Goal: Task Accomplishment & Management: Manage account settings

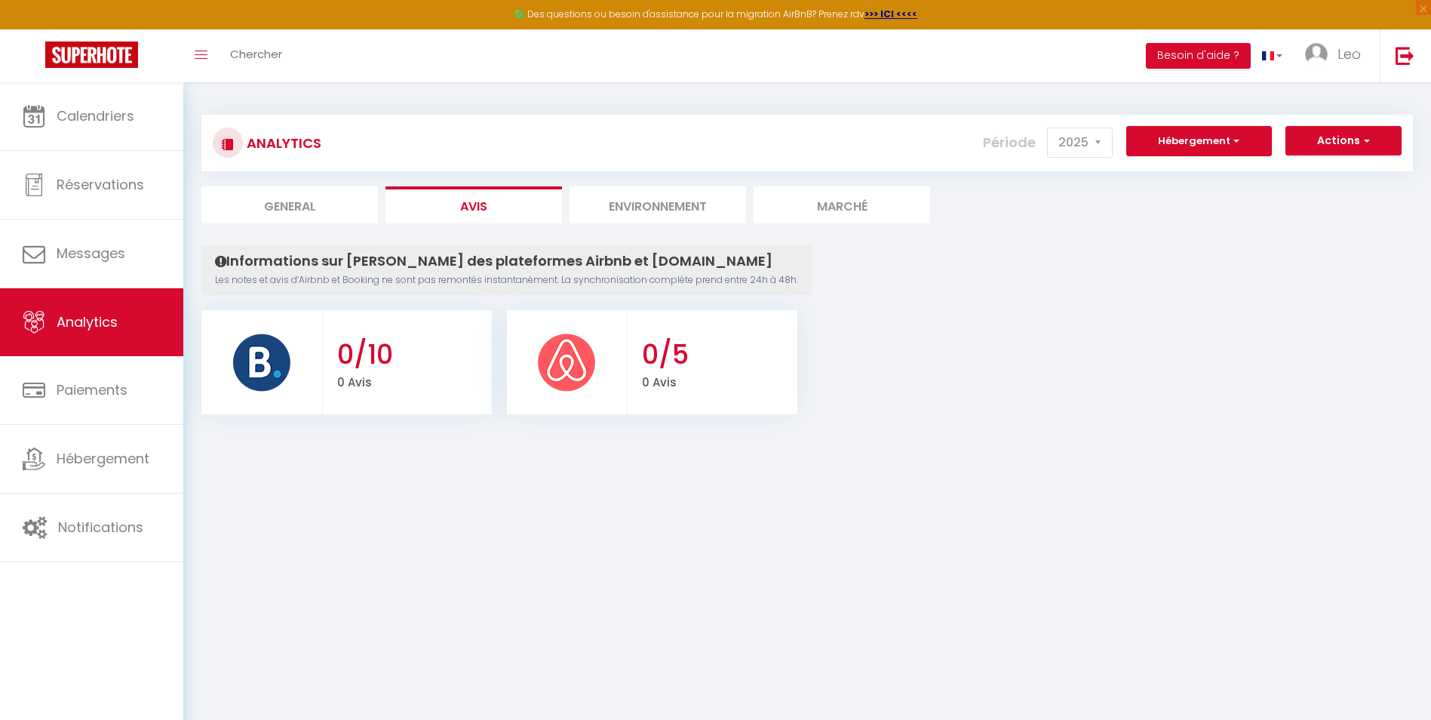
select select "2025"
click at [684, 213] on li "Environnement" at bounding box center [658, 204] width 177 height 37
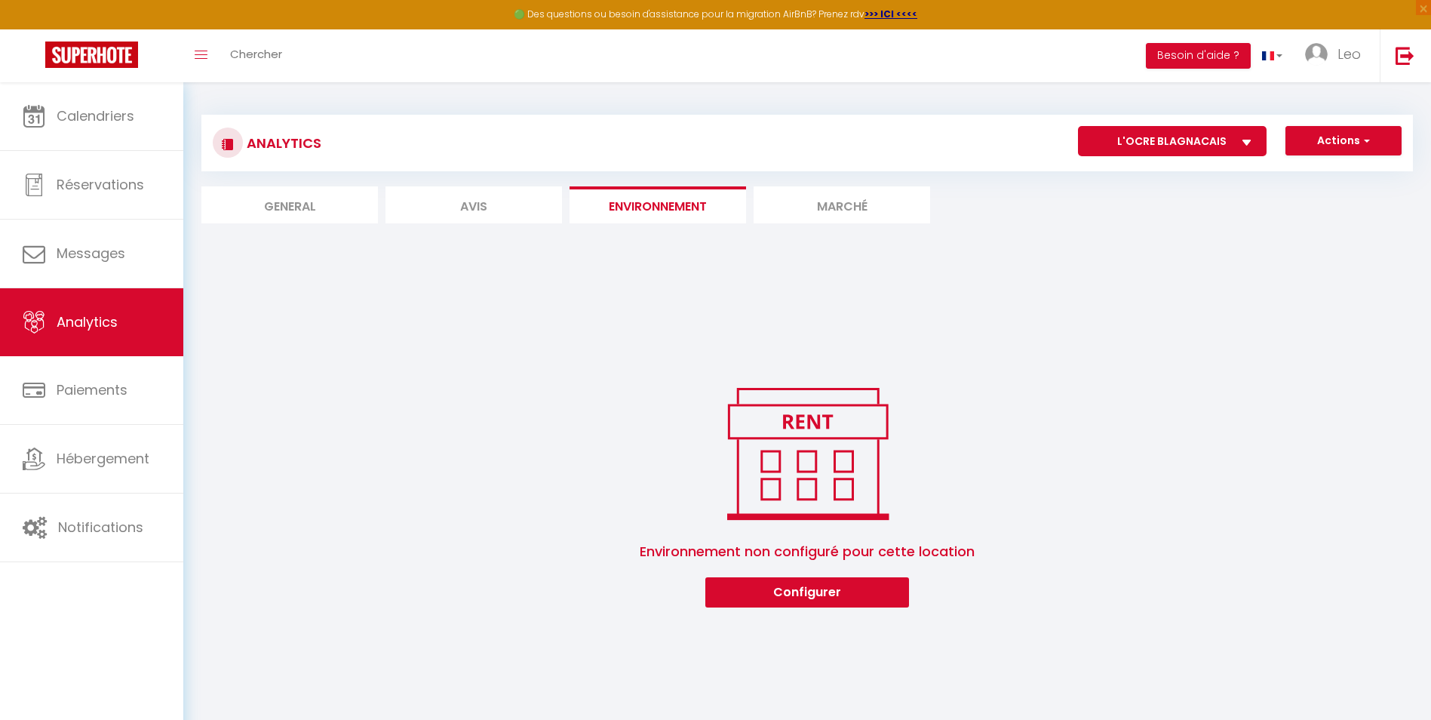
click at [326, 207] on li "General" at bounding box center [289, 204] width 177 height 37
select select "2025"
select select "10"
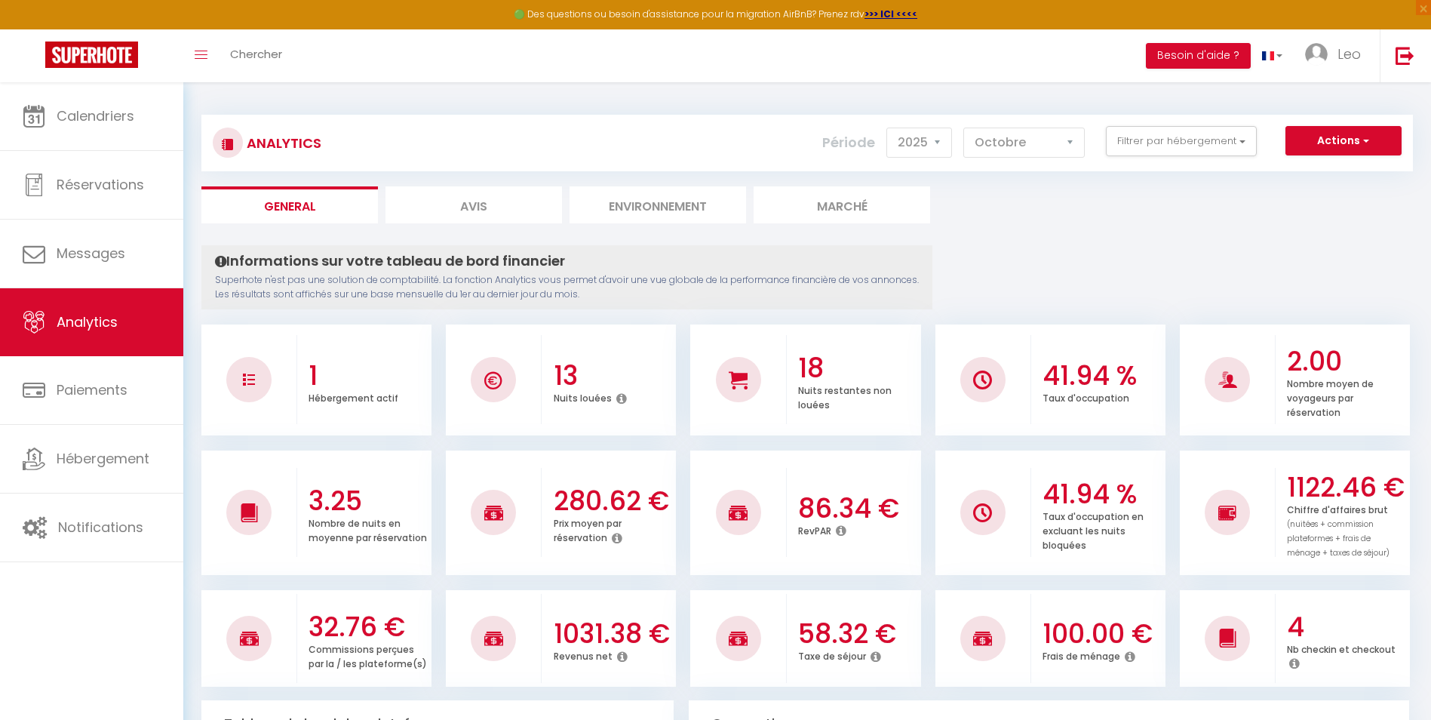
click at [594, 204] on li "Environnement" at bounding box center [658, 204] width 177 height 37
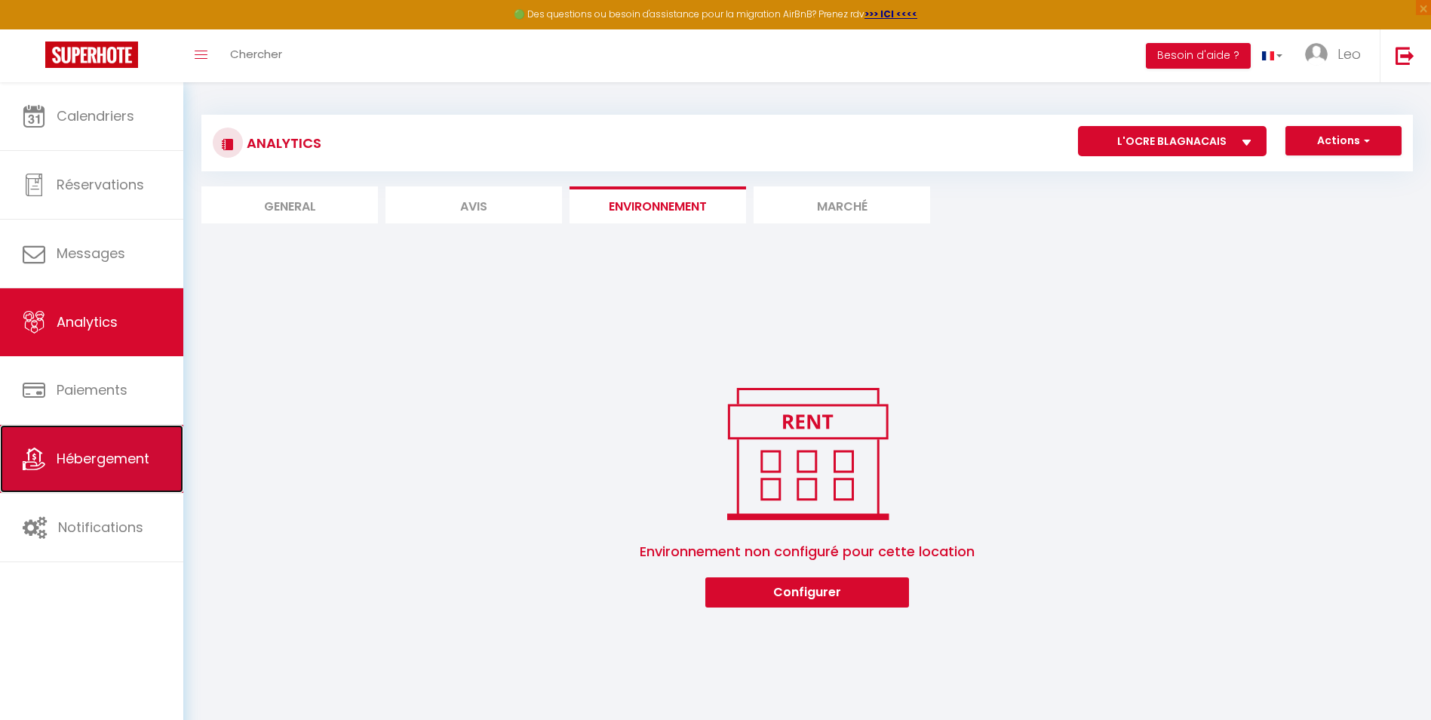
click at [146, 453] on span "Hébergement" at bounding box center [103, 458] width 93 height 19
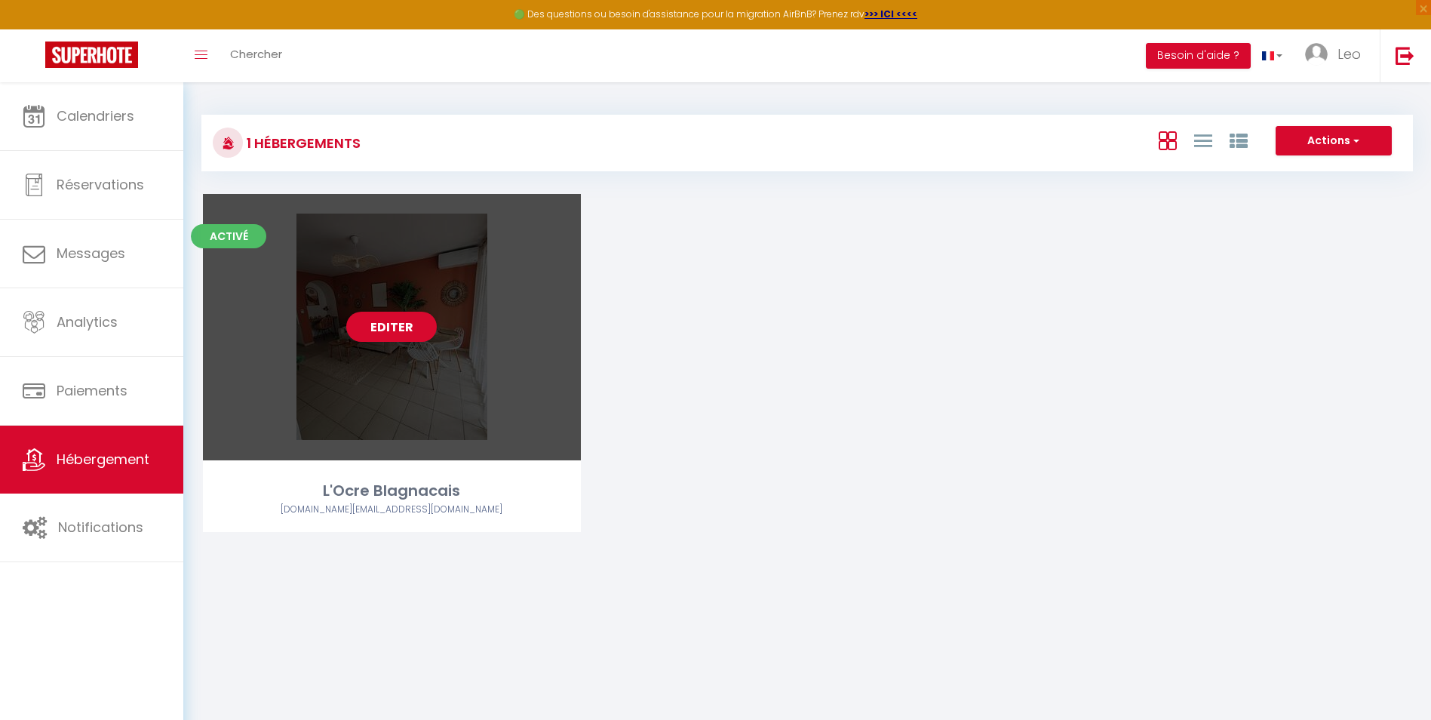
click at [402, 433] on div "Editer" at bounding box center [392, 327] width 378 height 266
select select "3"
select select "2"
select select "1"
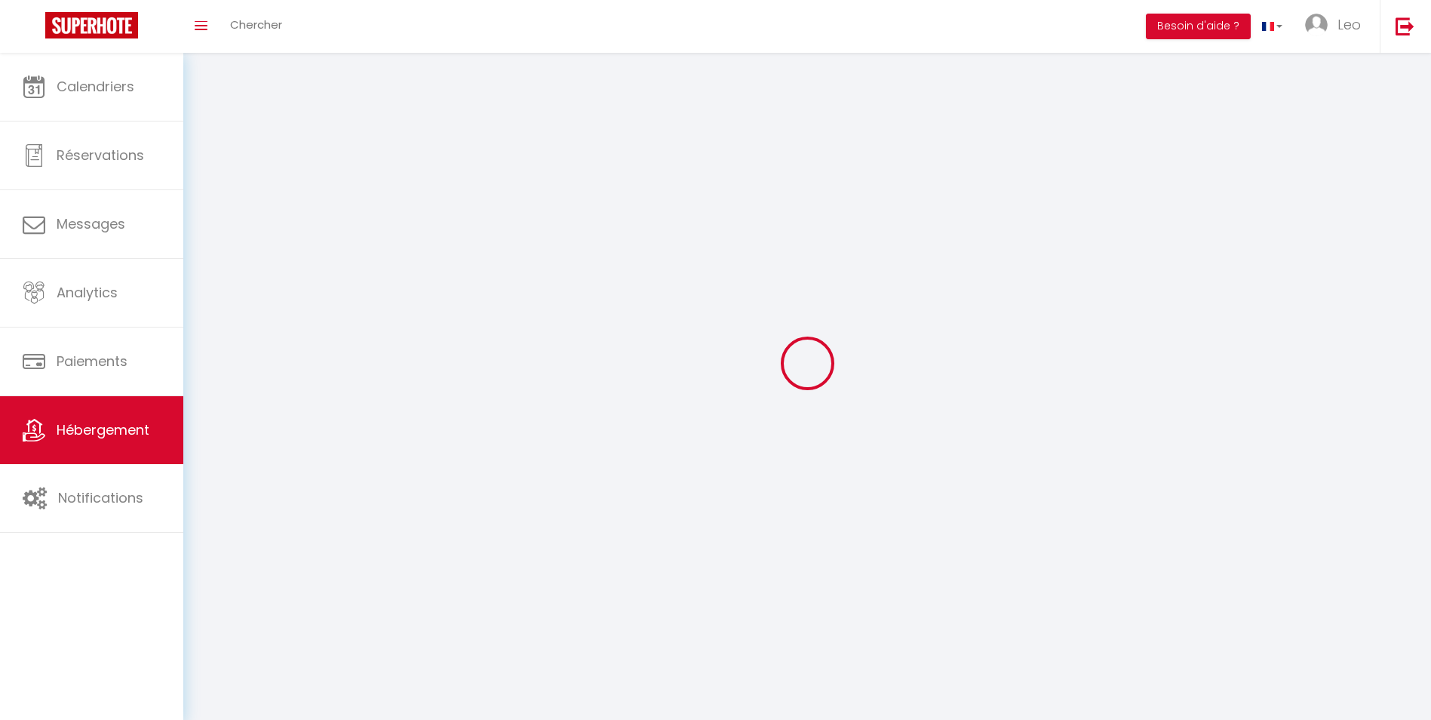
select select
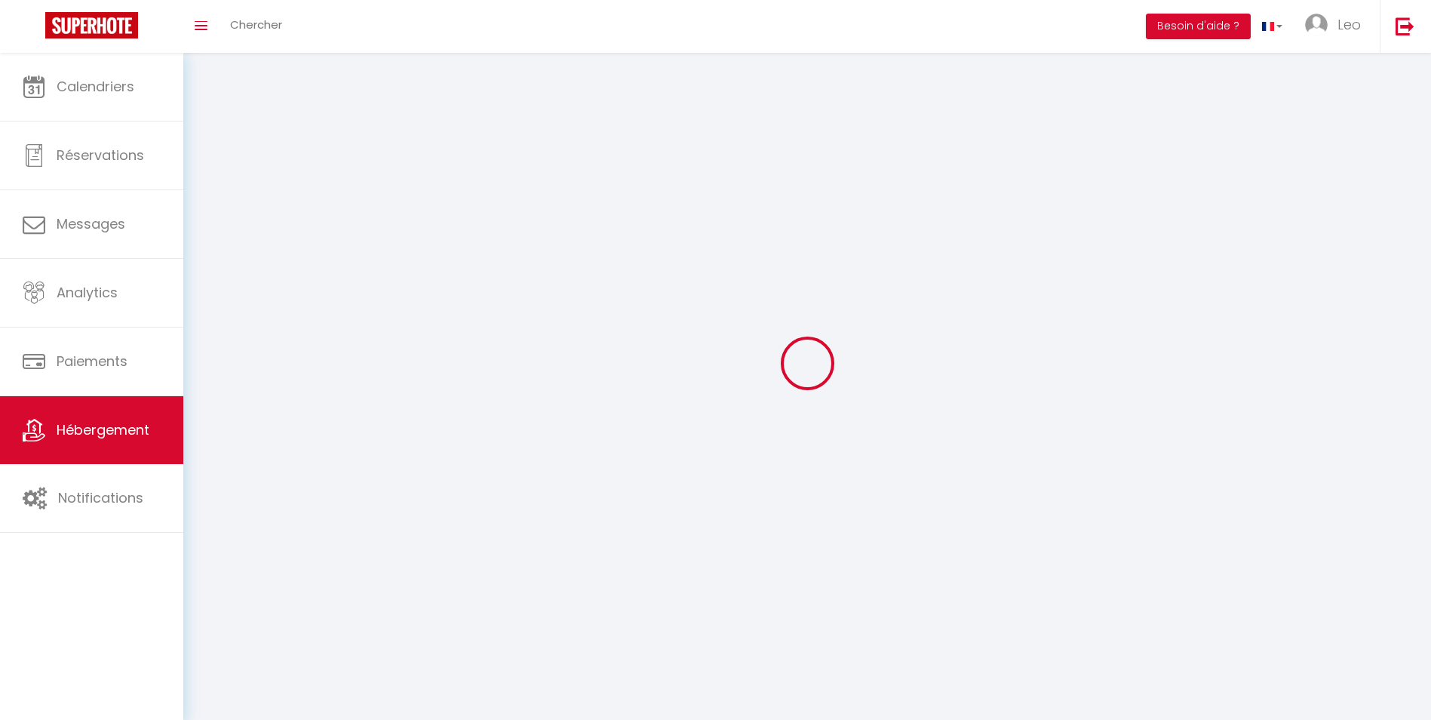
select select
checkbox input "false"
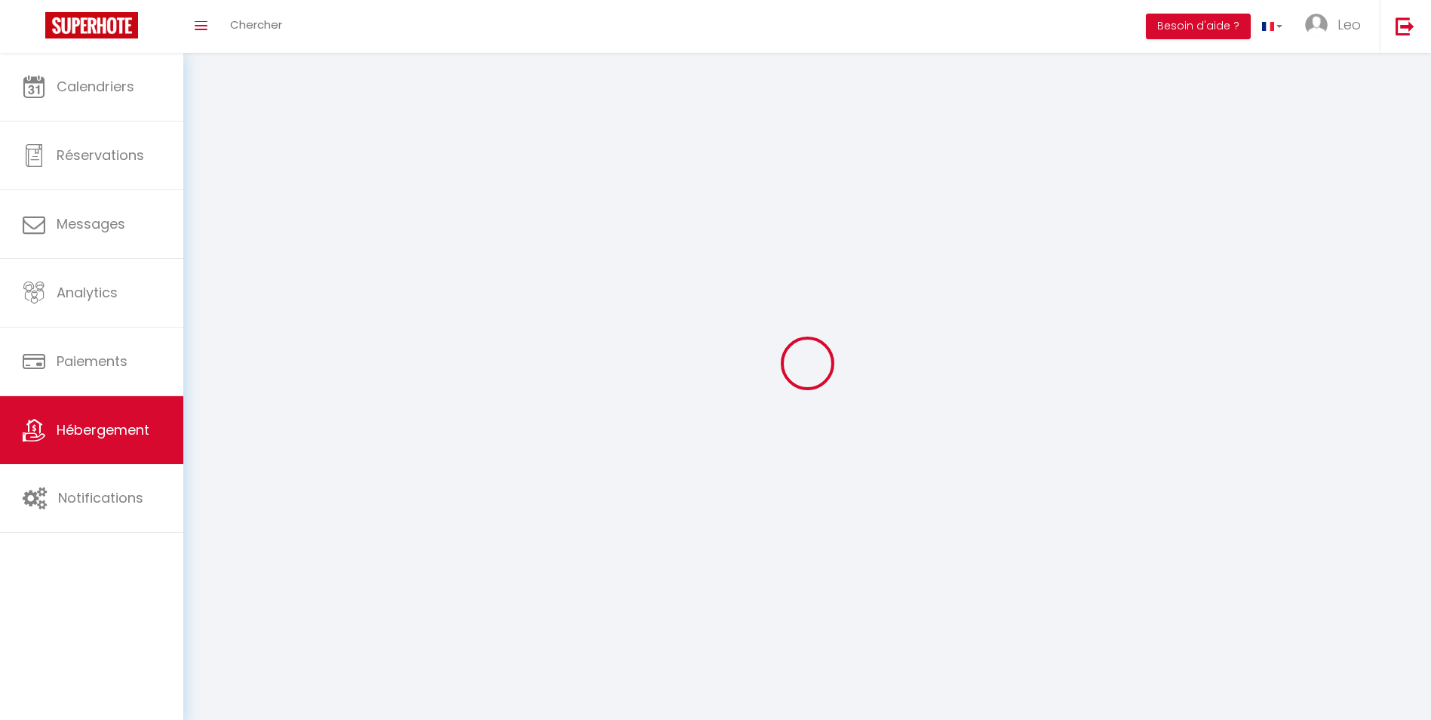
select select
select select "1"
select select "28"
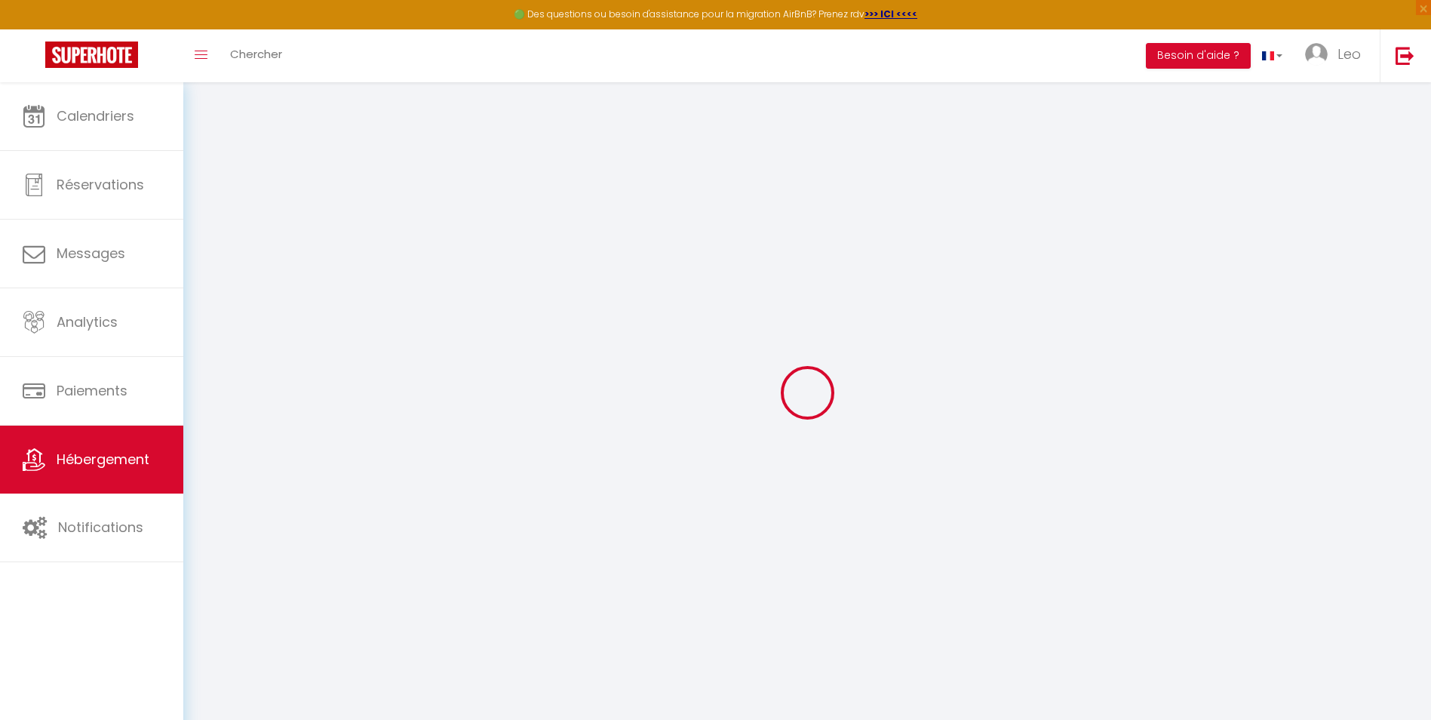
select select
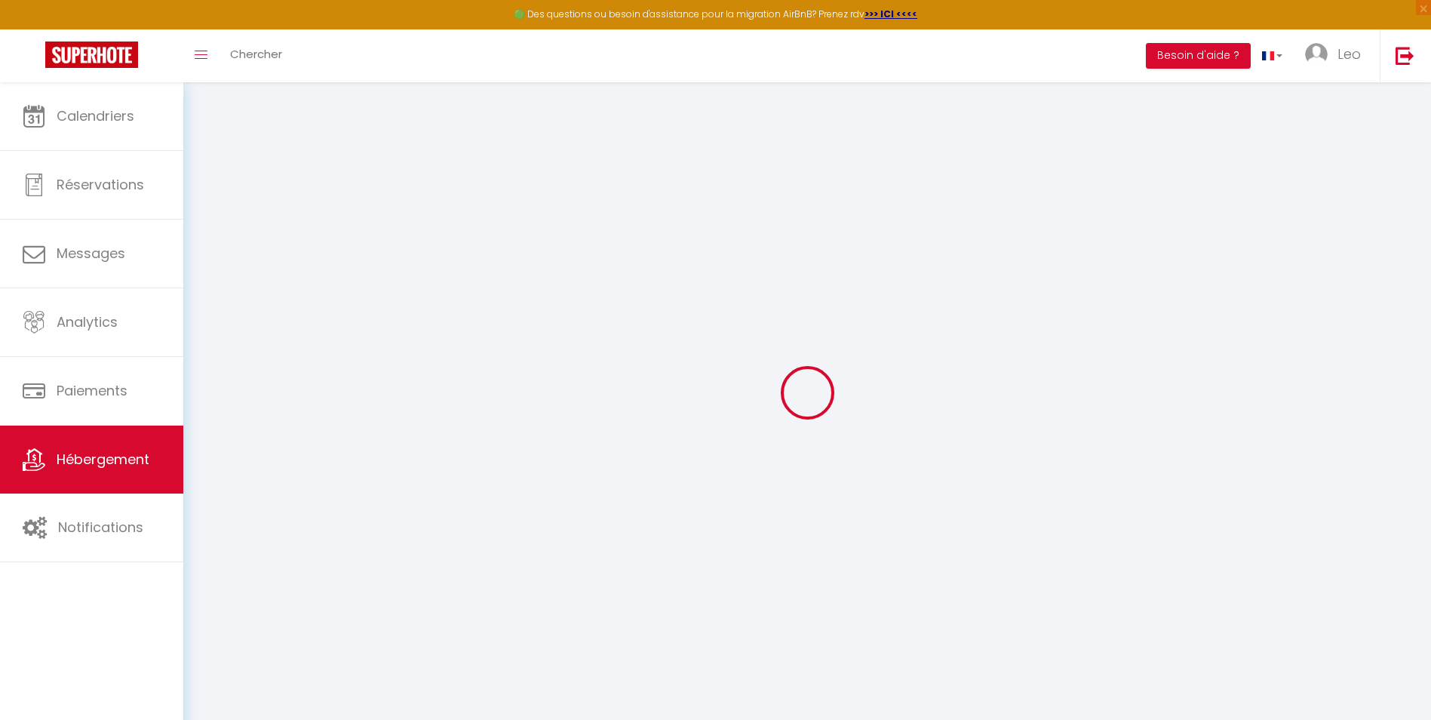
select select
checkbox input "false"
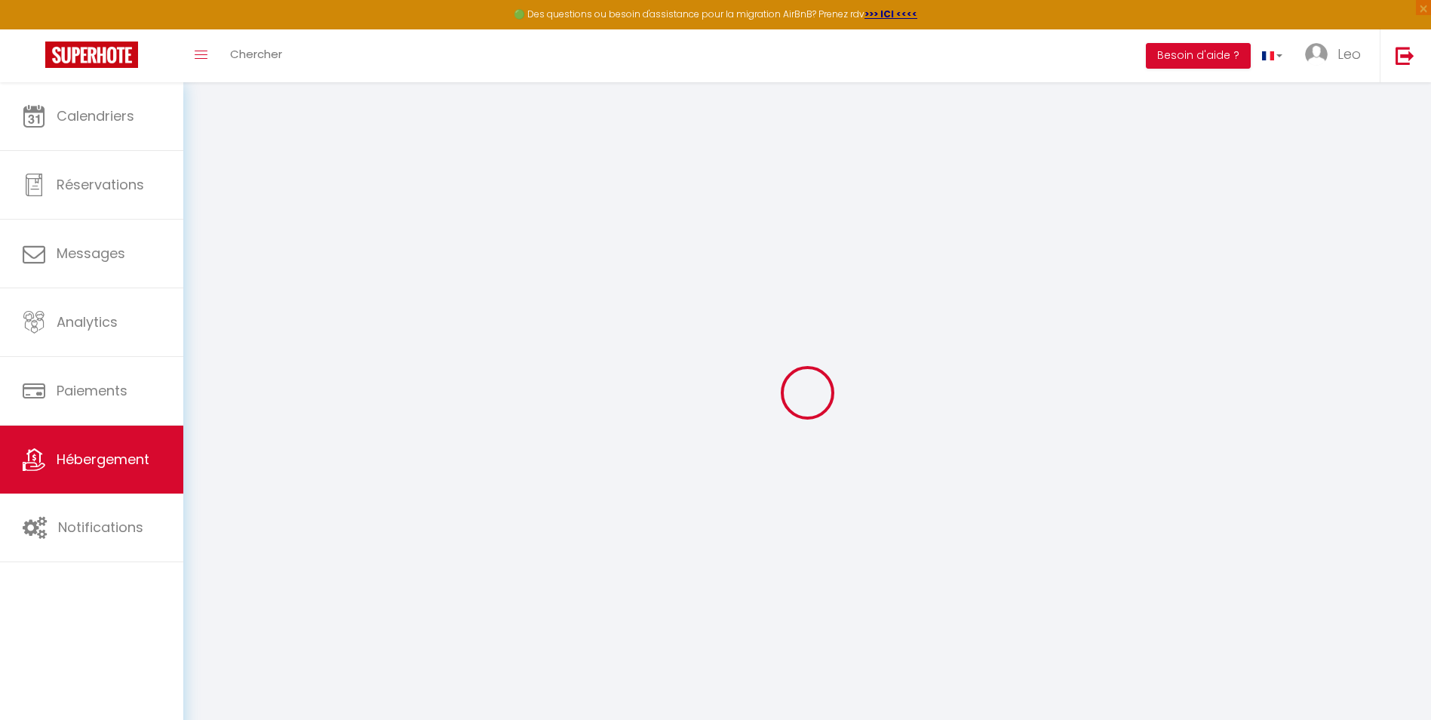
select select
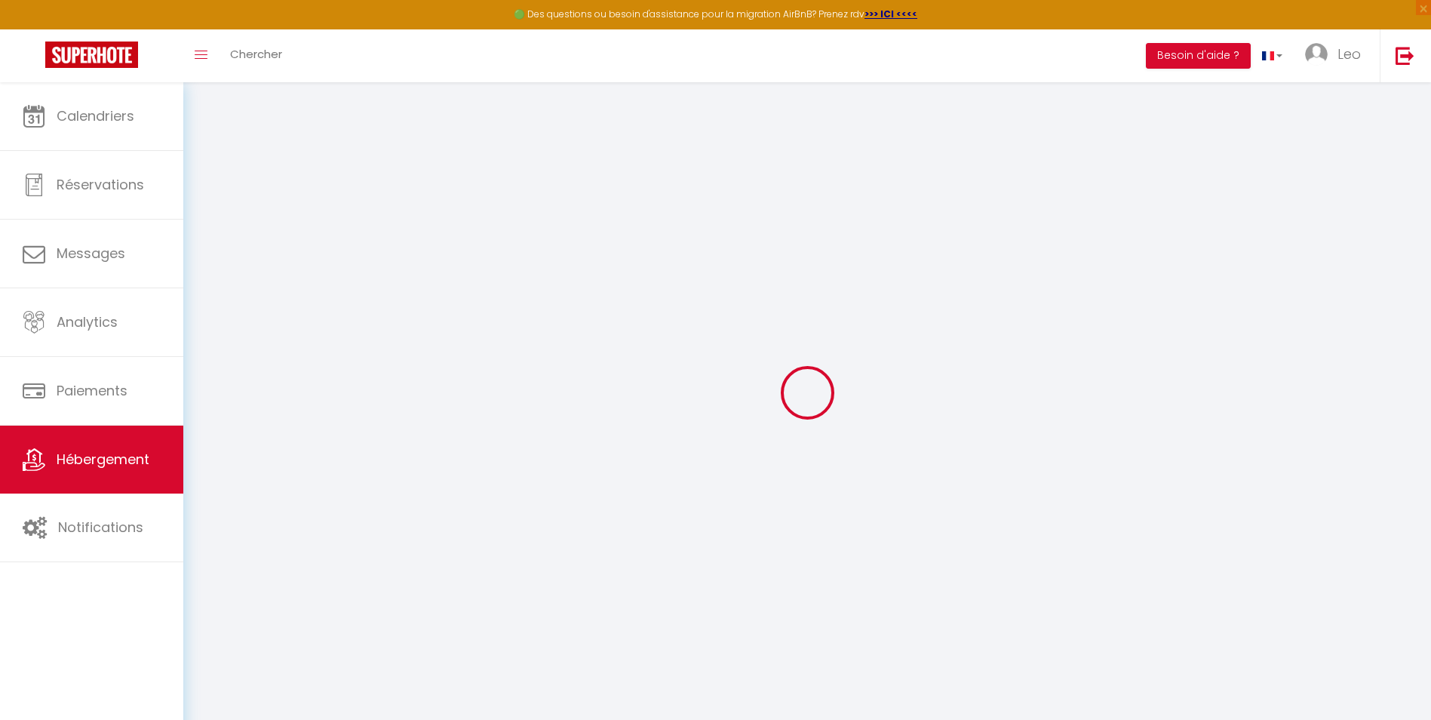
select select
checkbox input "false"
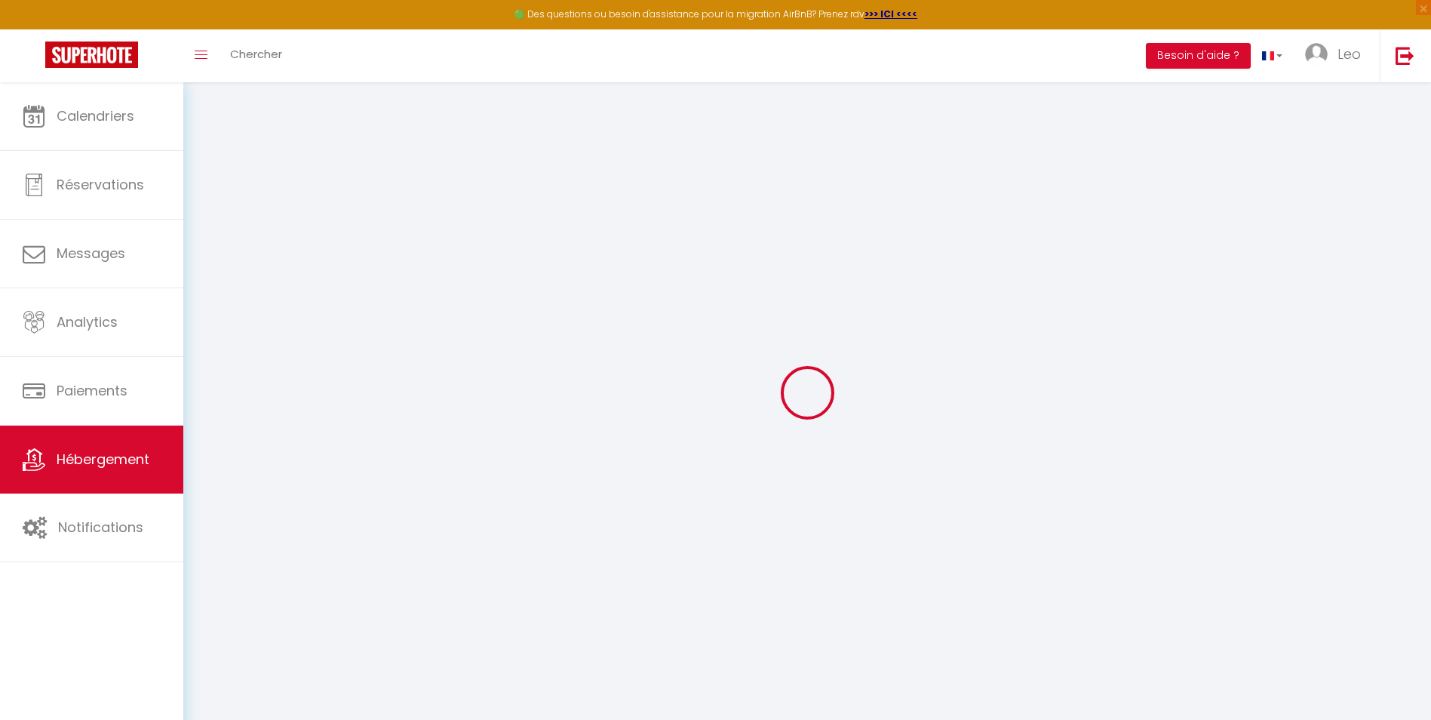
checkbox input "false"
select select
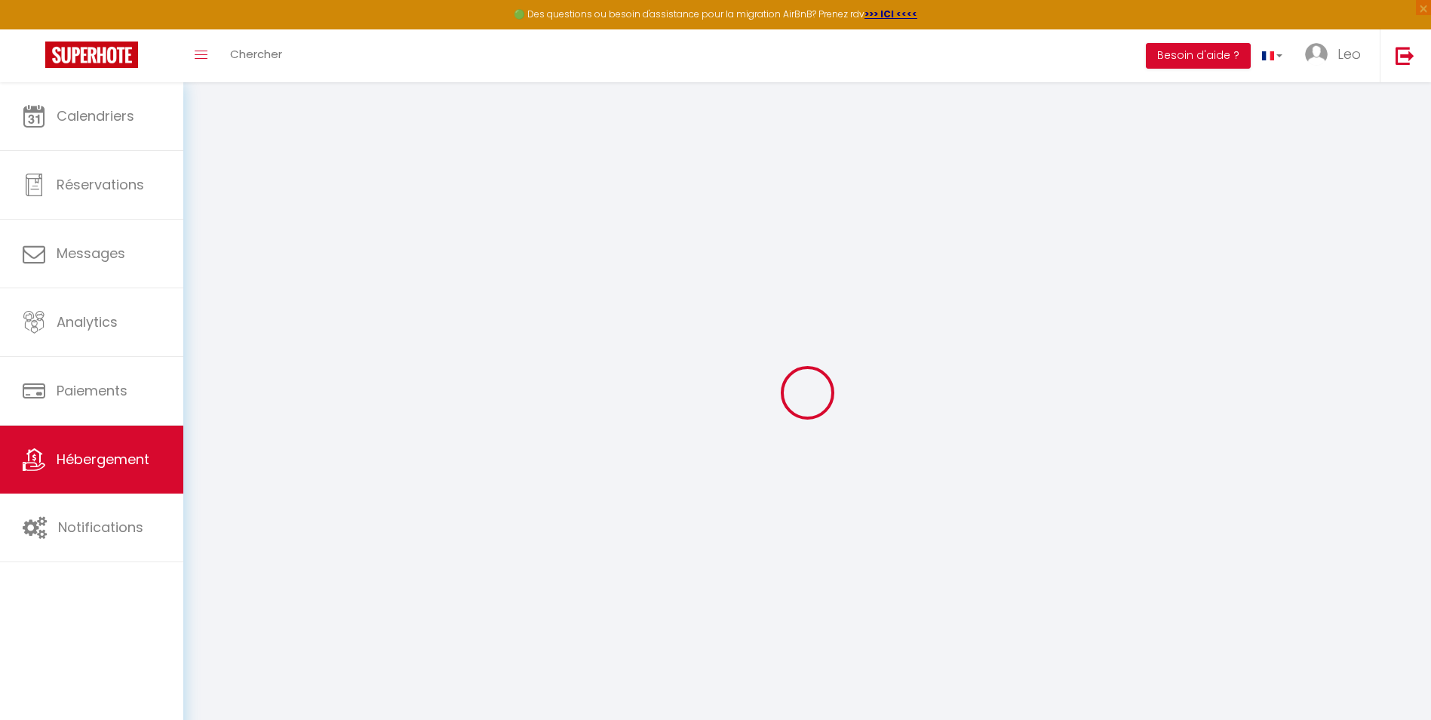
select select
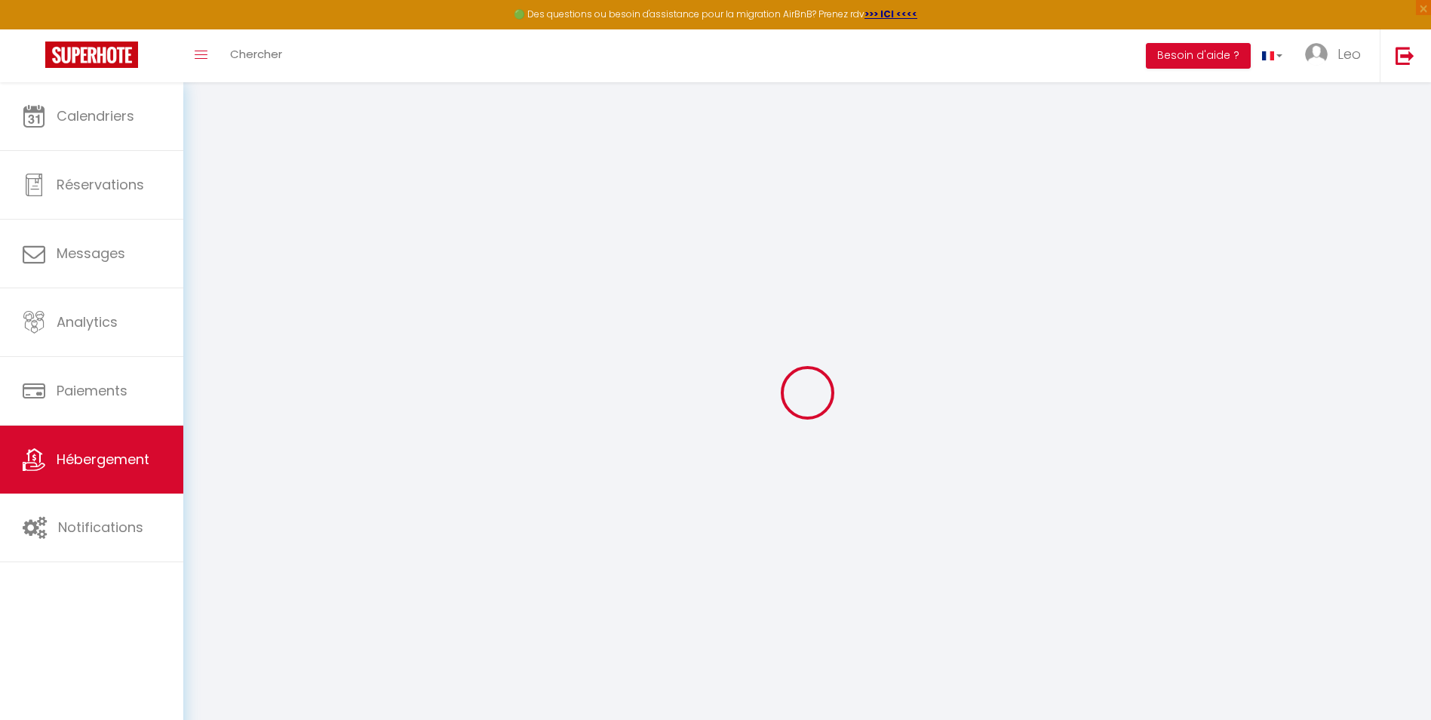
checkbox input "false"
select select
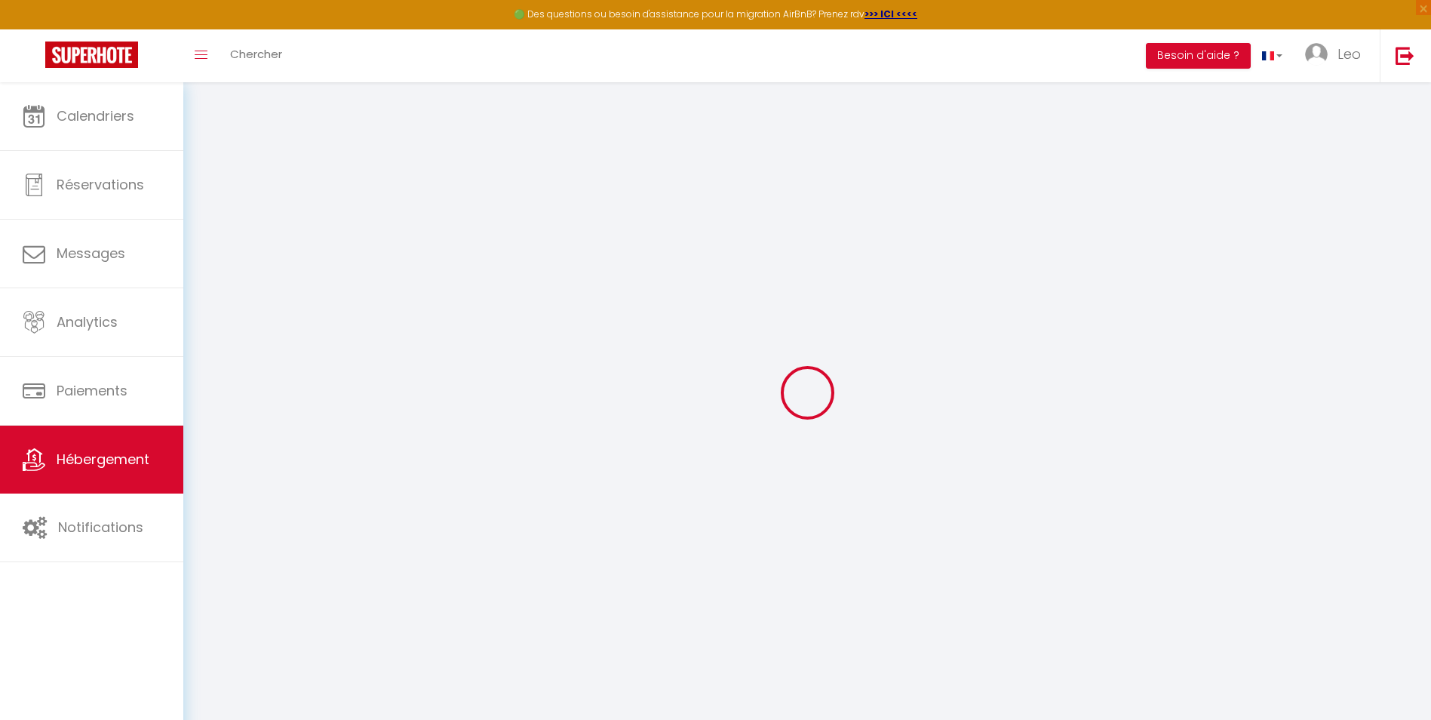
select select
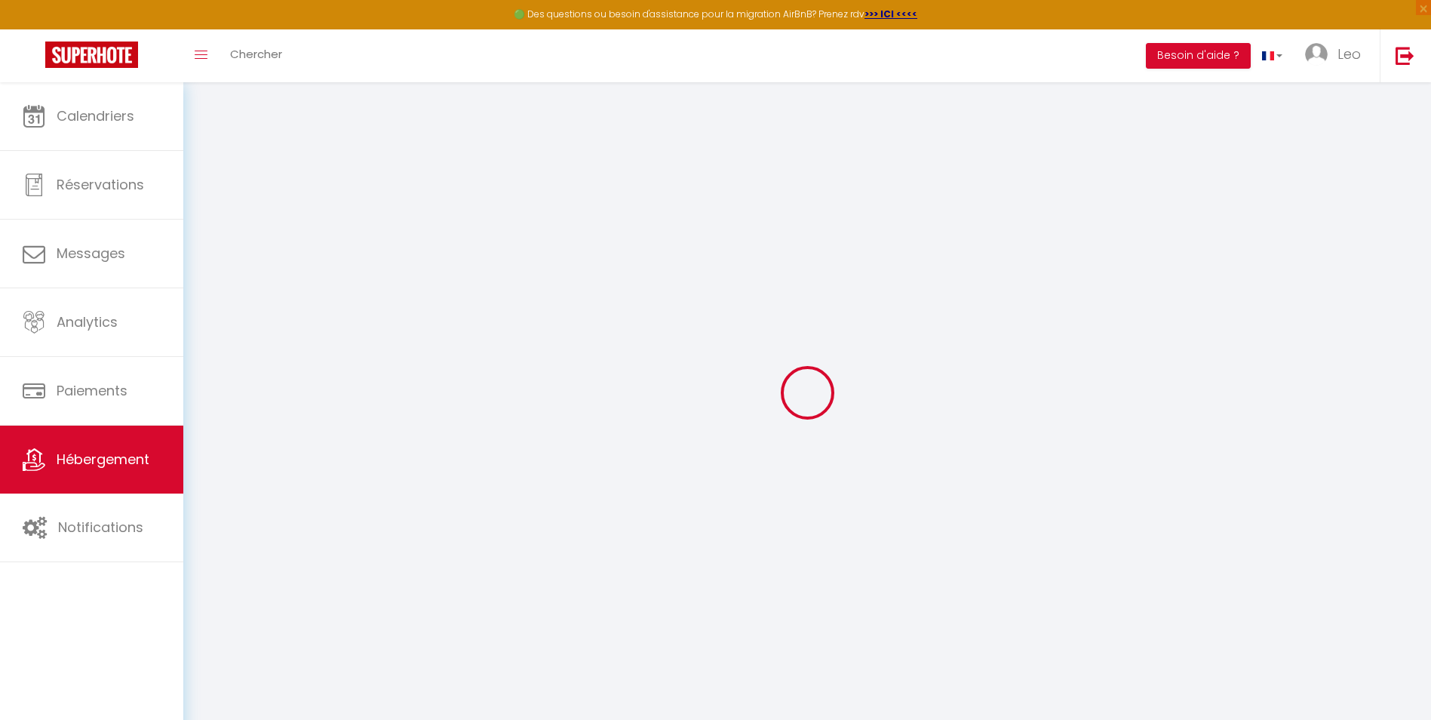
select select
checkbox input "false"
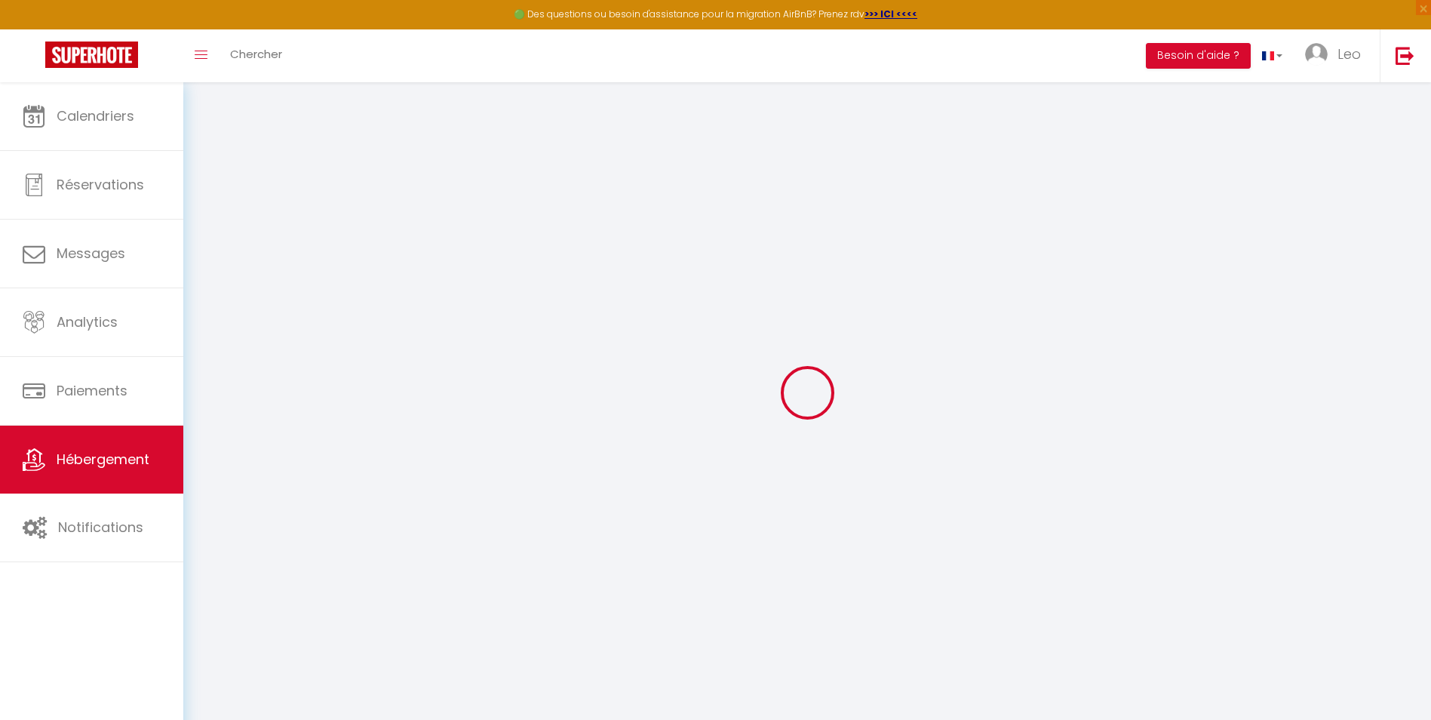
checkbox input "false"
select select
type input "L'Ocre Blagnacais"
type input "60"
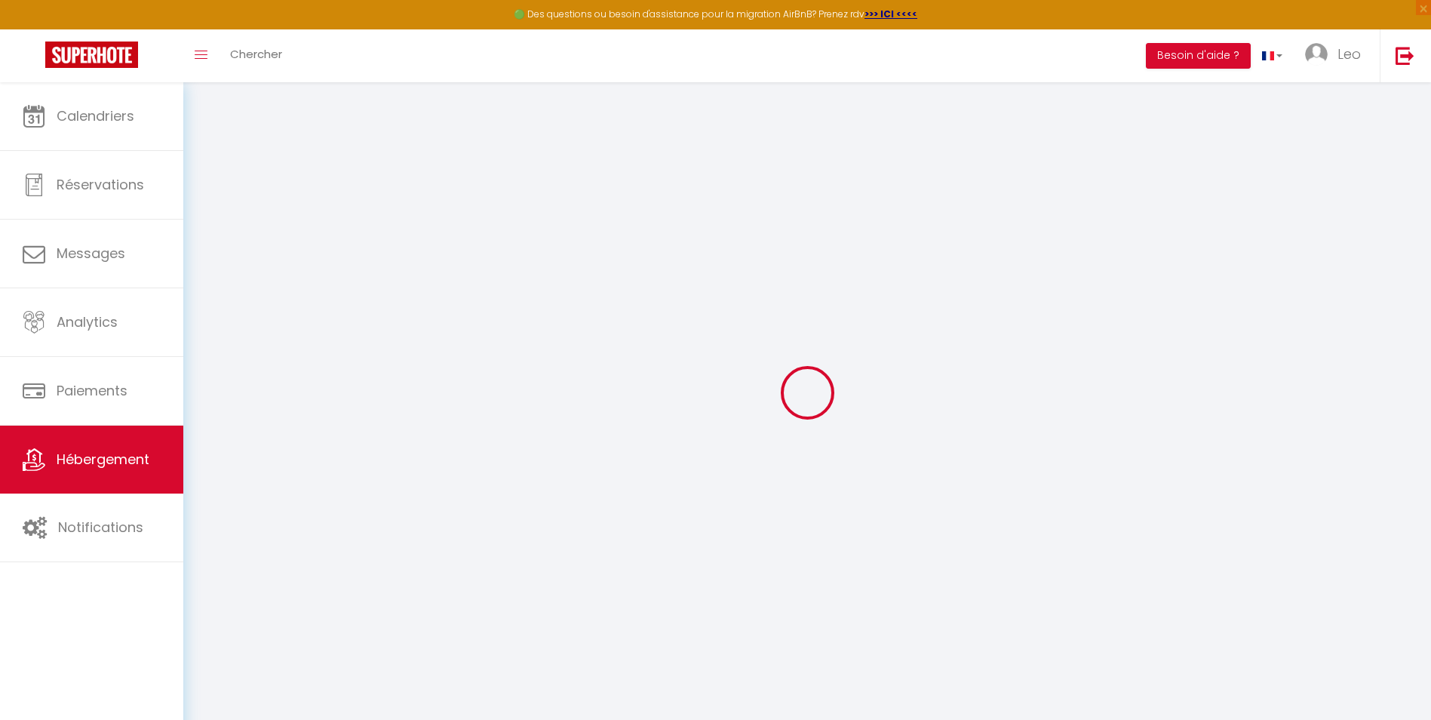
type input "25"
select select
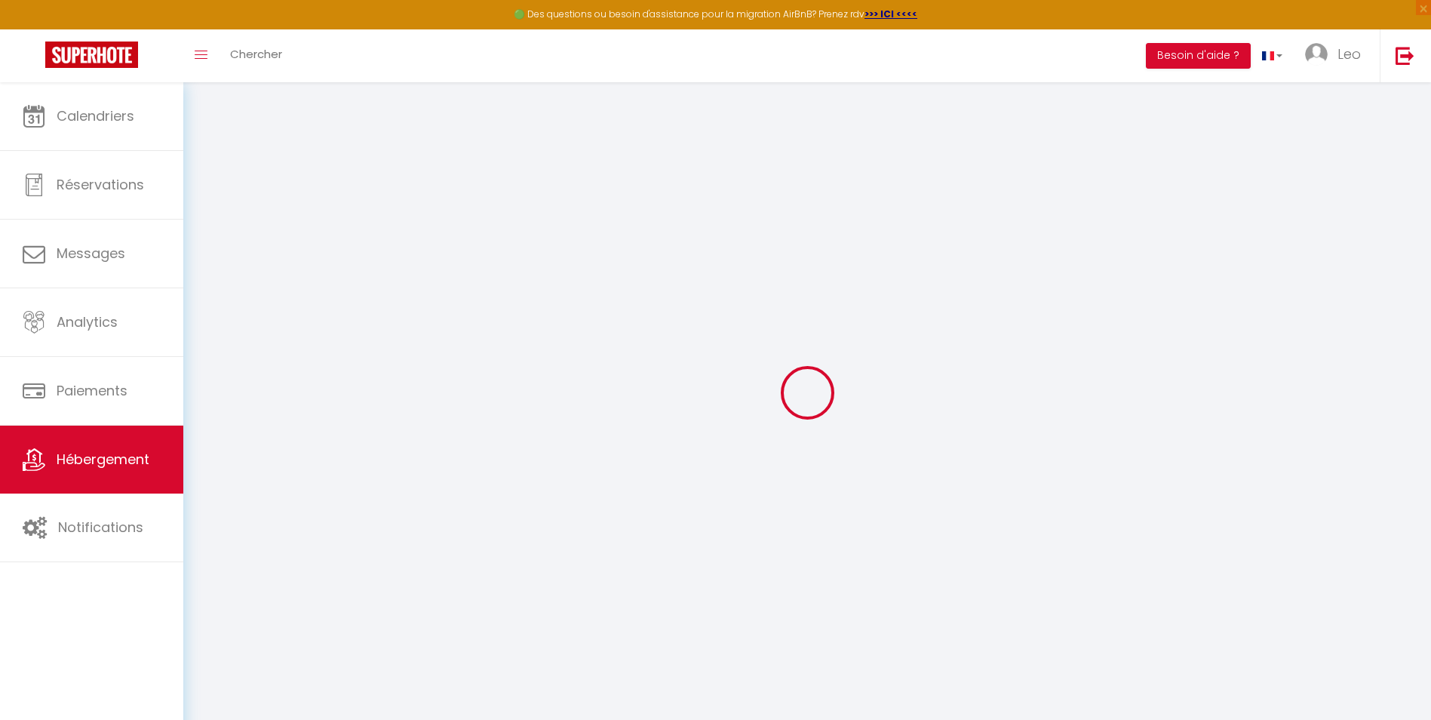
select select
type input "[STREET_ADDRESS]"
type input "31700"
type input "Blagnac"
type input "[EMAIL_ADDRESS][DOMAIN_NAME]"
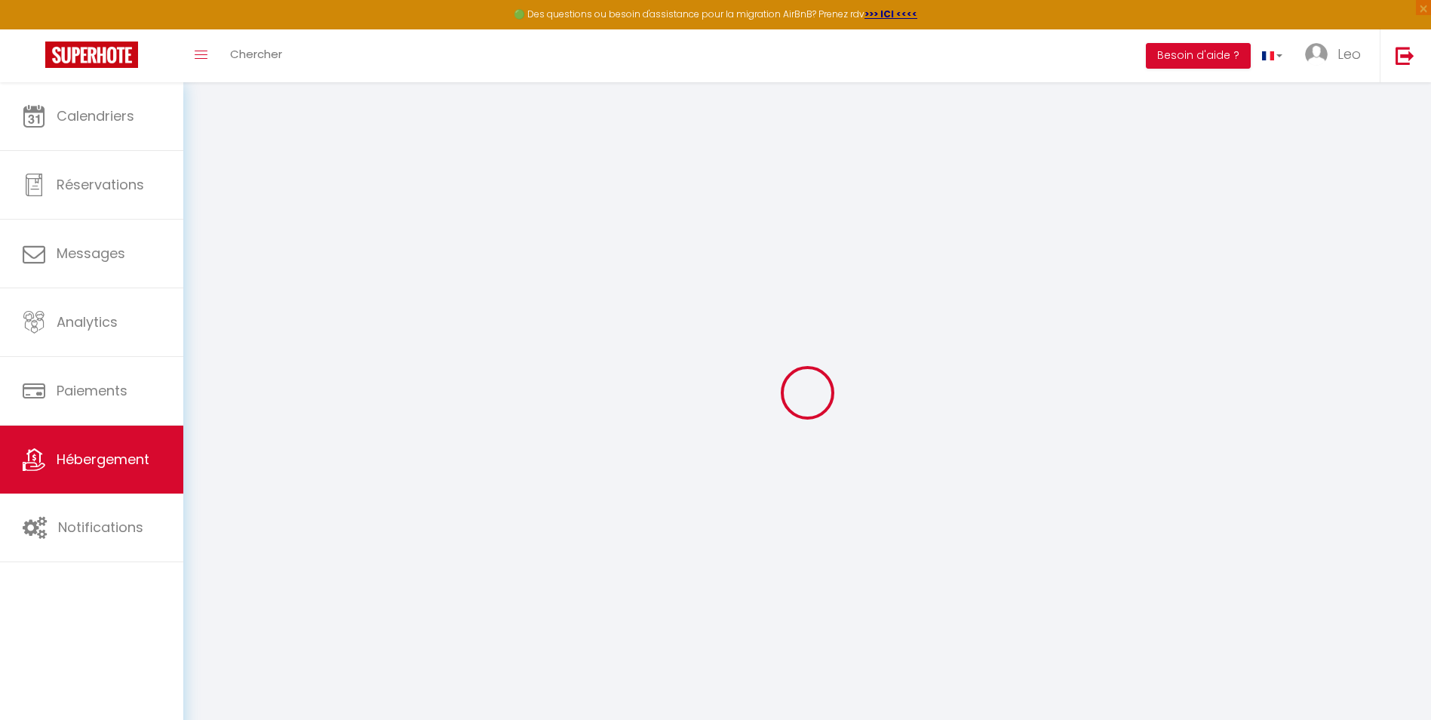
select select
checkbox input "false"
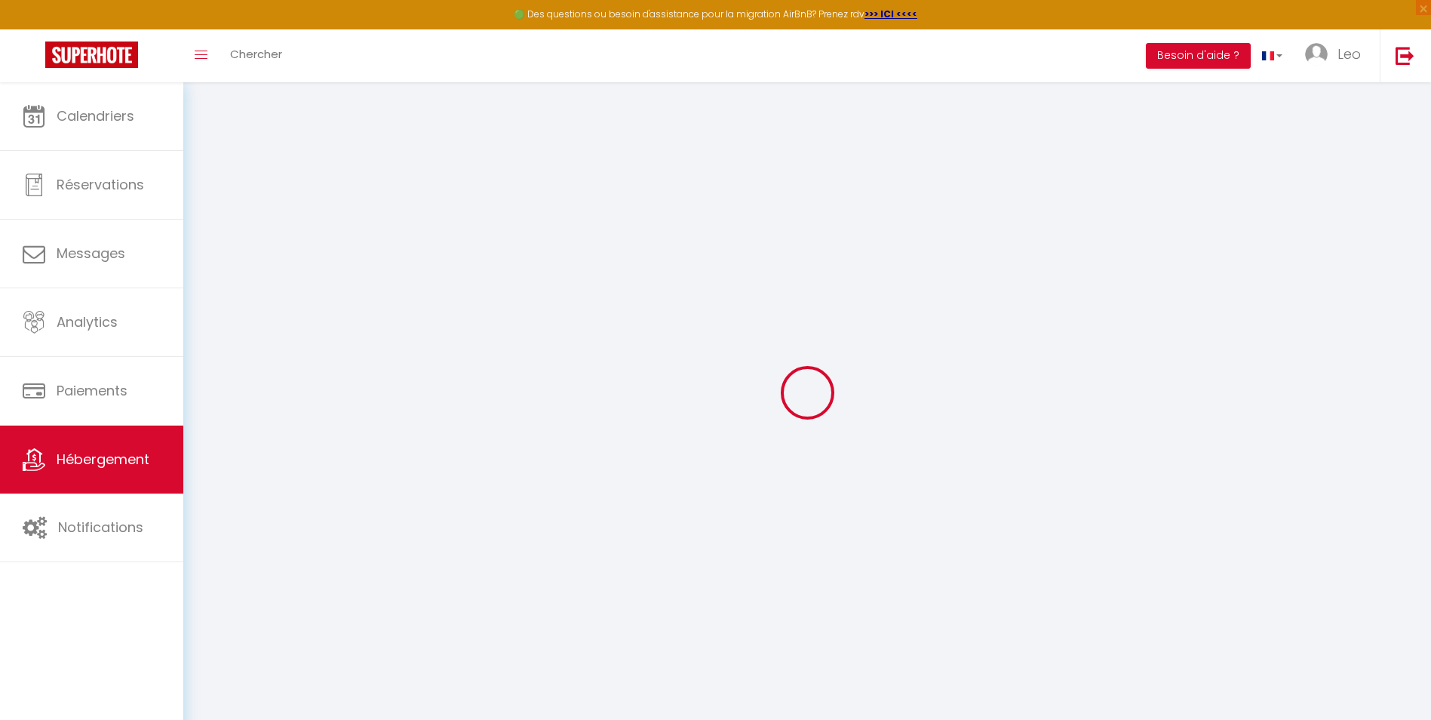
select select
type input "0"
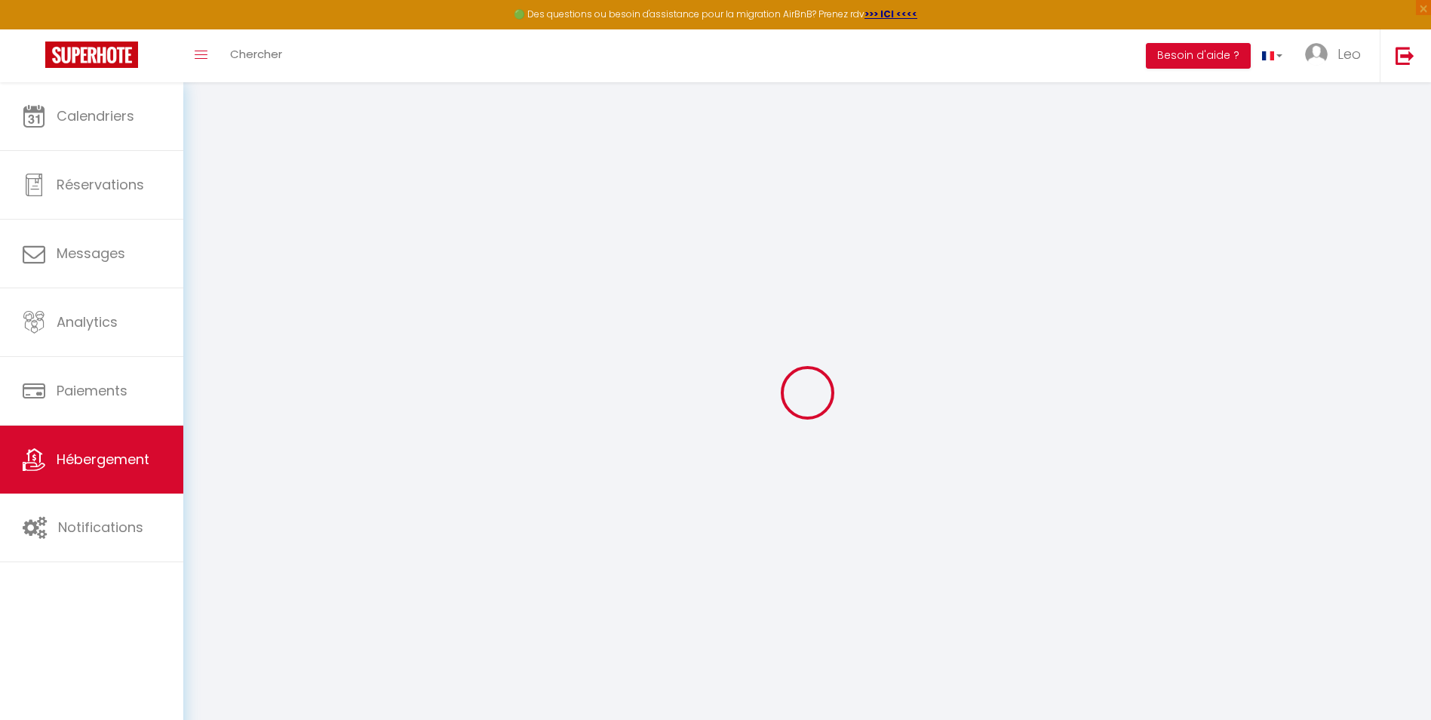
type input "0"
select select
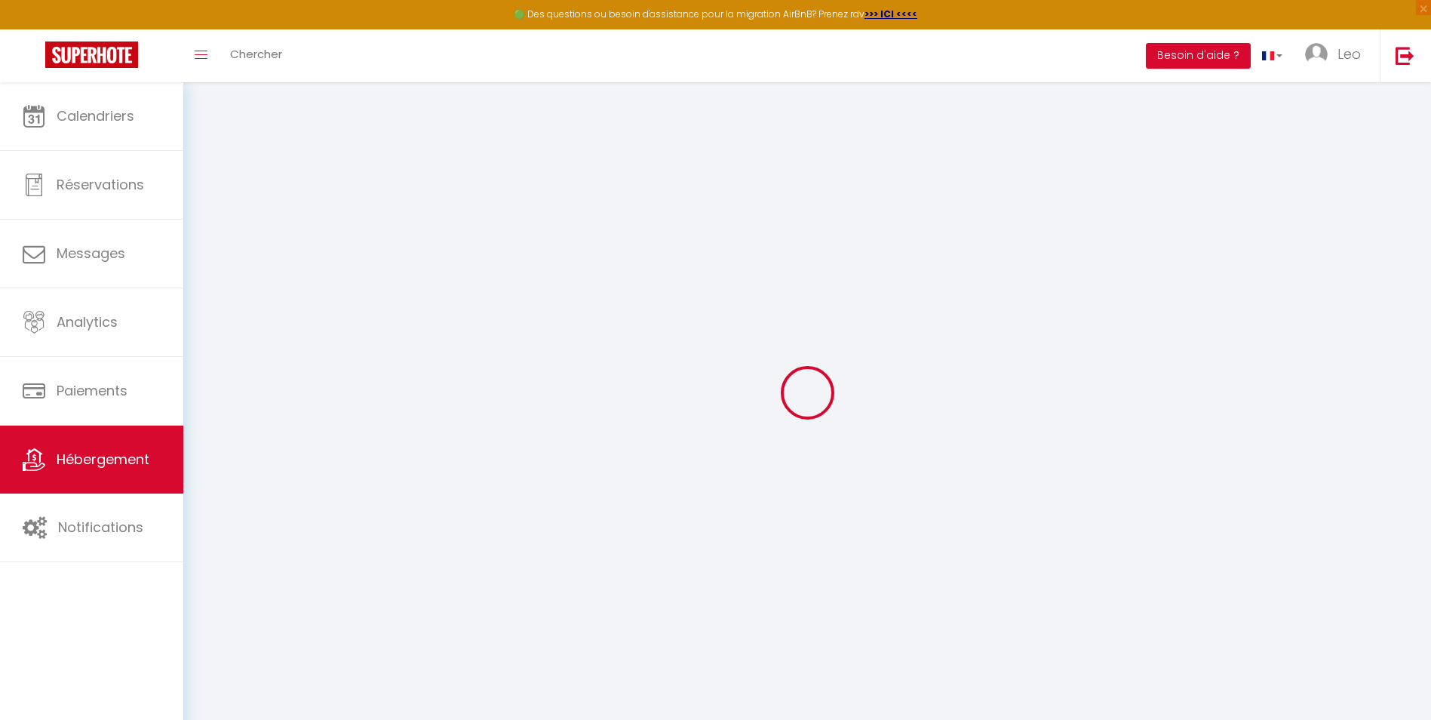
select select
checkbox input "false"
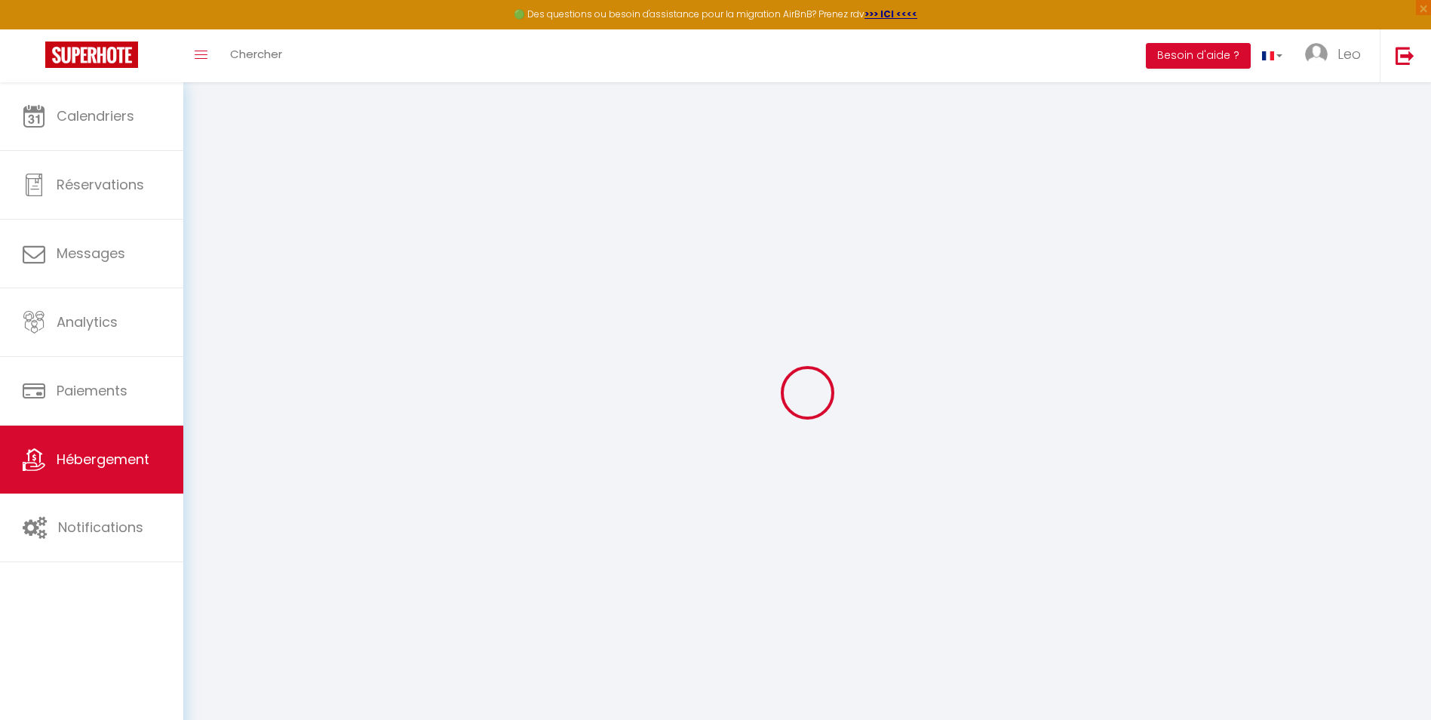
checkbox input "false"
select select
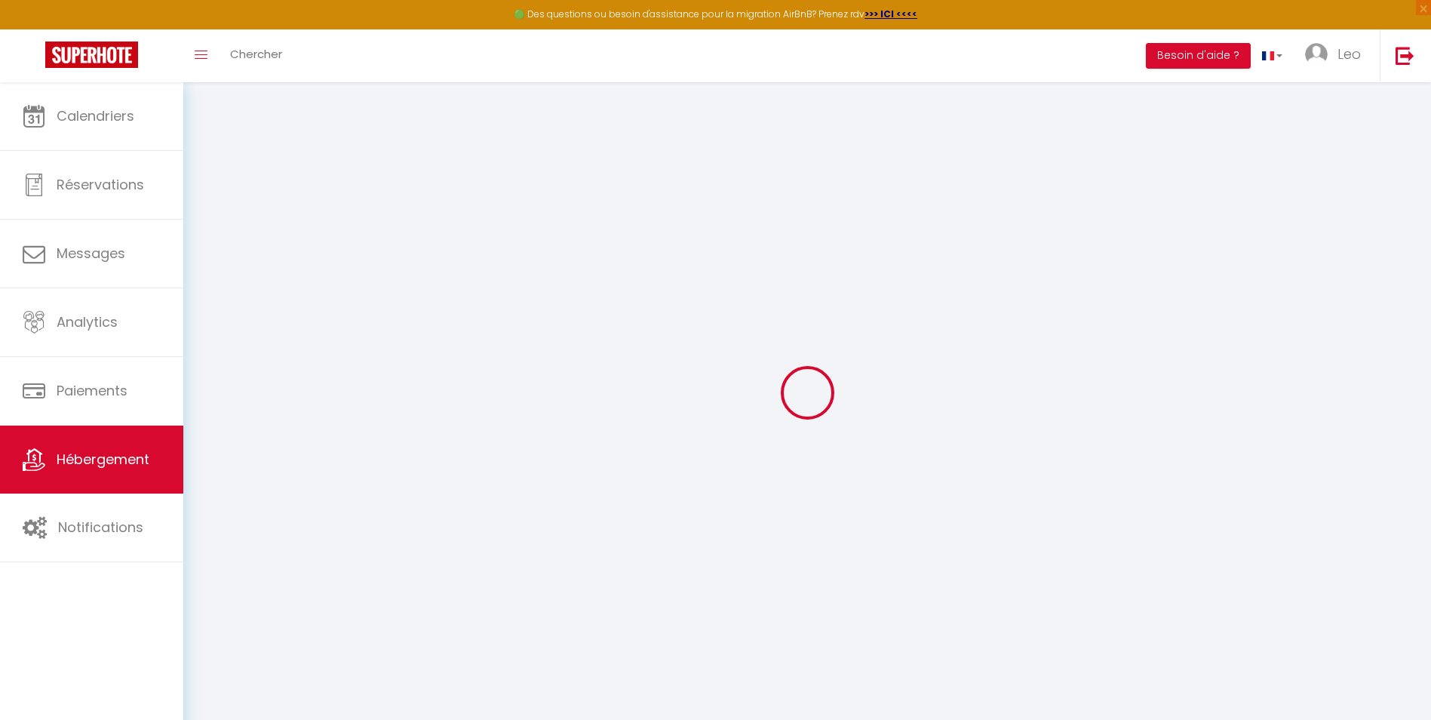
select select
checkbox input "false"
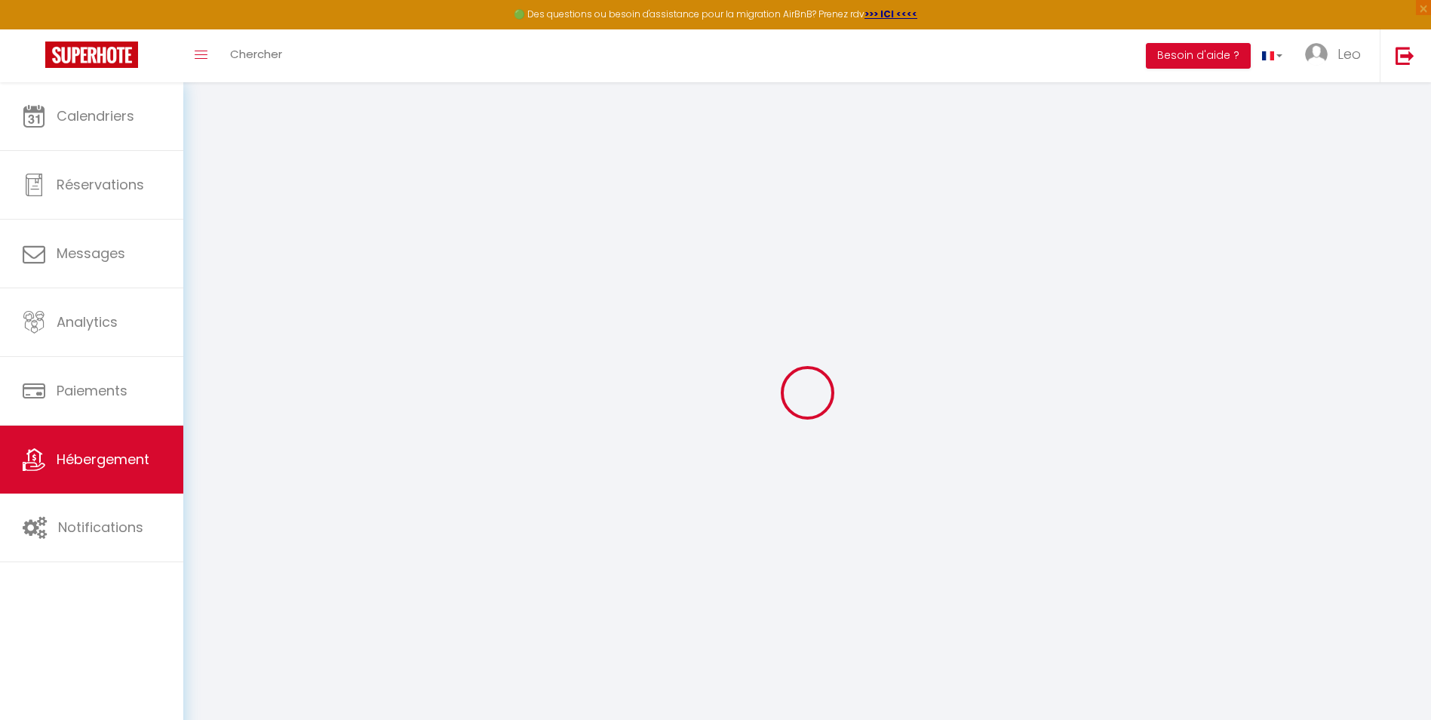
checkbox input "false"
select select
checkbox input "false"
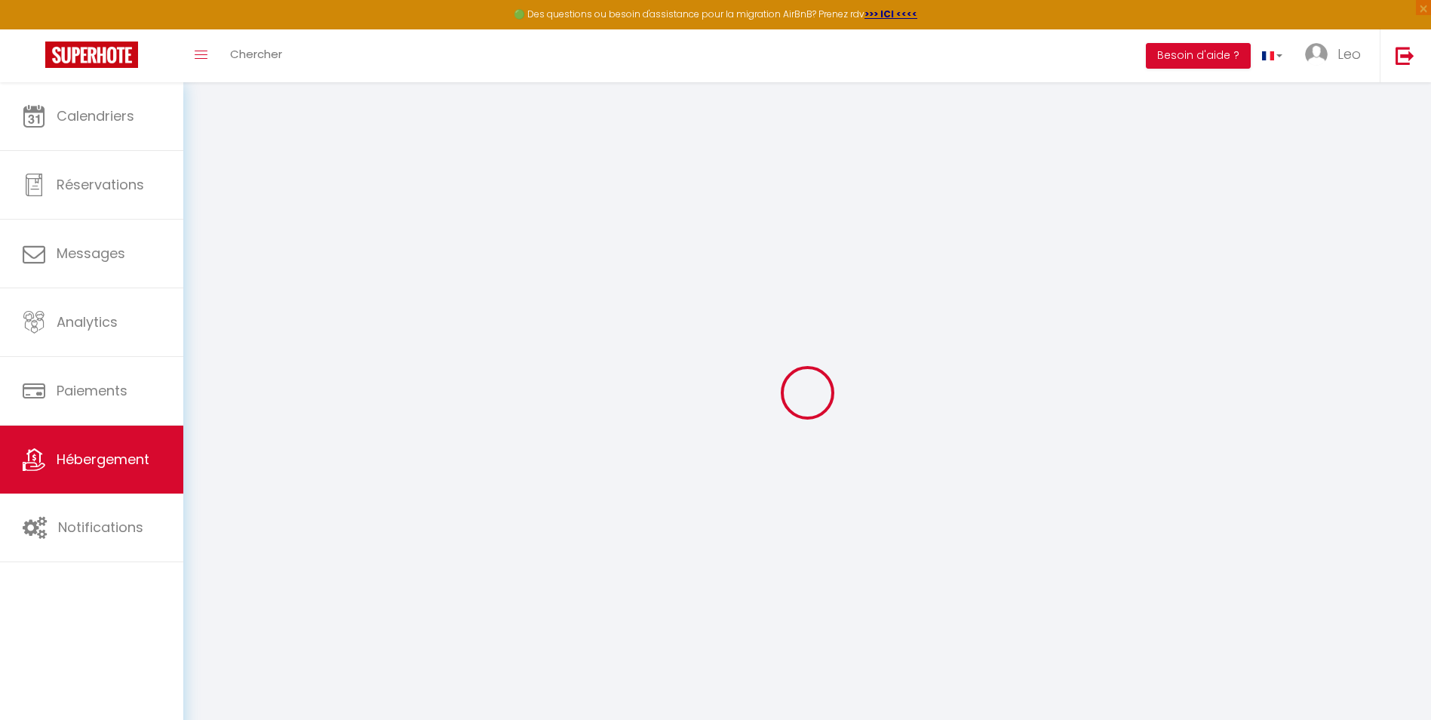
checkbox input "false"
select select "16:00"
select select "23:45"
select select "11:00"
select select "30"
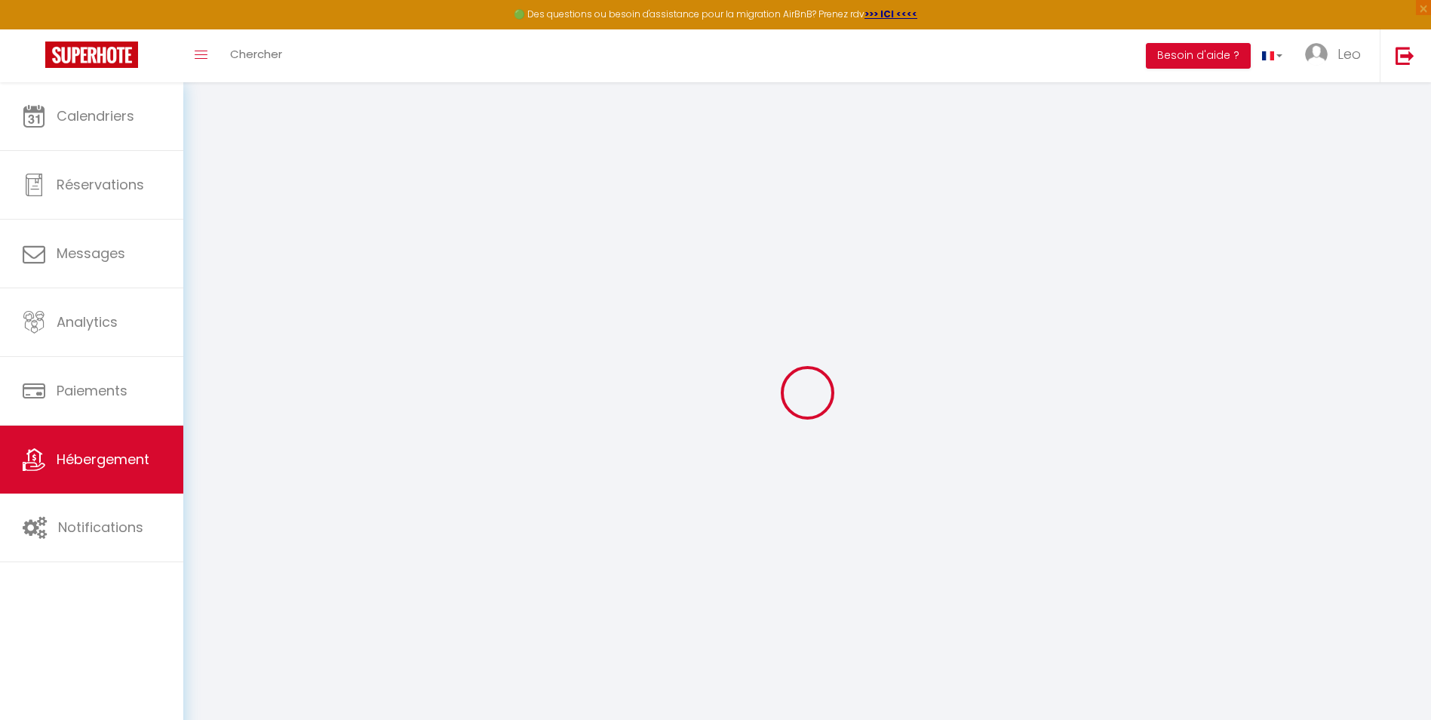
select select "120"
select select
checkbox input "false"
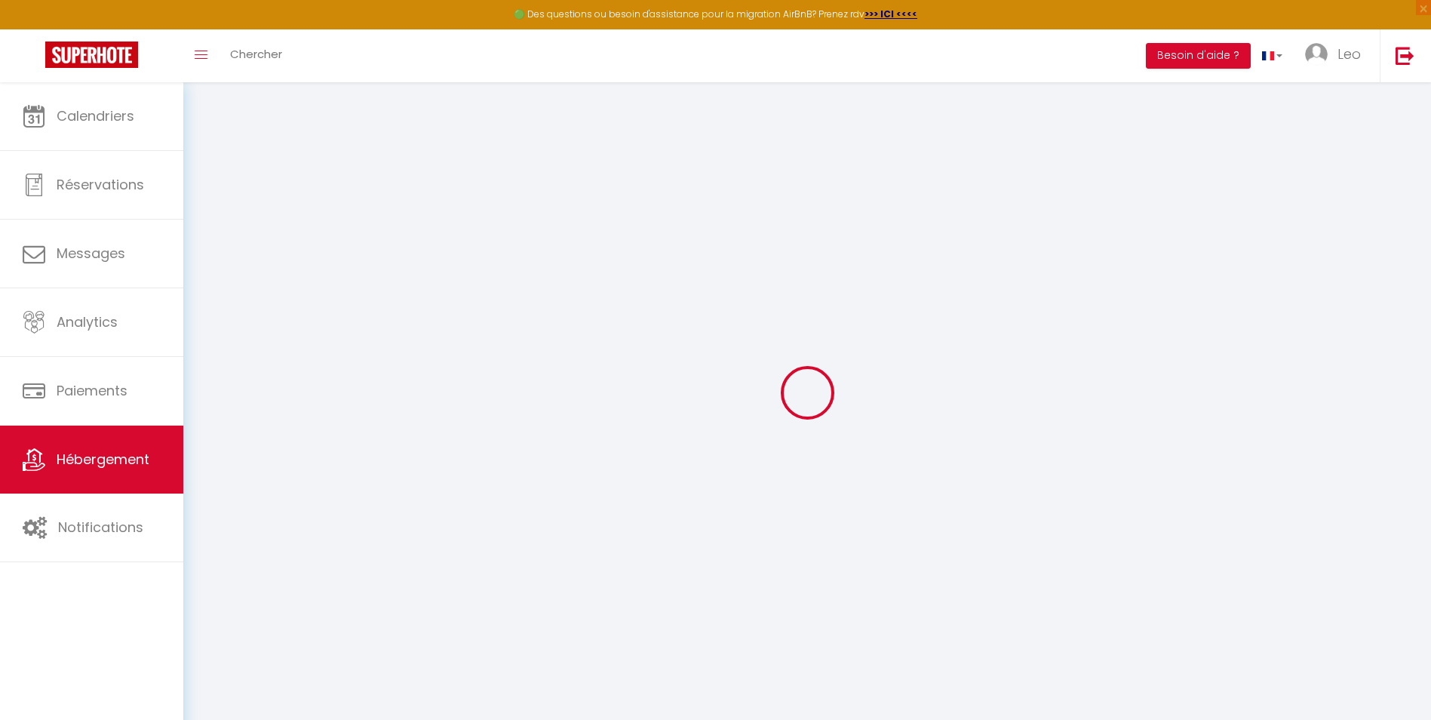
checkbox input "false"
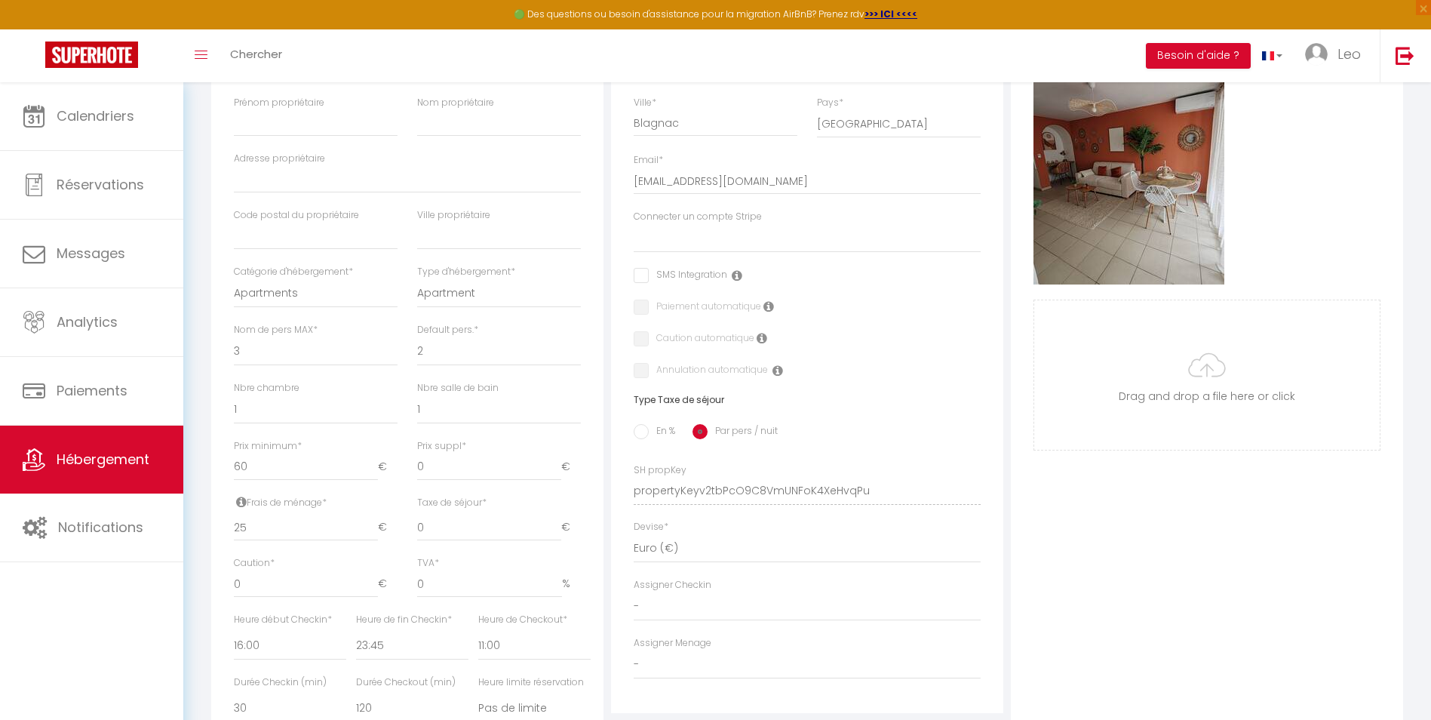
scroll to position [302, 0]
click at [727, 223] on label "Connecter un compte Stripe" at bounding box center [698, 216] width 128 height 14
click at [727, 228] on select "Connecter un compte Stripe" at bounding box center [807, 237] width 347 height 29
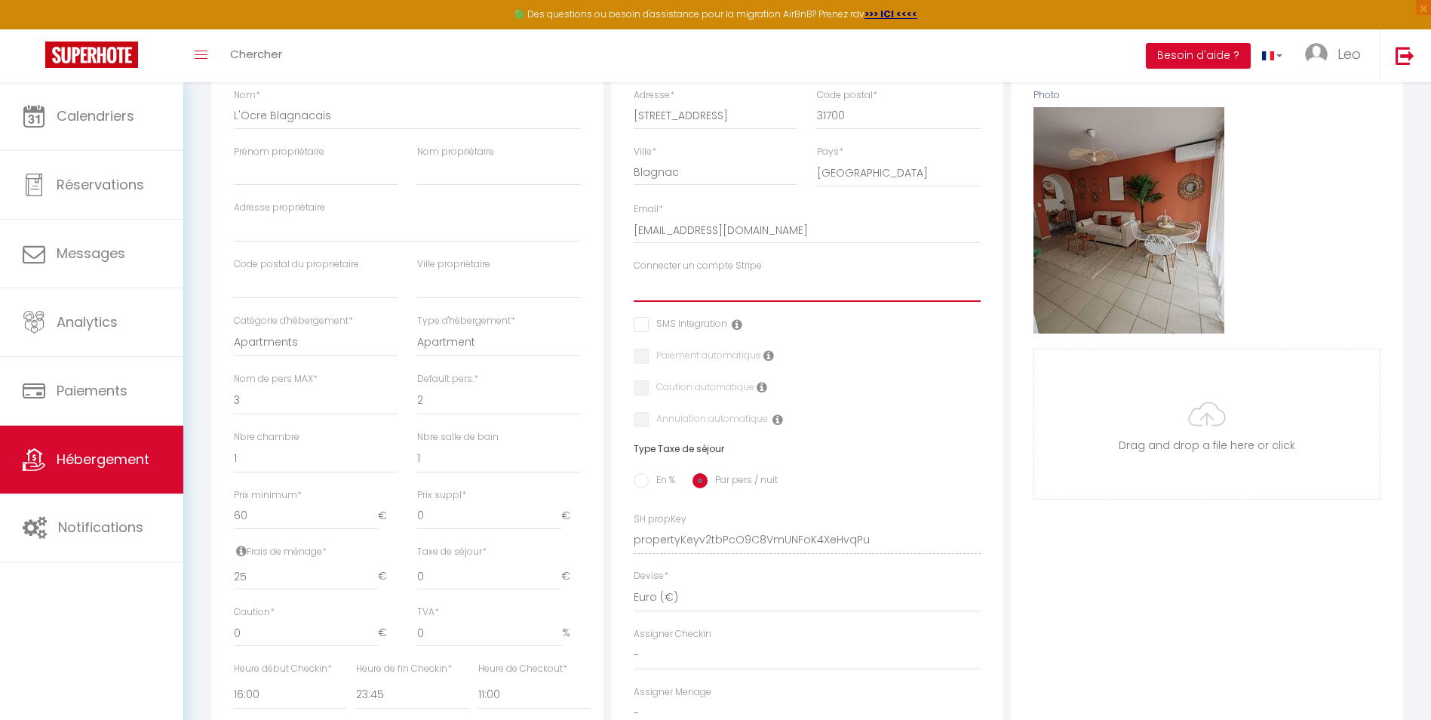
scroll to position [248, 0]
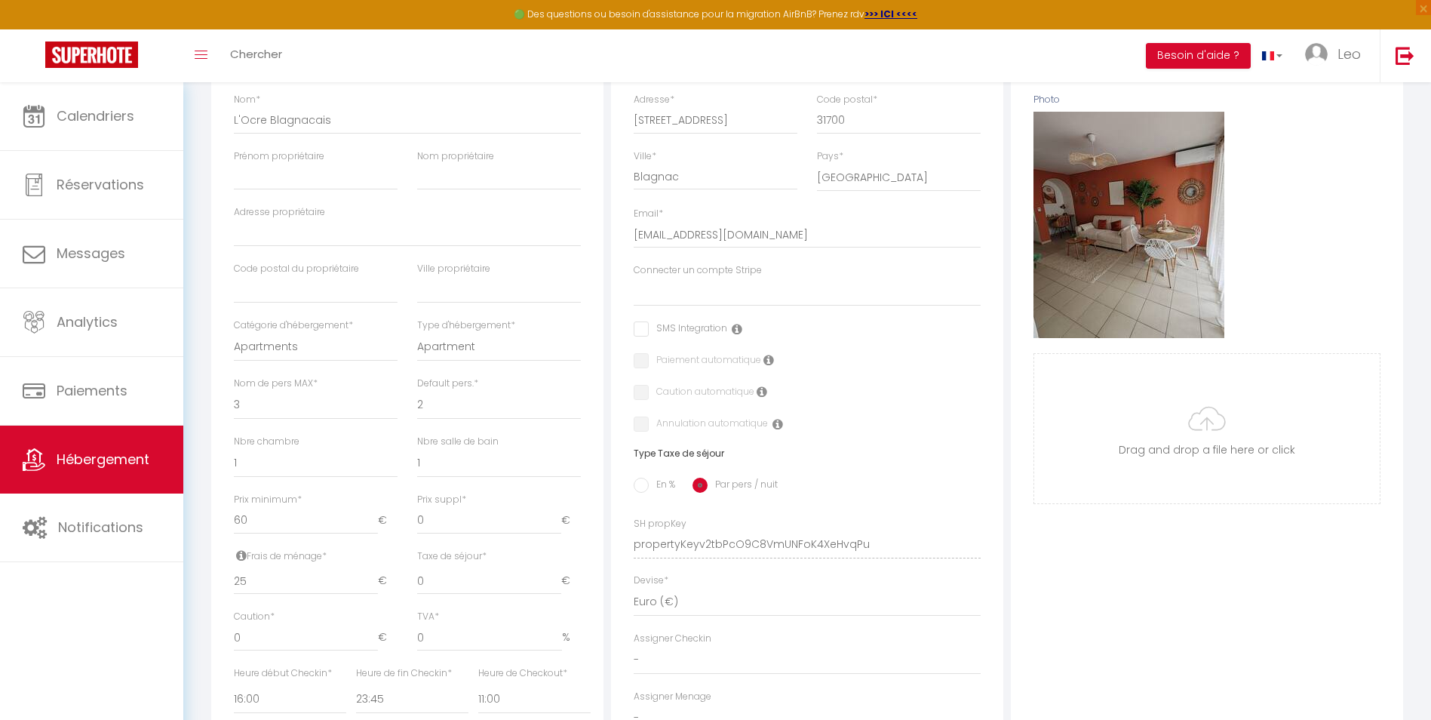
click at [728, 278] on label "Connecter un compte Stripe" at bounding box center [698, 270] width 128 height 14
click at [728, 289] on select "Connecter un compte Stripe" at bounding box center [807, 292] width 347 height 29
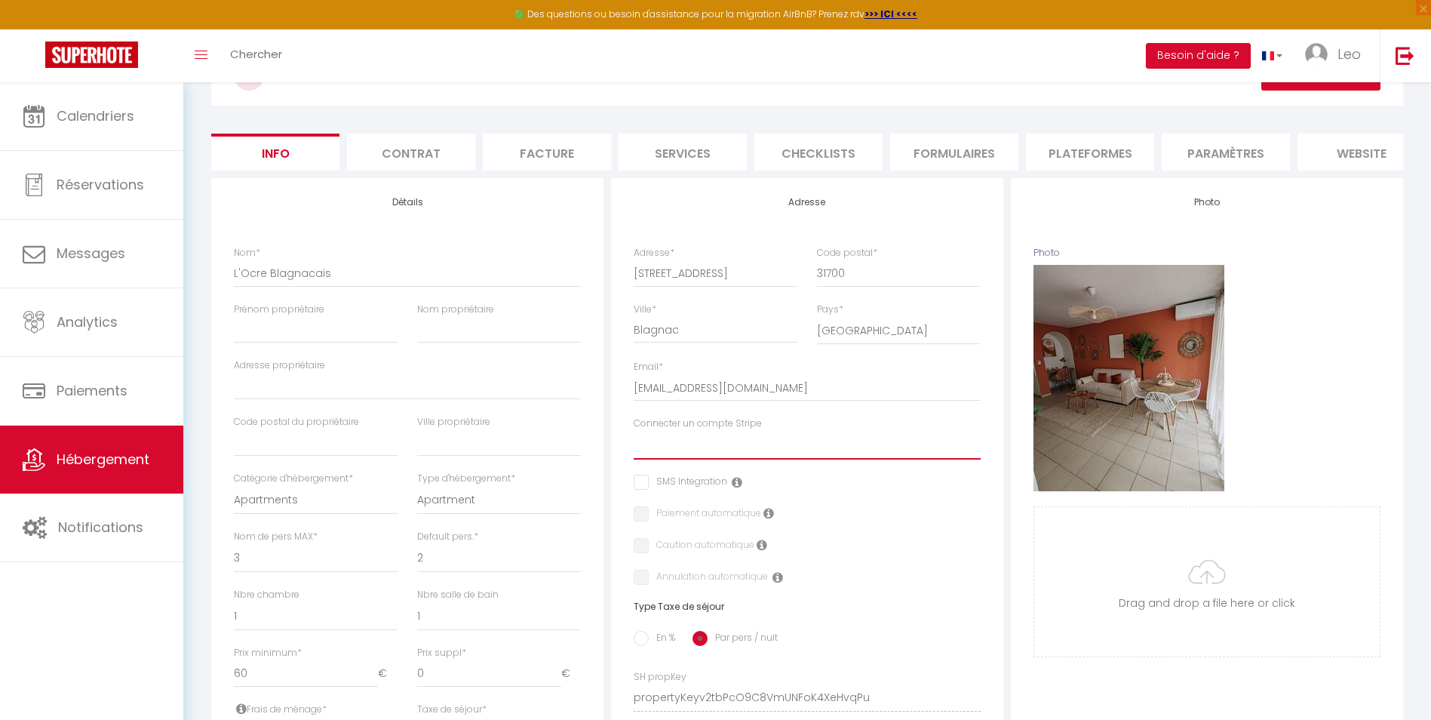
scroll to position [79, 0]
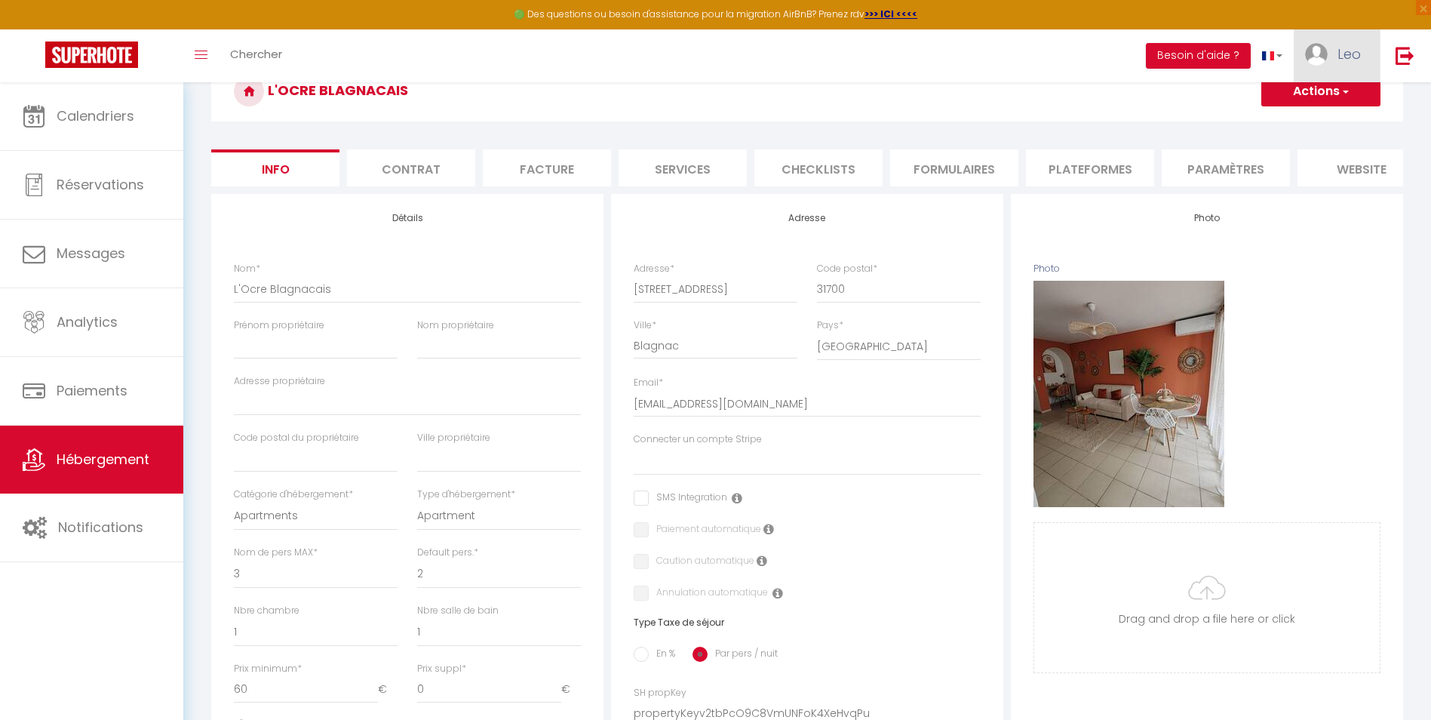
click at [1328, 57] on link "Leo" at bounding box center [1337, 55] width 86 height 53
click at [1328, 111] on link "Paramètres" at bounding box center [1320, 105] width 112 height 26
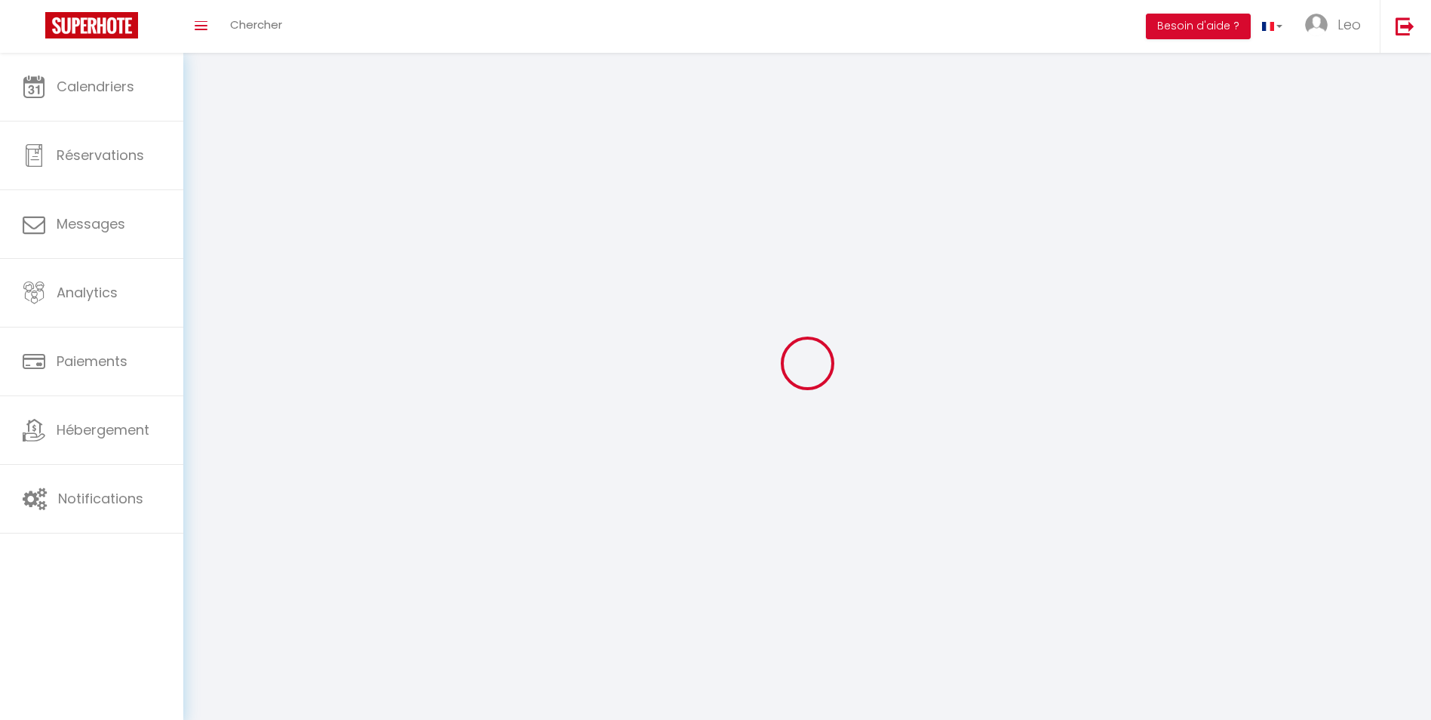
type input "Leo"
type input "Corts"
type input "+33658962027"
type input "52 rue de bordebasse"
type input "31700"
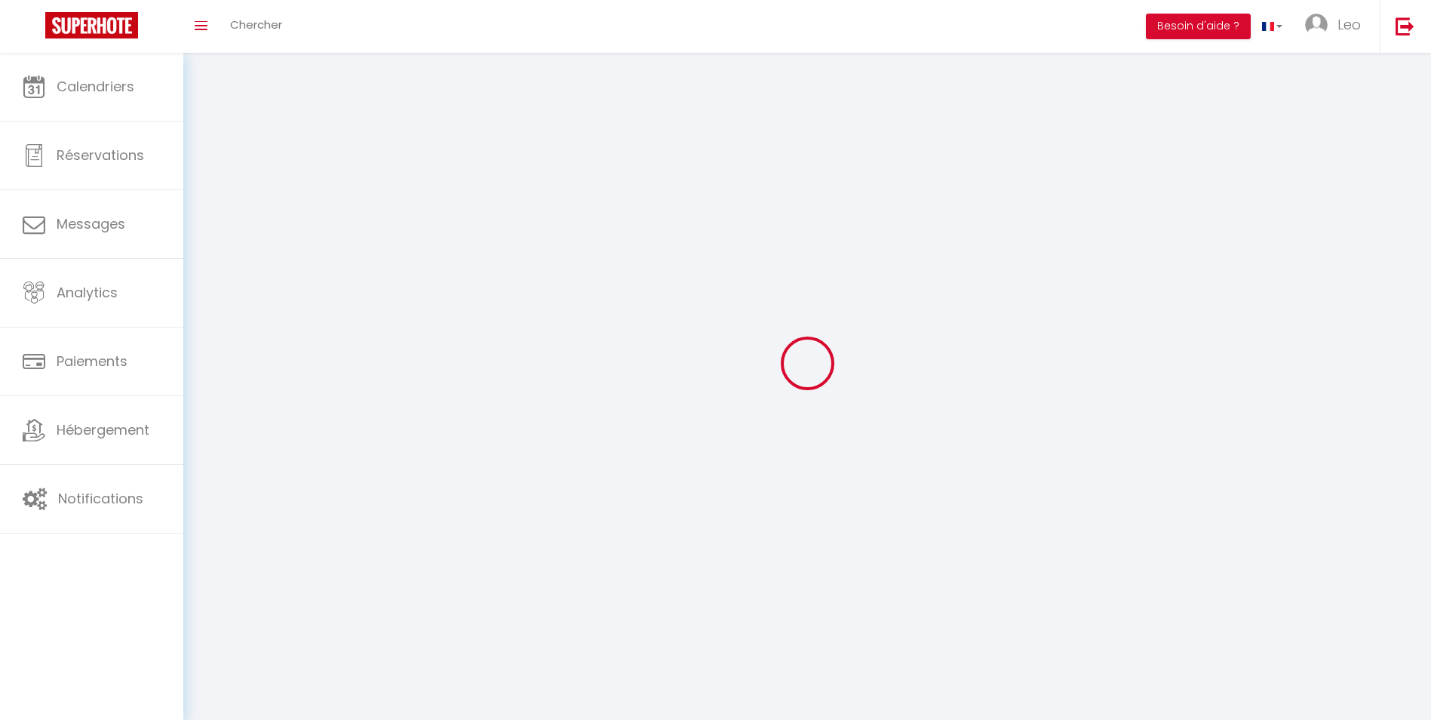
type input "Blagnac"
type input "ReHIvyFW6Q6Xiye7HVTh18G0i"
type input "wAgL1IpiZGeGeqPQLi3ks2Sor"
type input "https://app.superhote.com/#/get-available-rentals/wAgL1IpiZGeGeqPQLi3ks2Sor"
select select "28"
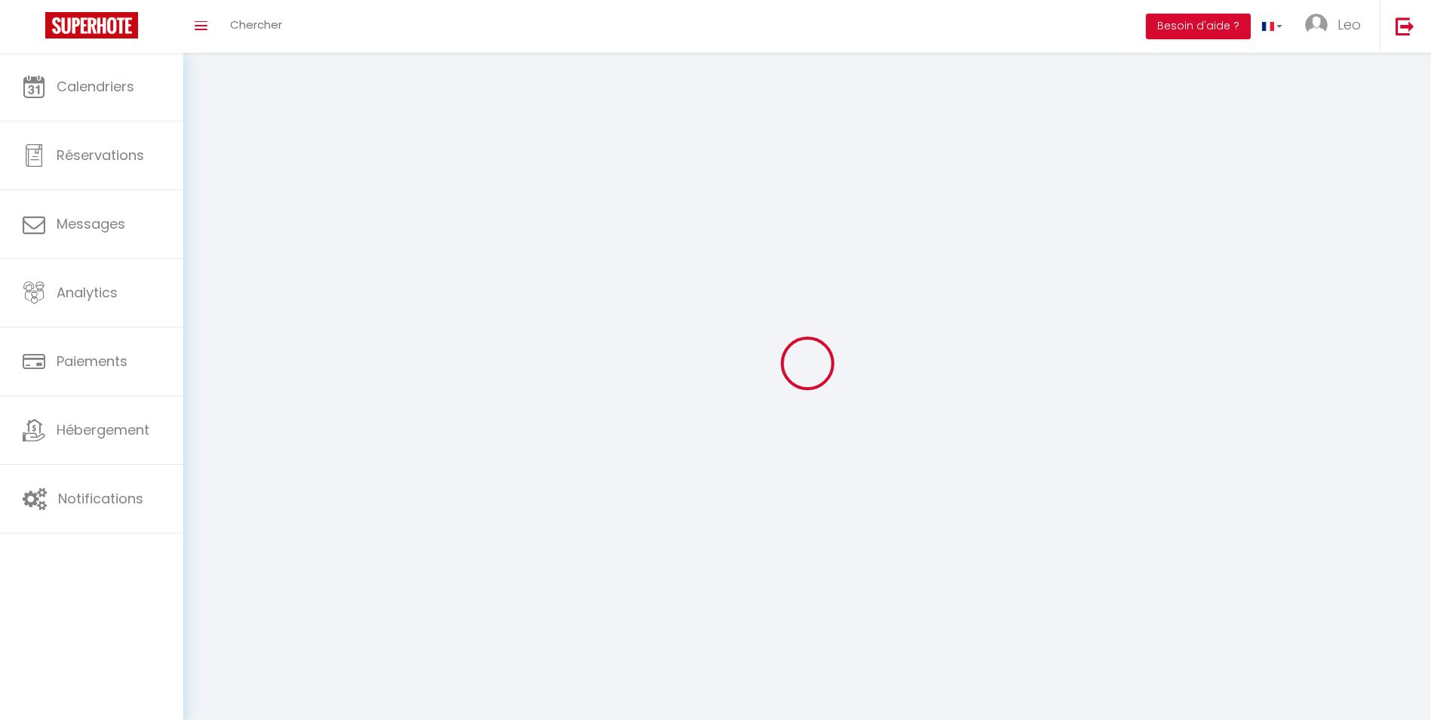
select select "fr"
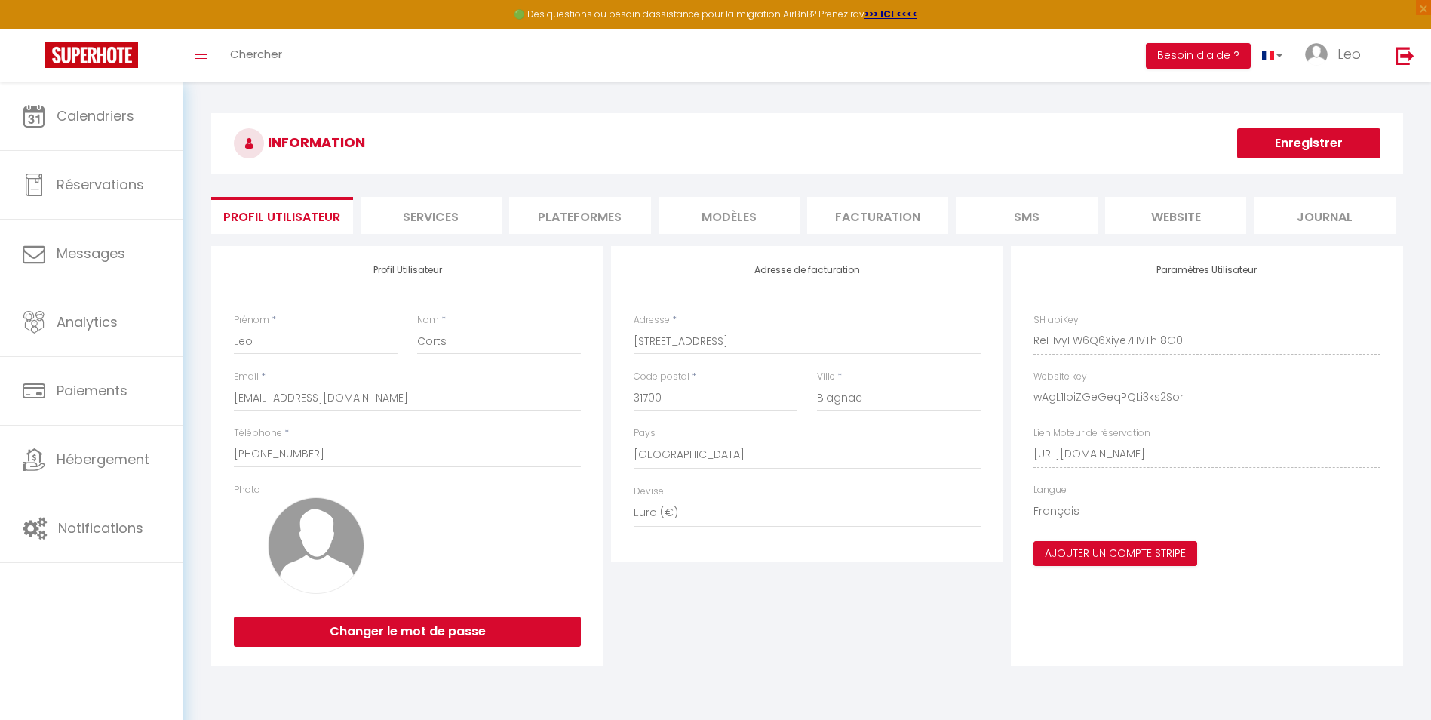
click at [423, 218] on li "Services" at bounding box center [431, 215] width 141 height 37
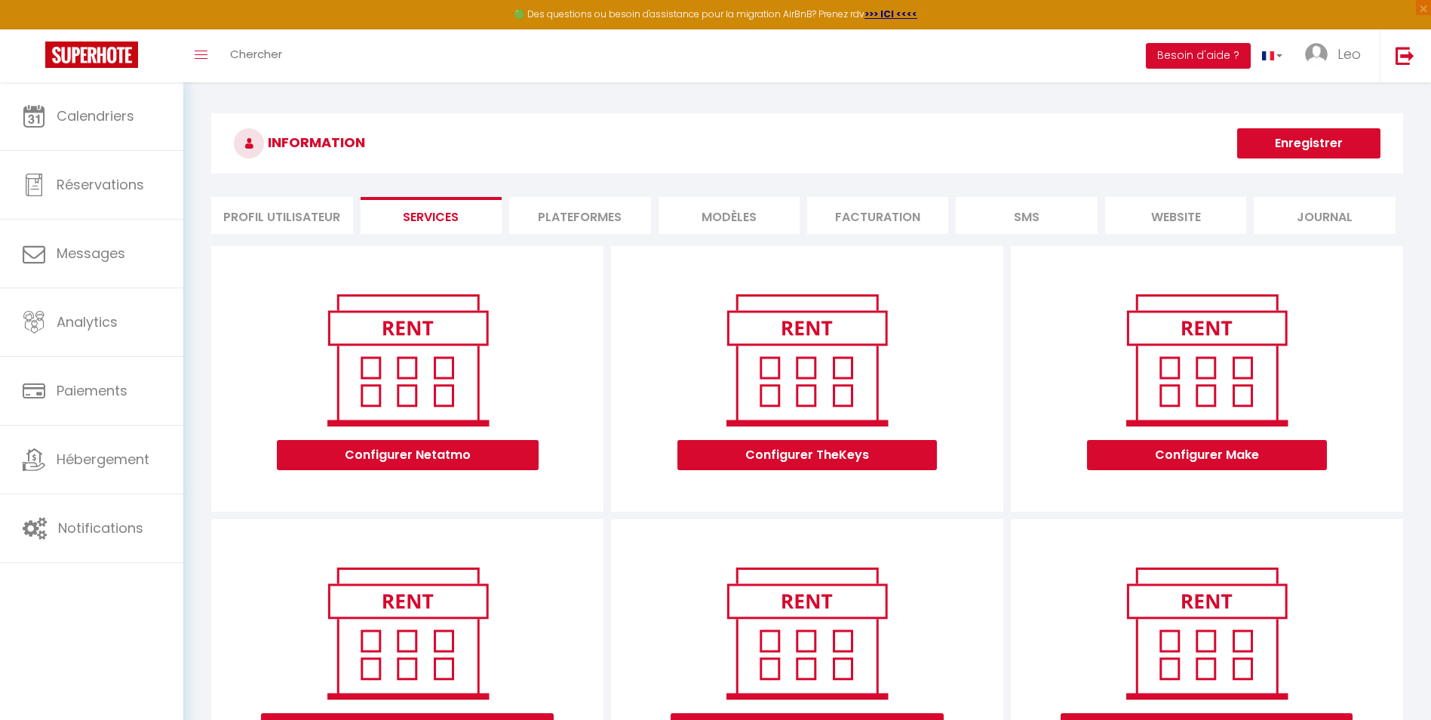
click at [592, 222] on li "Plateformes" at bounding box center [579, 215] width 141 height 37
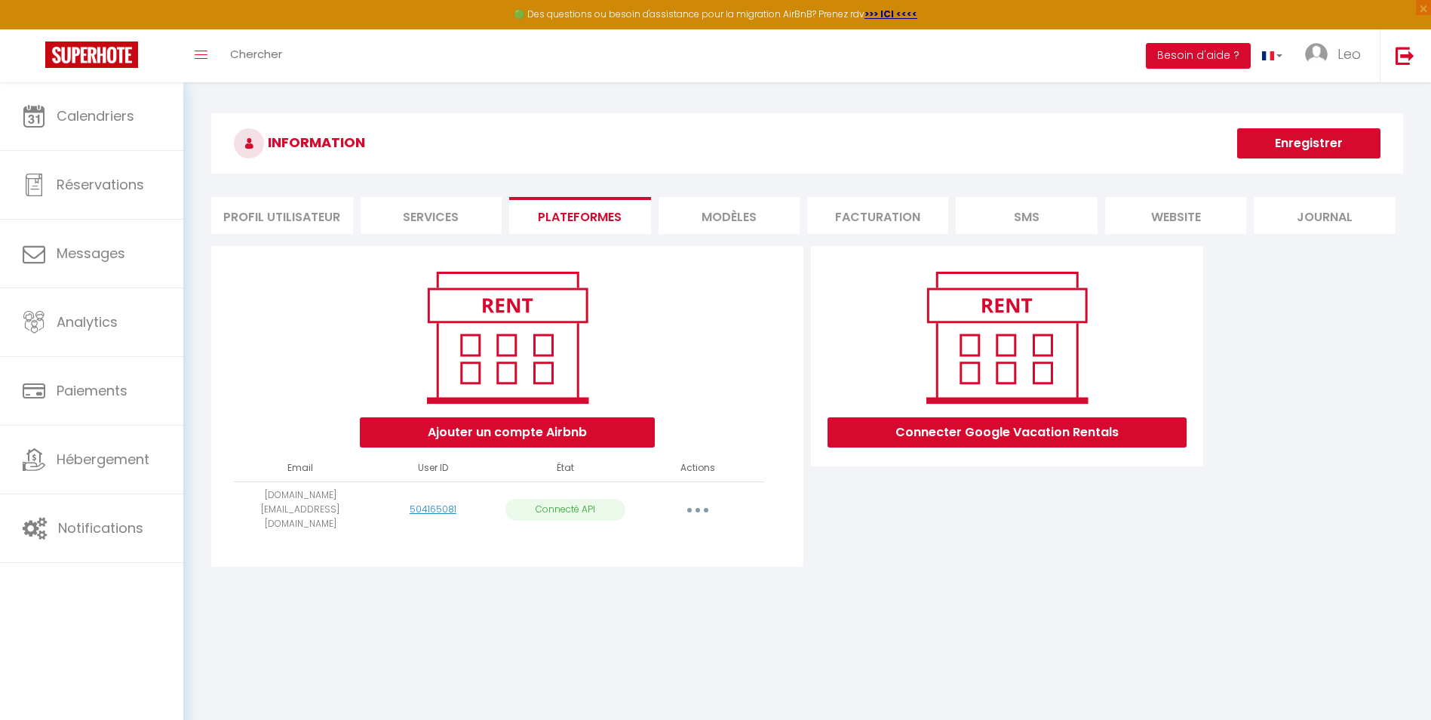
click at [702, 211] on li "MODÈLES" at bounding box center [729, 215] width 141 height 37
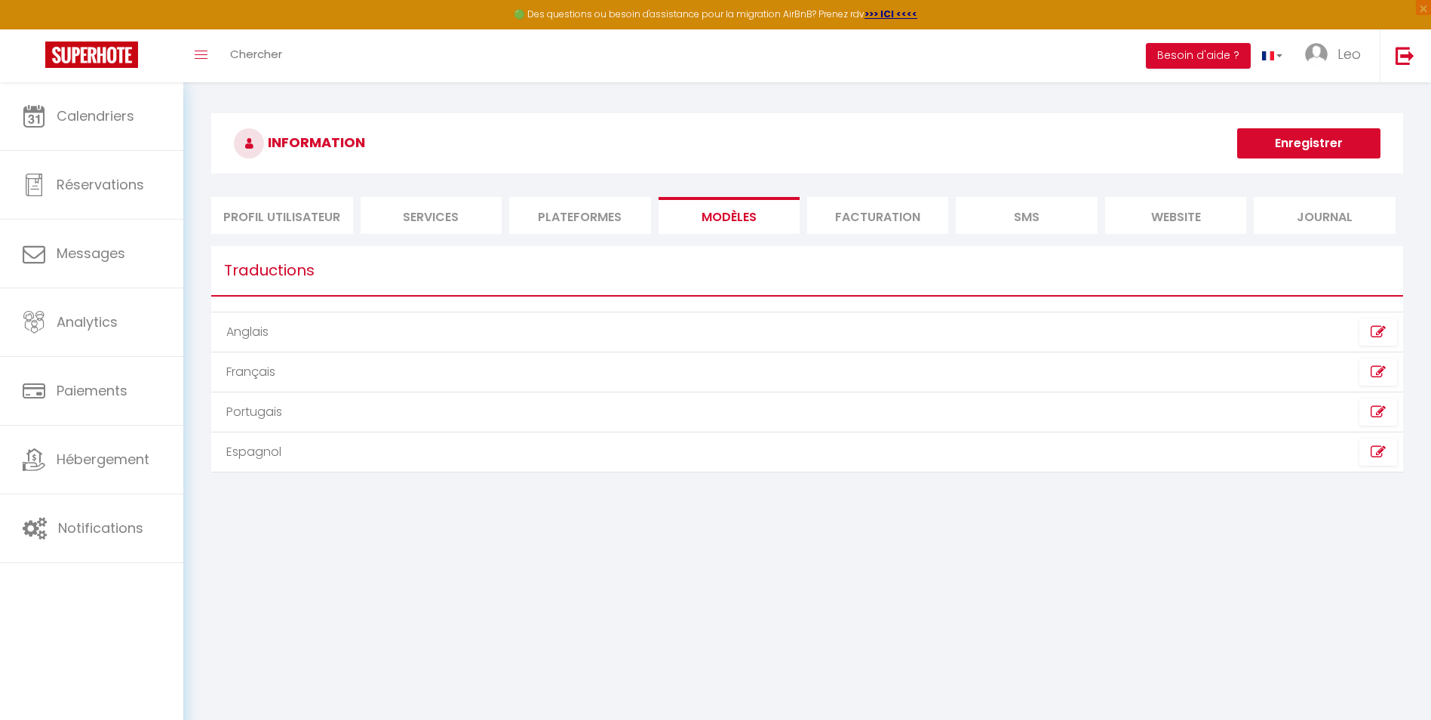
click at [879, 216] on li "Facturation" at bounding box center [877, 215] width 141 height 37
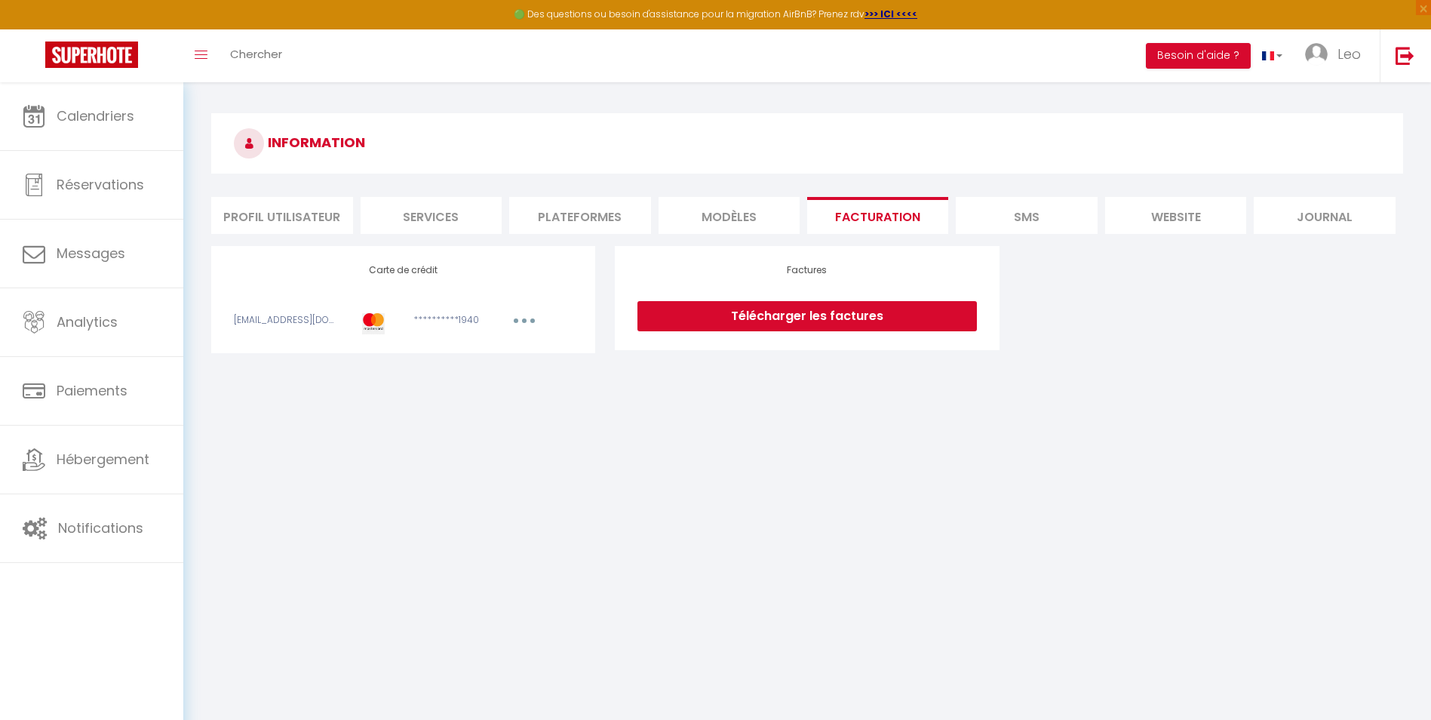
click at [1027, 216] on li "SMS" at bounding box center [1026, 215] width 141 height 37
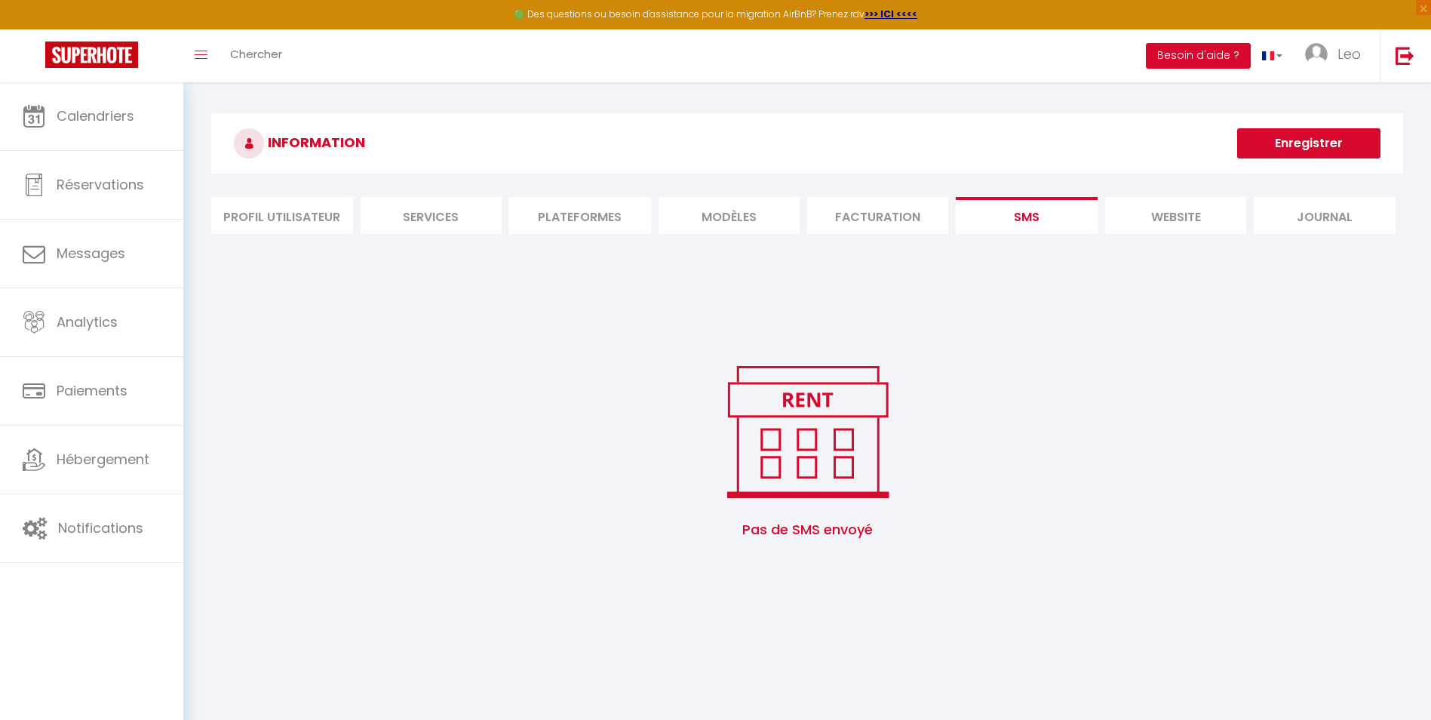
click at [1173, 210] on li "website" at bounding box center [1175, 215] width 141 height 37
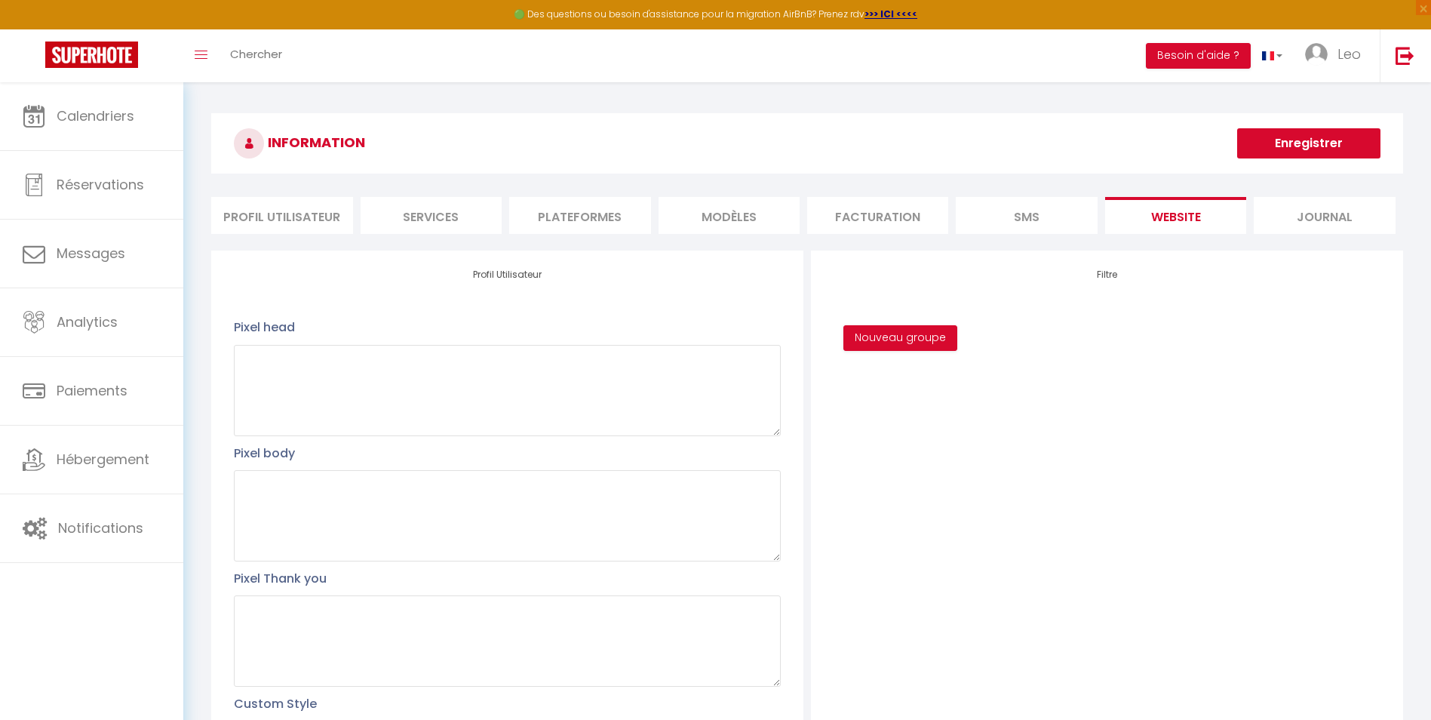
click at [276, 209] on li "Profil Utilisateur" at bounding box center [281, 215] width 141 height 37
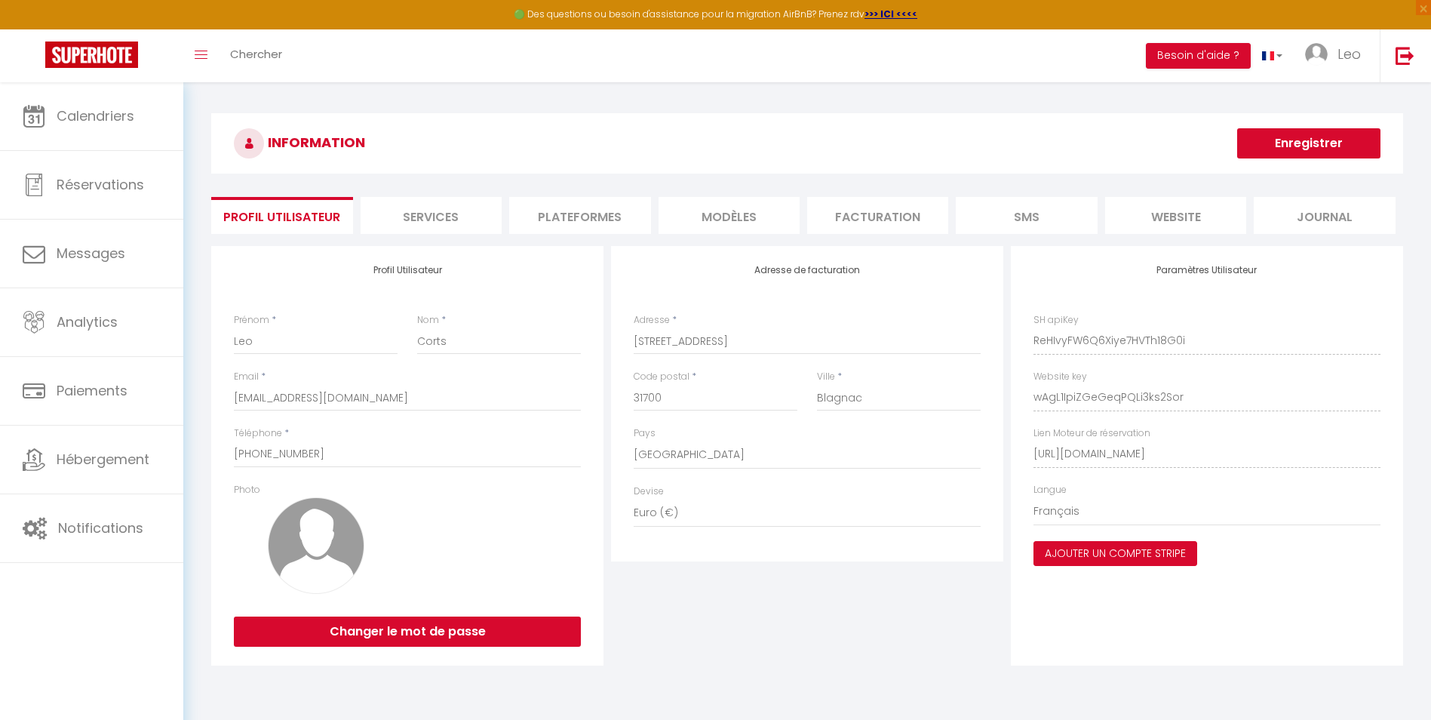
click at [1143, 548] on button "Ajouter un compte Stripe" at bounding box center [1115, 554] width 164 height 26
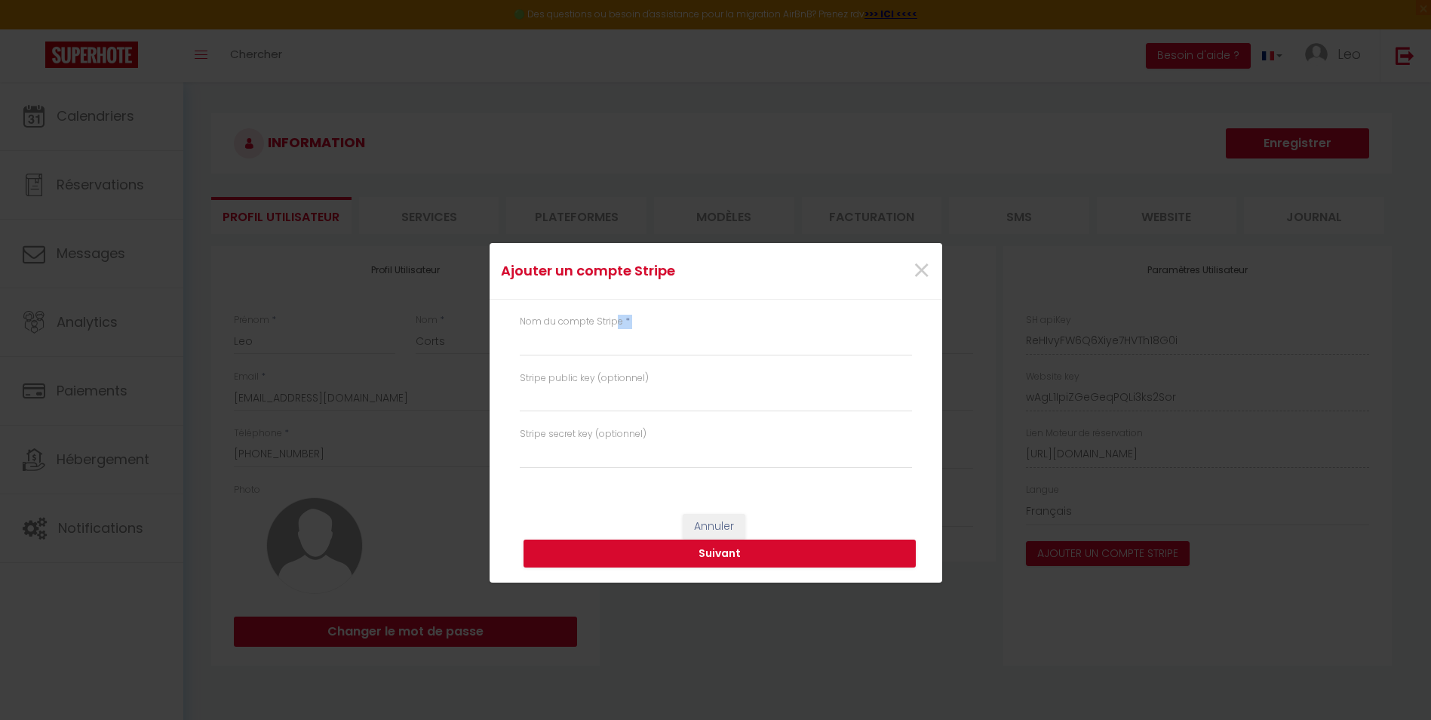
drag, startPoint x: 617, startPoint y: 328, endPoint x: 618, endPoint y: 342, distance: 13.6
click at [618, 342] on div "Nom du compte Stripe *" at bounding box center [716, 335] width 392 height 41
click at [618, 342] on input "text" at bounding box center [716, 342] width 392 height 27
type input "L&M conciergerie"
click at [625, 401] on input "text" at bounding box center [716, 398] width 392 height 27
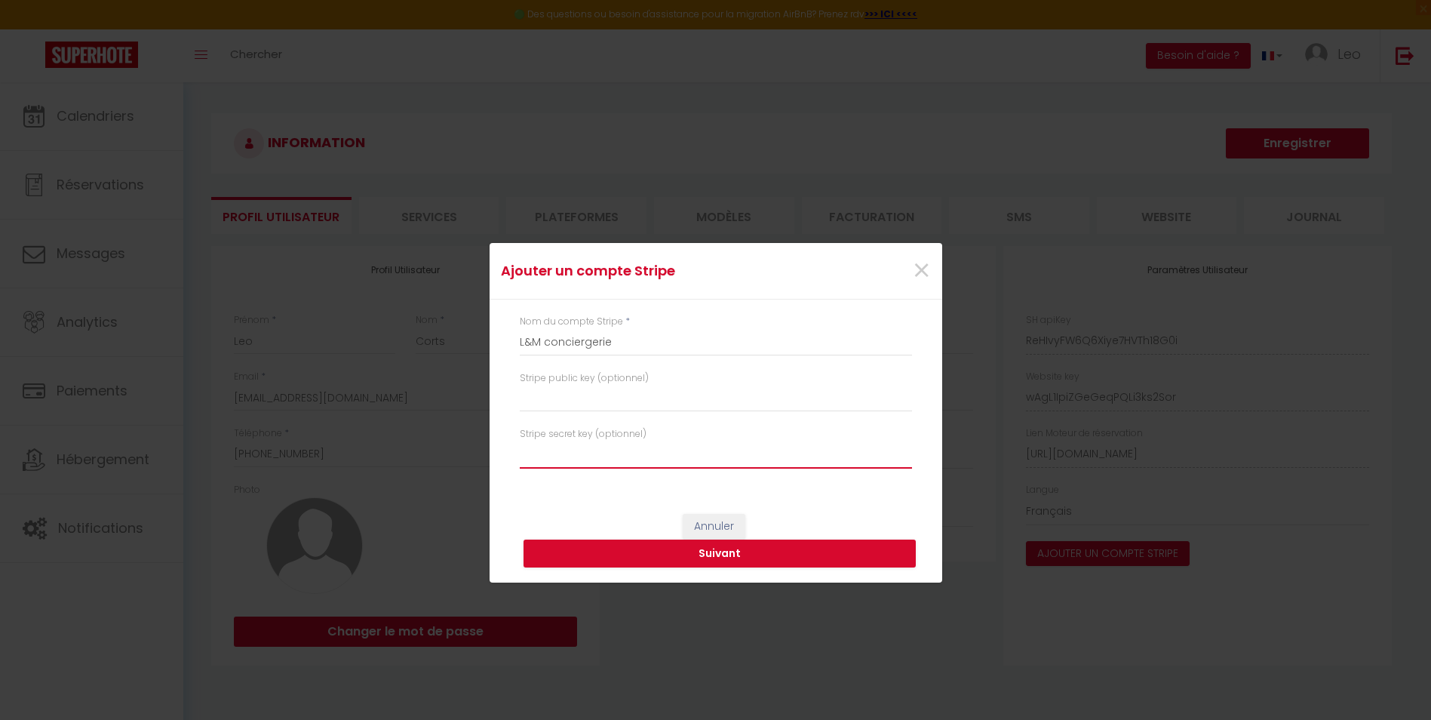
click at [629, 452] on input "text" at bounding box center [716, 454] width 392 height 27
type input "lemahu71213"
click at [733, 557] on button "Suivant" at bounding box center [720, 553] width 392 height 29
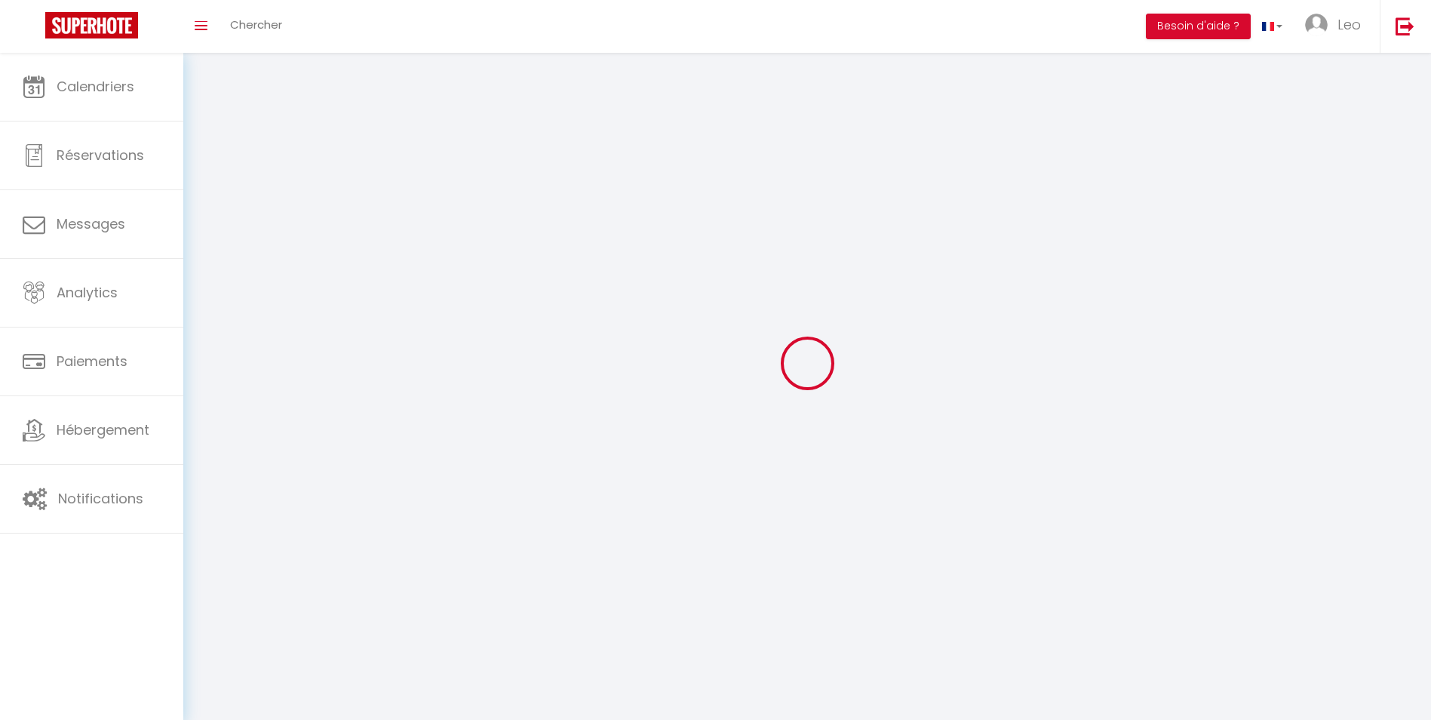
type input "Leo"
type input "Corts"
type input "+33658962027"
type input "52 rue de bordebasse"
type input "31700"
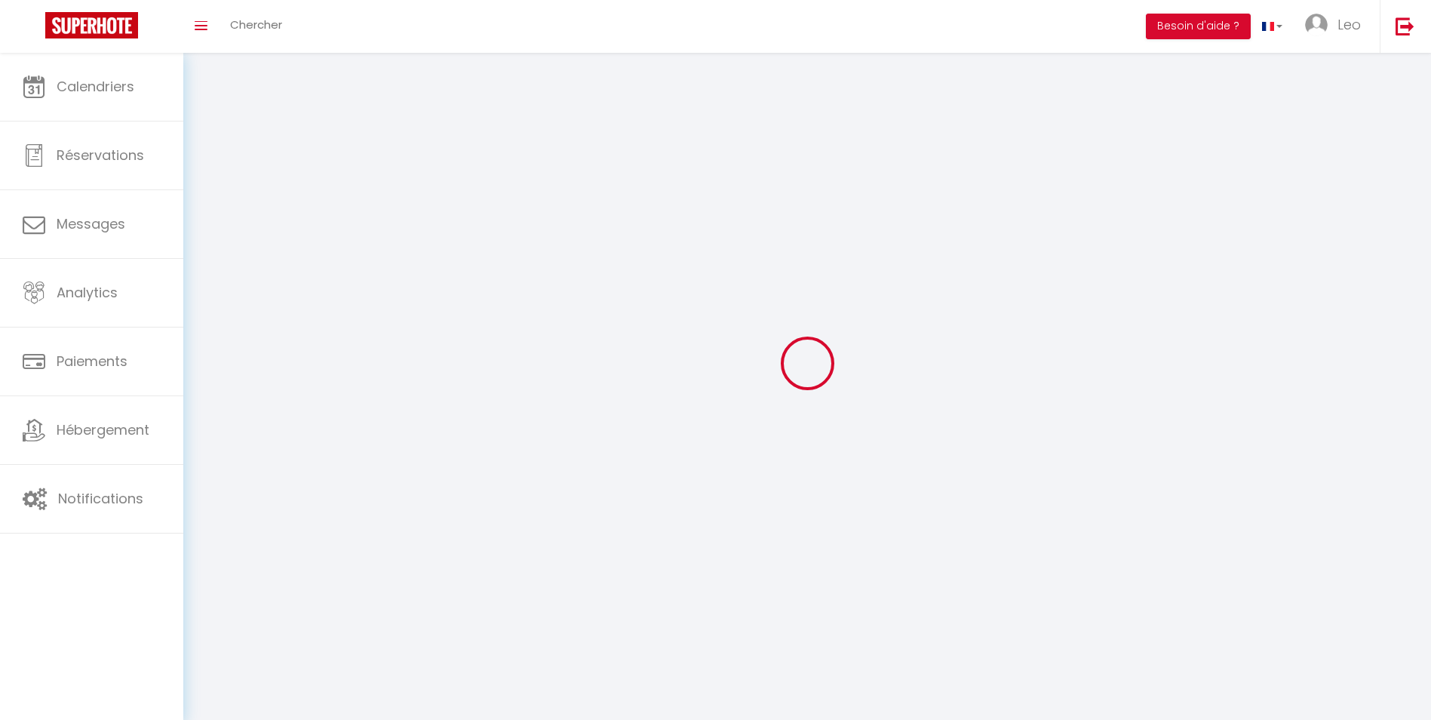
type input "Blagnac"
type input "ReHIvyFW6Q6Xiye7HVTh18G0i"
type input "wAgL1IpiZGeGeqPQLi3ks2Sor"
type input "https://app.superhote.com/#/get-available-rentals/wAgL1IpiZGeGeqPQLi3ks2Sor"
select select "28"
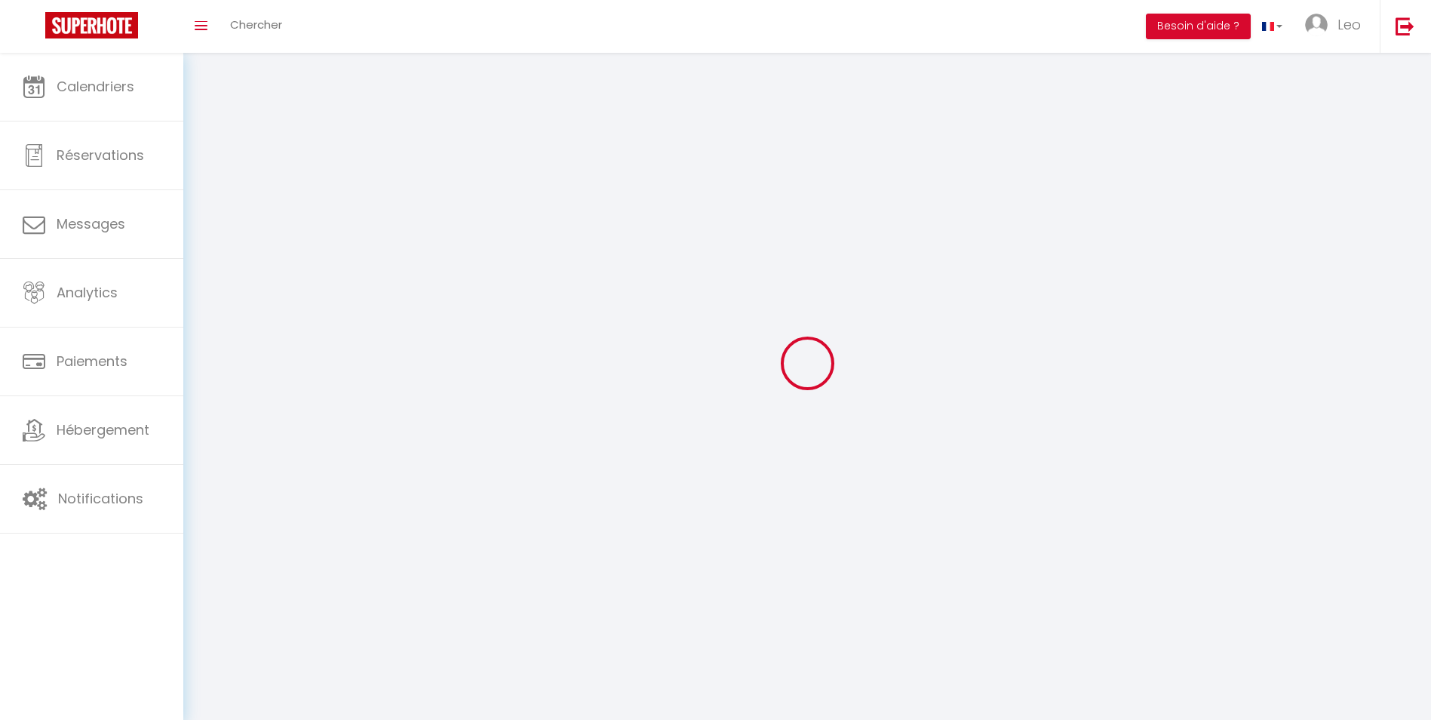
select select "fr"
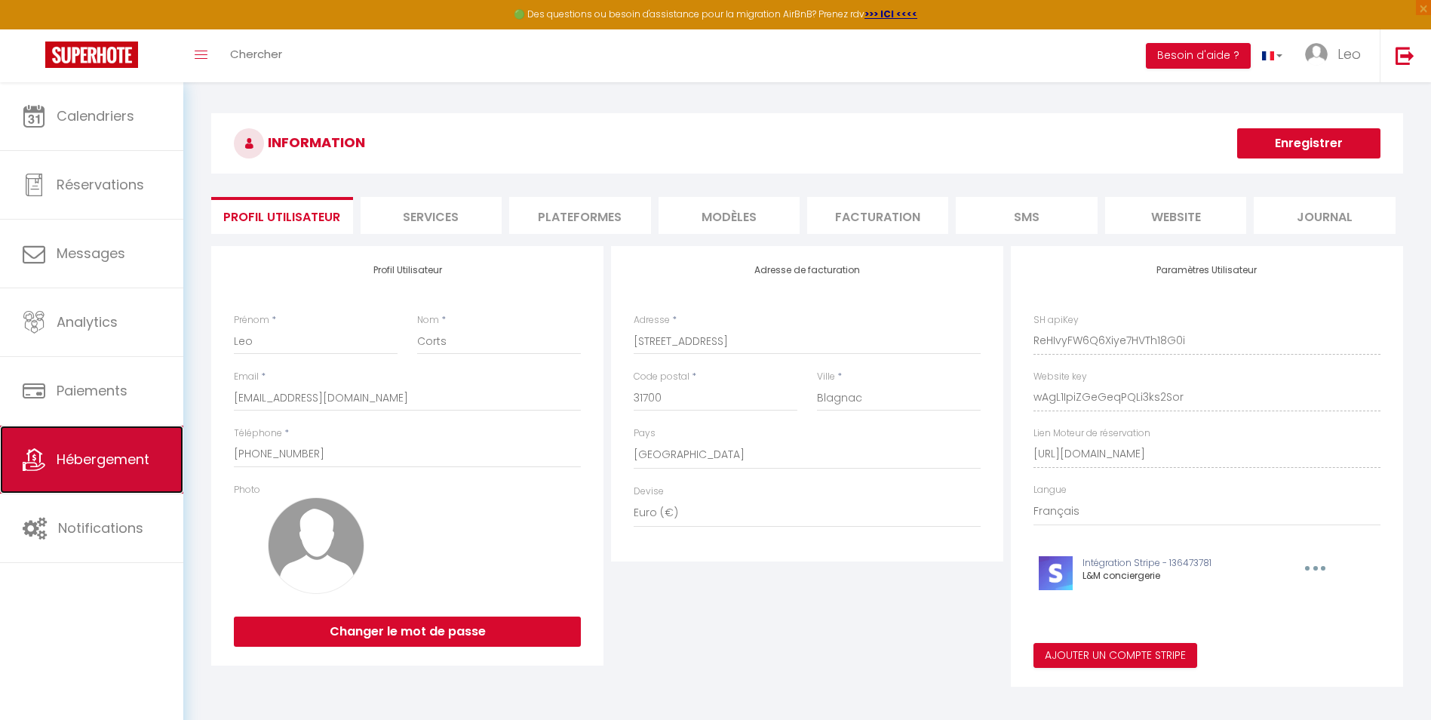
click at [88, 452] on span "Hébergement" at bounding box center [103, 459] width 93 height 19
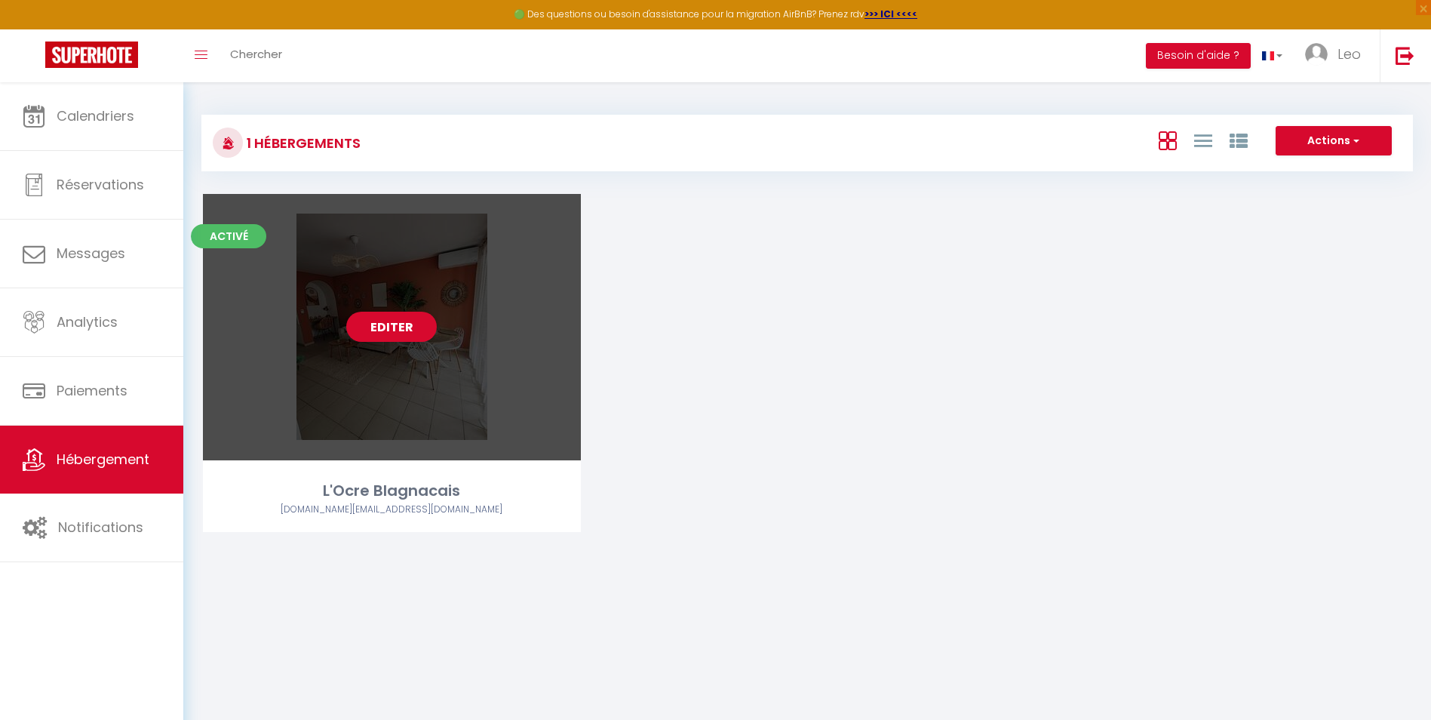
click at [401, 342] on div "Editer" at bounding box center [392, 327] width 378 height 266
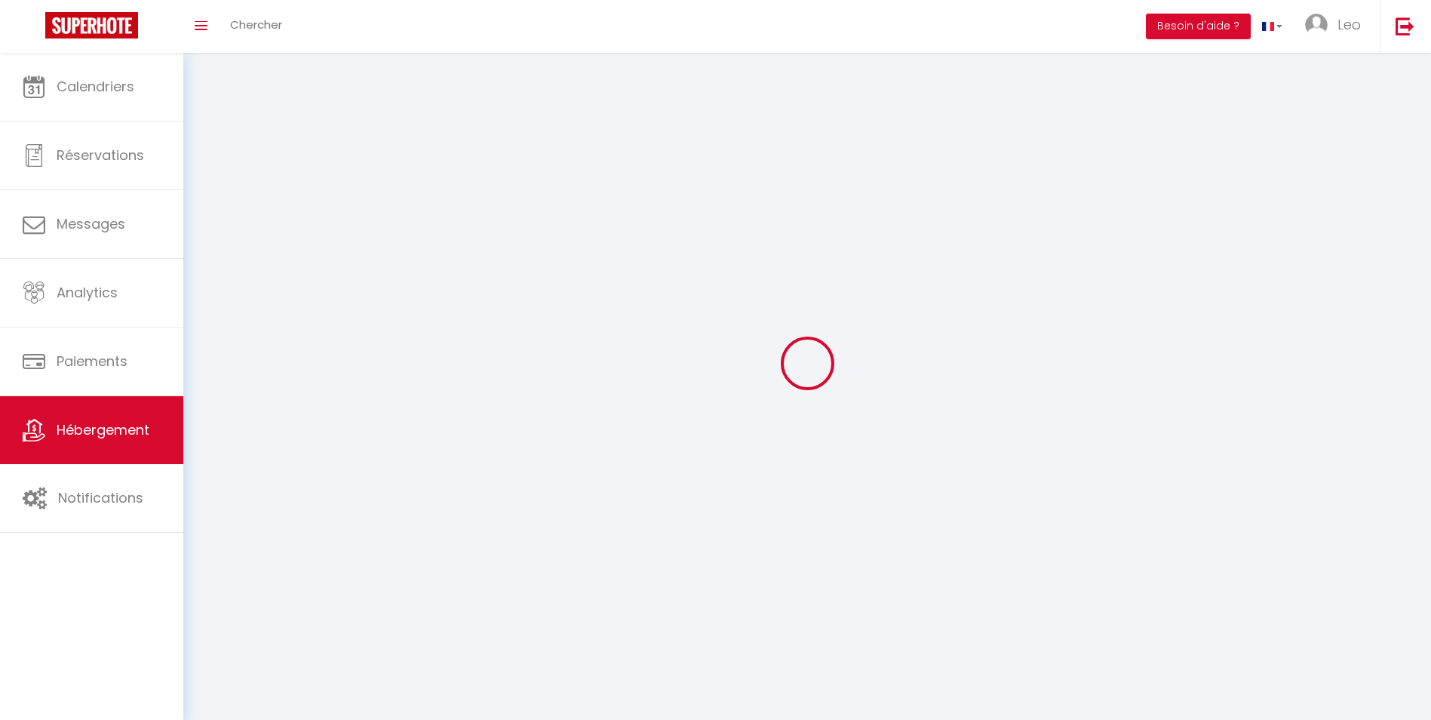
checkbox input "false"
select select
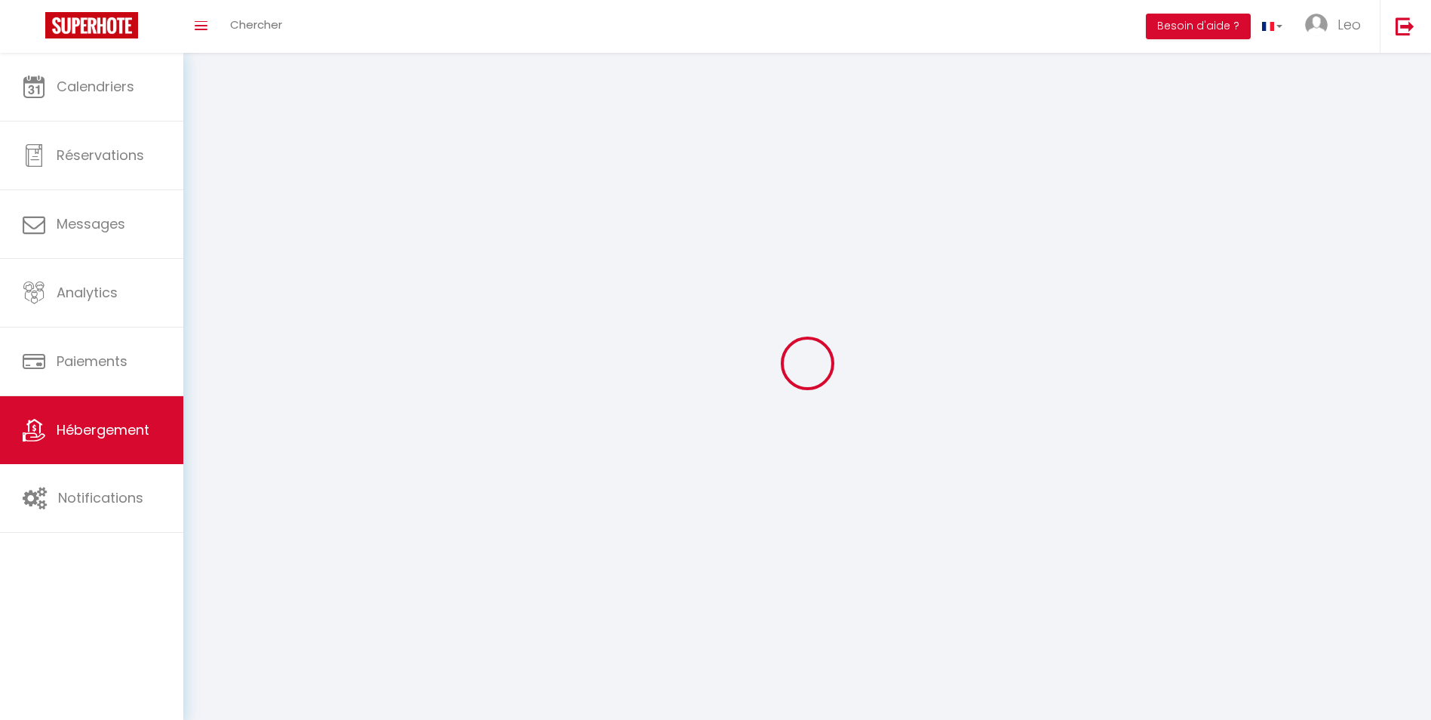
select select
select select "28"
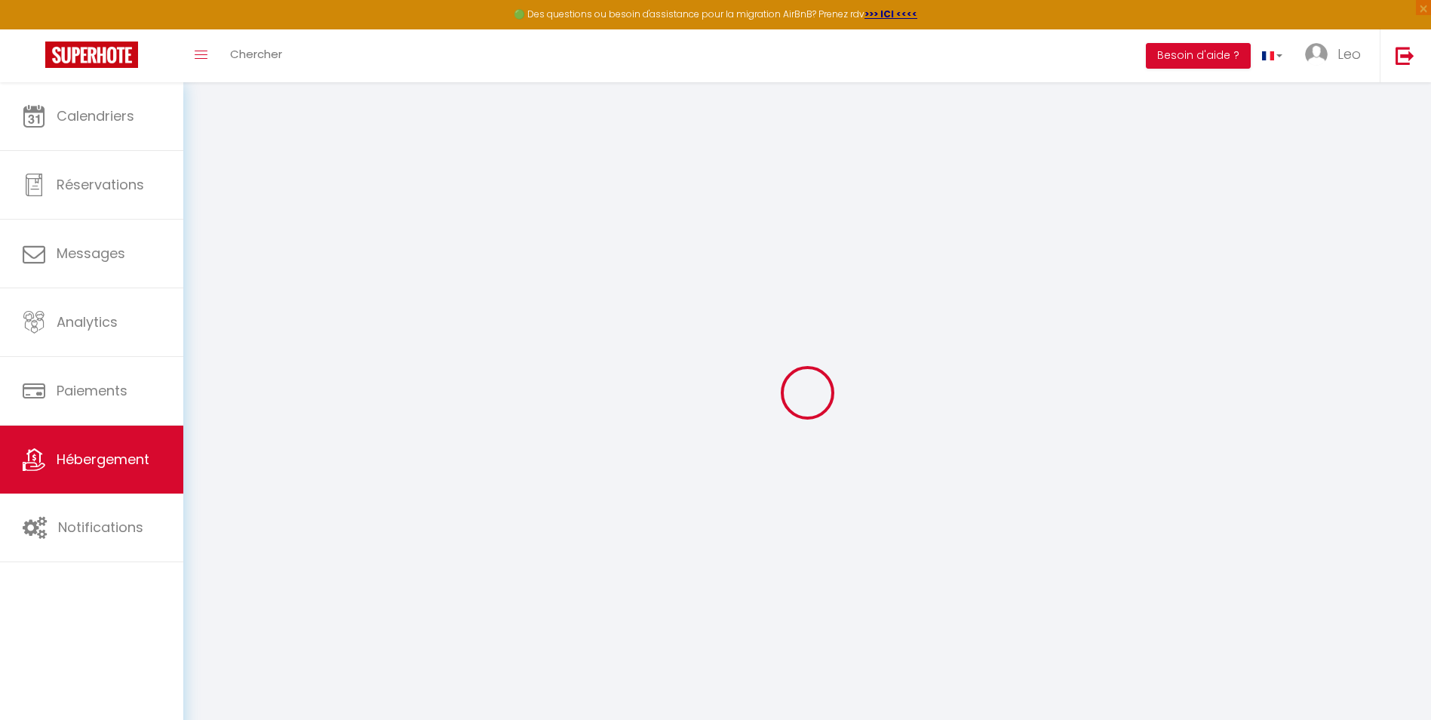
select select
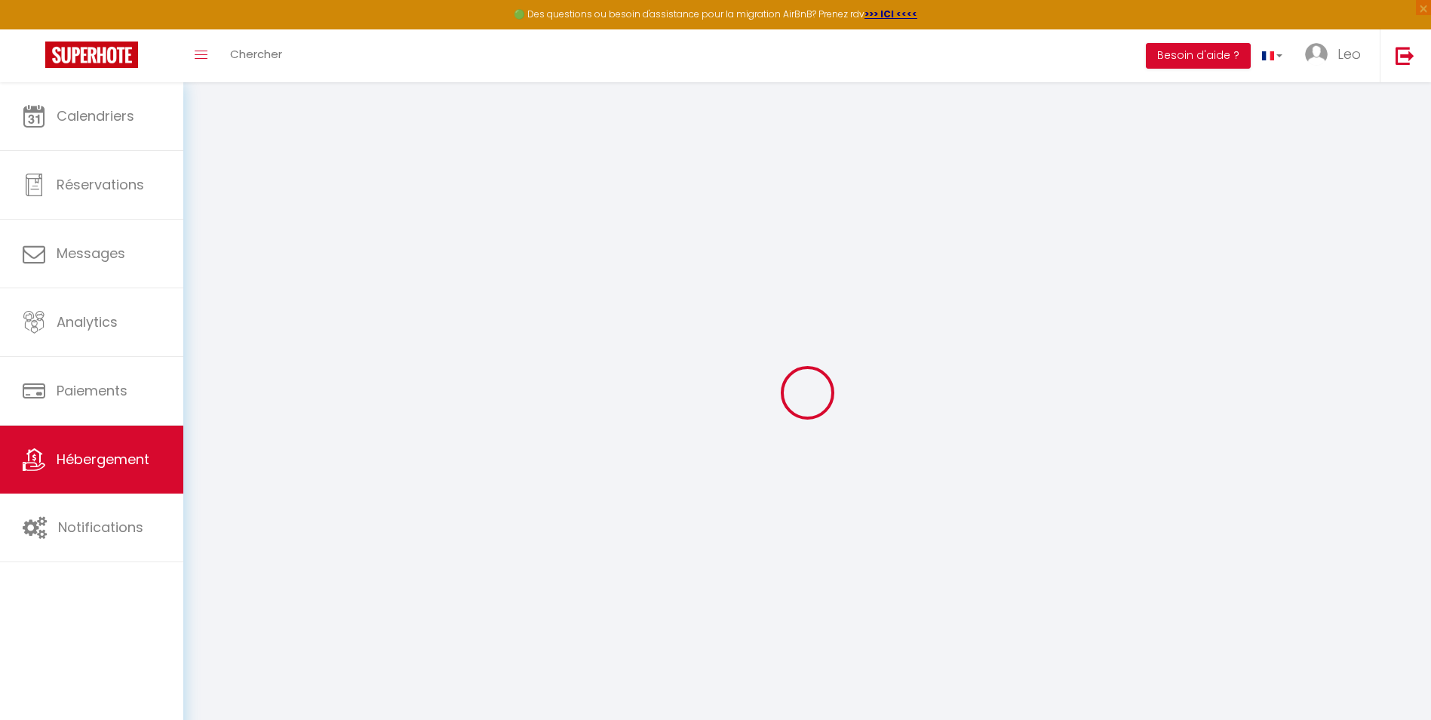
select select
checkbox input "false"
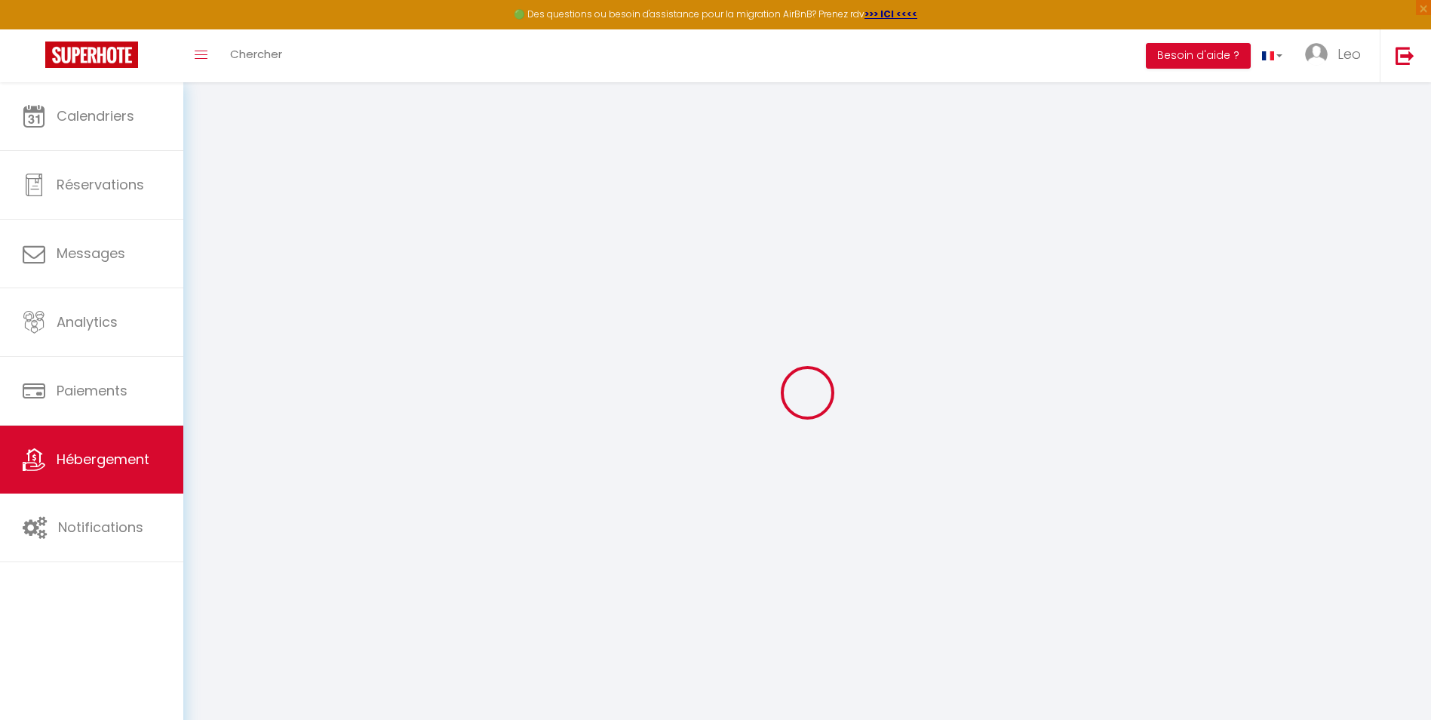
select select
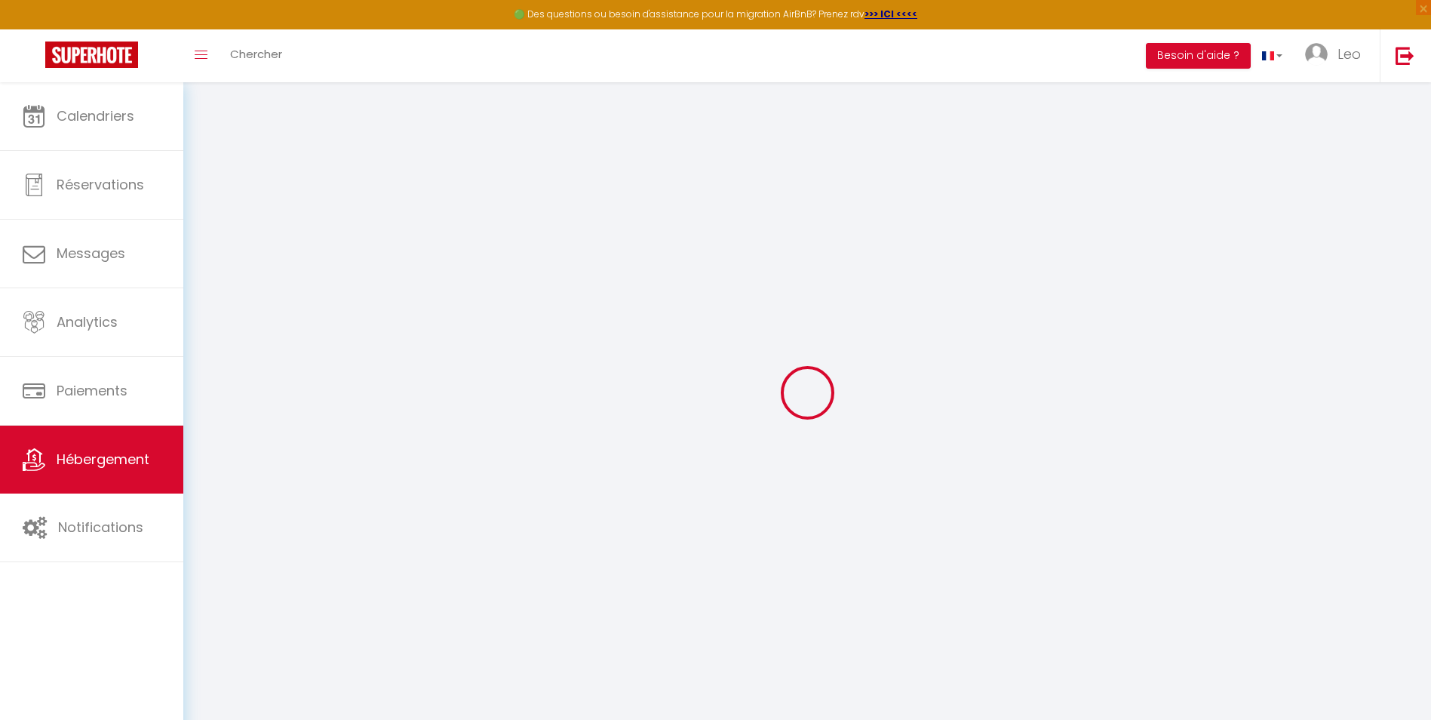
select select
checkbox input "false"
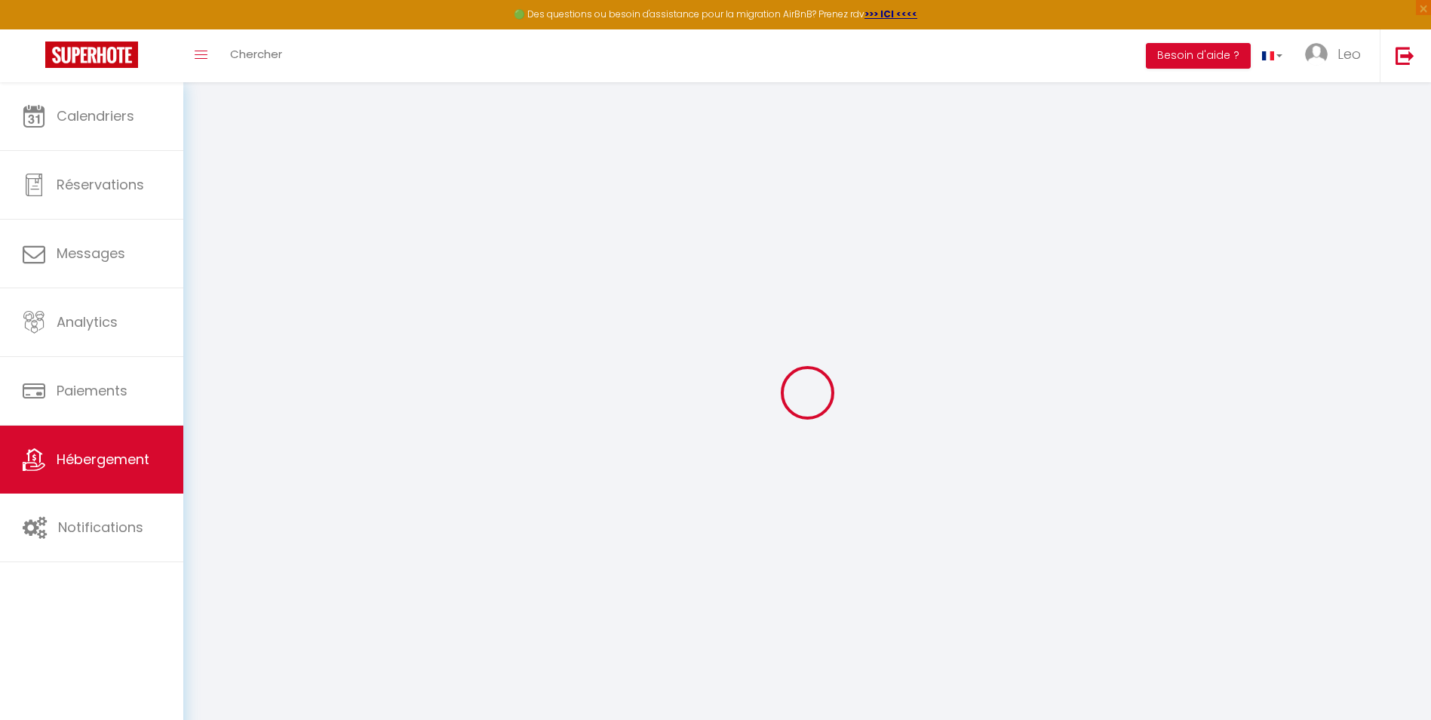
checkbox input "false"
select select
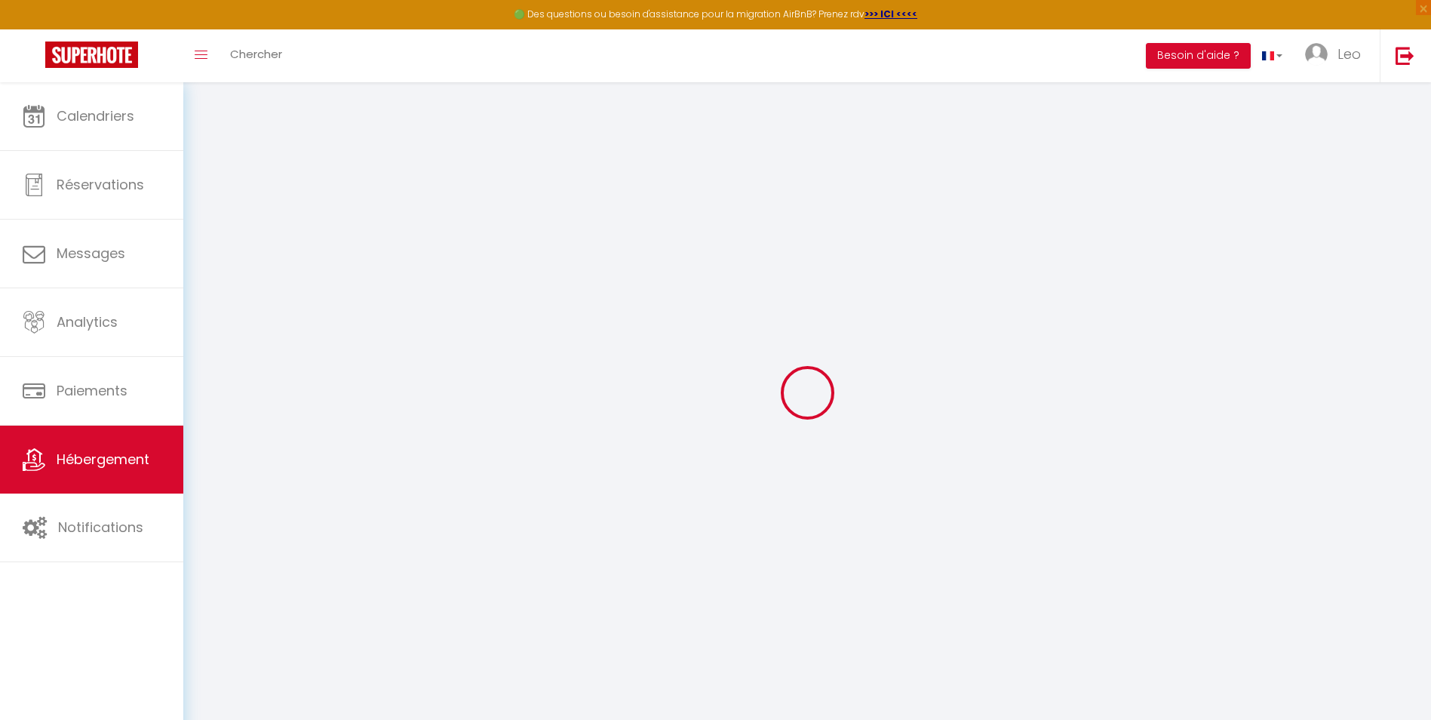
select select
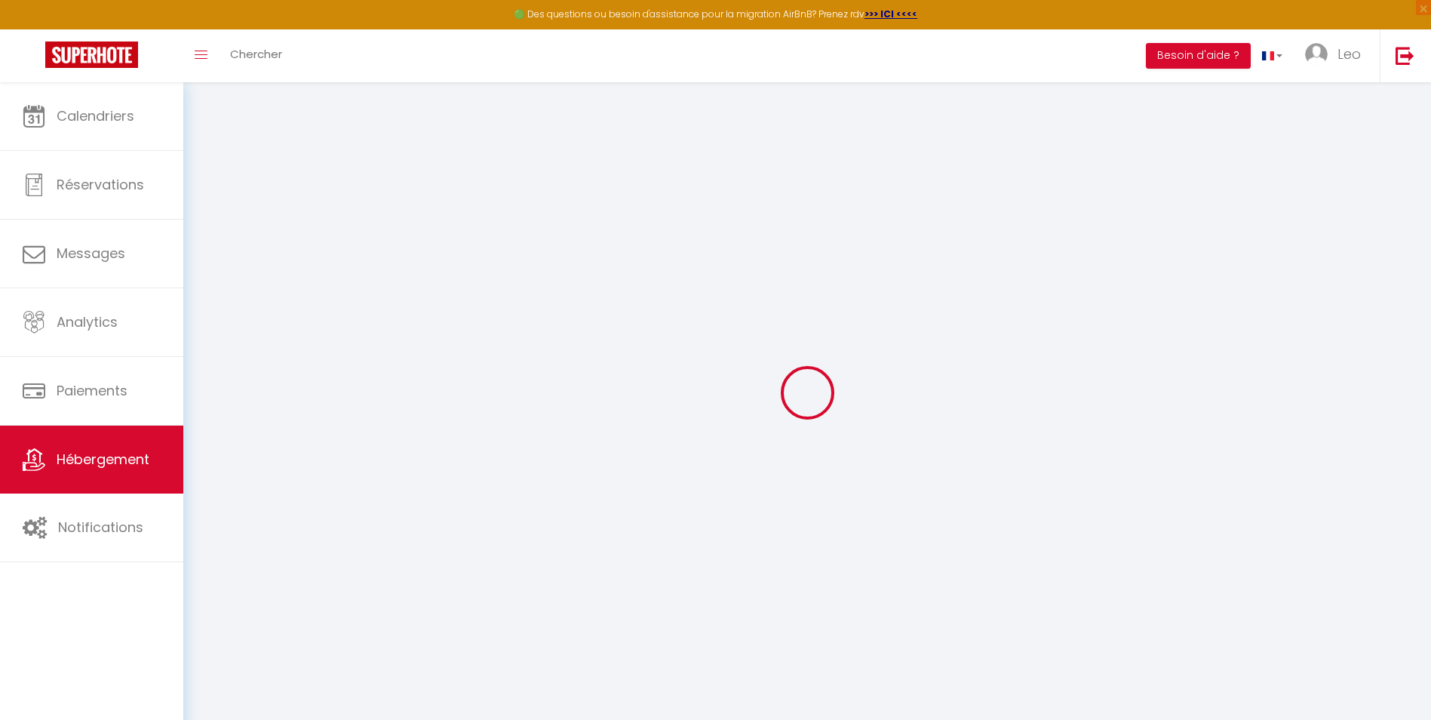
checkbox input "false"
select select
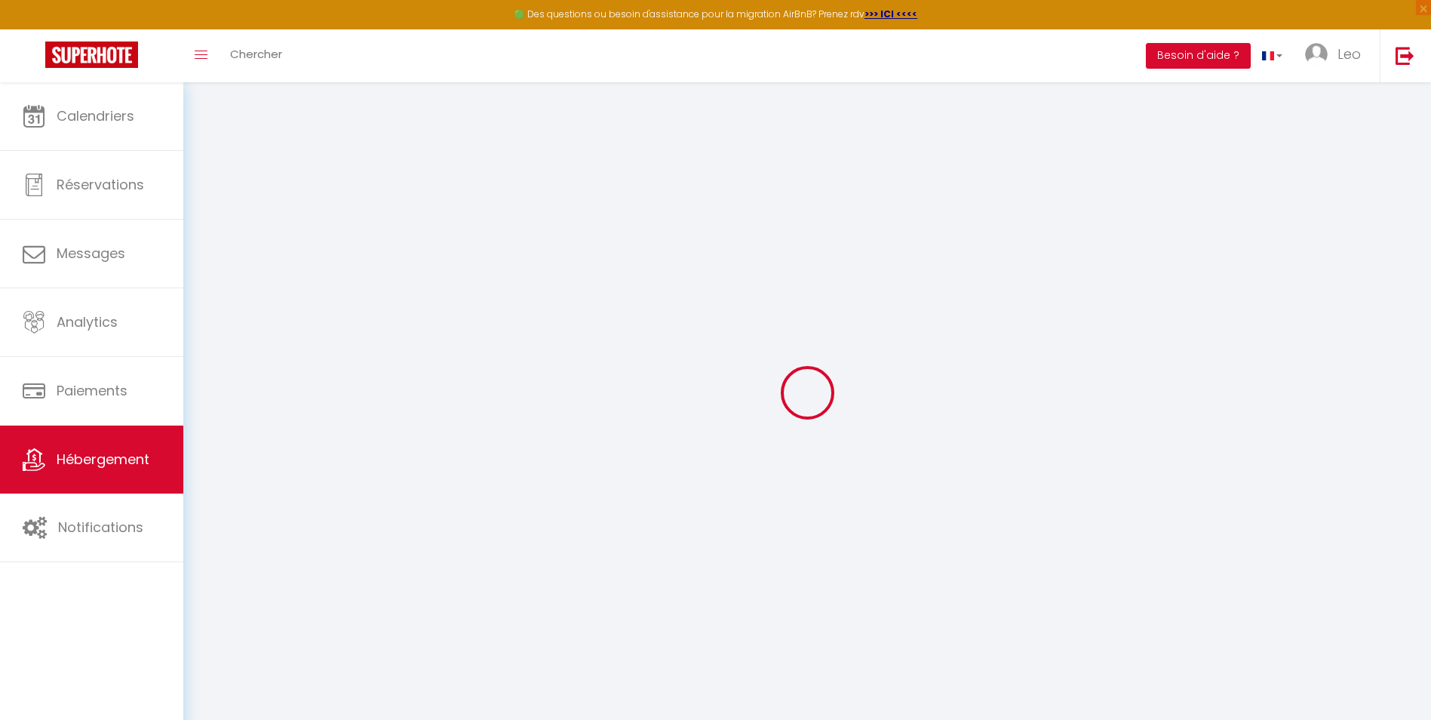
select select
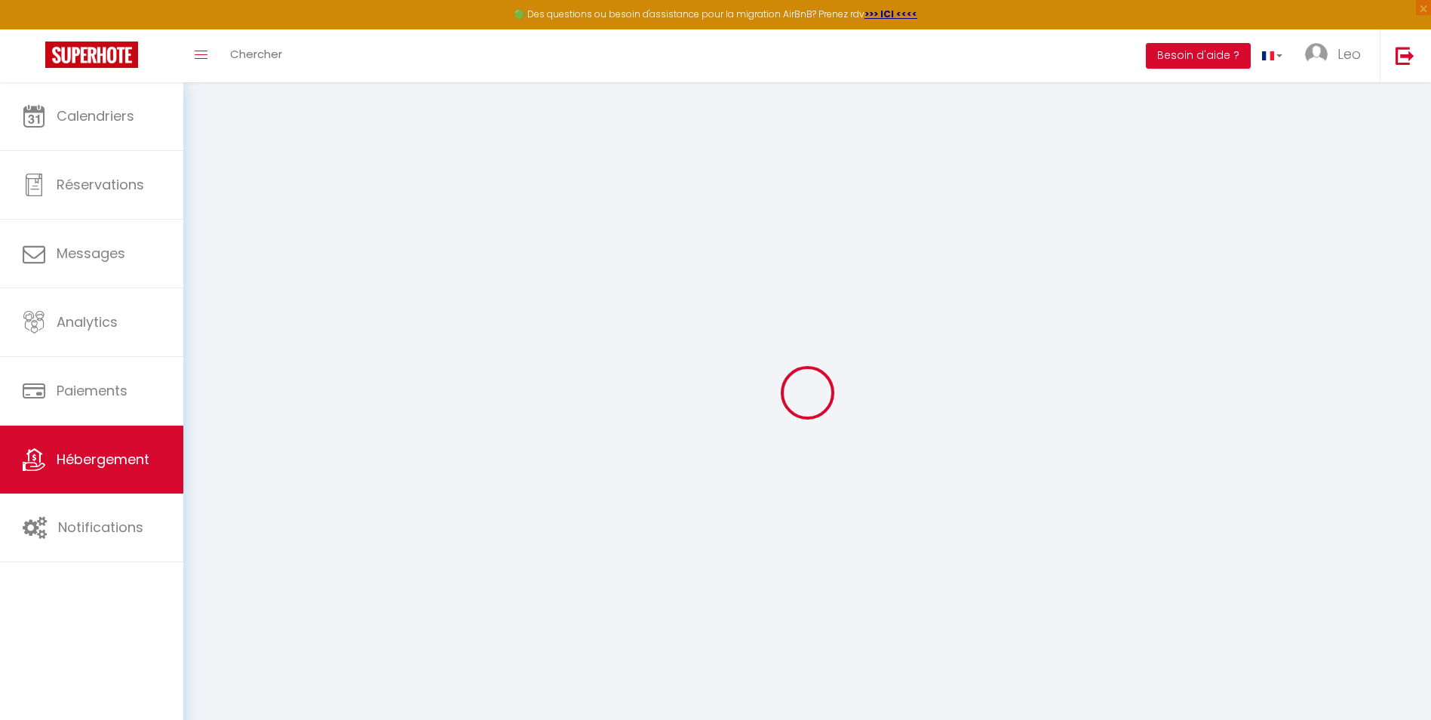
select select
checkbox input "false"
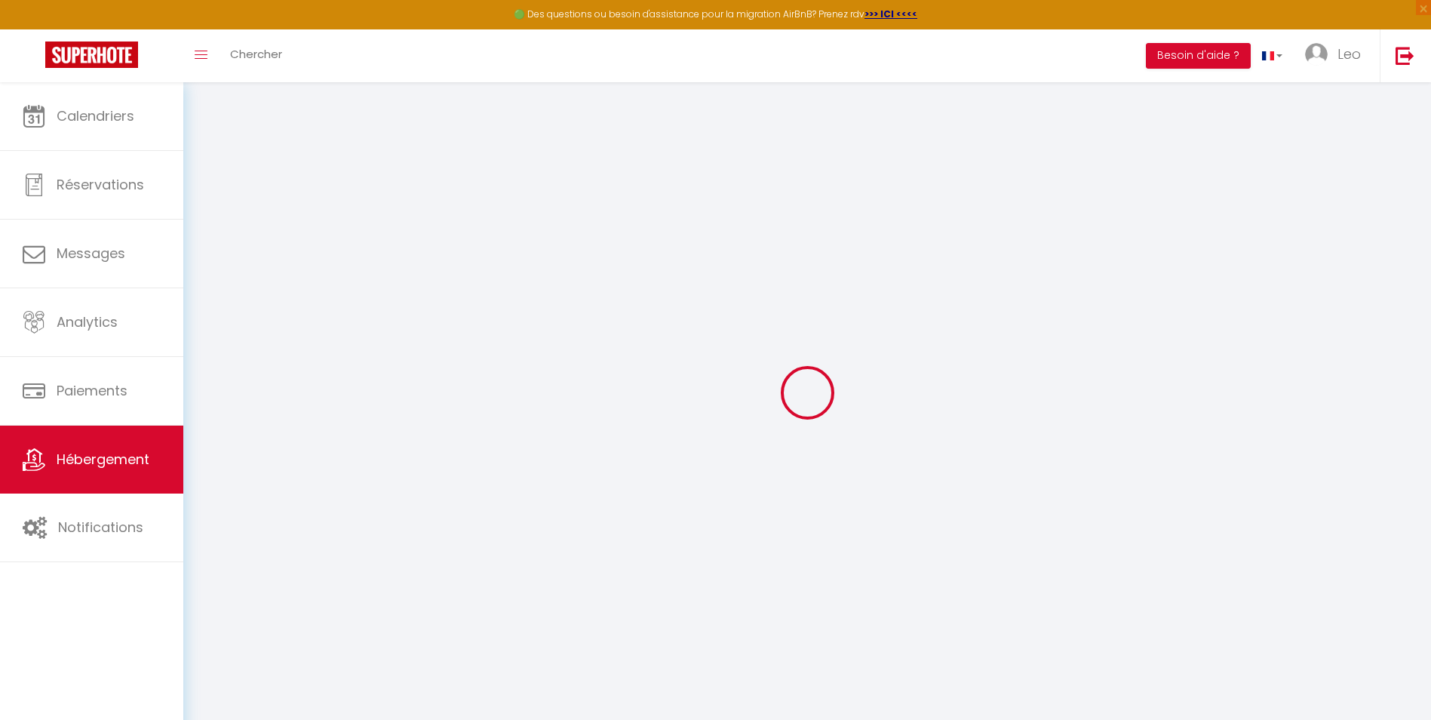
checkbox input "false"
select select
type input "L'Ocre Blagnacais"
type input "60"
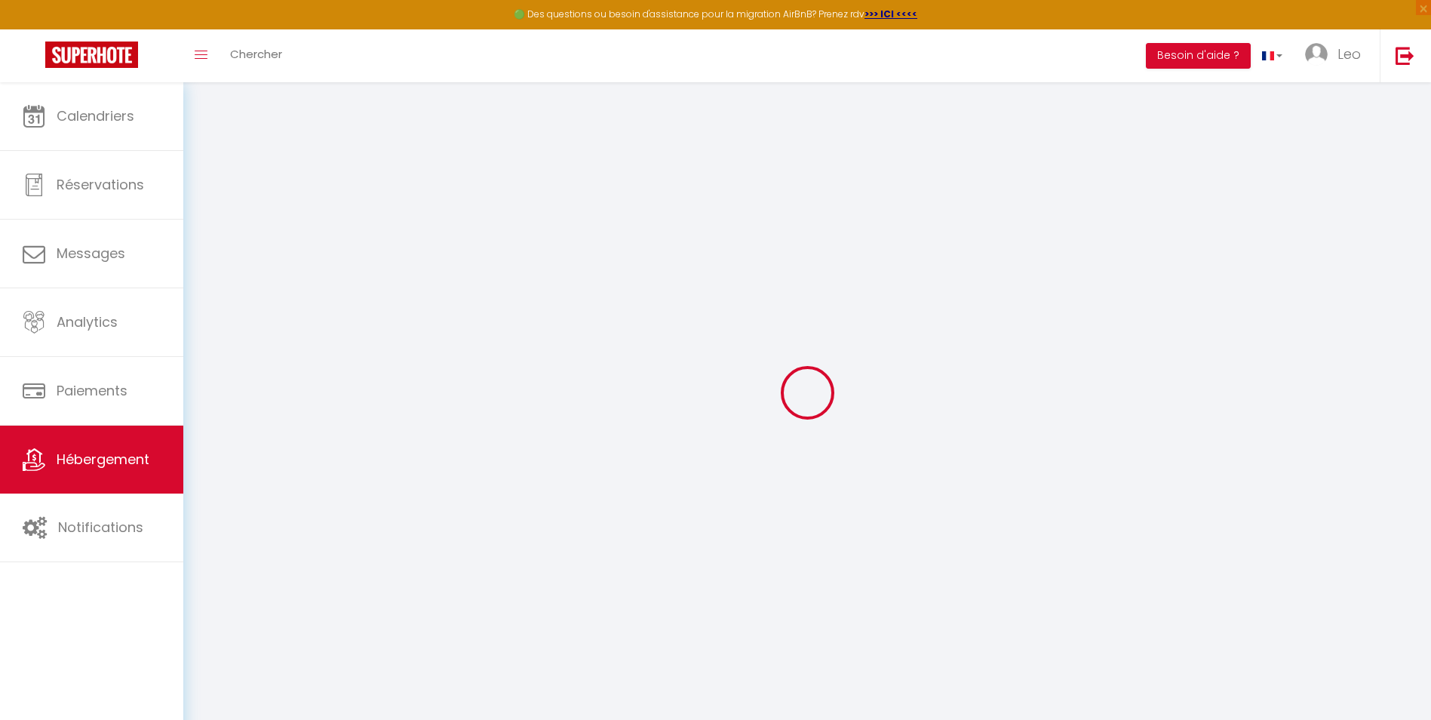
type input "25"
select select
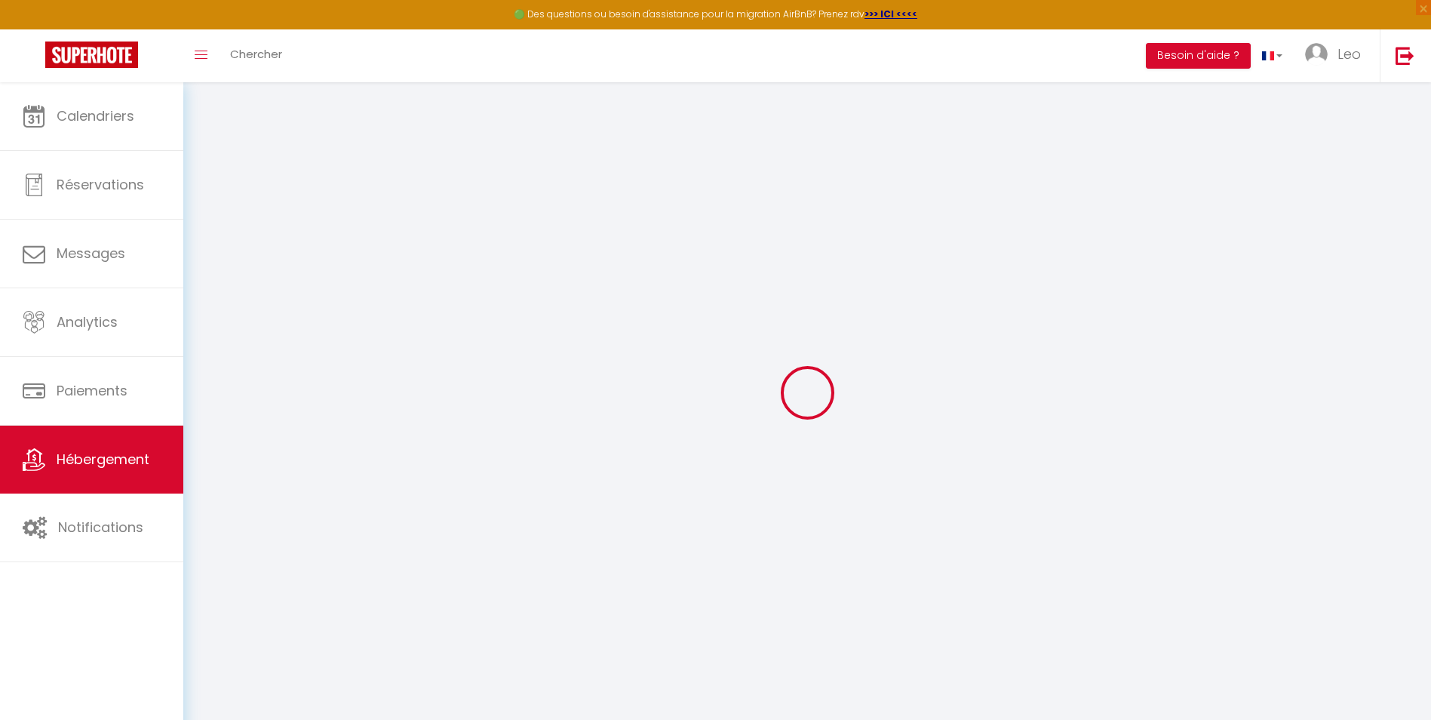
select select
type input "[STREET_ADDRESS]"
type input "31700"
type input "Blagnac"
type input "[EMAIL_ADDRESS][DOMAIN_NAME]"
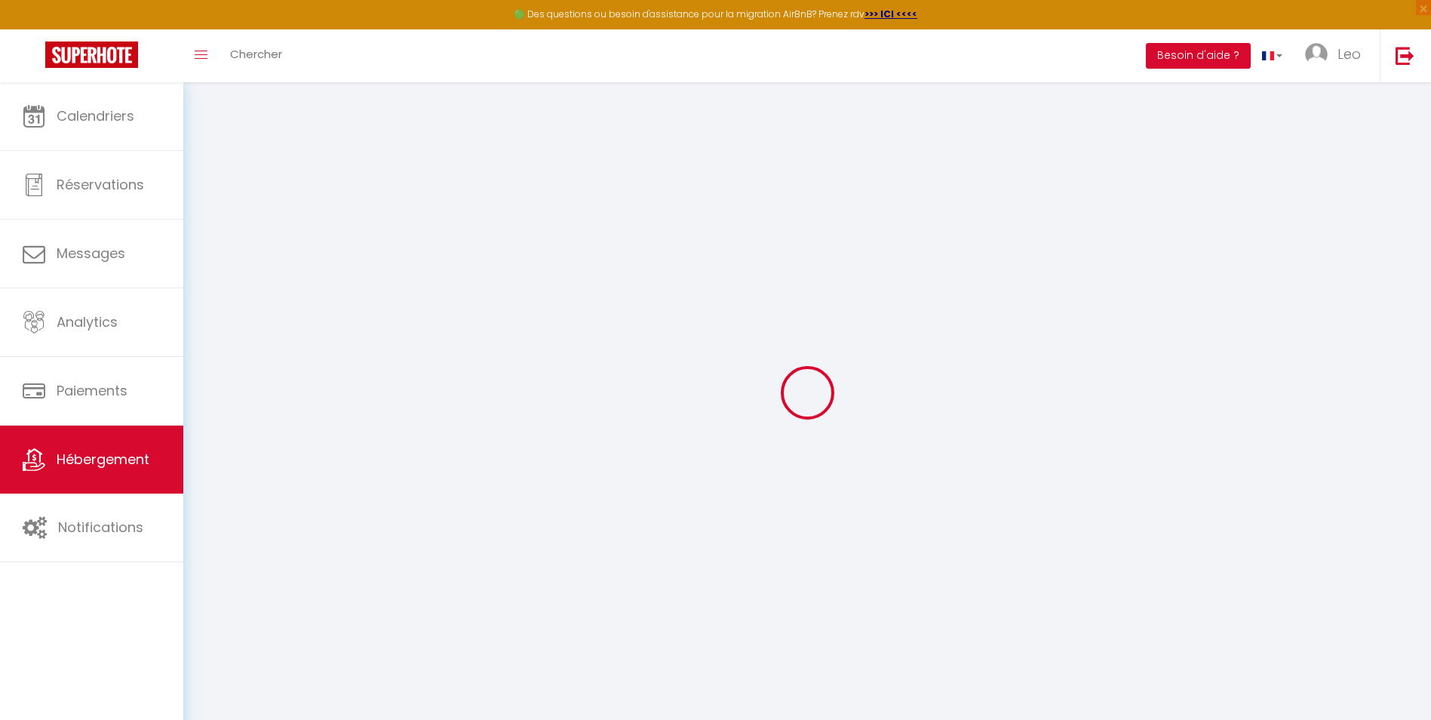
select select
checkbox input "false"
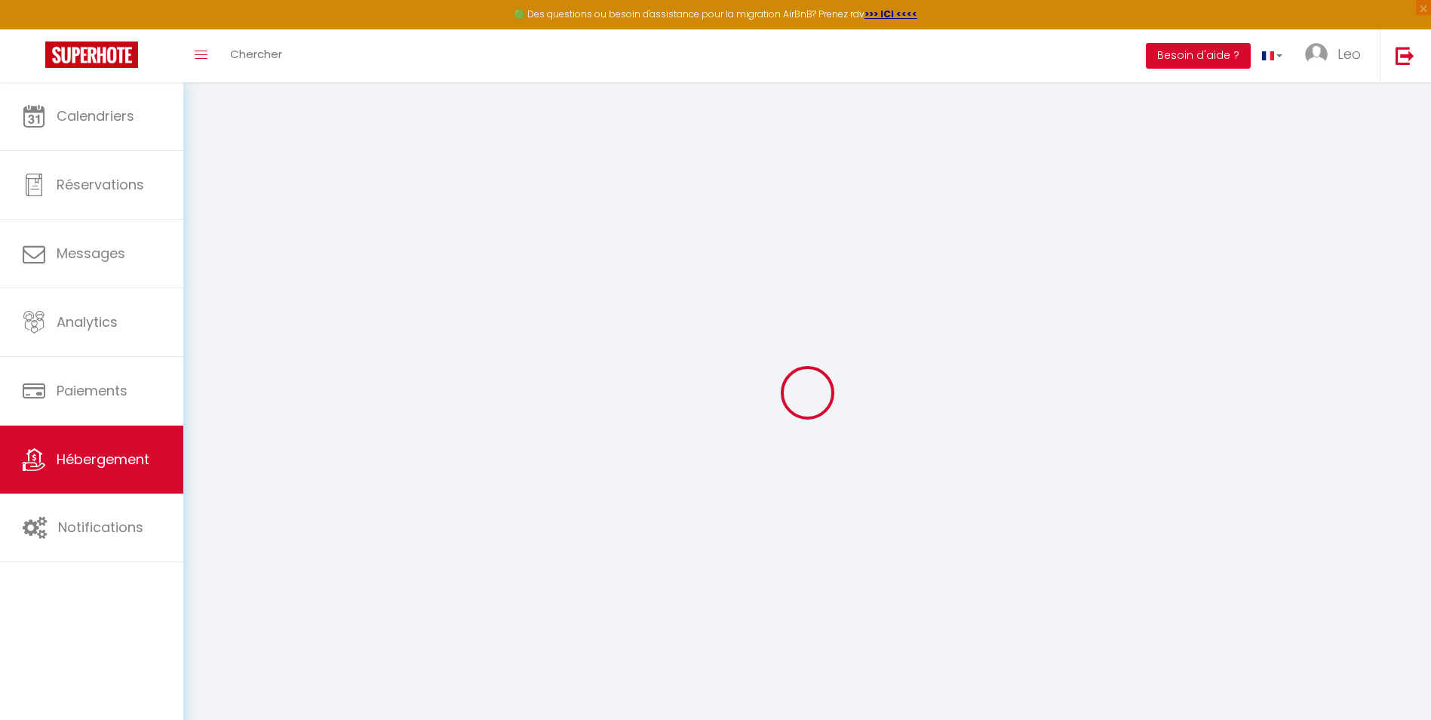
select select
type input "0"
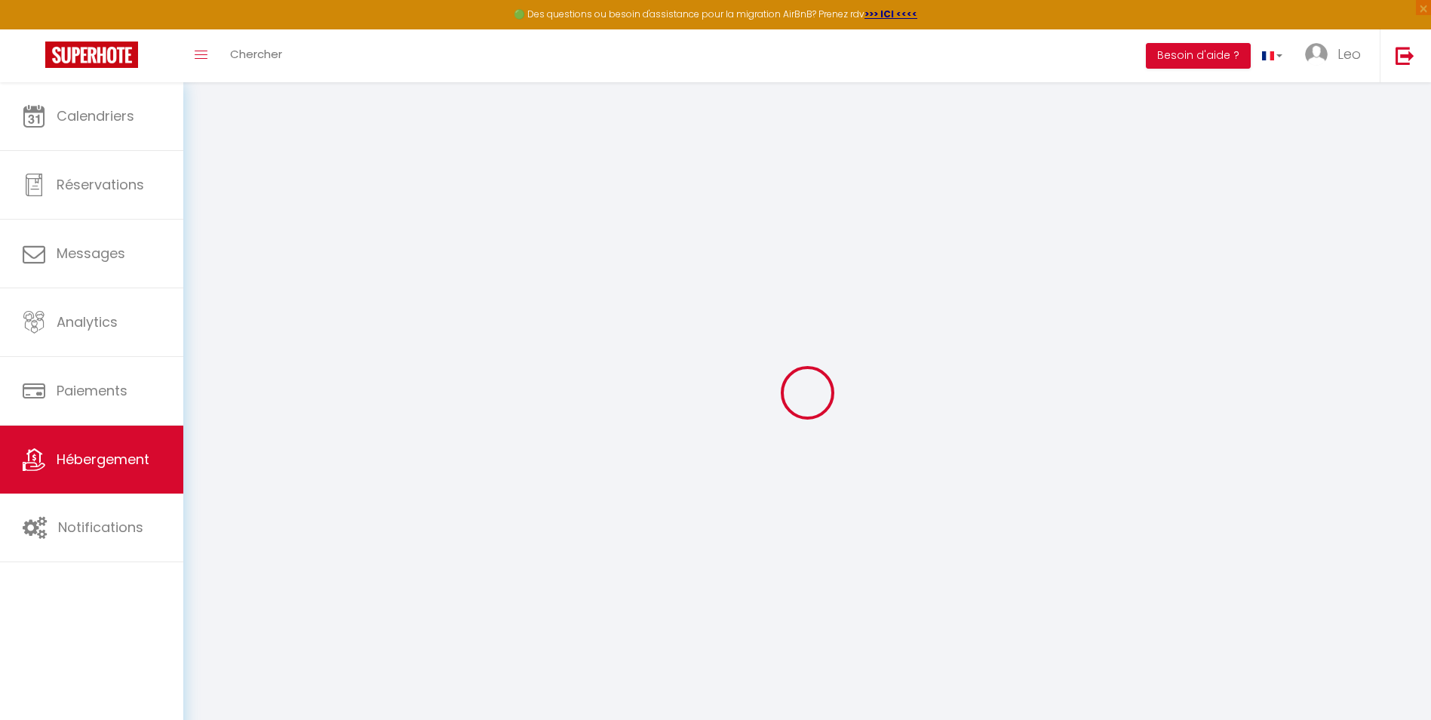
type input "0"
select select
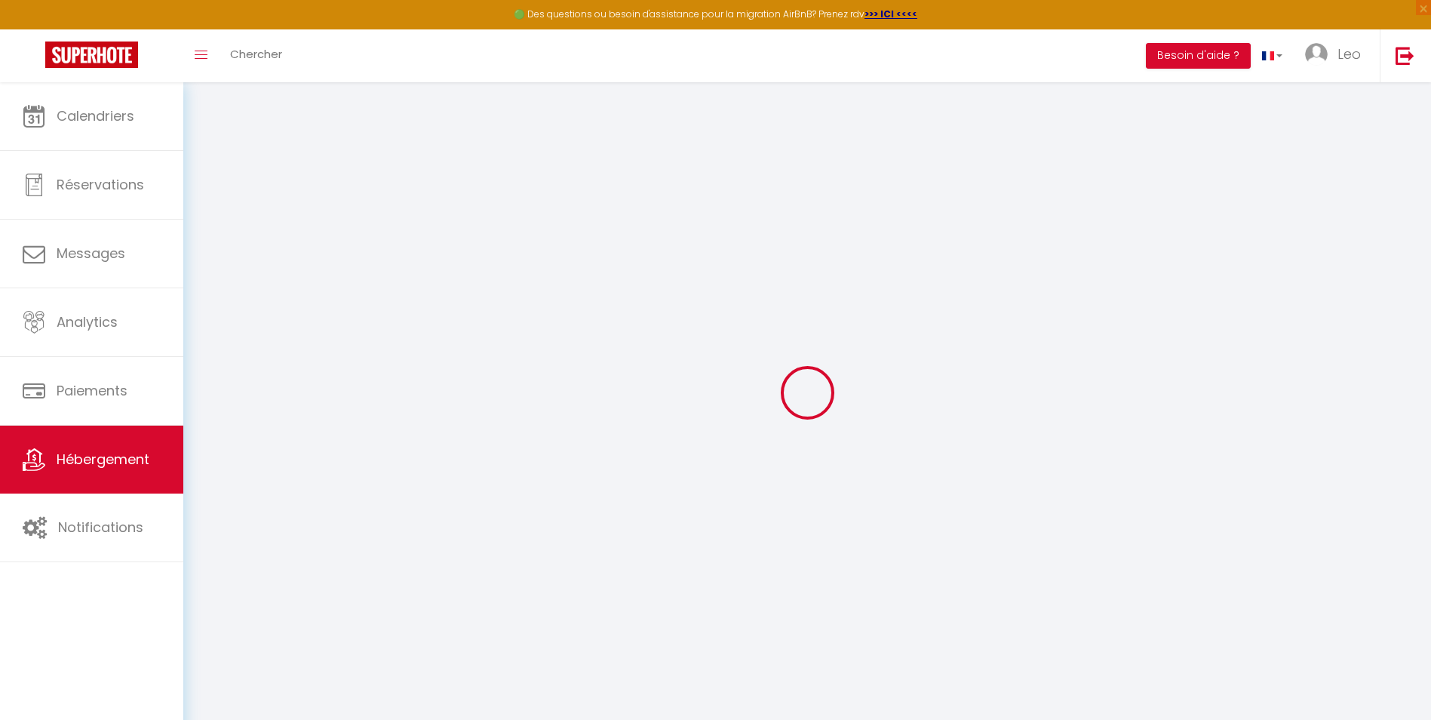
select select
checkbox input "false"
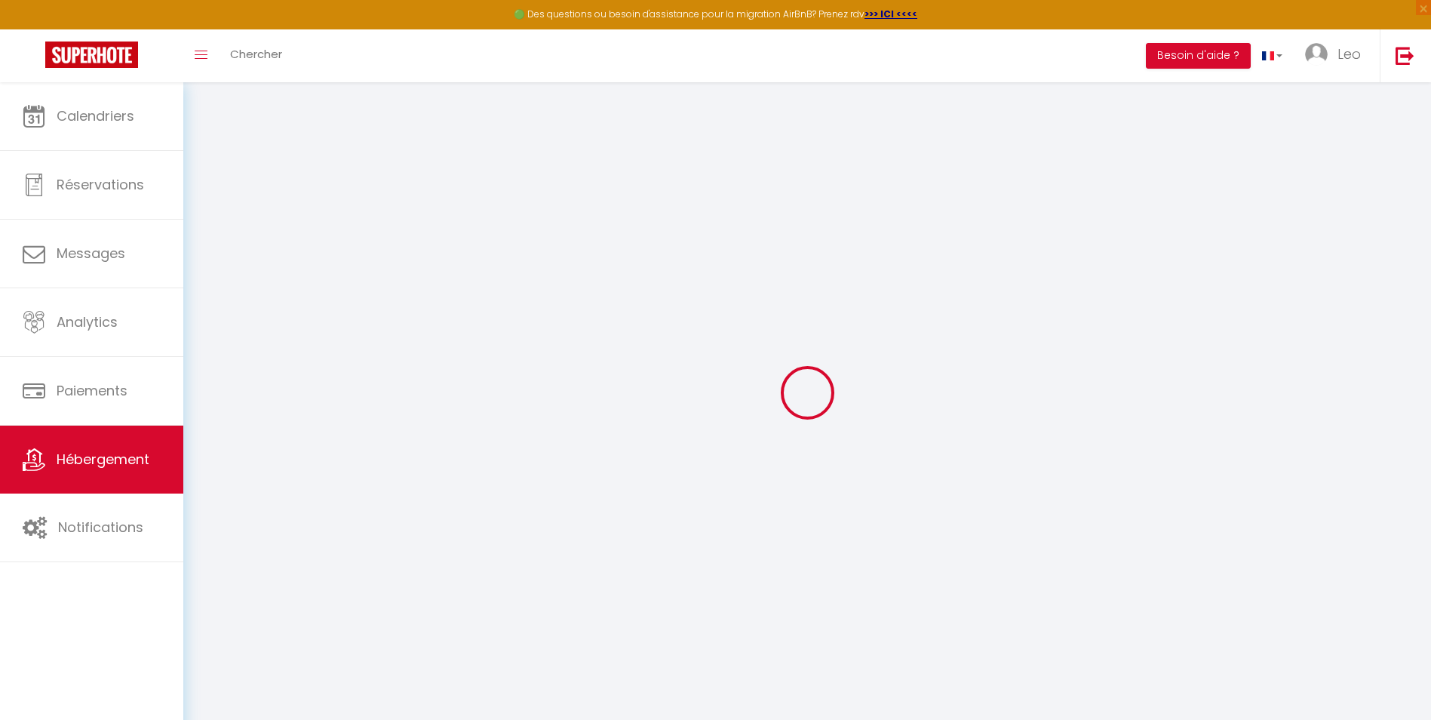
checkbox input "false"
select select
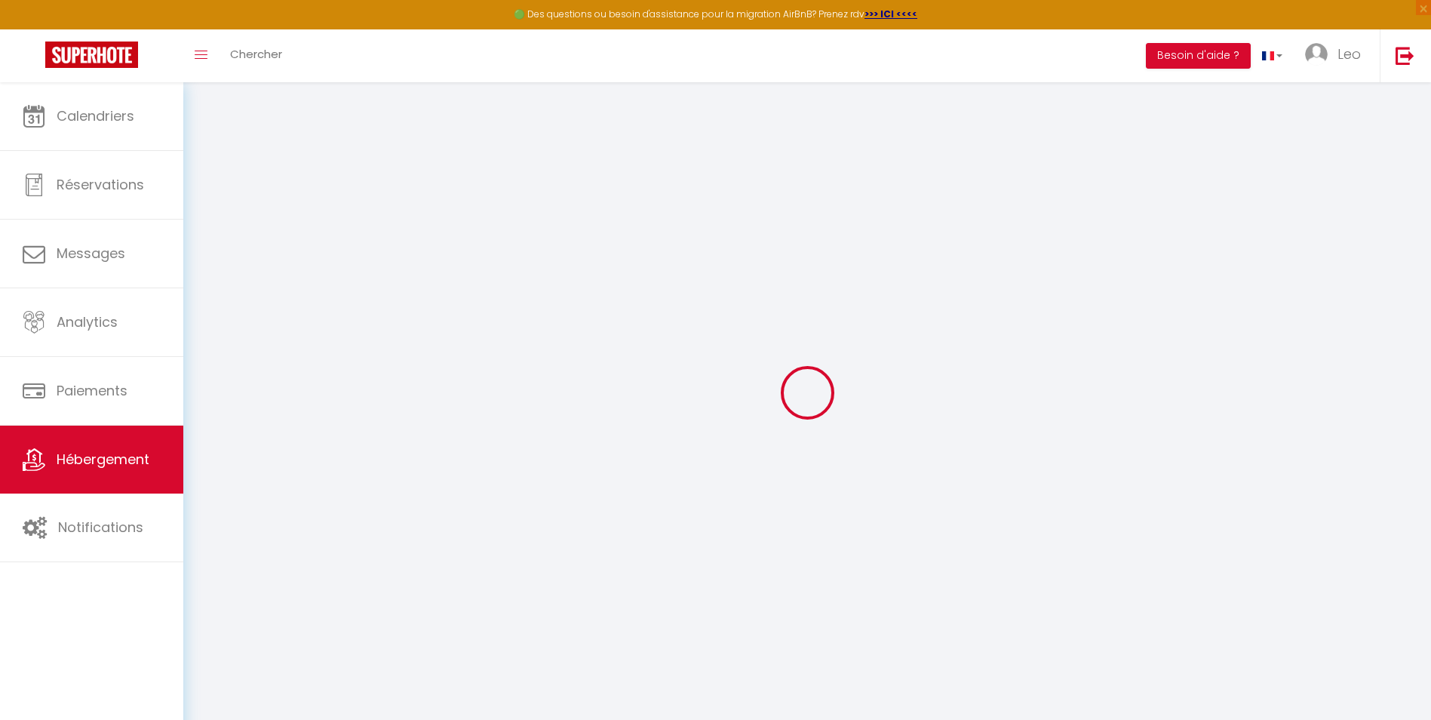
select select
checkbox input "false"
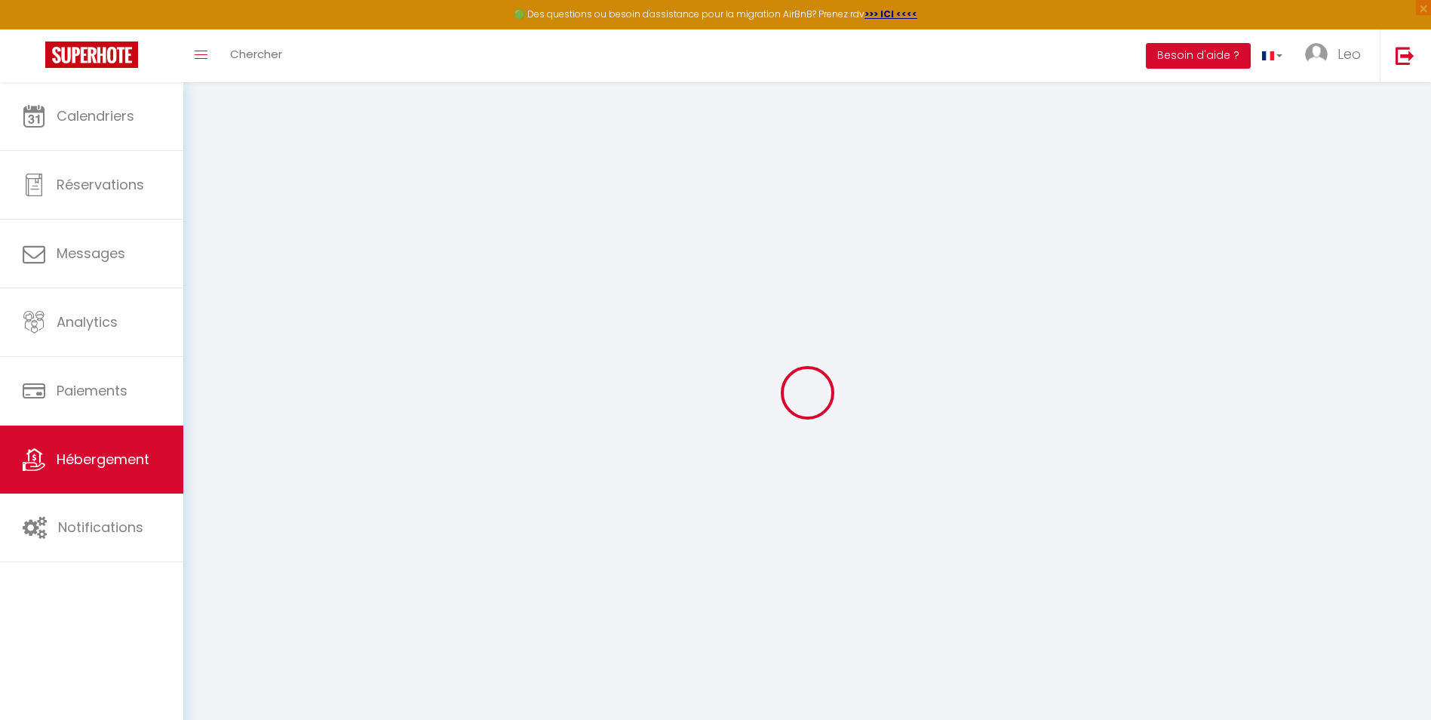
checkbox input "false"
select select
checkbox input "false"
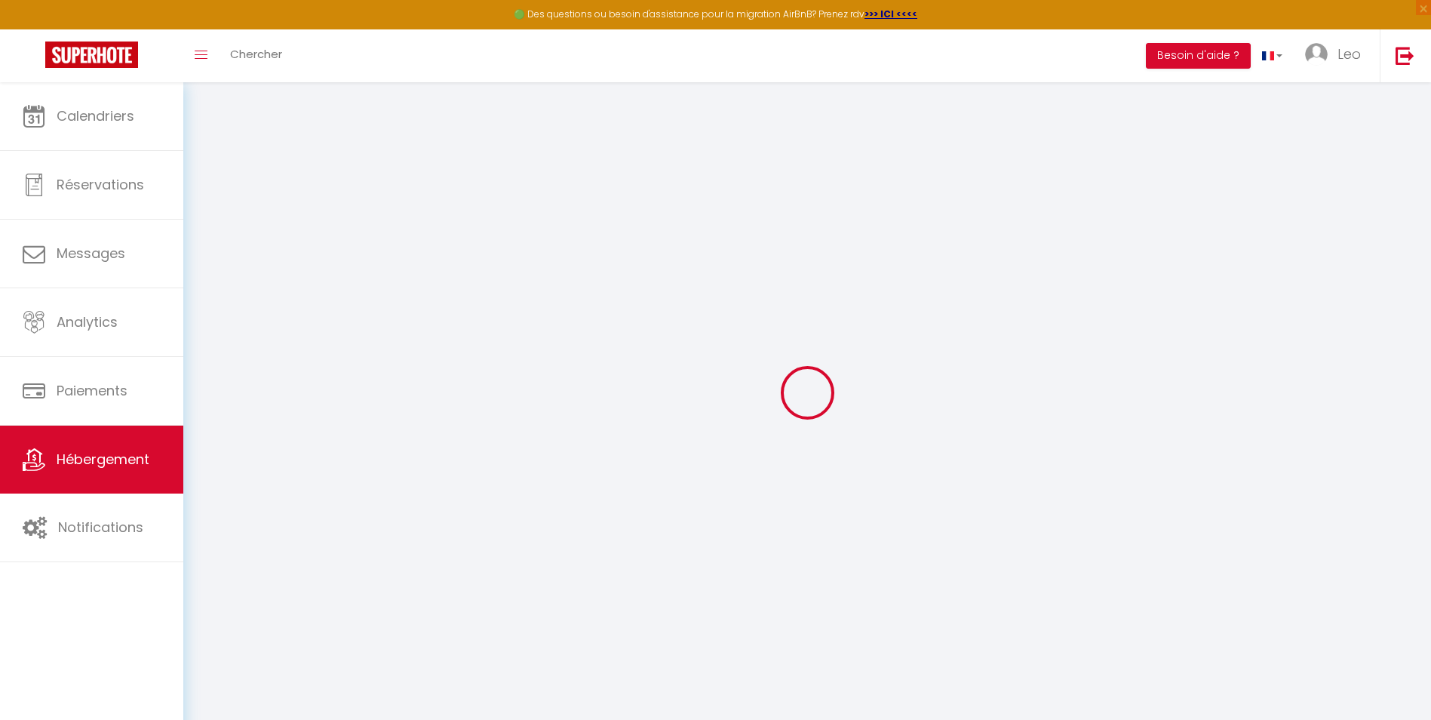
checkbox input "false"
select select "16:00"
select select "23:45"
select select "11:00"
select select "30"
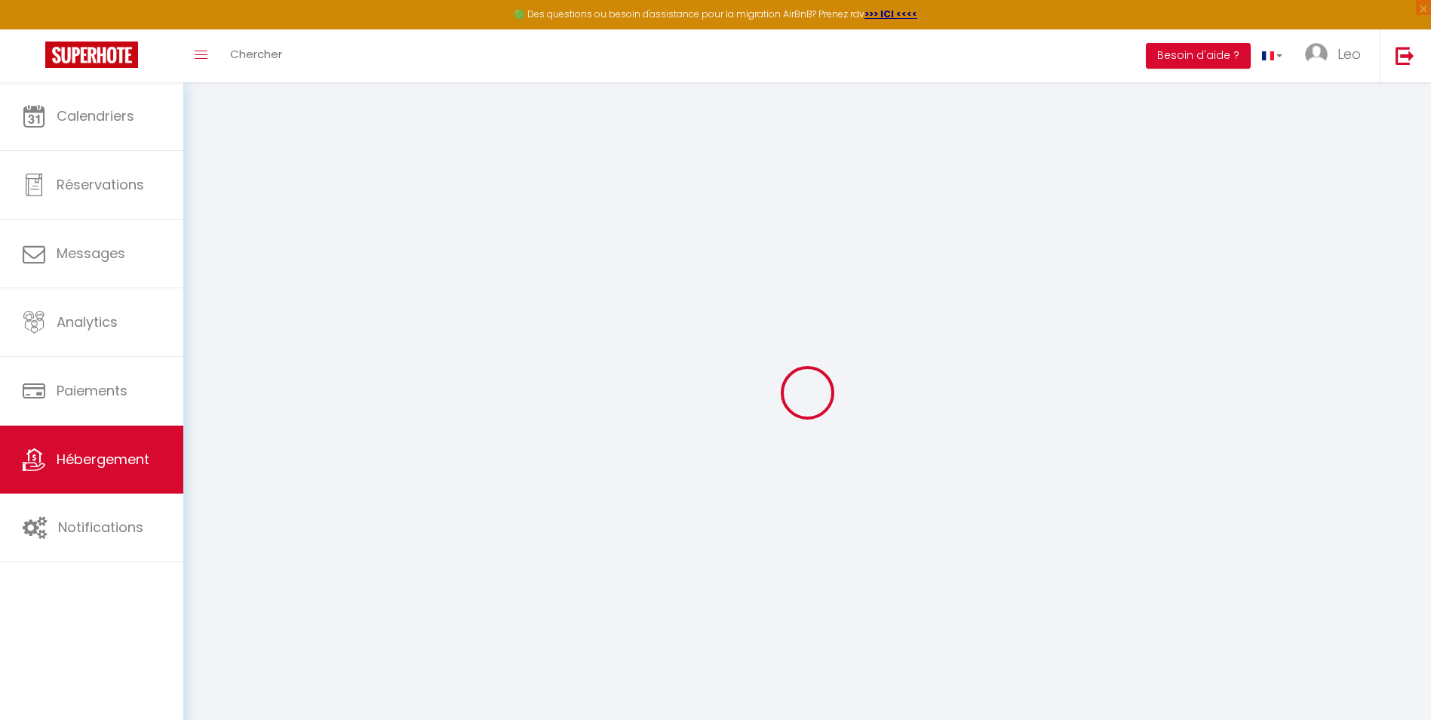
select select "120"
select select
checkbox input "false"
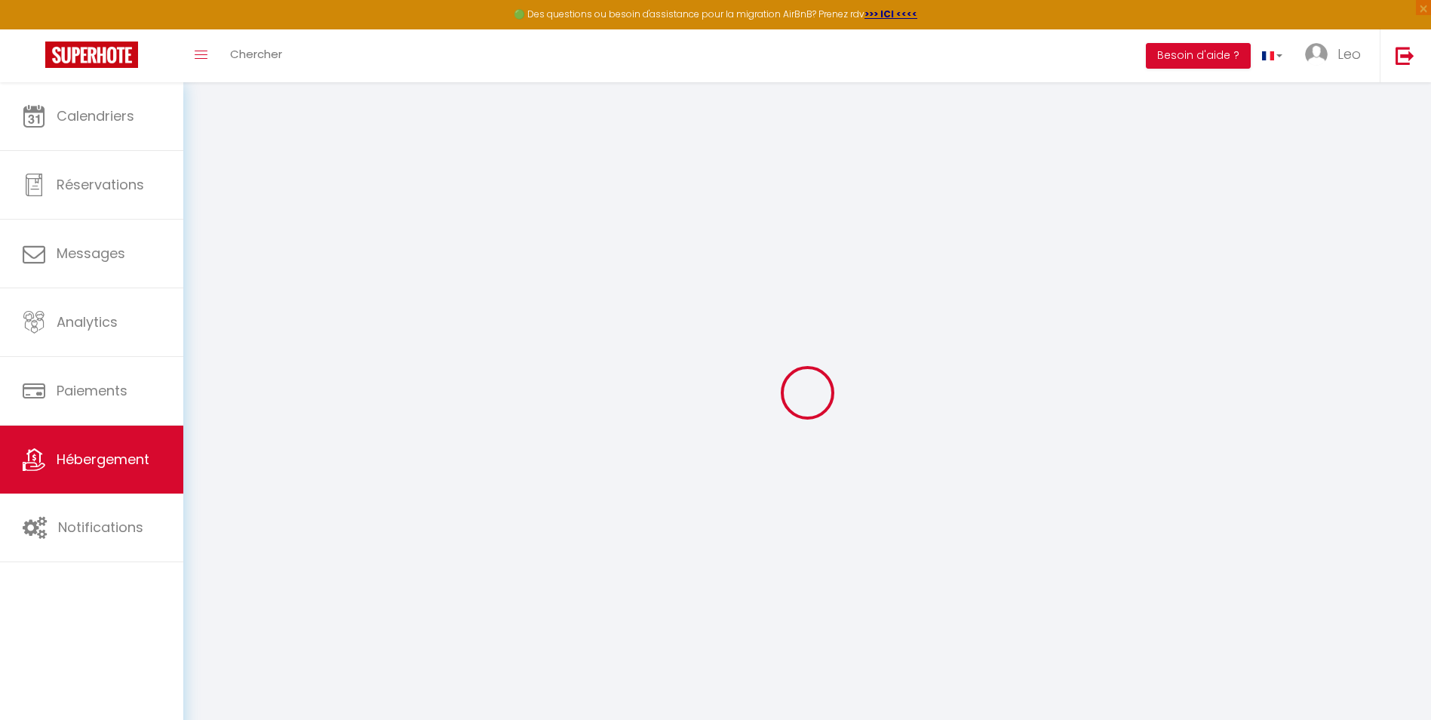
checkbox input "false"
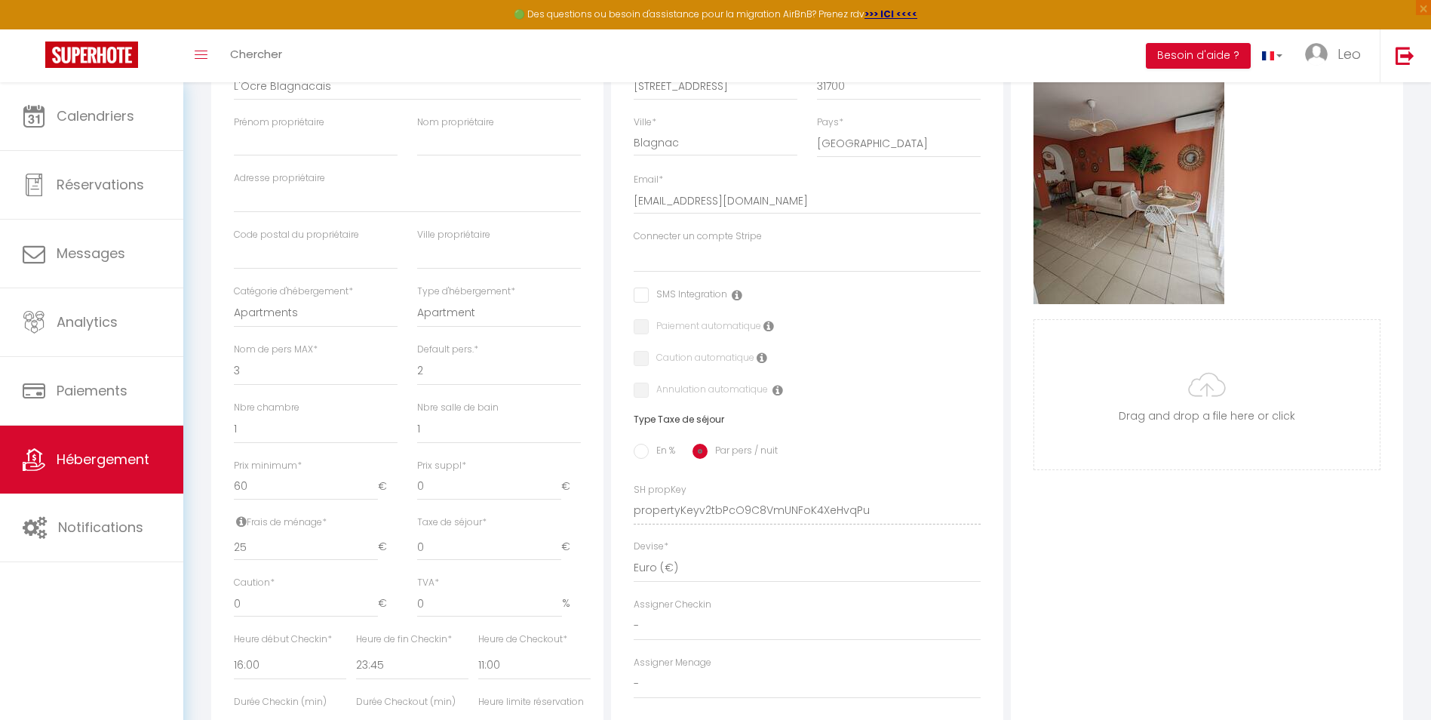
scroll to position [283, 0]
click at [741, 243] on label "Connecter un compte Stripe" at bounding box center [698, 236] width 128 height 14
click at [741, 246] on select "L&M conciergerie" at bounding box center [807, 257] width 347 height 29
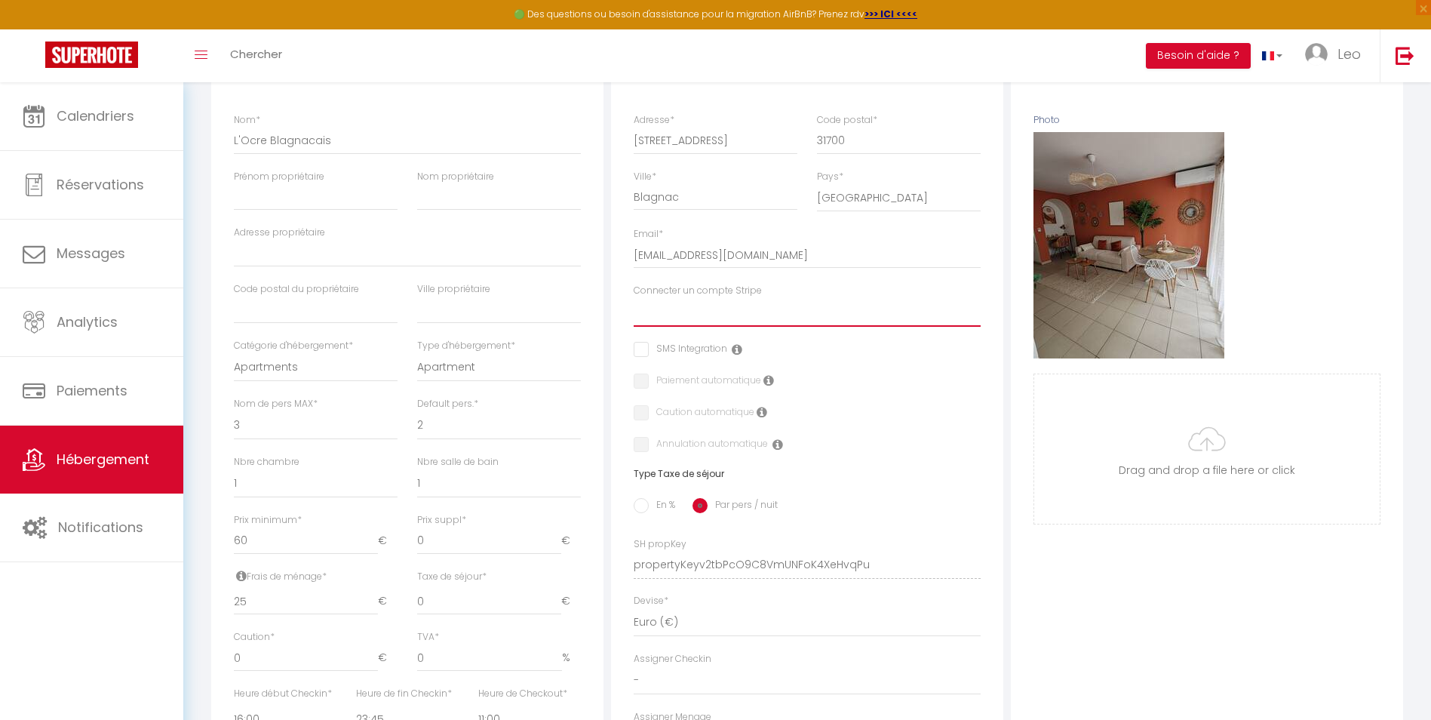
scroll to position [229, 0]
click at [644, 355] on input "checkbox" at bounding box center [681, 347] width 94 height 15
checkbox input "true"
select select
checkbox input "false"
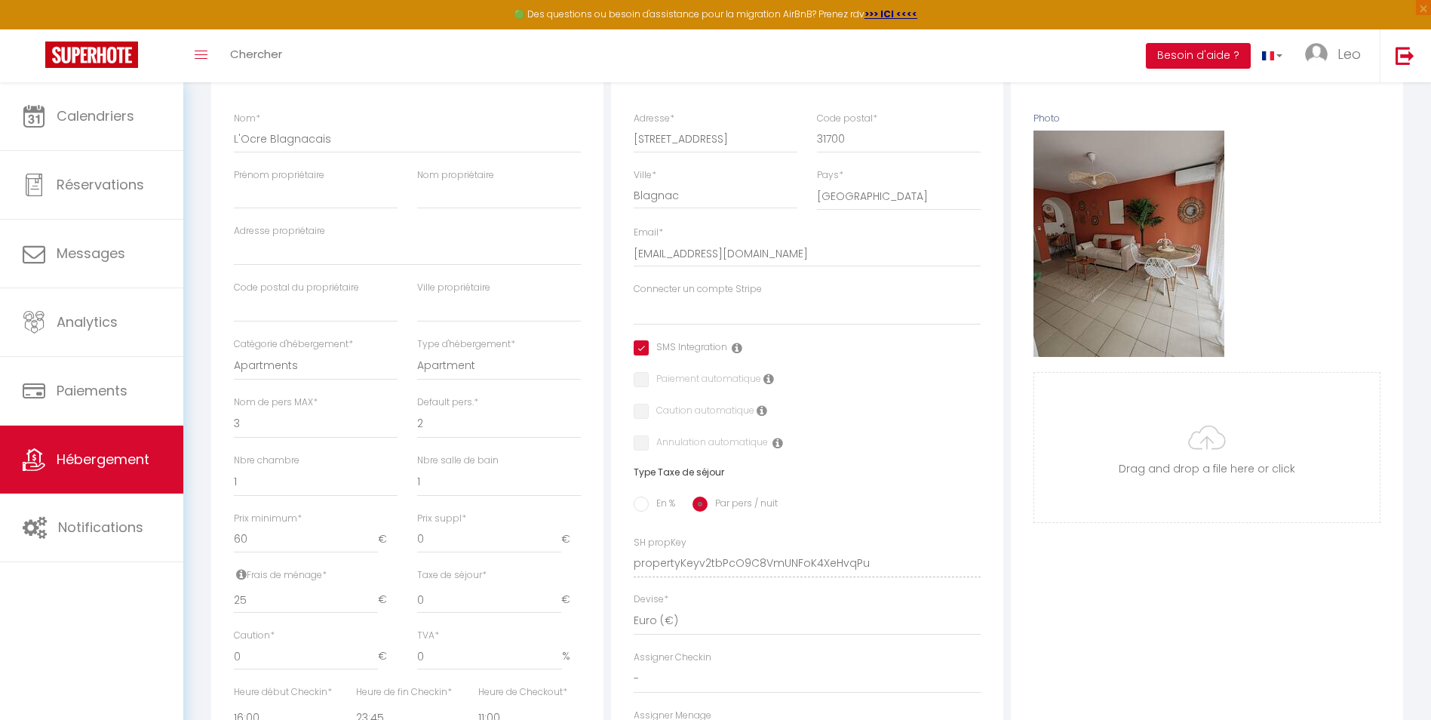
checkbox input "false"
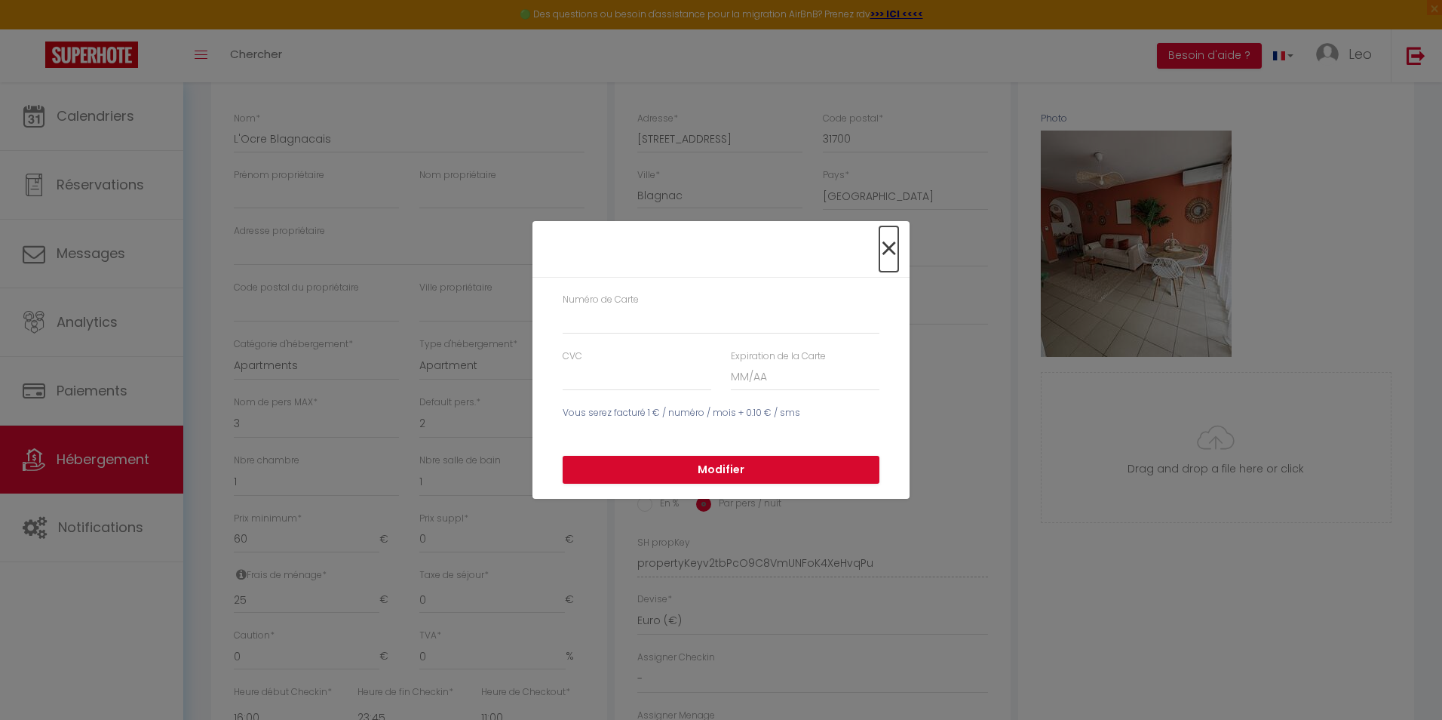
click at [892, 236] on span "×" at bounding box center [889, 248] width 19 height 45
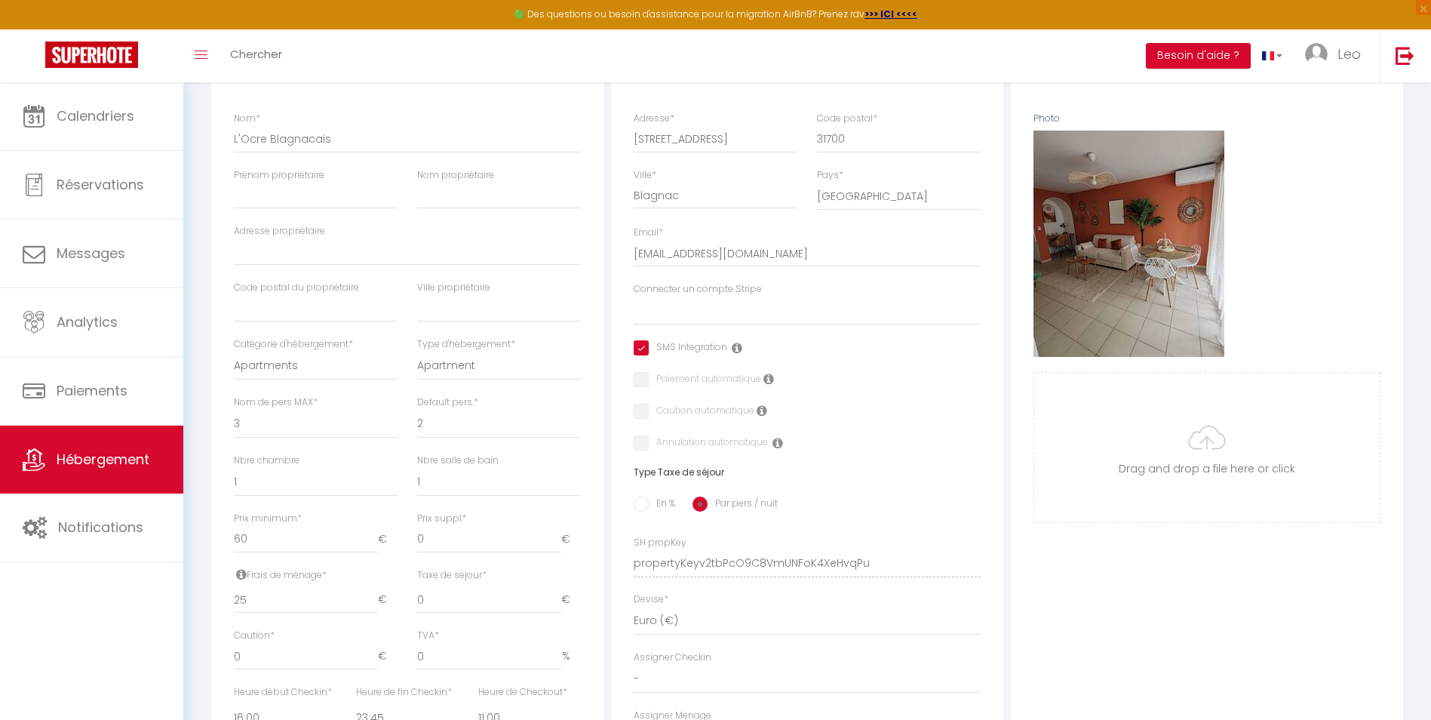
click at [634, 355] on input "checkbox" at bounding box center [681, 347] width 94 height 15
checkbox input "false"
select select
checkbox input "false"
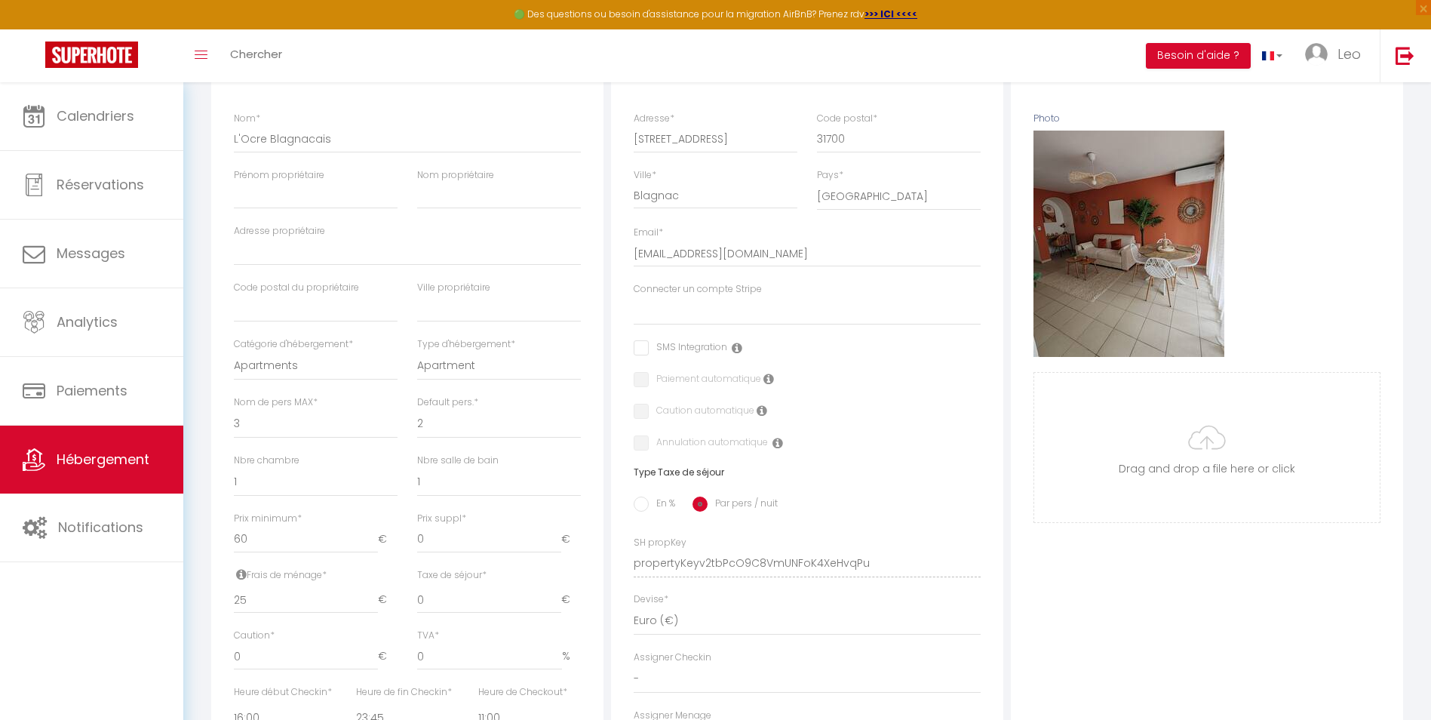
checkbox input "false"
click at [719, 296] on label "Connecter un compte Stripe" at bounding box center [698, 289] width 128 height 14
click at [719, 303] on select "L&M conciergerie" at bounding box center [807, 310] width 347 height 29
click at [719, 296] on label "Connecter un compte Stripe" at bounding box center [698, 289] width 128 height 14
click at [719, 303] on select "L&M conciergerie" at bounding box center [807, 310] width 347 height 29
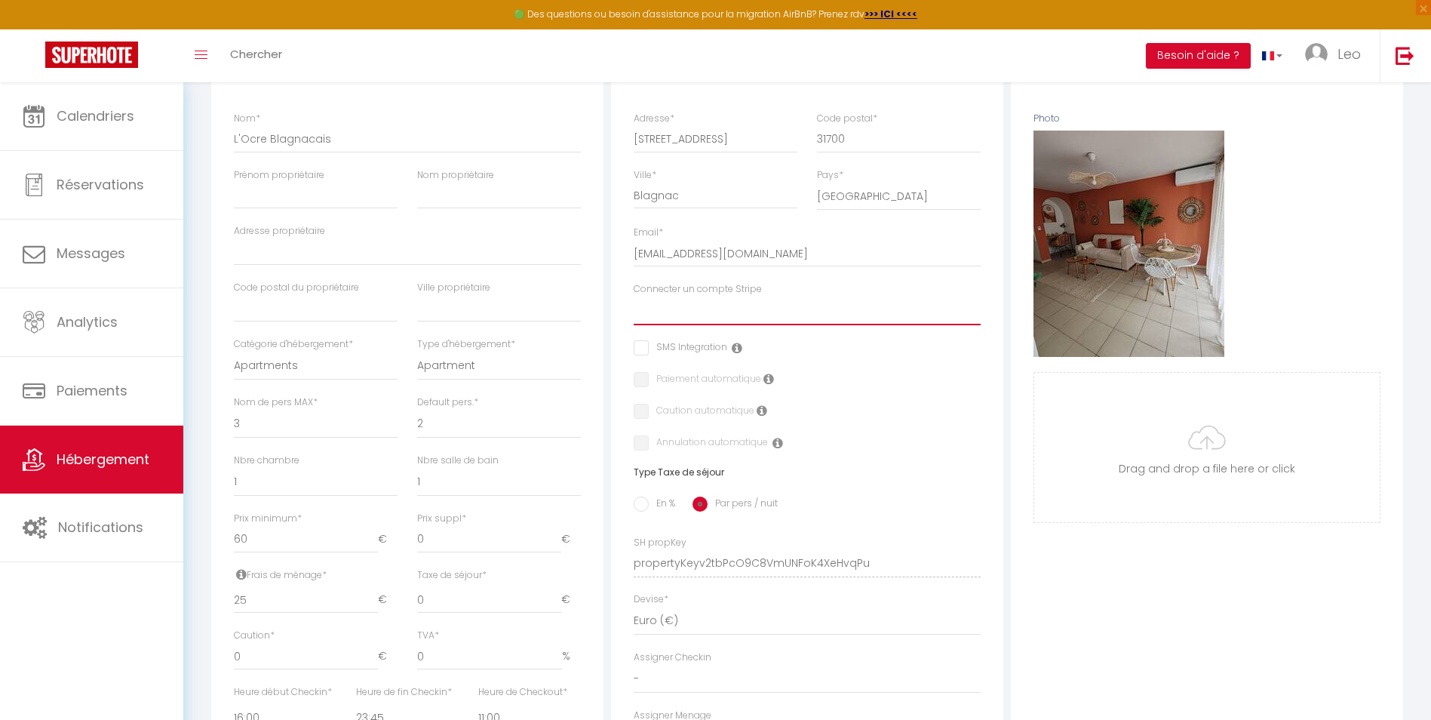
select select "16260"
checkbox input "false"
click at [901, 420] on div "Caution automatique" at bounding box center [807, 412] width 347 height 17
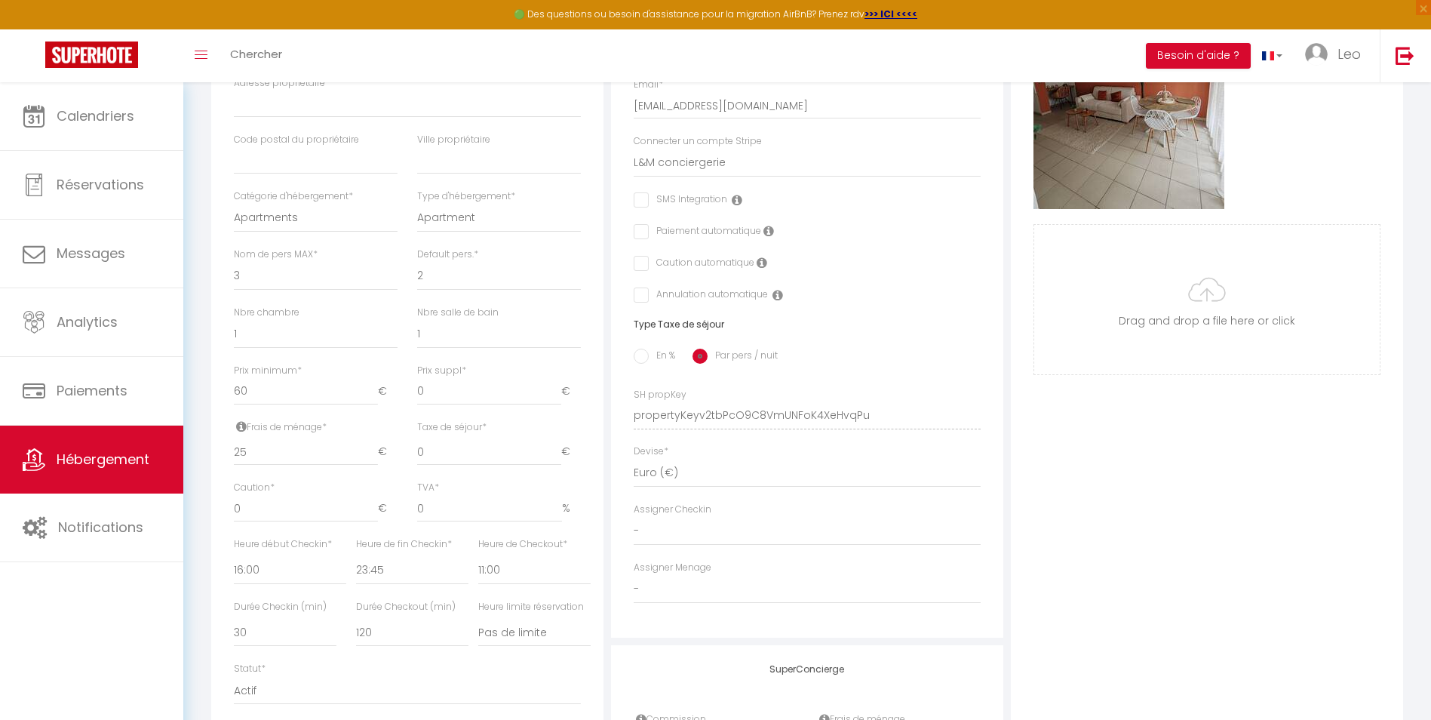
scroll to position [379, 0]
click at [646, 361] on input "En %" at bounding box center [641, 353] width 15 height 15
radio input "true"
checkbox input "false"
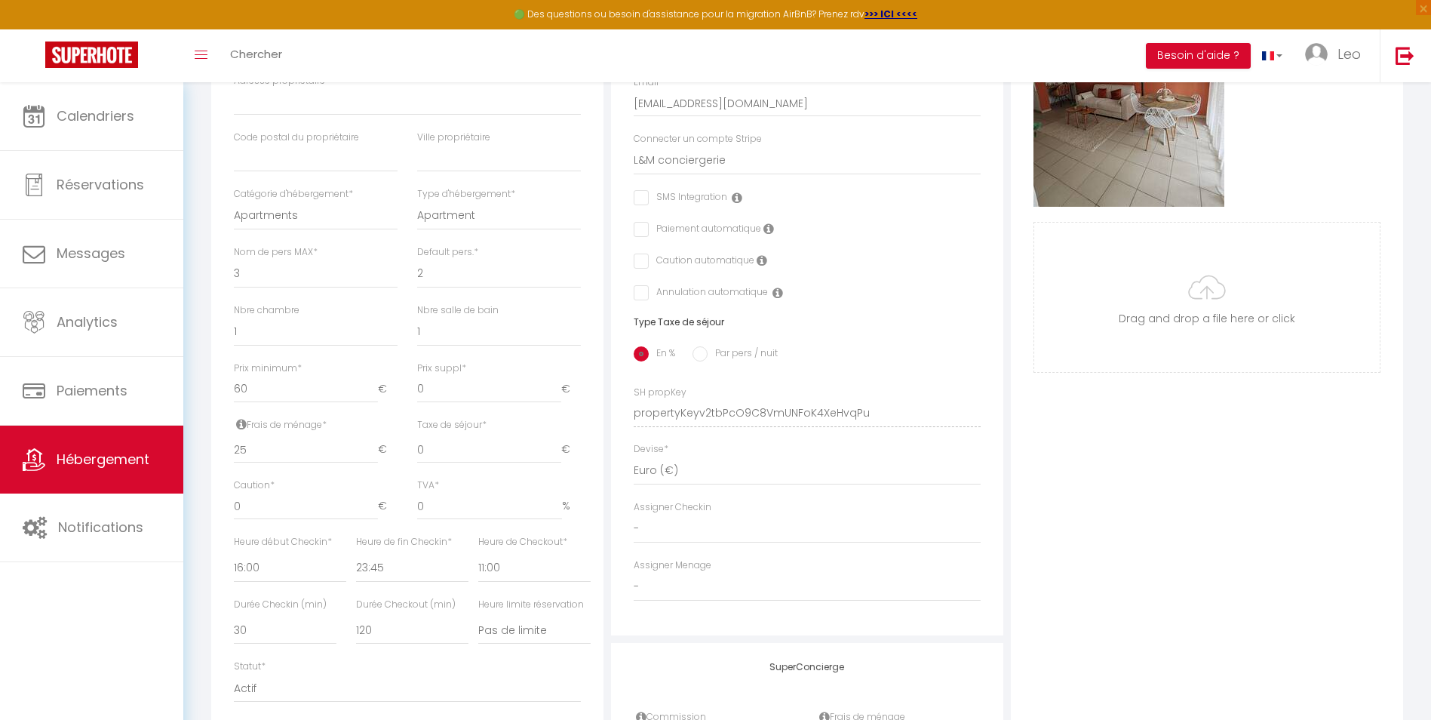
checkbox input "false"
click at [239, 402] on input "60" at bounding box center [306, 389] width 144 height 27
click at [249, 403] on input "60" at bounding box center [306, 389] width 144 height 27
type input "6"
checkbox input "false"
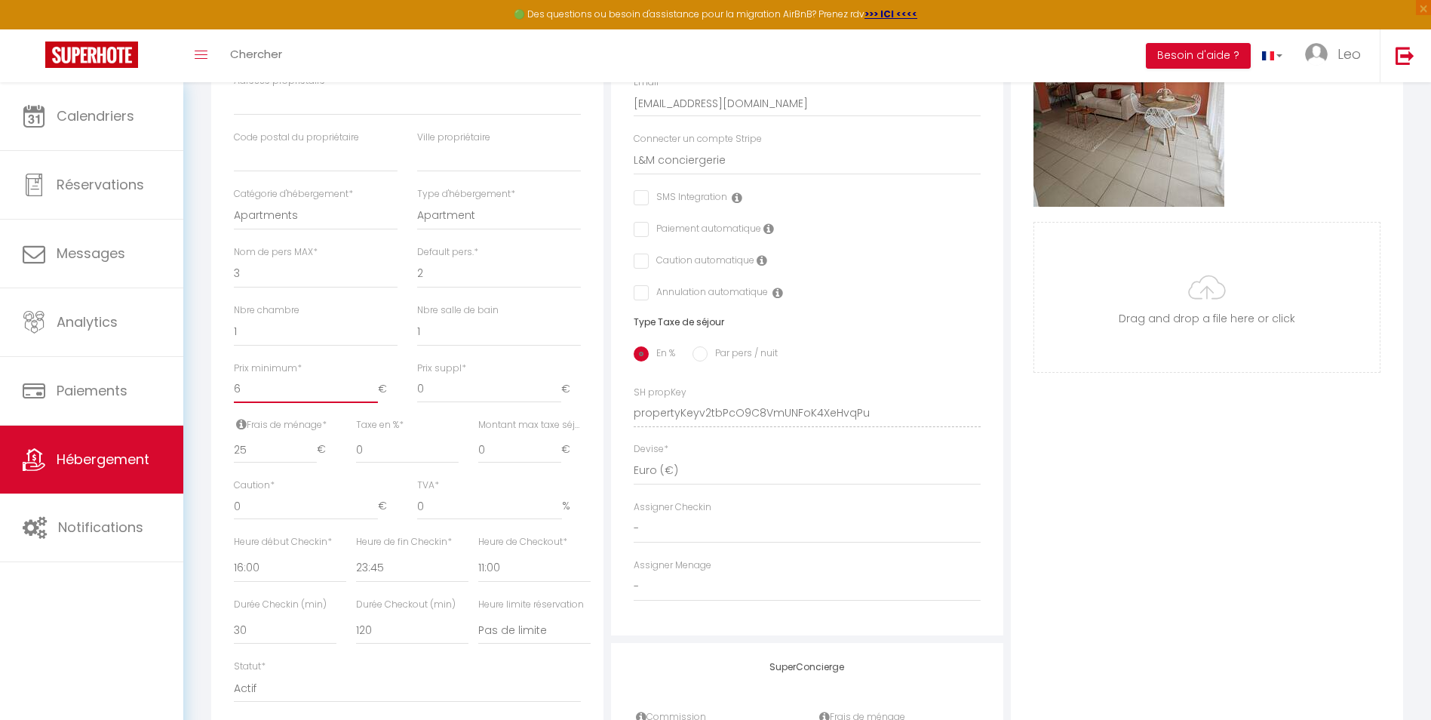
checkbox input "false"
type input "65"
checkbox input "false"
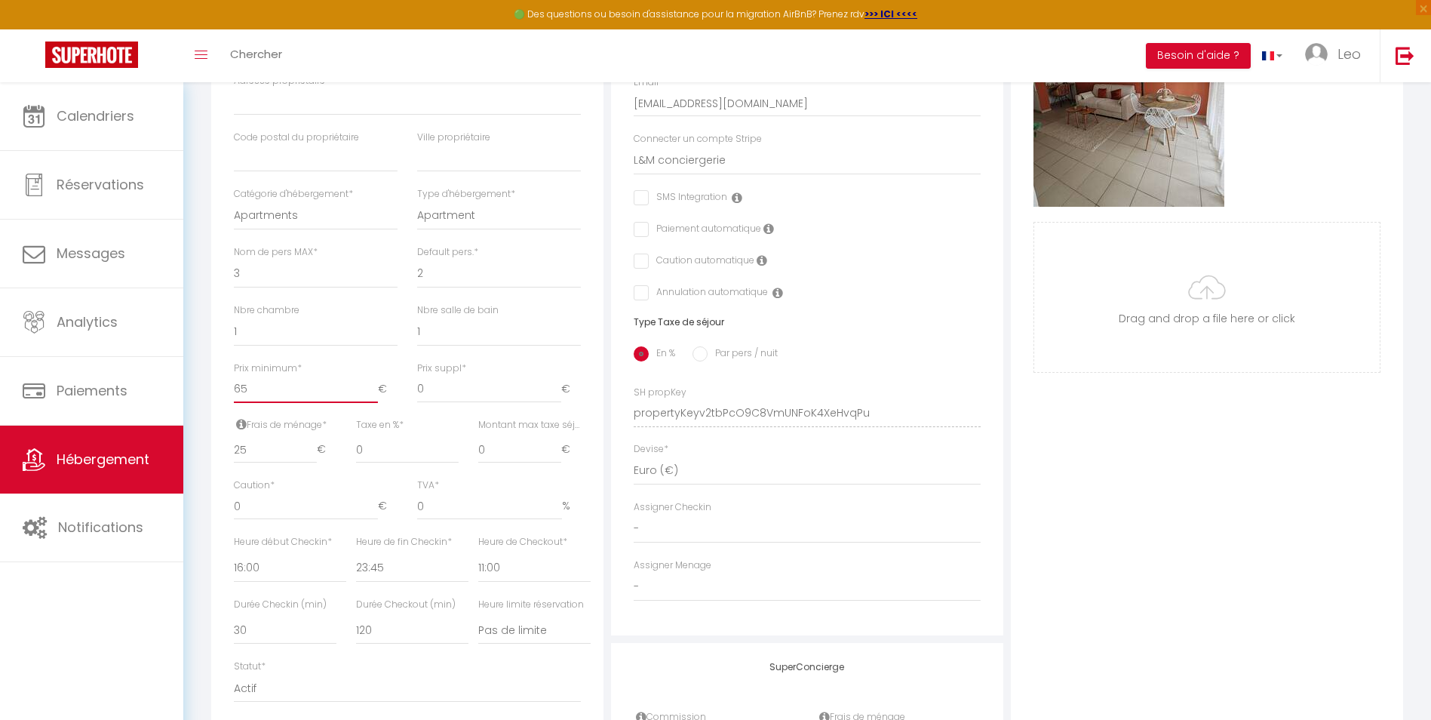
checkbox input "false"
type input "6"
checkbox input "false"
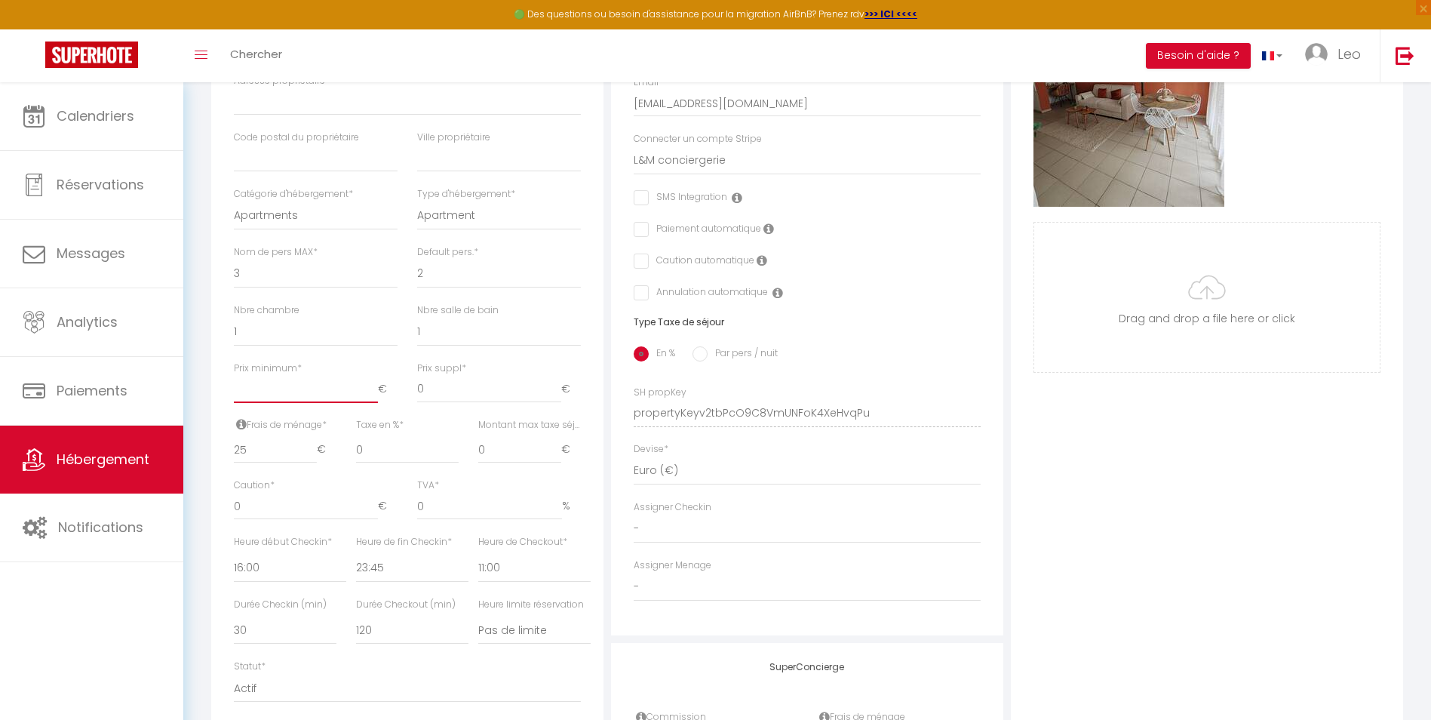
checkbox input "false"
type input "6"
checkbox input "false"
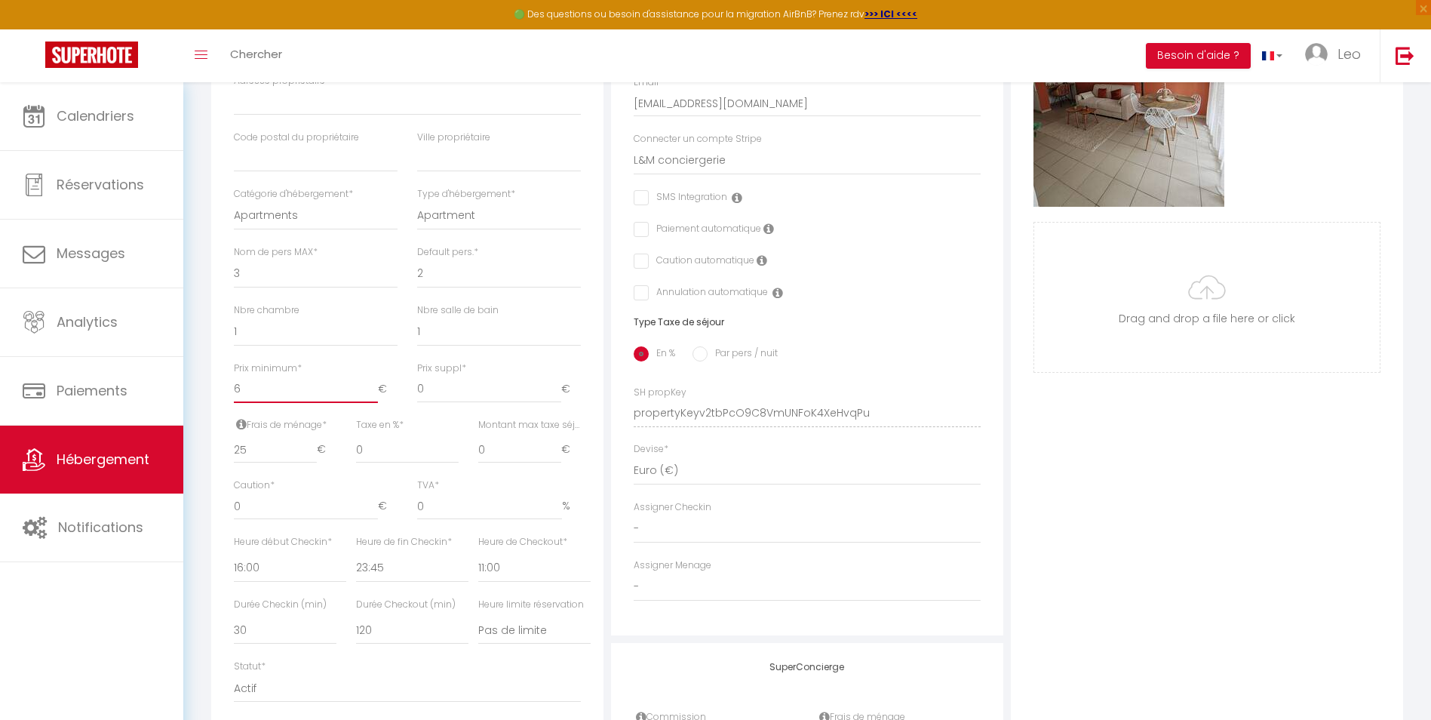
checkbox input "false"
type input "65"
checkbox input "false"
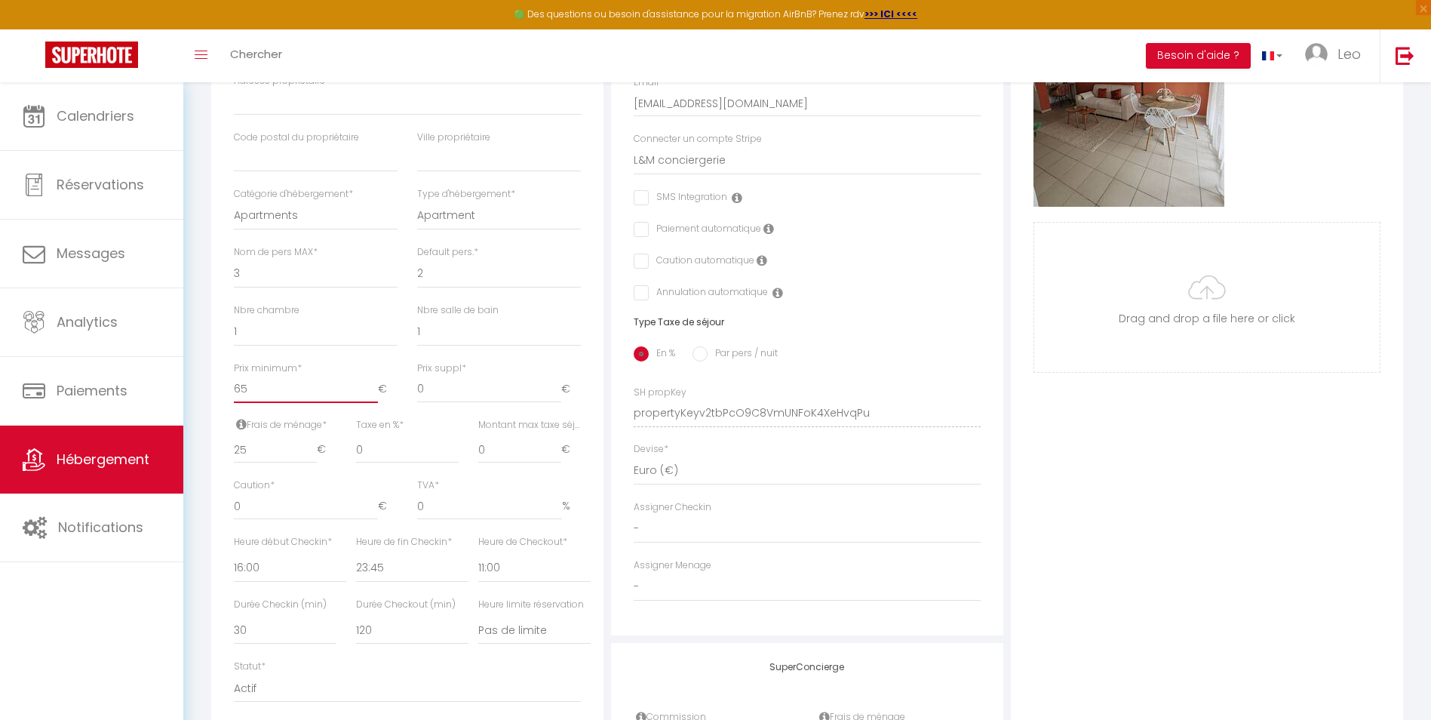
checkbox input "false"
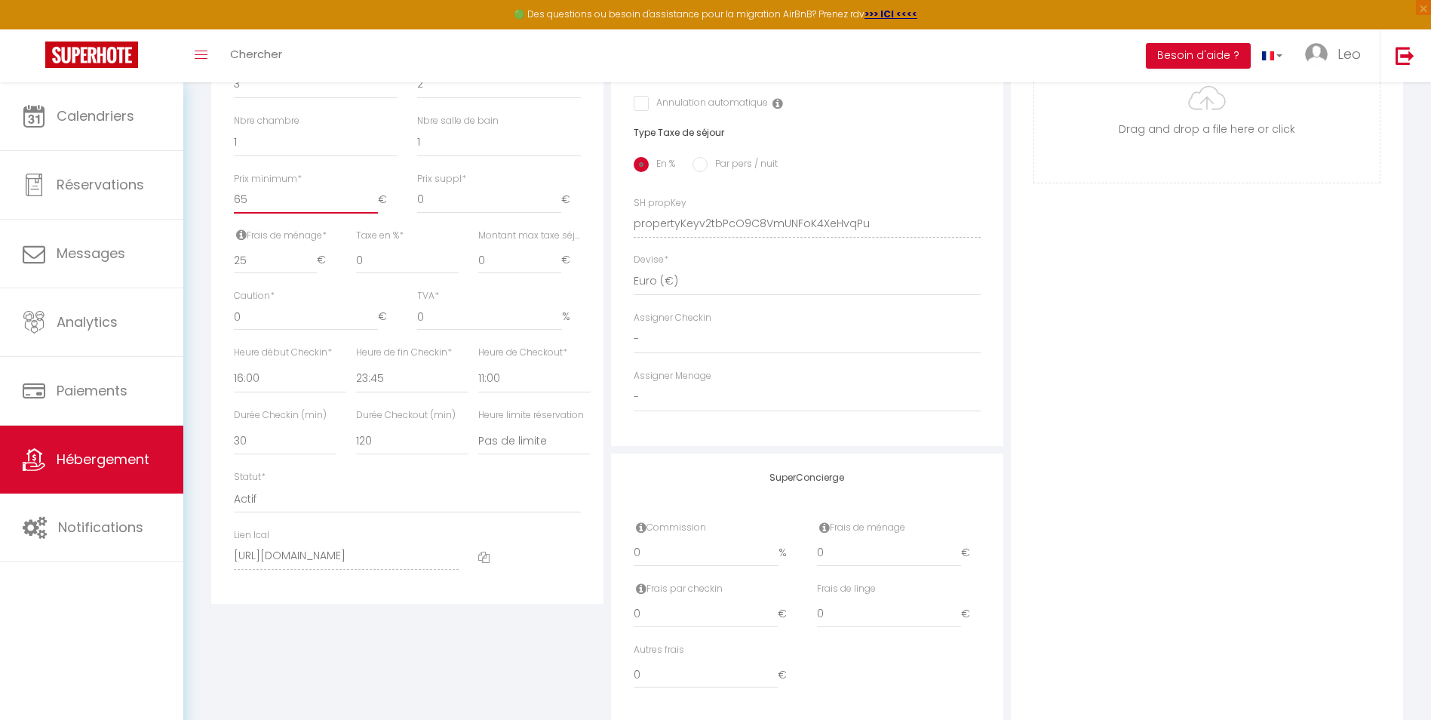
scroll to position [570, 0]
type input "65"
click at [568, 602] on div "Détails Nom * L'Ocre Blagnacais Prénom propriétaire Nom propriétaire Adresse pr…" at bounding box center [407, 152] width 392 height 899
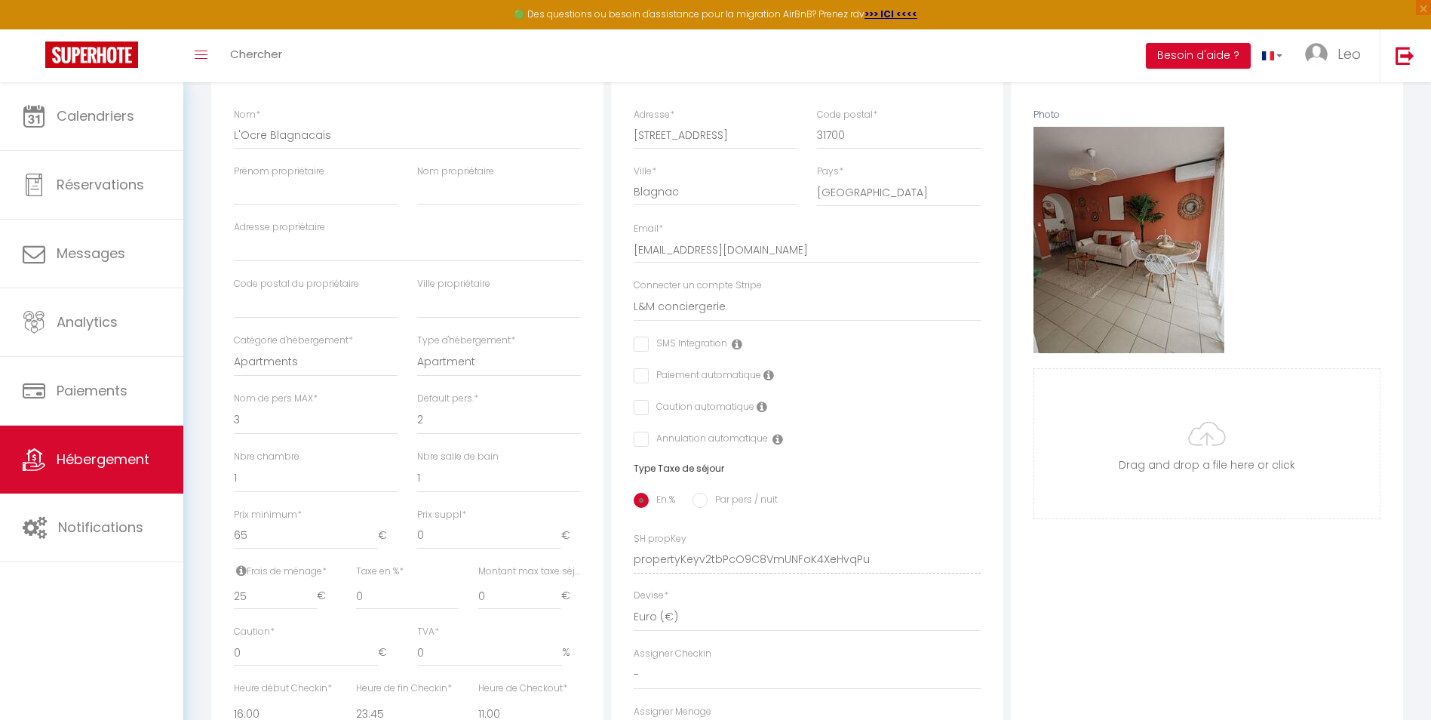
scroll to position [0, 0]
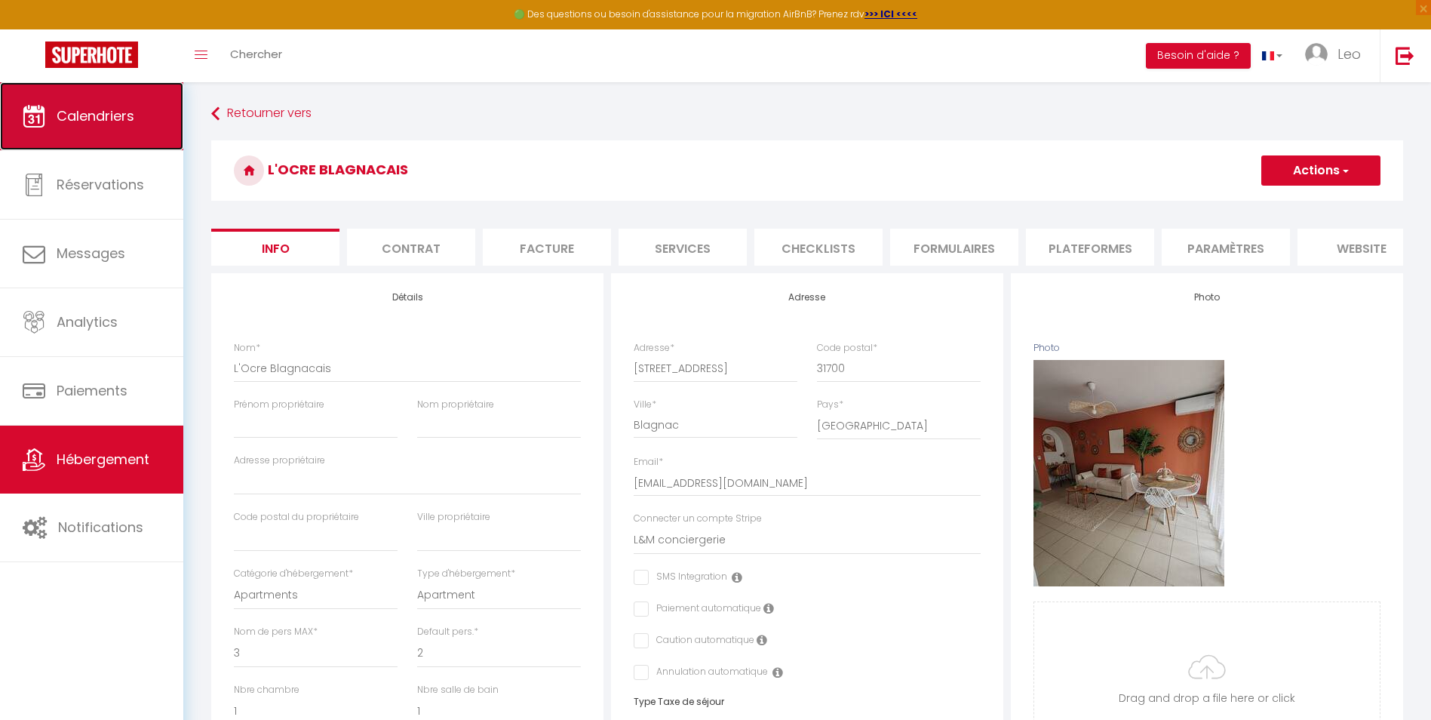
click at [73, 112] on span "Calendriers" at bounding box center [96, 115] width 78 height 19
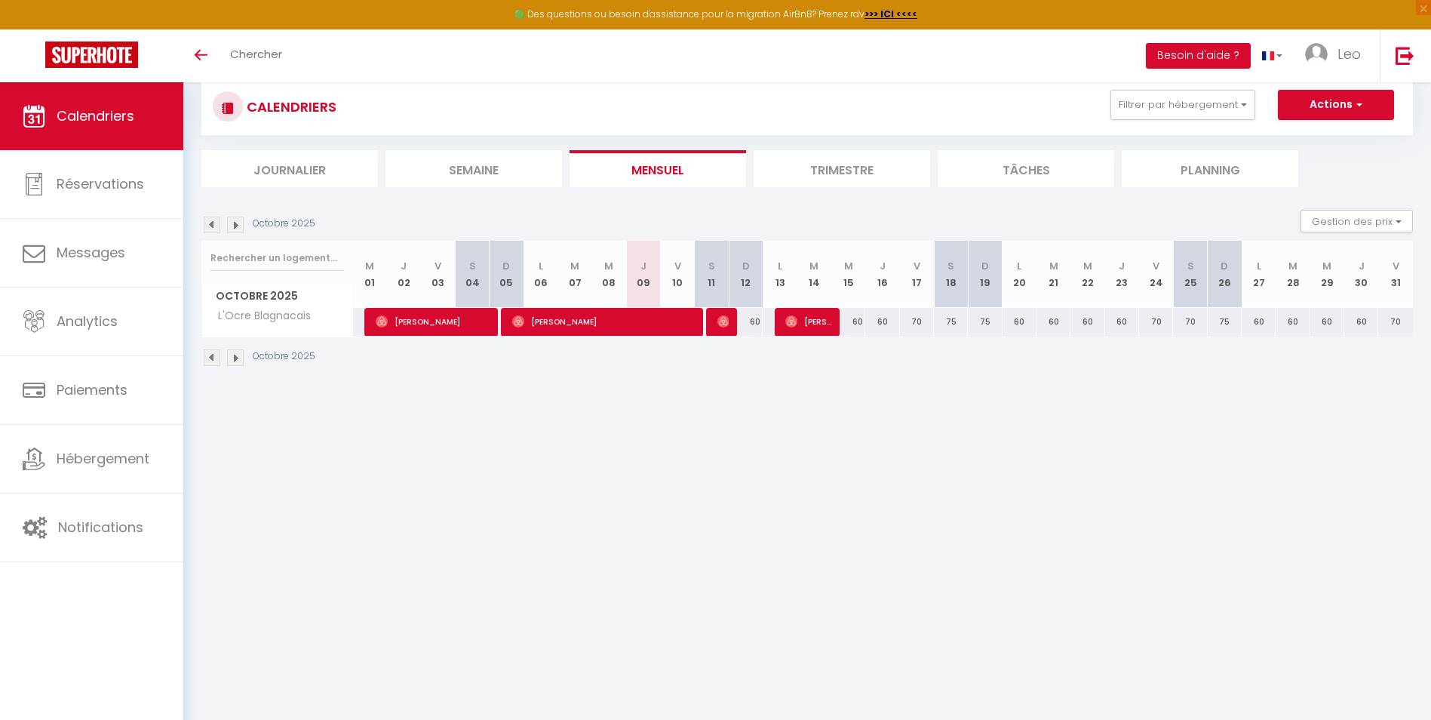
scroll to position [37, 0]
click at [858, 318] on div "60" at bounding box center [848, 321] width 34 height 28
type input "60"
type input "Mer 15 Octobre 2025"
type input "Jeu 16 Octobre 2025"
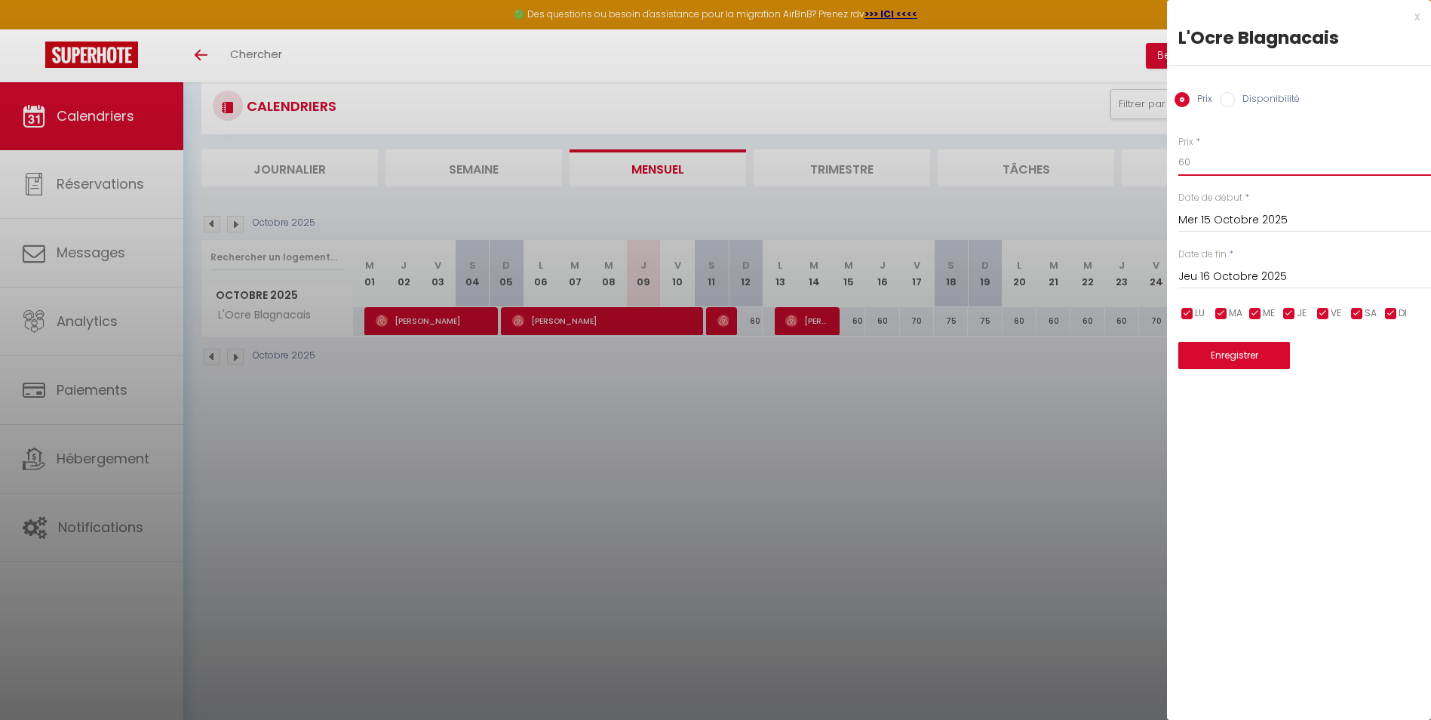
click at [1193, 163] on input "60" at bounding box center [1304, 162] width 253 height 27
click at [1085, 613] on div at bounding box center [715, 360] width 1431 height 720
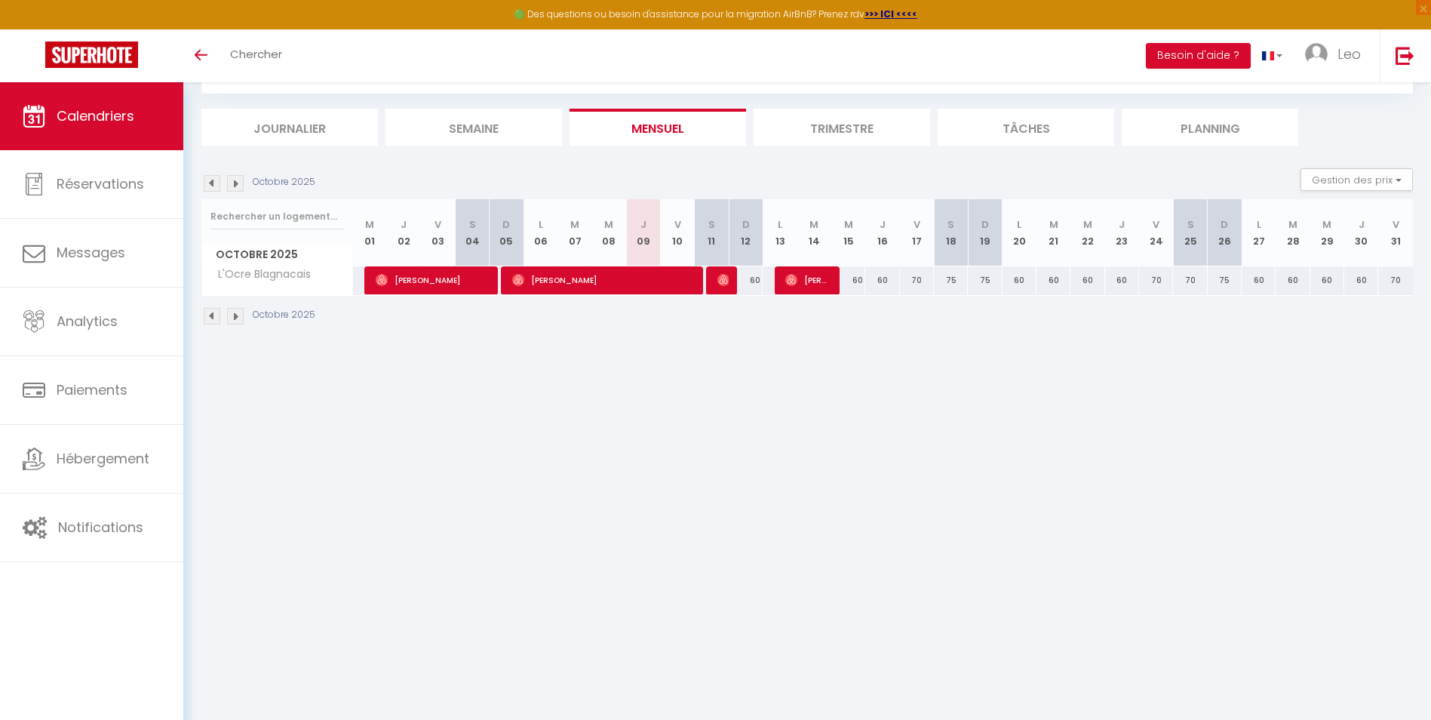
scroll to position [78, 0]
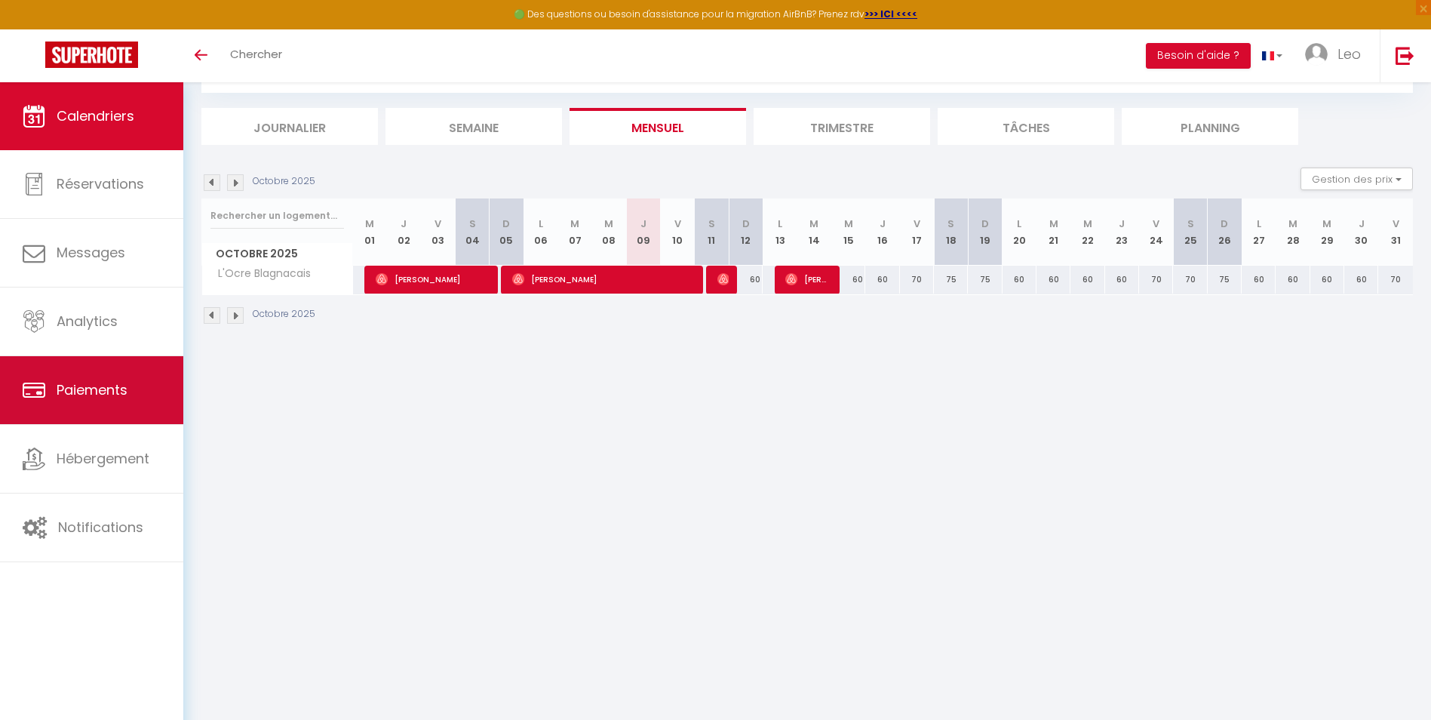
click at [135, 388] on link "Paiements" at bounding box center [91, 390] width 183 height 68
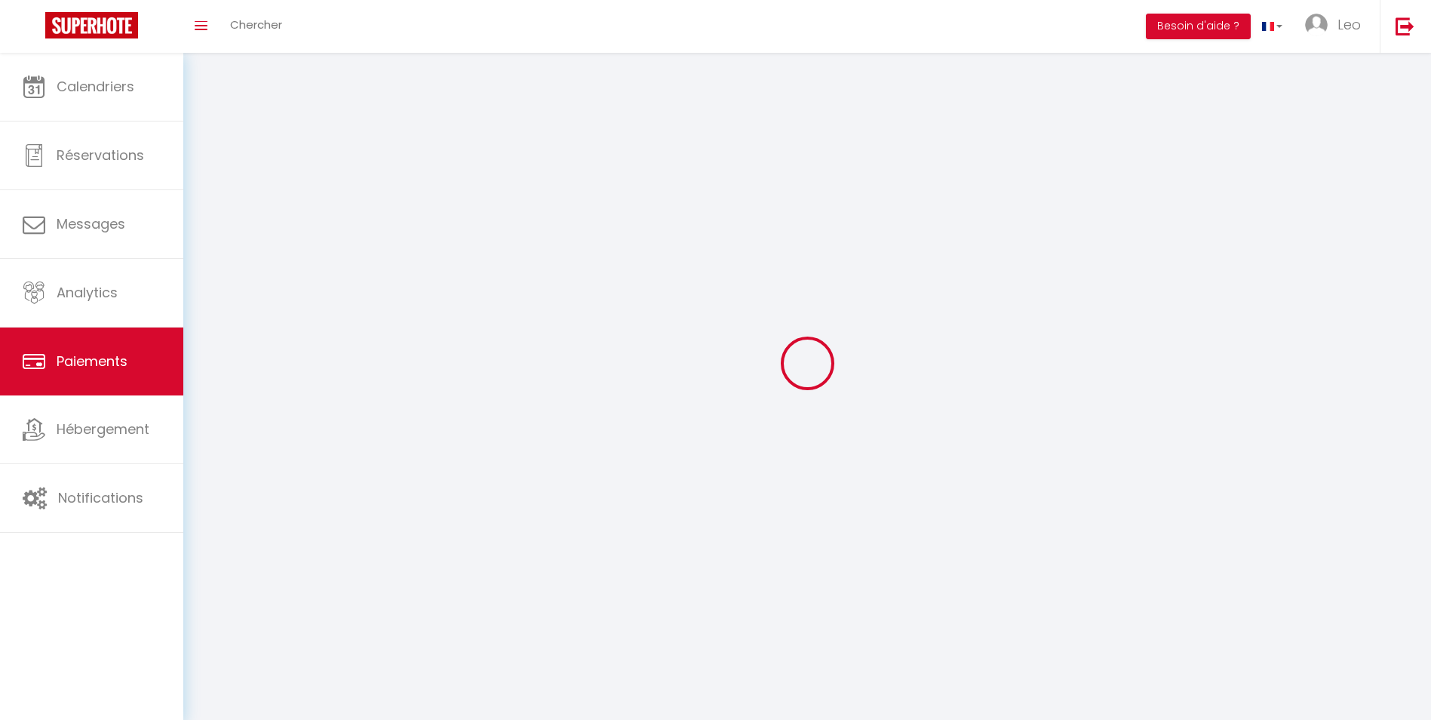
select select "2"
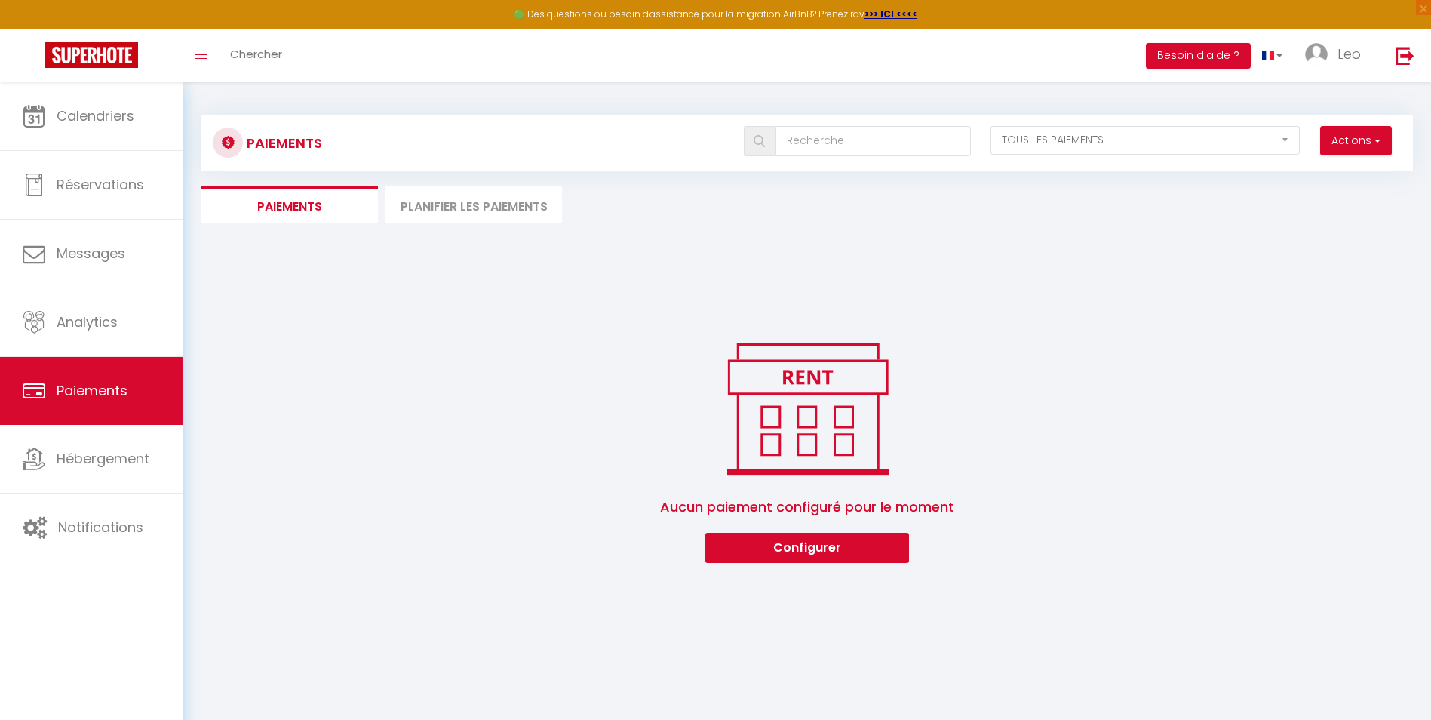
click at [413, 200] on li "Planifier les paiements" at bounding box center [473, 204] width 177 height 37
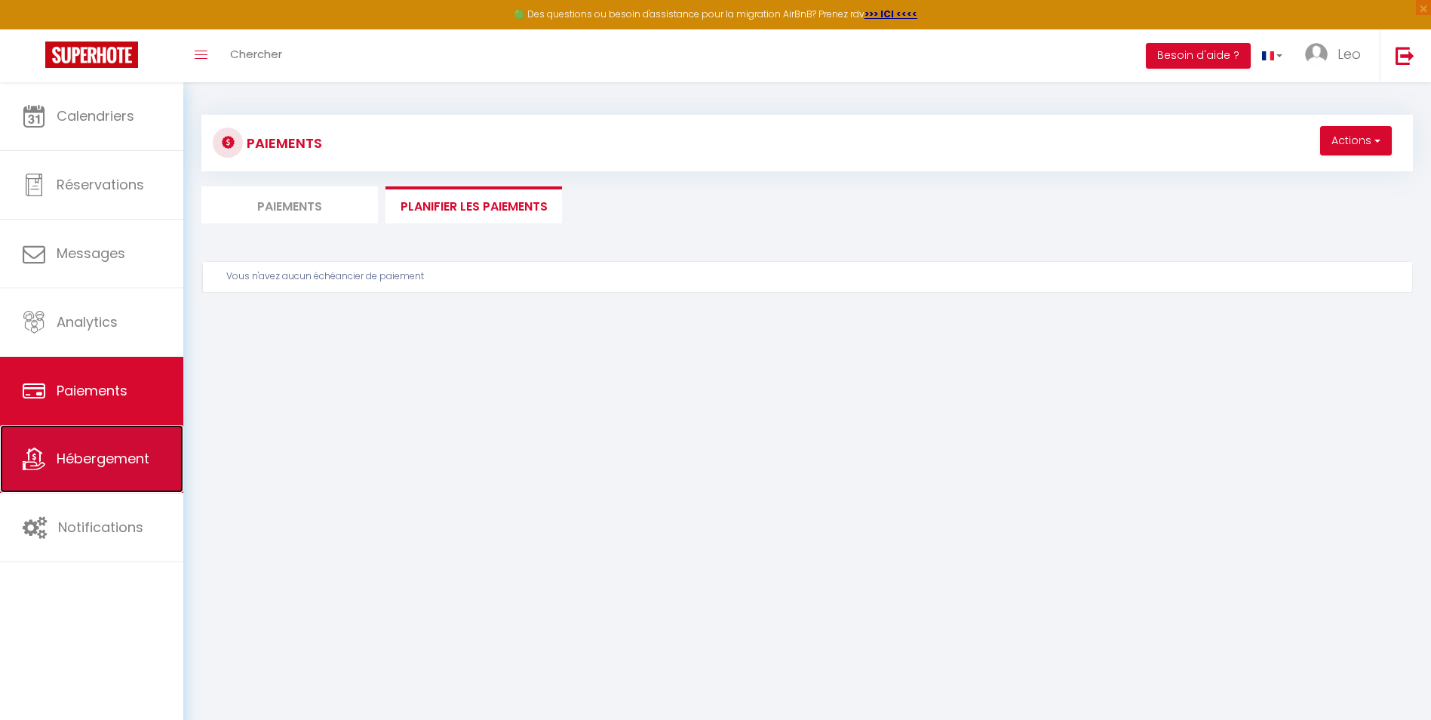
click at [127, 467] on span "Hébergement" at bounding box center [103, 458] width 93 height 19
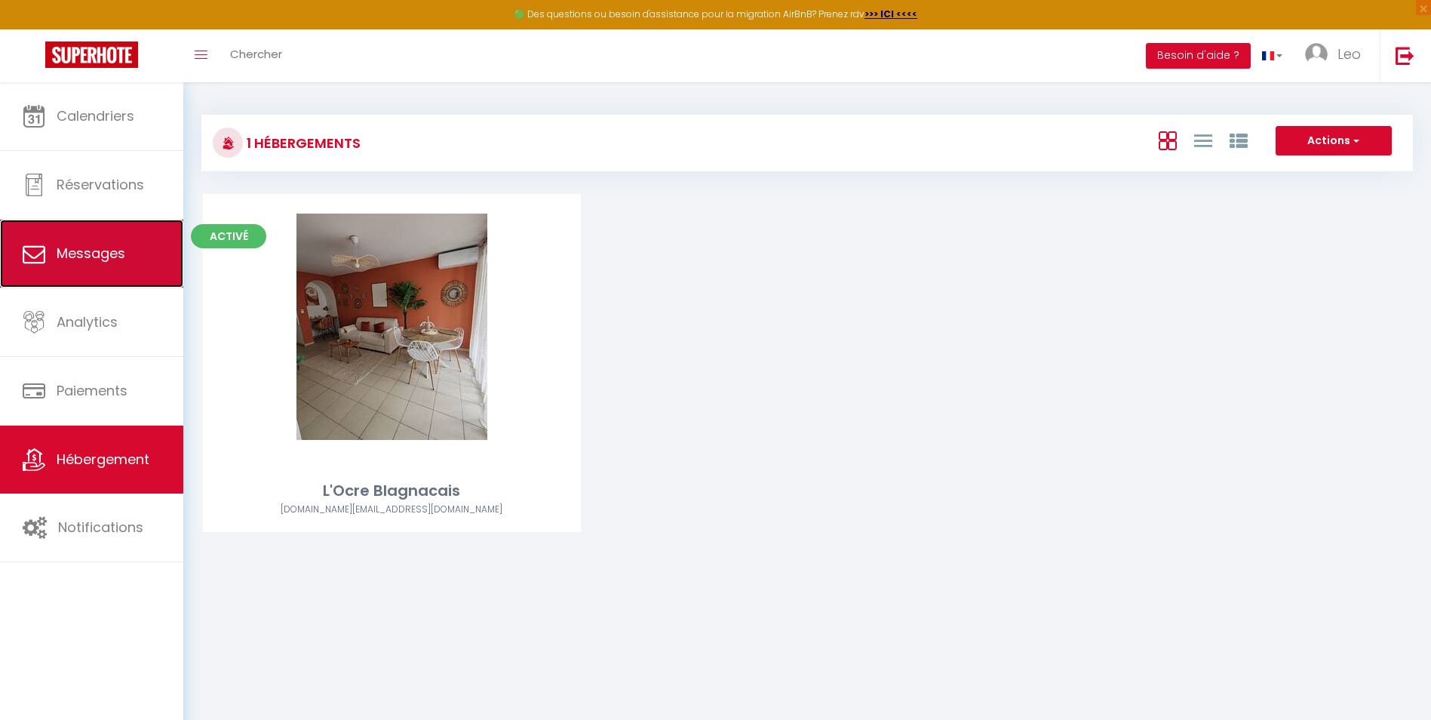
click at [92, 234] on link "Messages" at bounding box center [91, 254] width 183 height 68
select select "message"
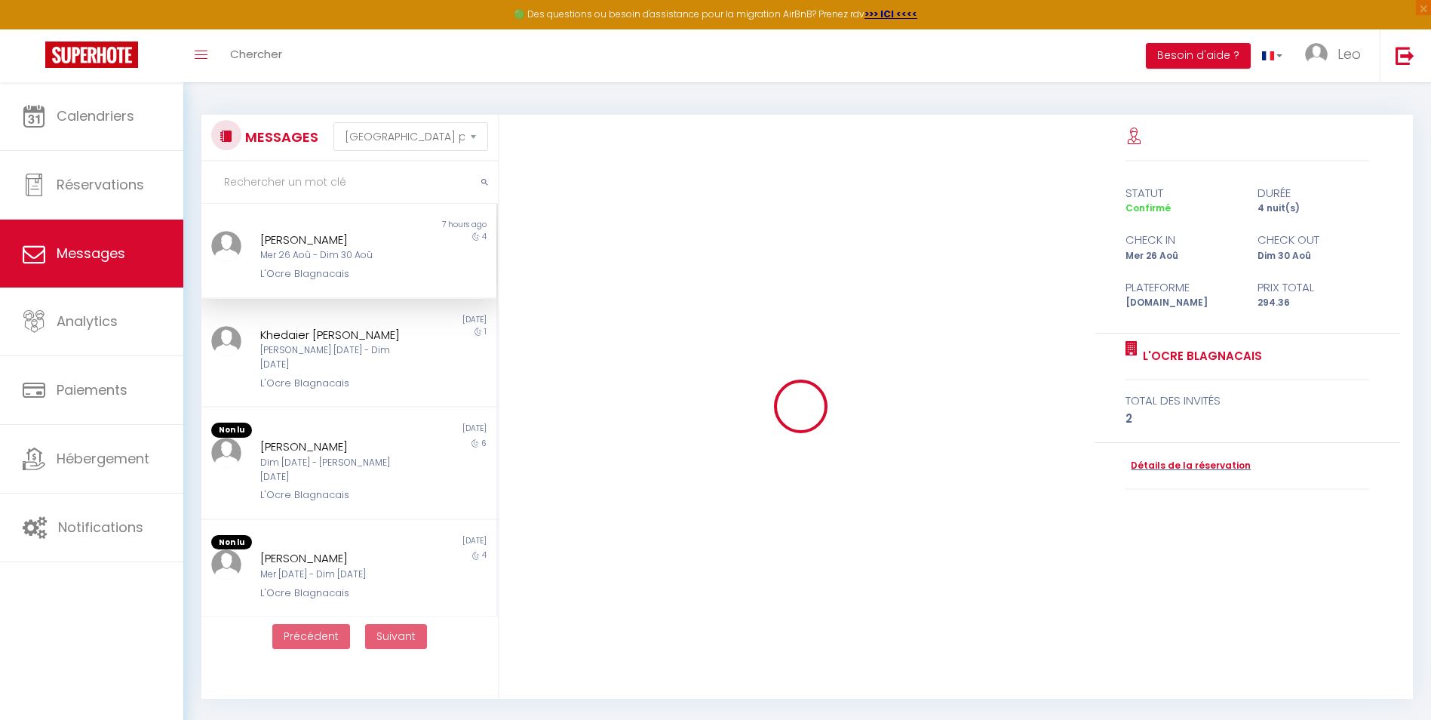
scroll to position [593, 0]
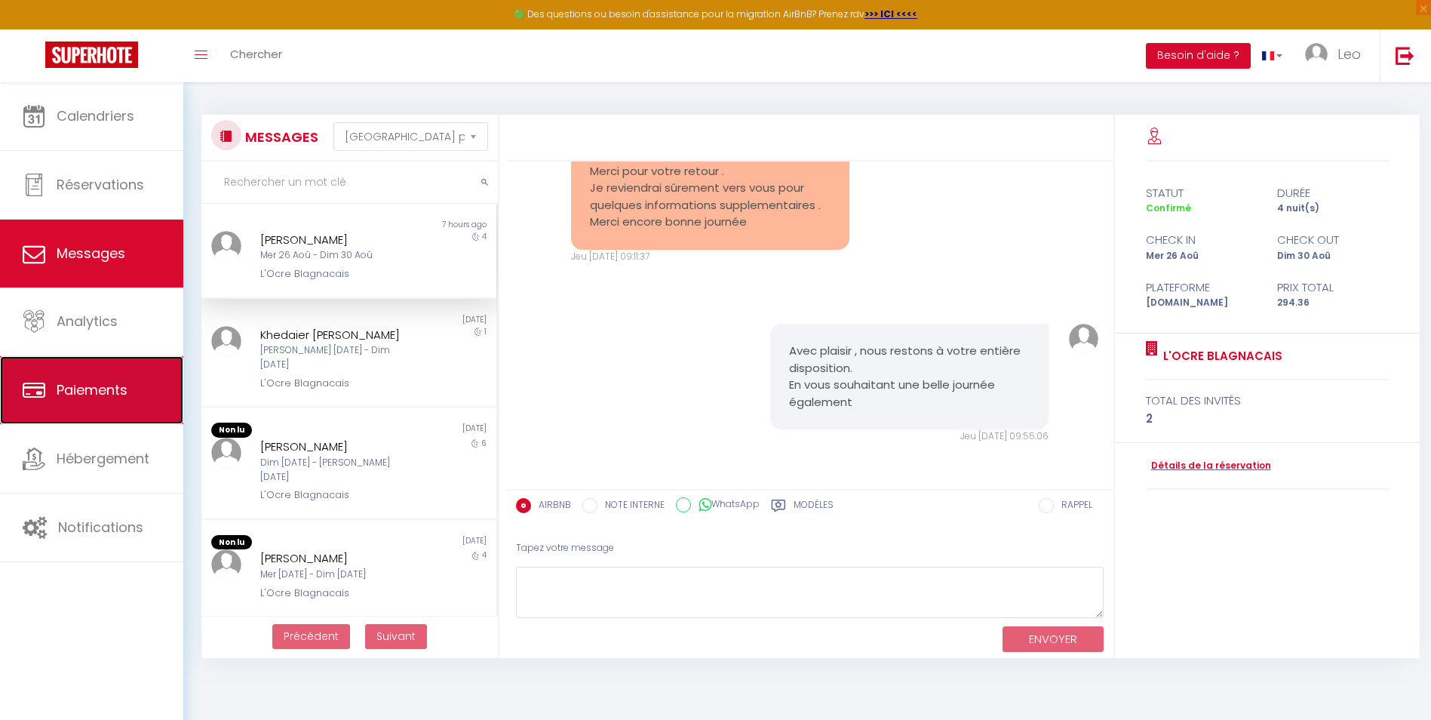
click at [134, 387] on link "Paiements" at bounding box center [91, 390] width 183 height 68
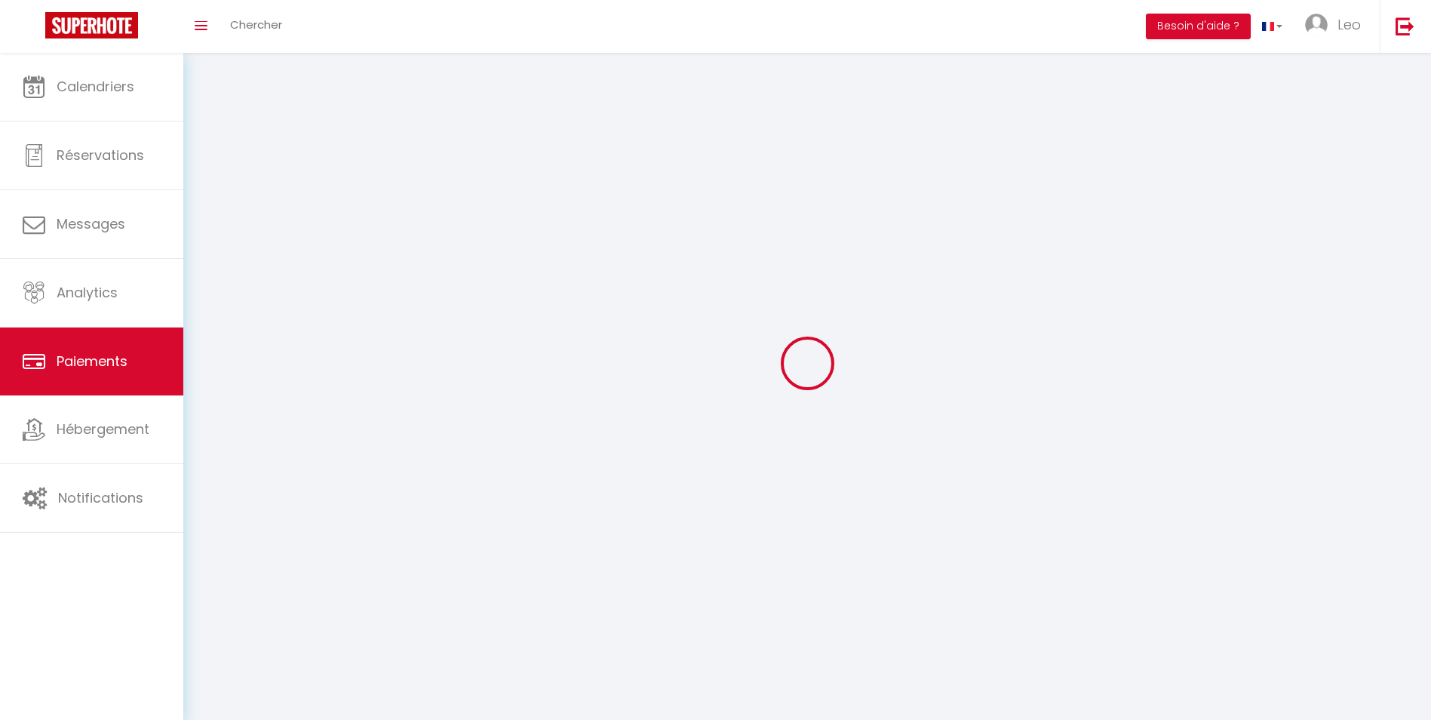
select select "2"
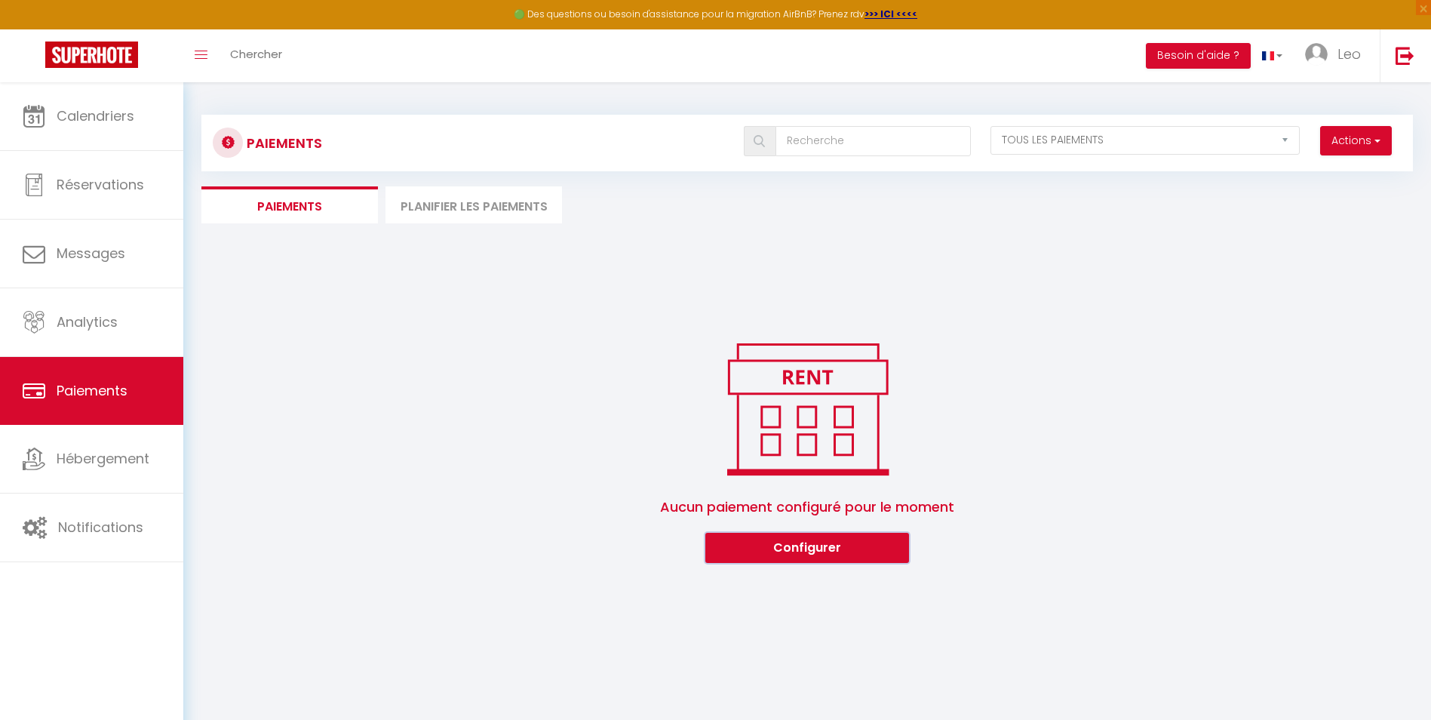
click at [794, 557] on button "Configurer" at bounding box center [807, 548] width 204 height 30
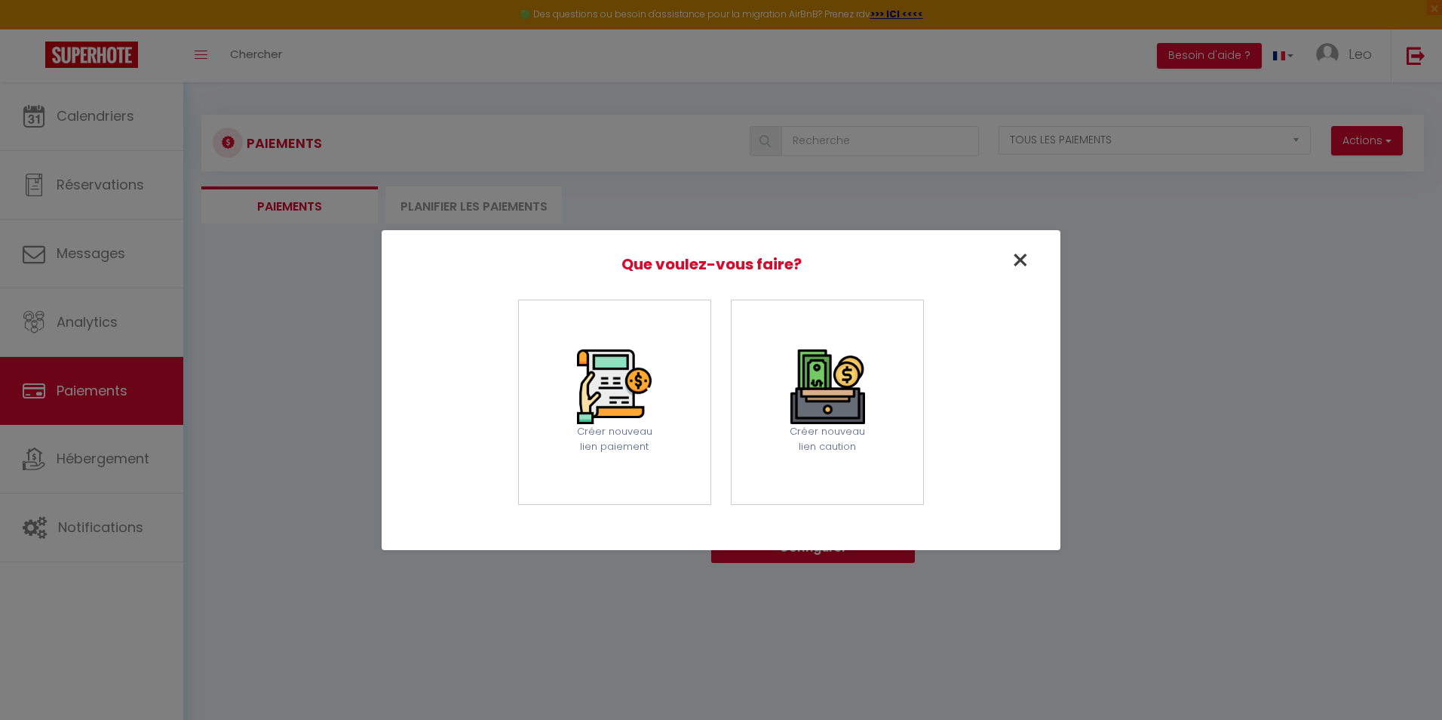
click at [1021, 253] on span "×" at bounding box center [1021, 260] width 20 height 42
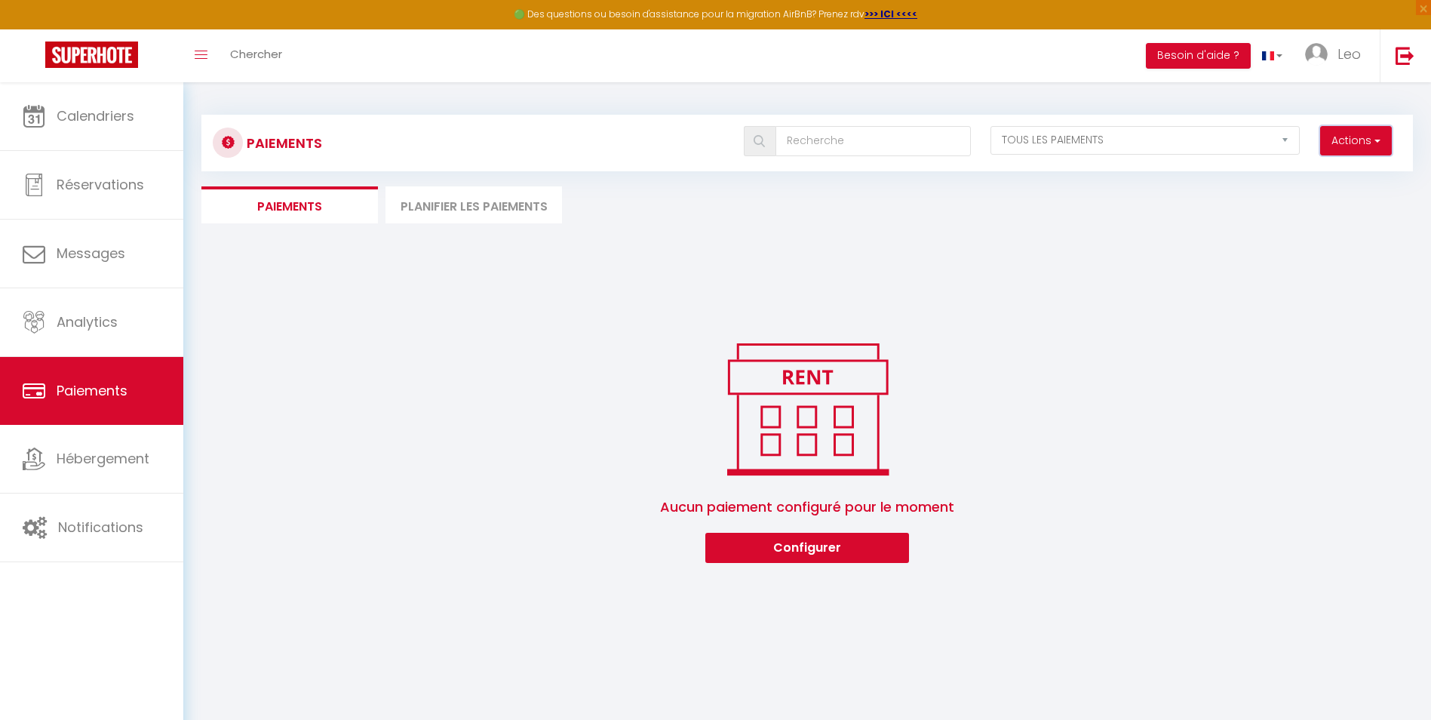
click at [1377, 138] on span "button" at bounding box center [1375, 140] width 9 height 15
click at [1353, 171] on link "Créer nouveau lien paiement" at bounding box center [1298, 174] width 186 height 20
select select
select select "other"
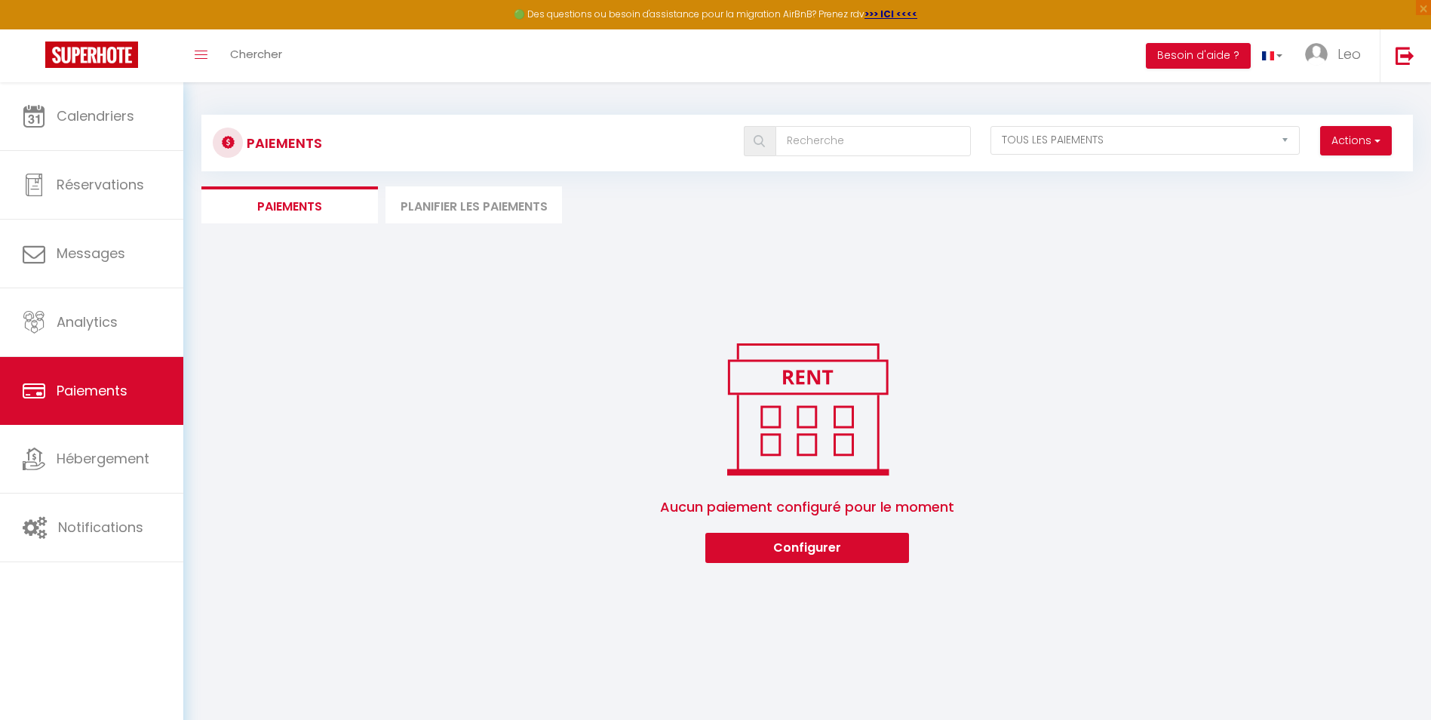
select select "16260"
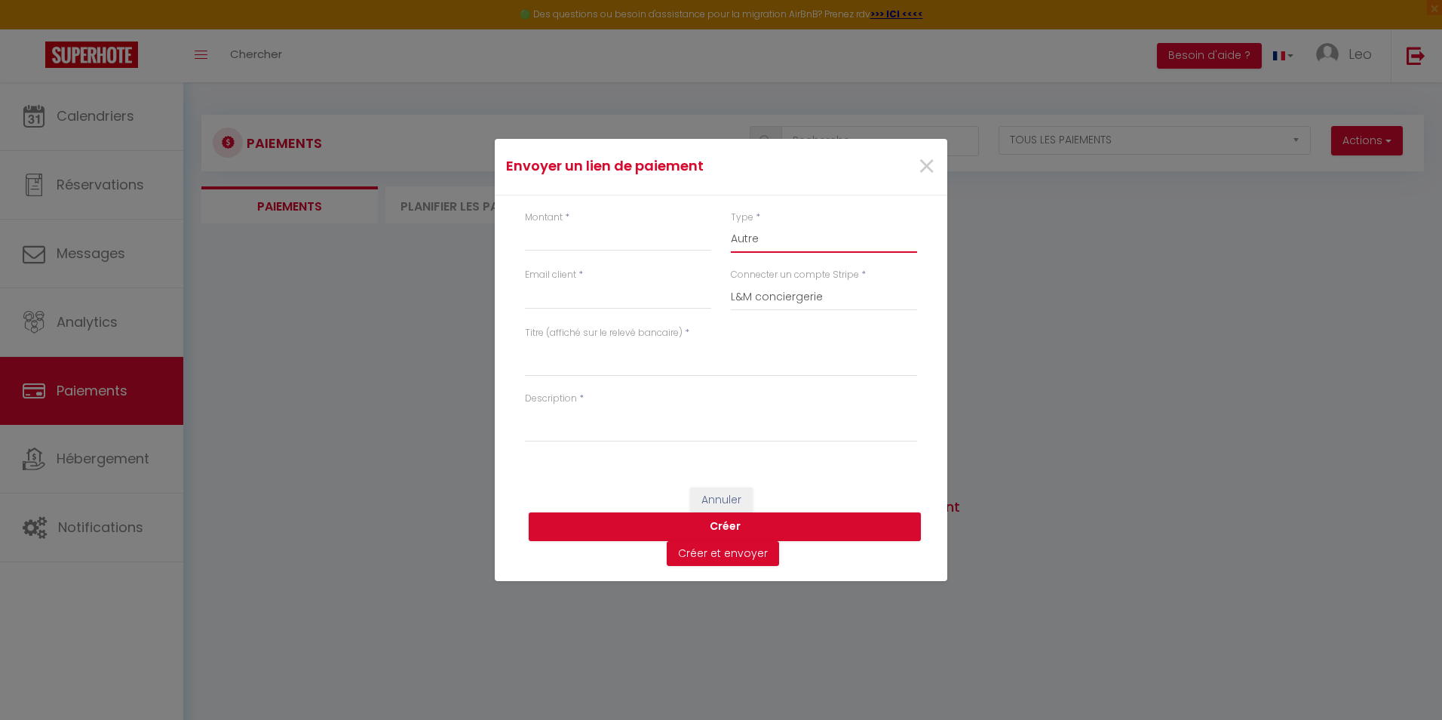
click at [843, 235] on select "Nuits Frais de ménage Taxe de séjour [GEOGRAPHIC_DATA]" at bounding box center [824, 238] width 186 height 29
click at [975, 354] on div "Envoyer un [PERSON_NAME] × Montant * Type * Nuits Frais de ménage Taxe de séjou…" at bounding box center [721, 360] width 1442 height 720
click at [915, 177] on div "×" at bounding box center [908, 166] width 75 height 33
click at [920, 170] on span "×" at bounding box center [926, 166] width 19 height 45
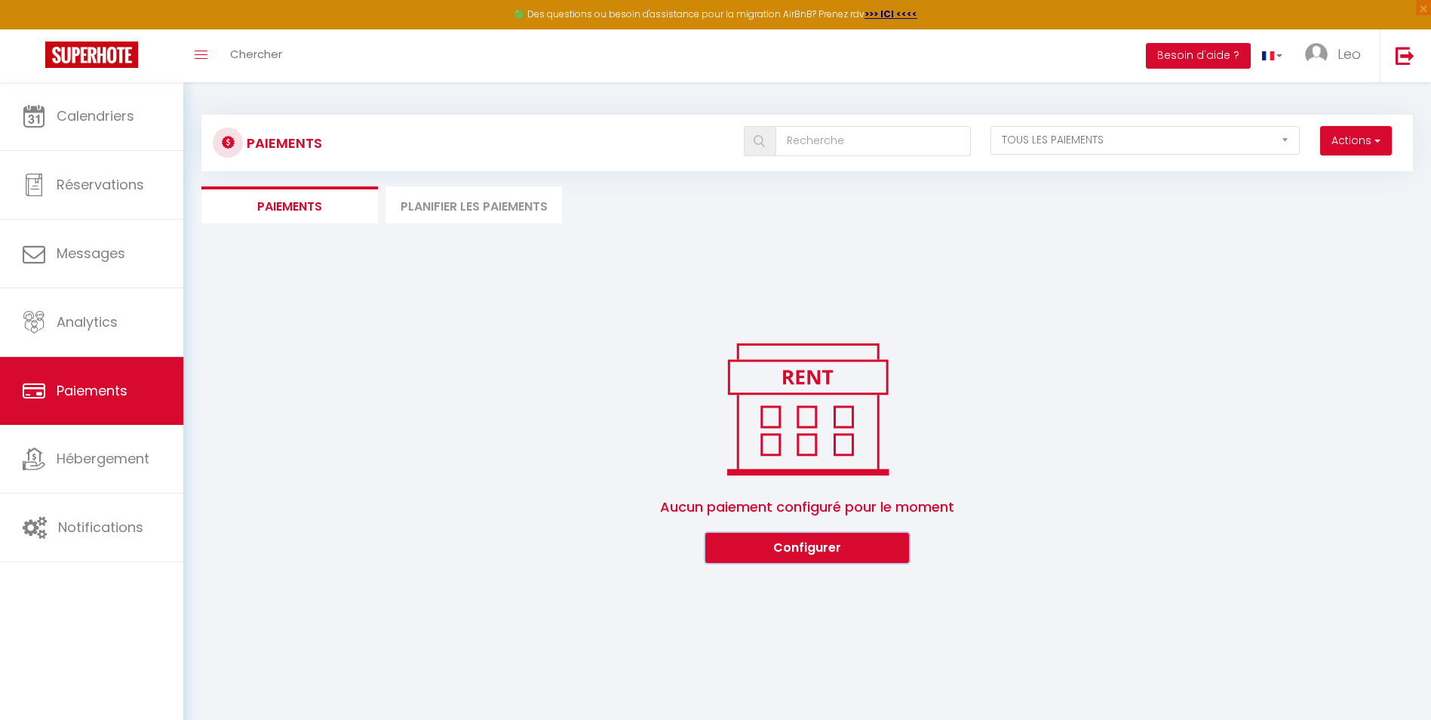
click at [843, 559] on button "Configurer" at bounding box center [807, 548] width 204 height 30
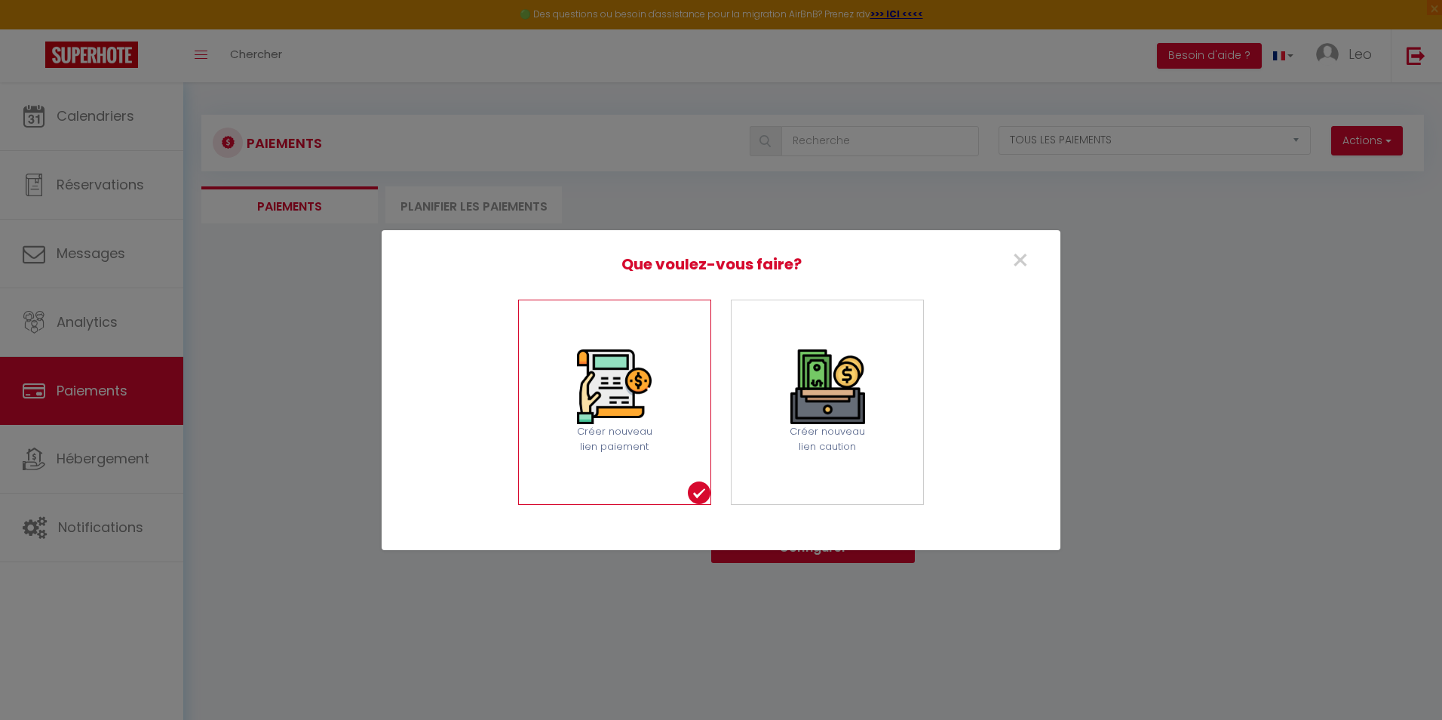
click at [623, 396] on img at bounding box center [614, 386] width 75 height 75
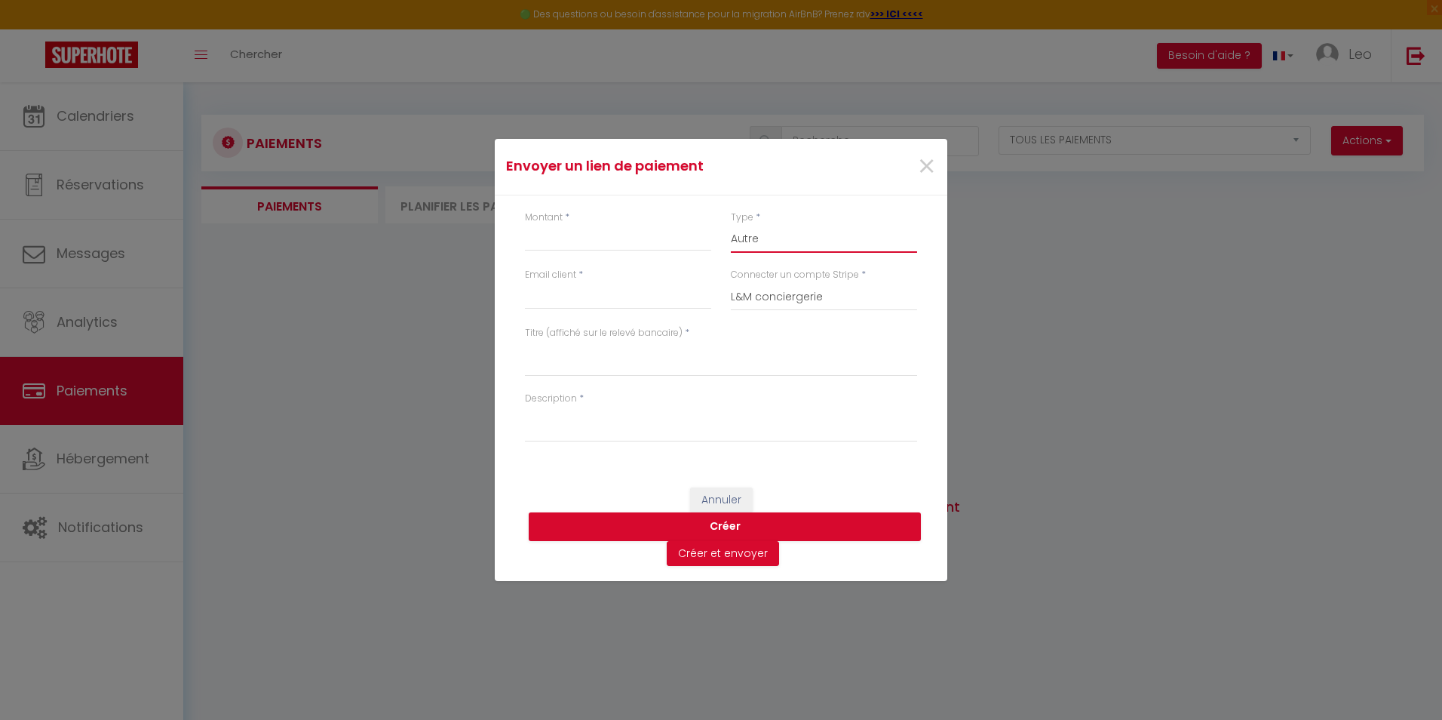
click at [753, 241] on select "Nuits Frais de ménage Taxe de séjour [GEOGRAPHIC_DATA]" at bounding box center [824, 238] width 186 height 29
select select "nights"
click at [731, 224] on select "Nuits Frais de ménage Taxe de séjour [GEOGRAPHIC_DATA]" at bounding box center [824, 238] width 186 height 29
click at [601, 294] on input "Email client" at bounding box center [618, 295] width 186 height 27
type input "[EMAIL_ADDRESS][DOMAIN_NAME]"
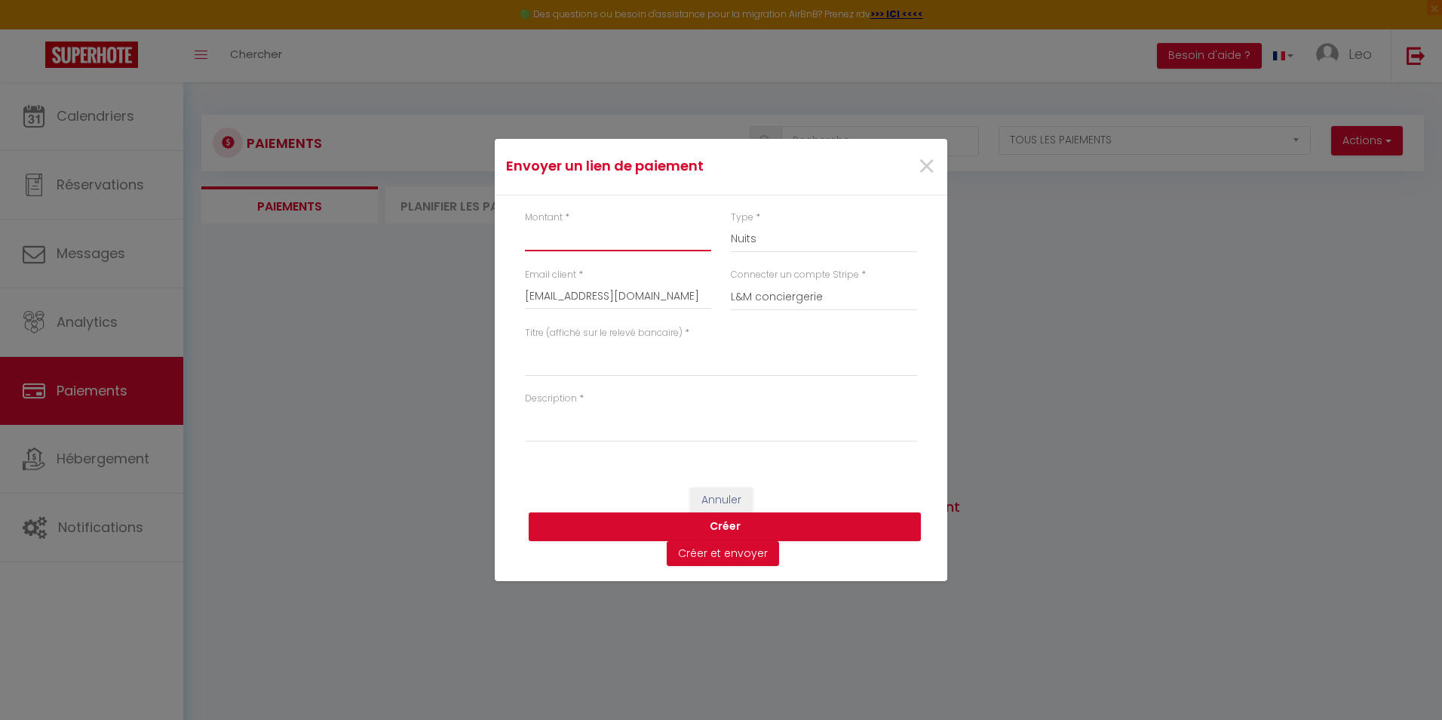
click at [592, 239] on input "Montant" at bounding box center [618, 237] width 186 height 27
click at [569, 214] on span "*" at bounding box center [567, 216] width 5 height 13
click at [563, 216] on div "Montant *" at bounding box center [618, 230] width 186 height 41
click at [620, 239] on input "Montant" at bounding box center [618, 237] width 186 height 27
click at [744, 237] on select "Nuits Frais de ménage Taxe de séjour [GEOGRAPHIC_DATA]" at bounding box center [824, 238] width 186 height 29
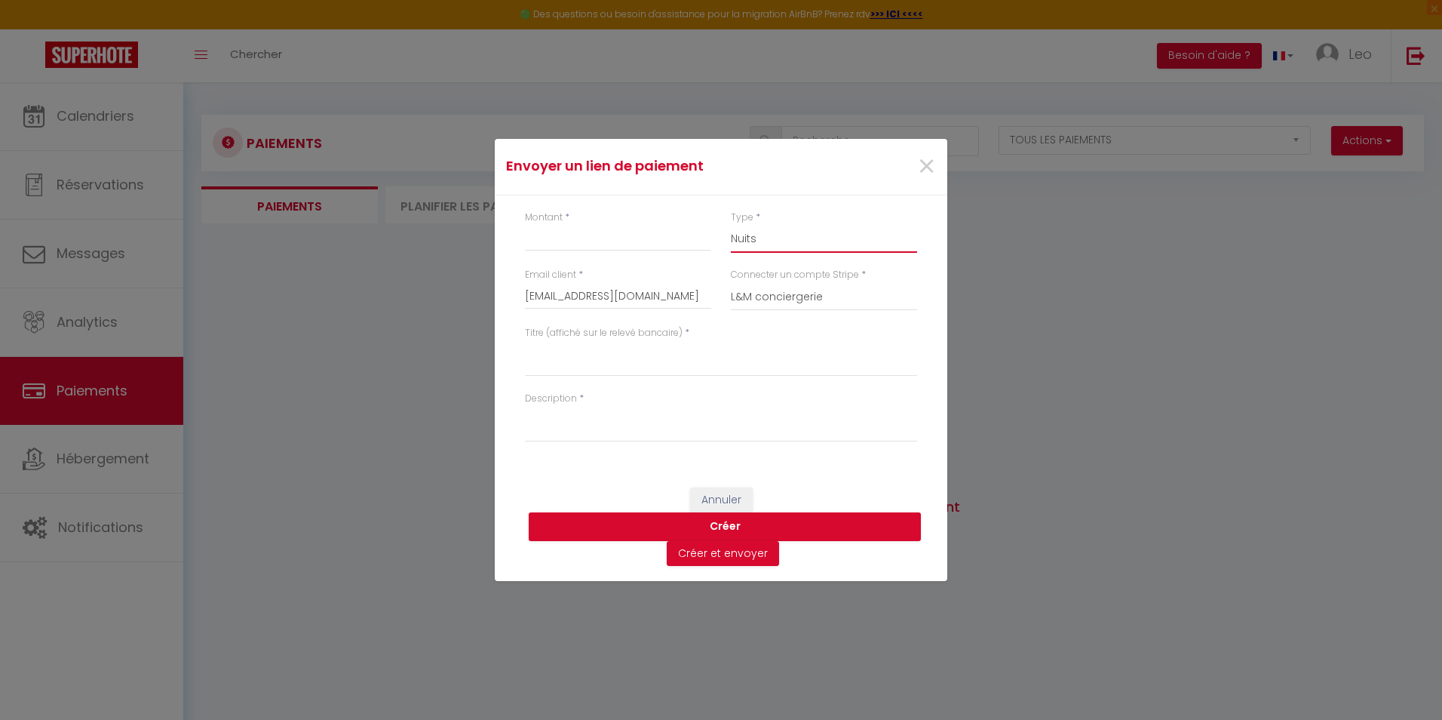
select select "other"
click at [731, 224] on select "Nuits Frais de ménage Taxe de séjour [GEOGRAPHIC_DATA]" at bounding box center [824, 238] width 186 height 29
click at [582, 240] on input "Montant" at bounding box center [618, 237] width 186 height 27
type input "600"
click at [621, 367] on textarea "Titre (affiché sur le relevé bancaire)" at bounding box center [721, 358] width 392 height 36
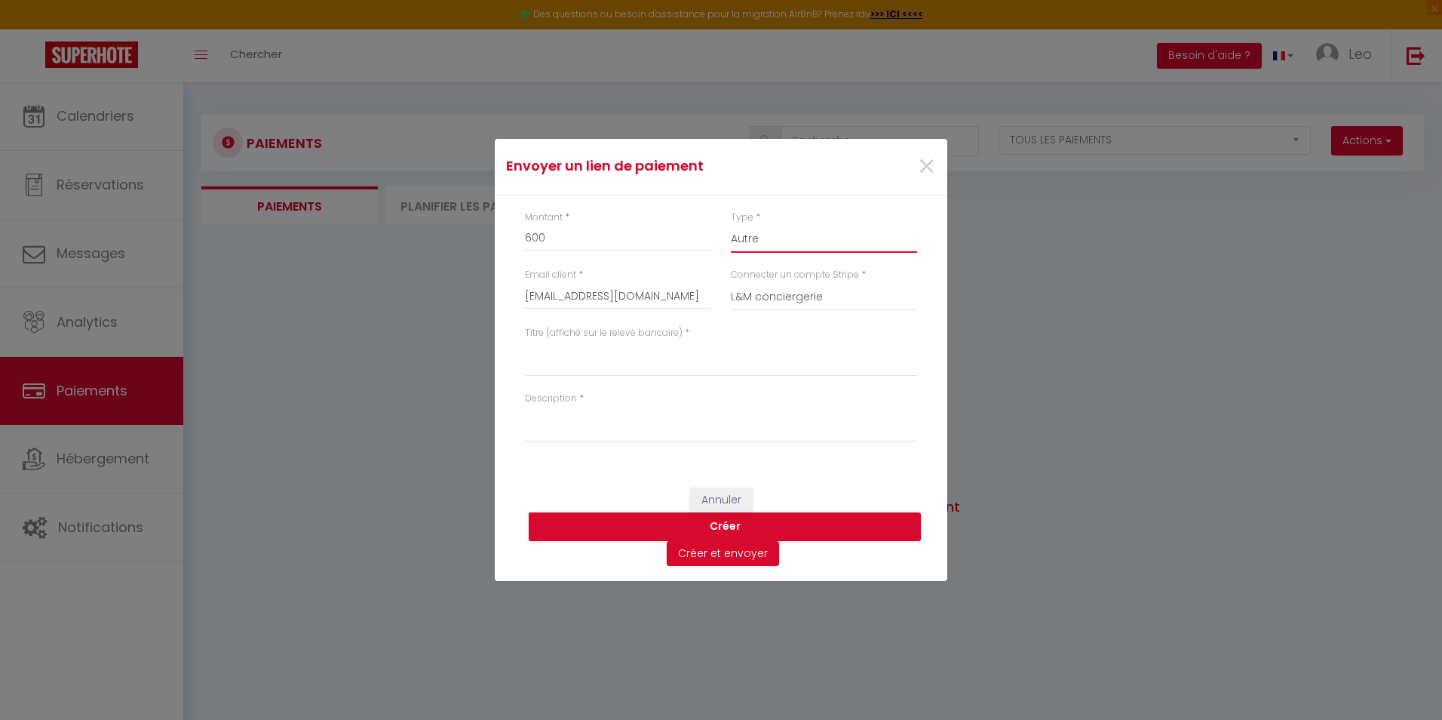
click at [748, 237] on select "Nuits Frais de ménage Taxe de séjour [GEOGRAPHIC_DATA]" at bounding box center [824, 238] width 186 height 29
click at [731, 224] on select "Nuits Frais de ménage Taxe de séjour [GEOGRAPHIC_DATA]" at bounding box center [824, 238] width 186 height 29
click at [621, 359] on textarea "Titre (affiché sur le relevé bancaire)" at bounding box center [721, 358] width 392 height 36
type textarea "caution ocre blagnacais"
click at [633, 428] on textarea "Description" at bounding box center [721, 424] width 392 height 36
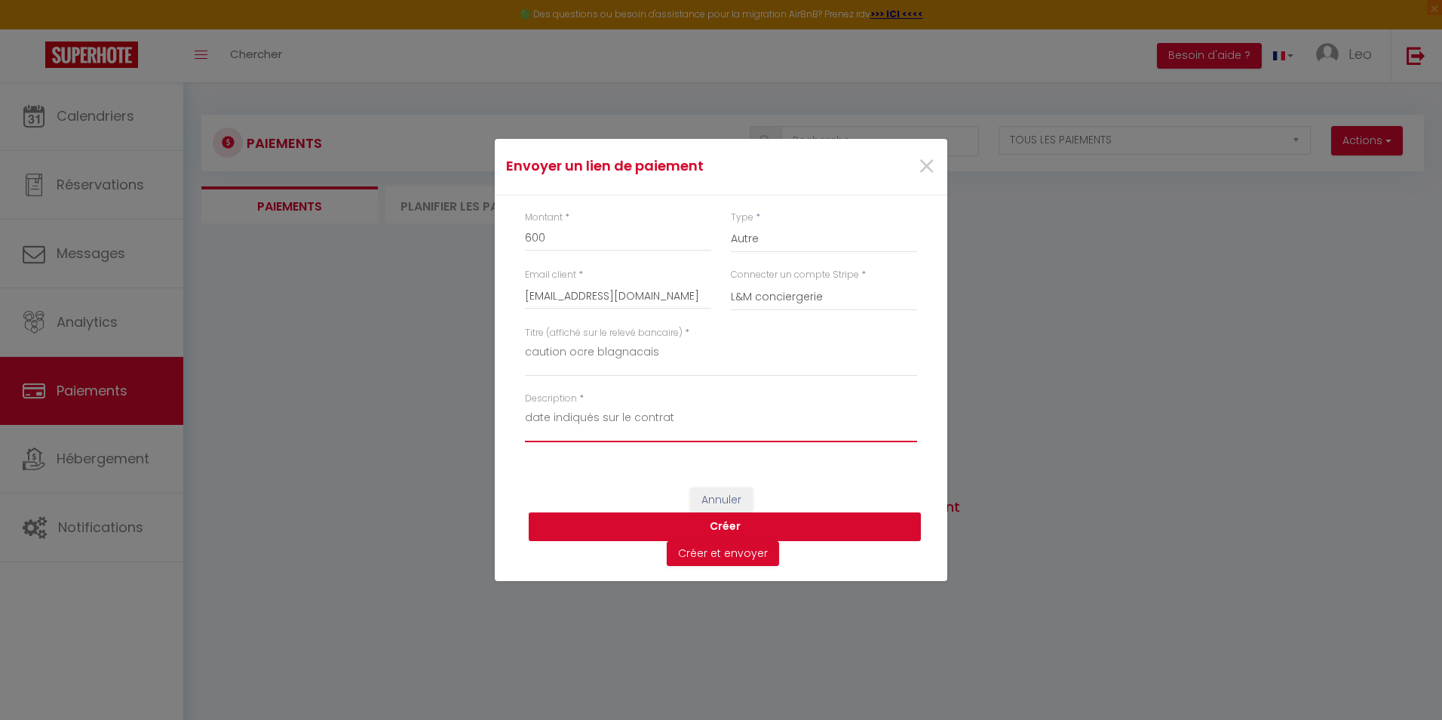
type textarea "date indiqués sur le contrat"
click at [751, 525] on button "Créer" at bounding box center [725, 526] width 392 height 29
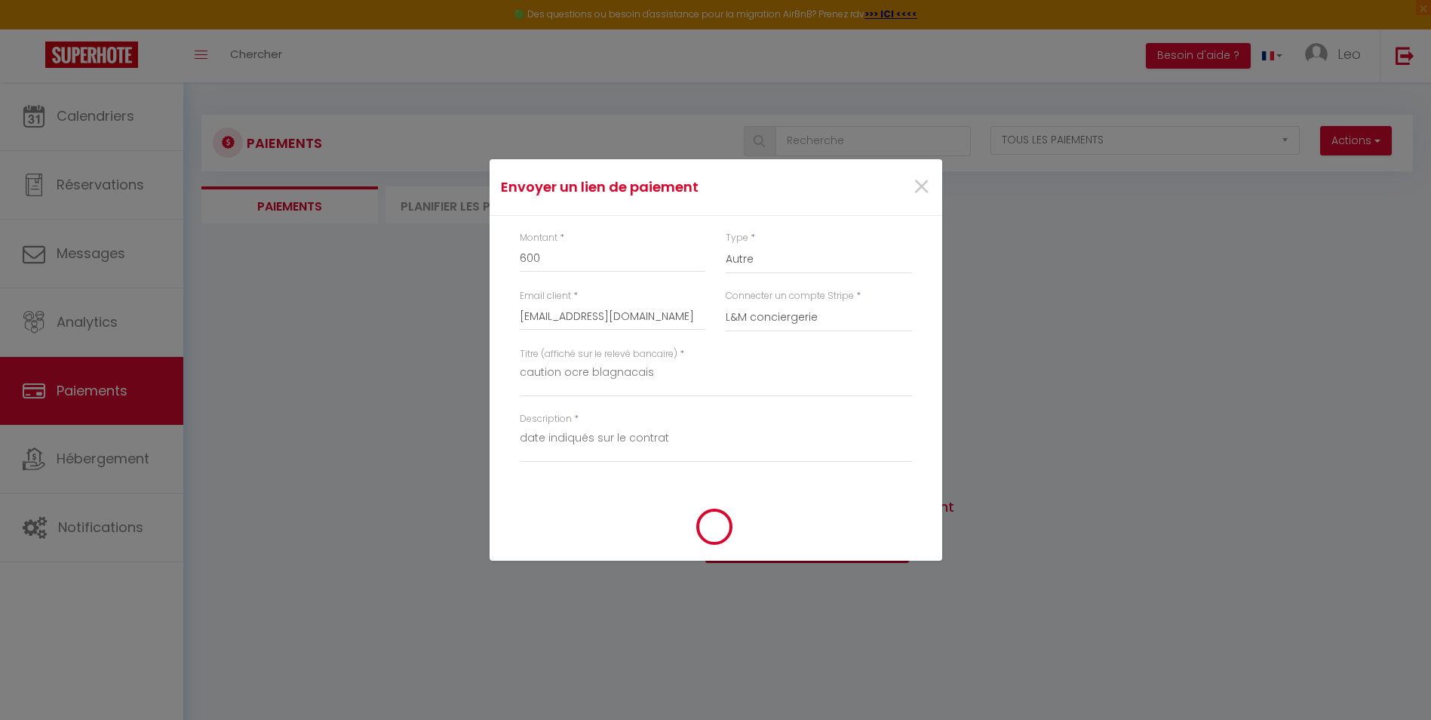
select select "0"
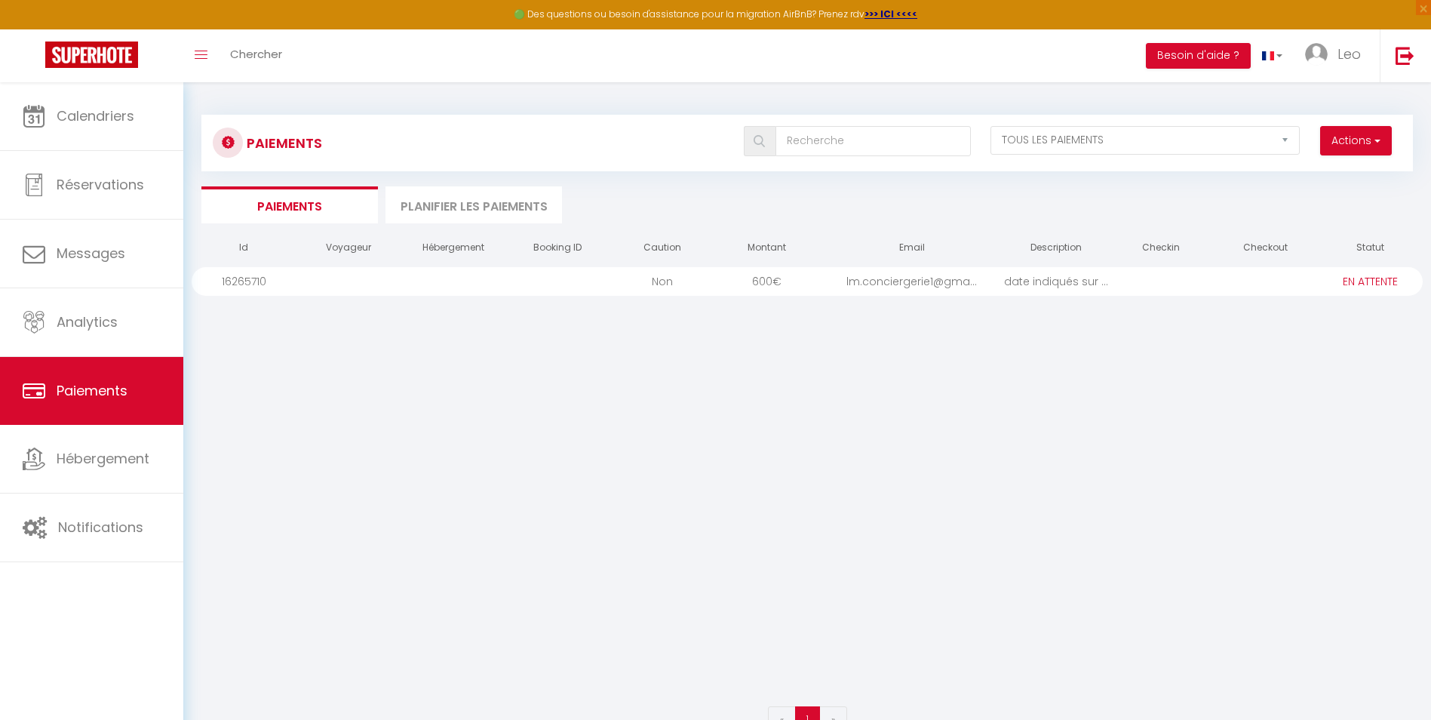
click at [664, 284] on div "Non" at bounding box center [662, 281] width 105 height 29
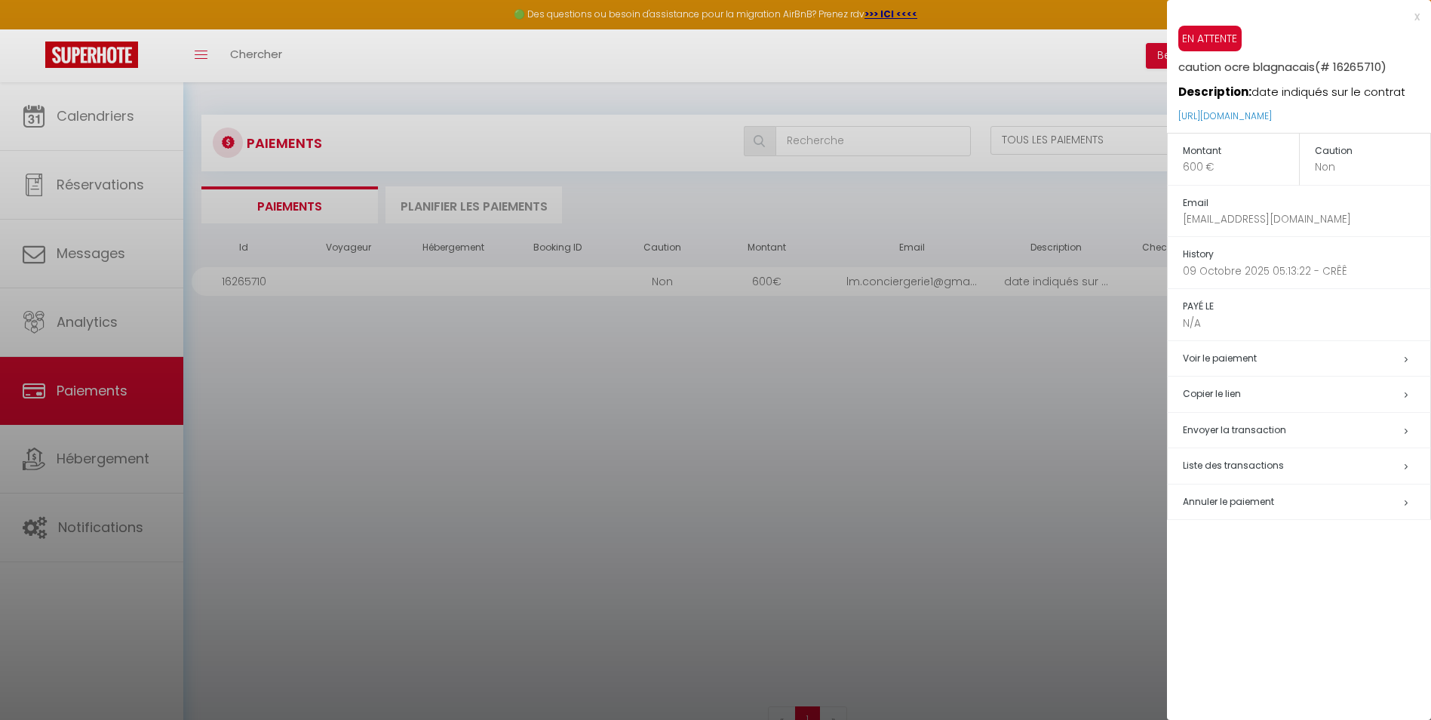
click at [1334, 150] on h5 "Caution" at bounding box center [1373, 151] width 116 height 17
click at [1270, 504] on span "Annuler le paiement" at bounding box center [1228, 501] width 91 height 13
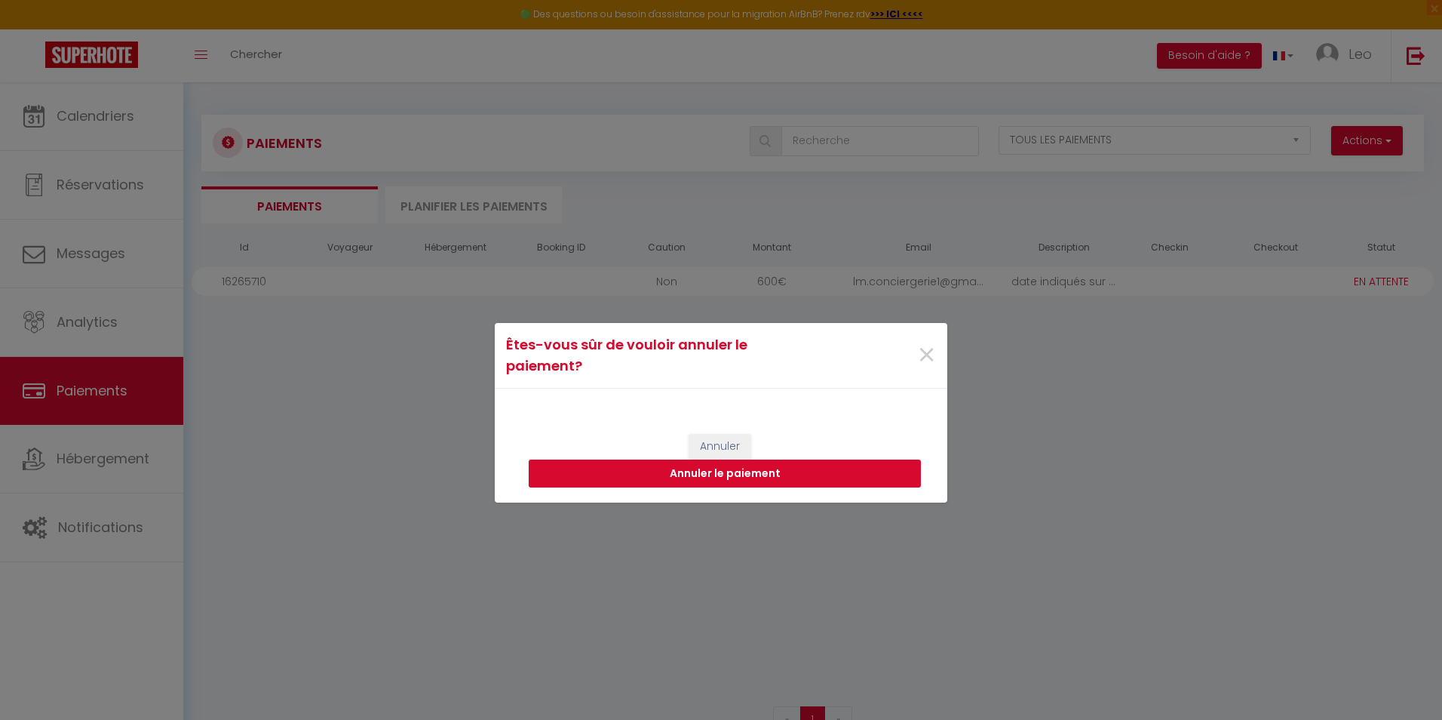
click at [778, 470] on button "Annuler le paiement" at bounding box center [725, 473] width 392 height 29
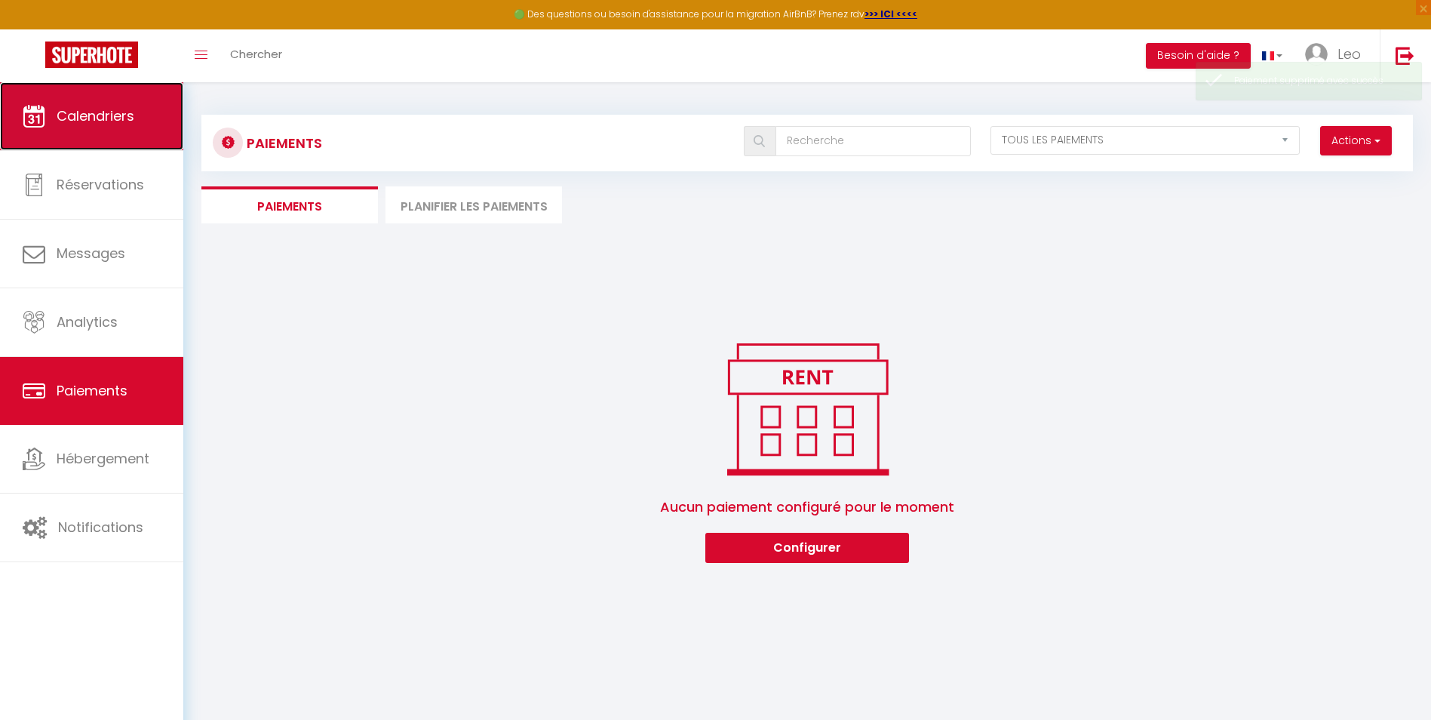
click at [91, 133] on link "Calendriers" at bounding box center [91, 116] width 183 height 68
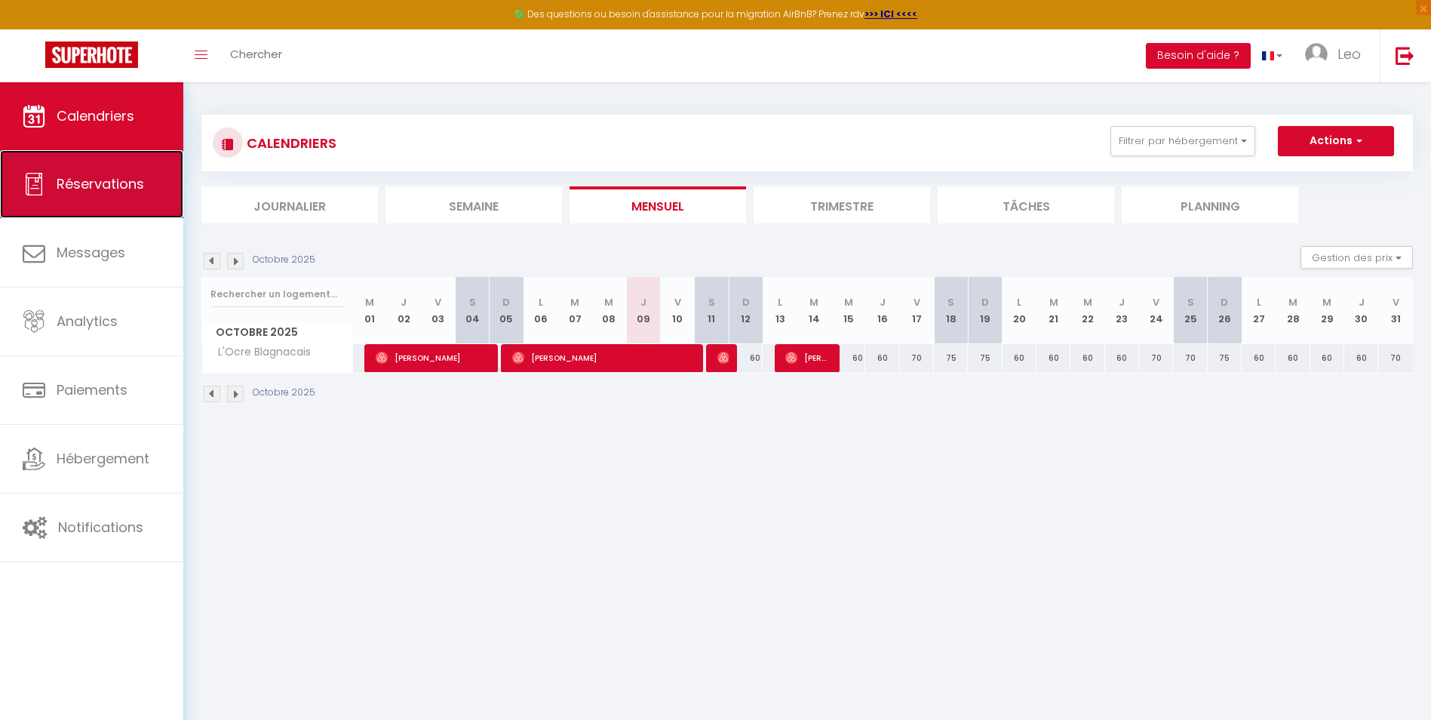
click at [84, 167] on link "Réservations" at bounding box center [91, 184] width 183 height 68
select select "not_cancelled"
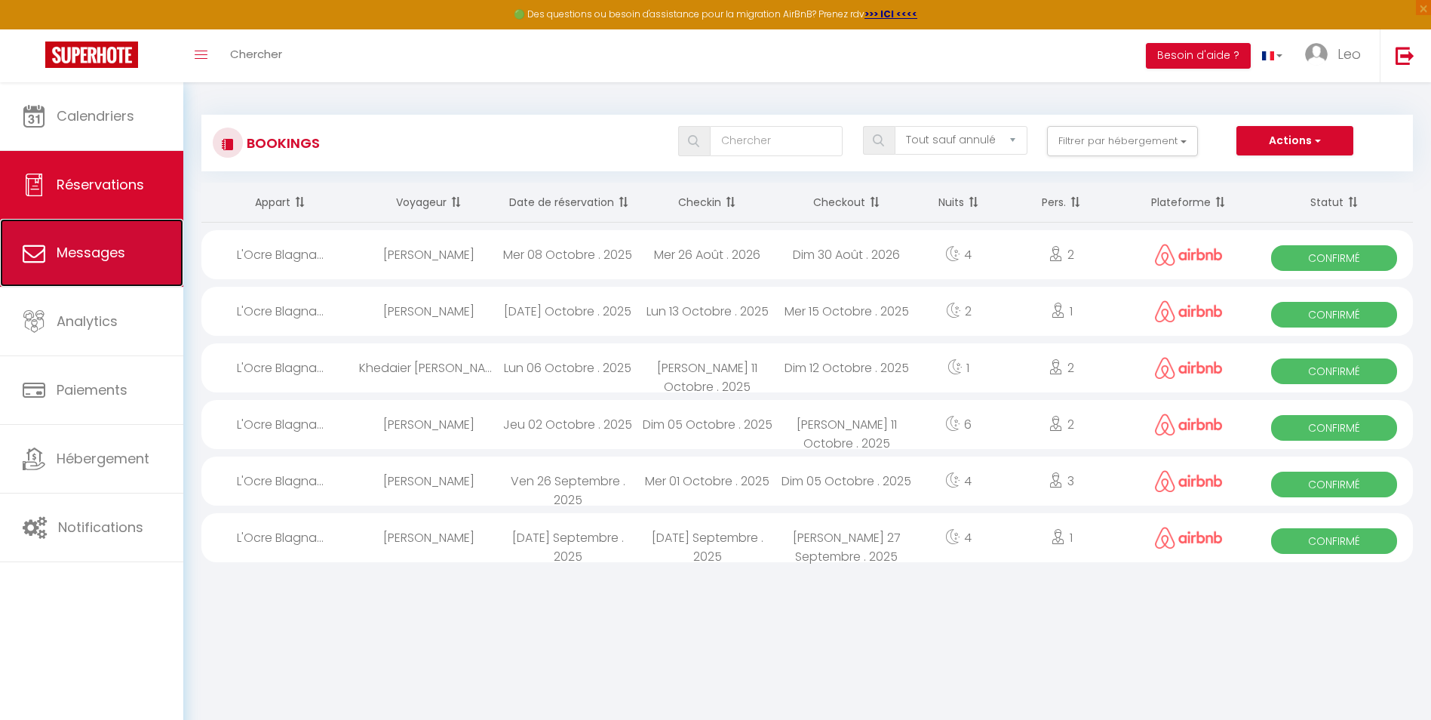
click at [122, 250] on span "Messages" at bounding box center [91, 252] width 69 height 19
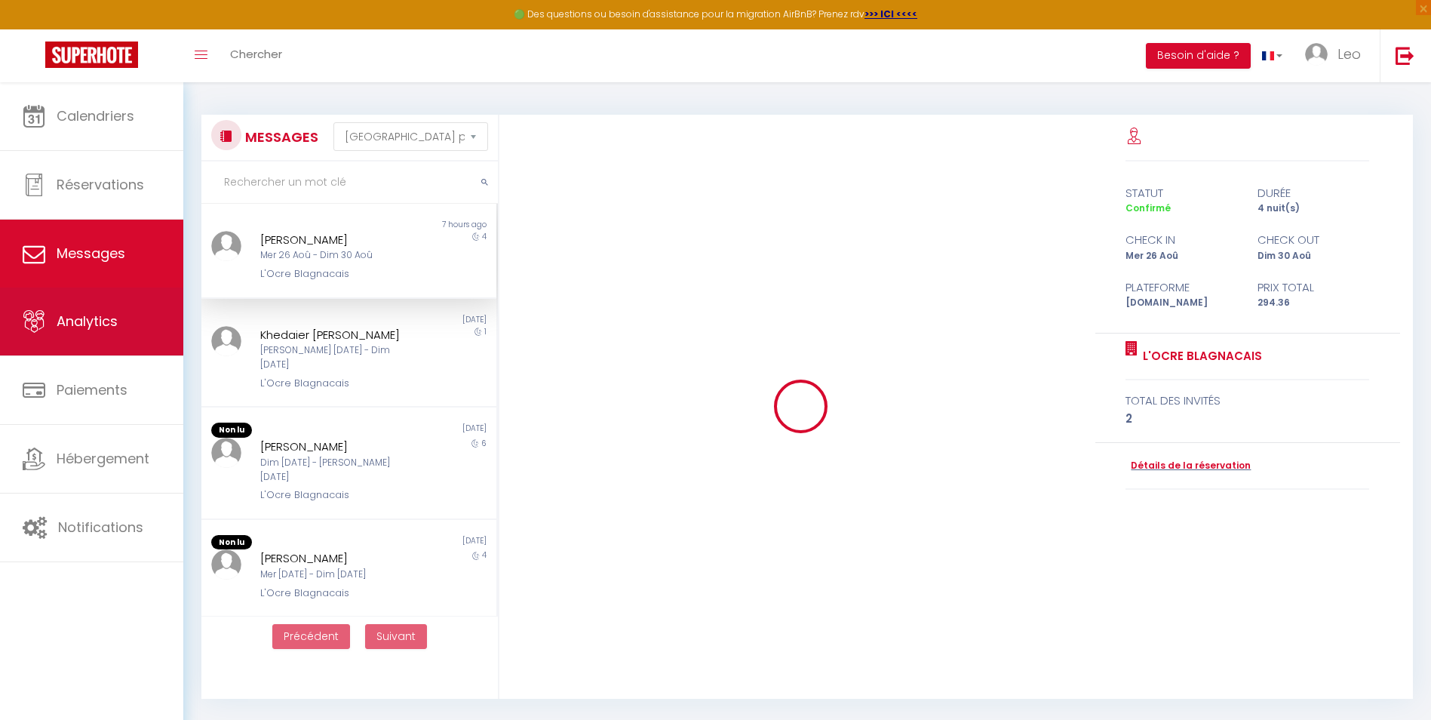
scroll to position [593, 0]
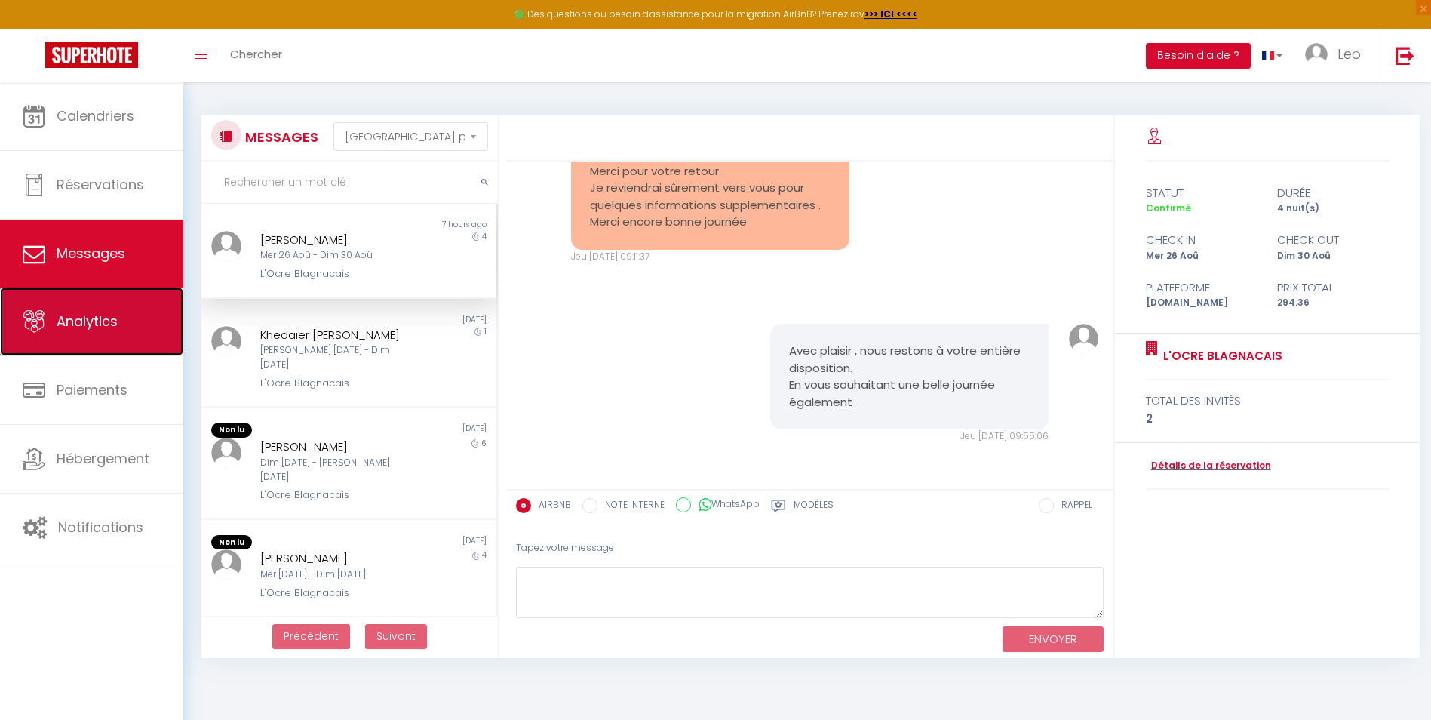
click at [104, 318] on span "Analytics" at bounding box center [87, 321] width 61 height 19
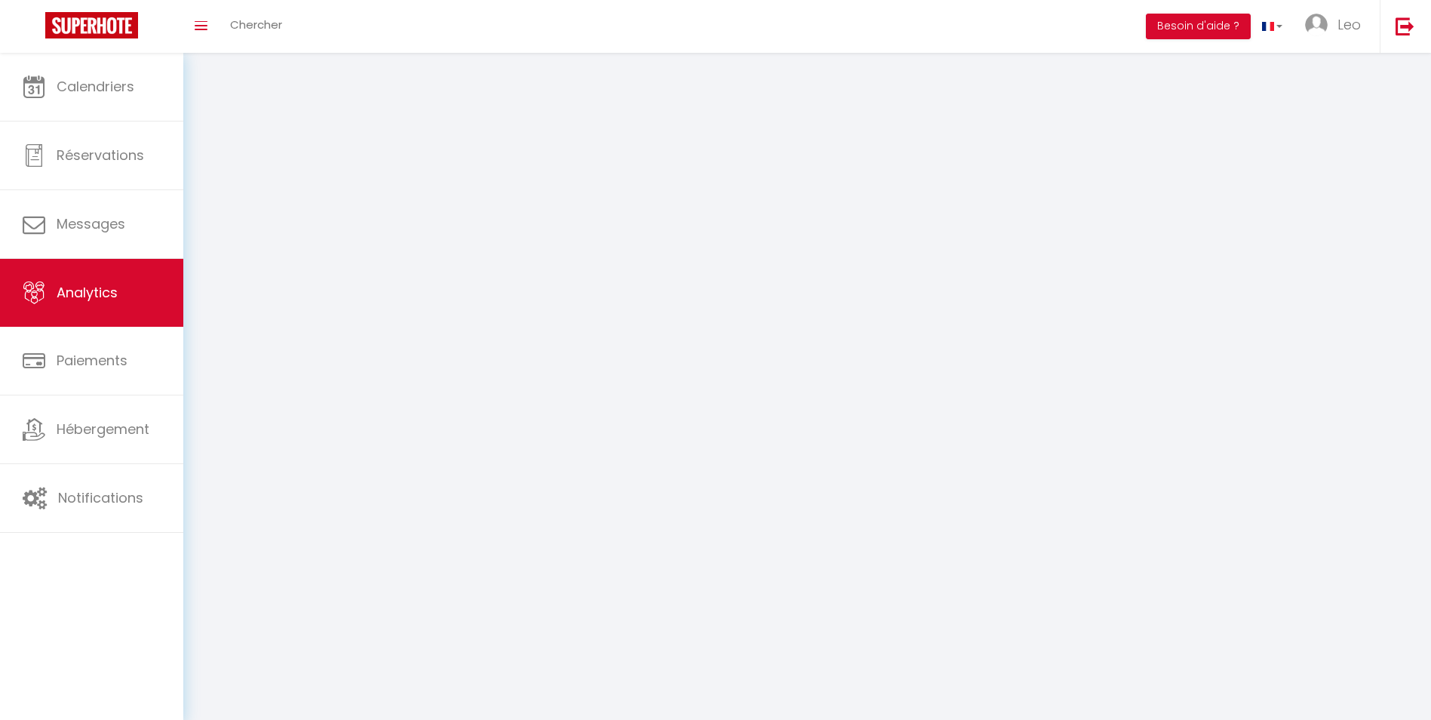
select select "2025"
select select "10"
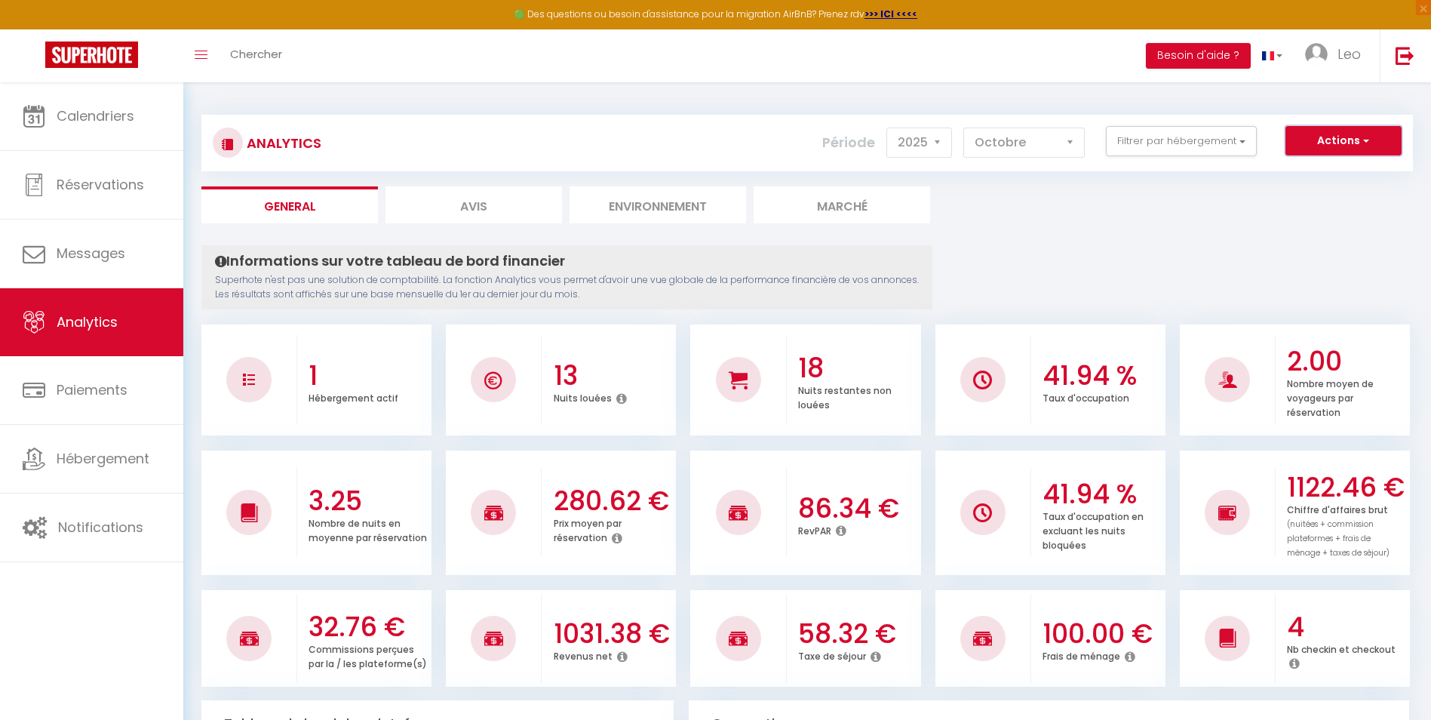
click at [1371, 142] on button "Actions" at bounding box center [1343, 141] width 116 height 30
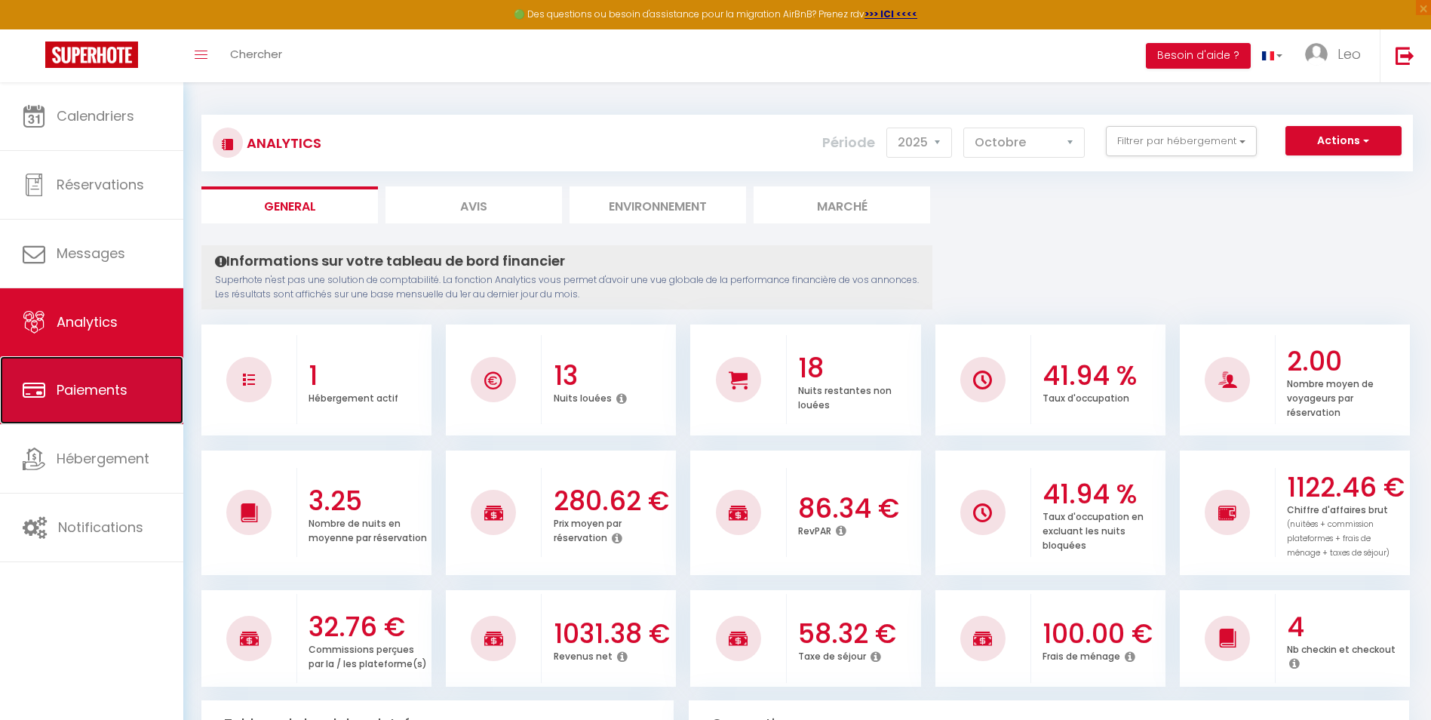
click at [111, 386] on span "Paiements" at bounding box center [92, 389] width 71 height 19
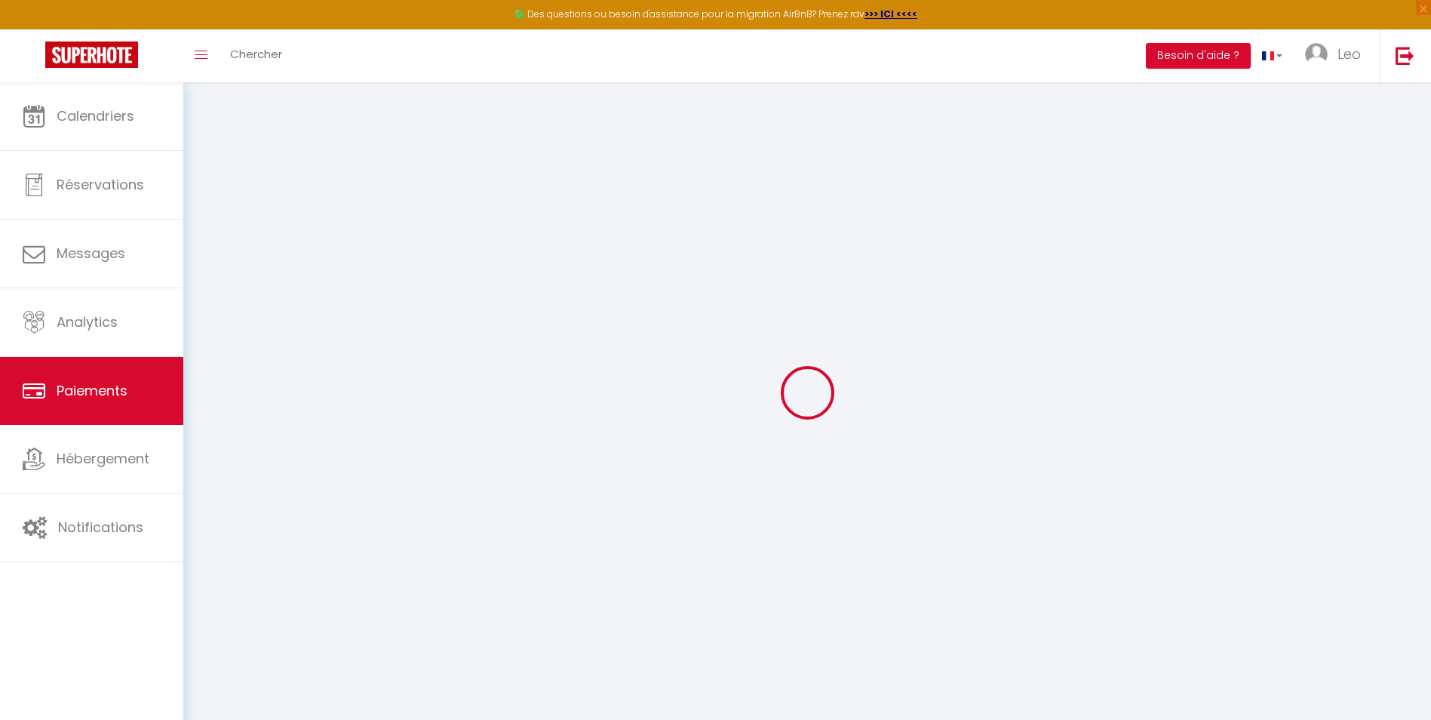
select select "2"
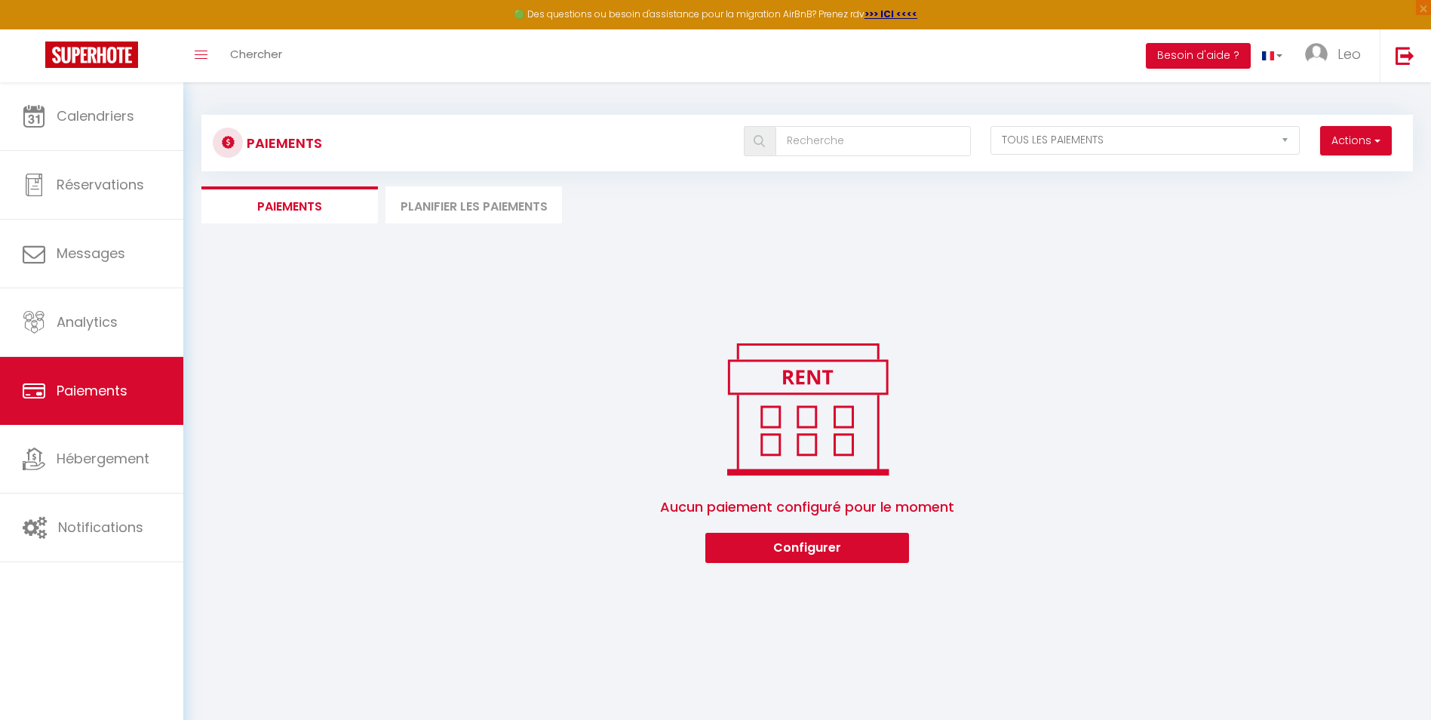
click at [463, 210] on li "Planifier les paiements" at bounding box center [473, 204] width 177 height 37
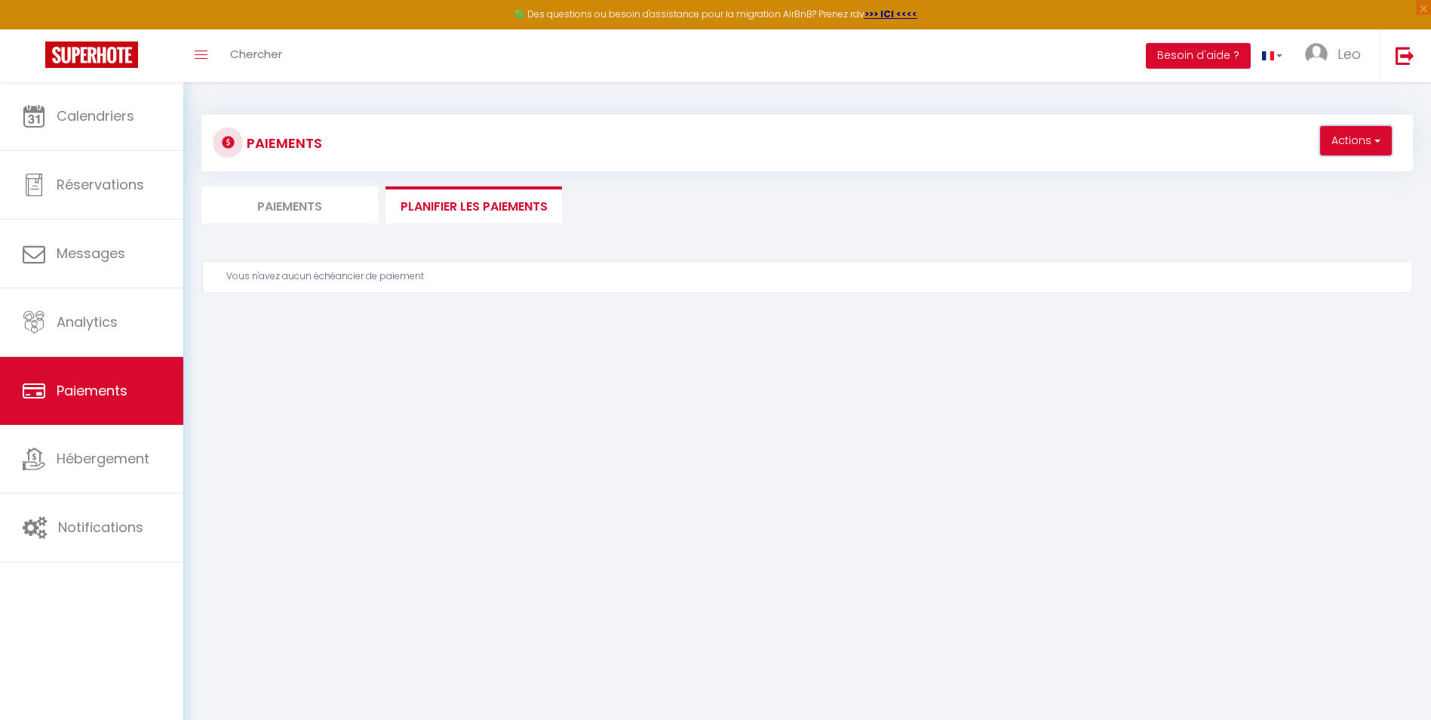
click at [1348, 138] on button "Actions" at bounding box center [1356, 141] width 72 height 30
click at [1312, 177] on link "Créer un nouveau calendrier de paiement" at bounding box center [1264, 174] width 253 height 20
select select "1"
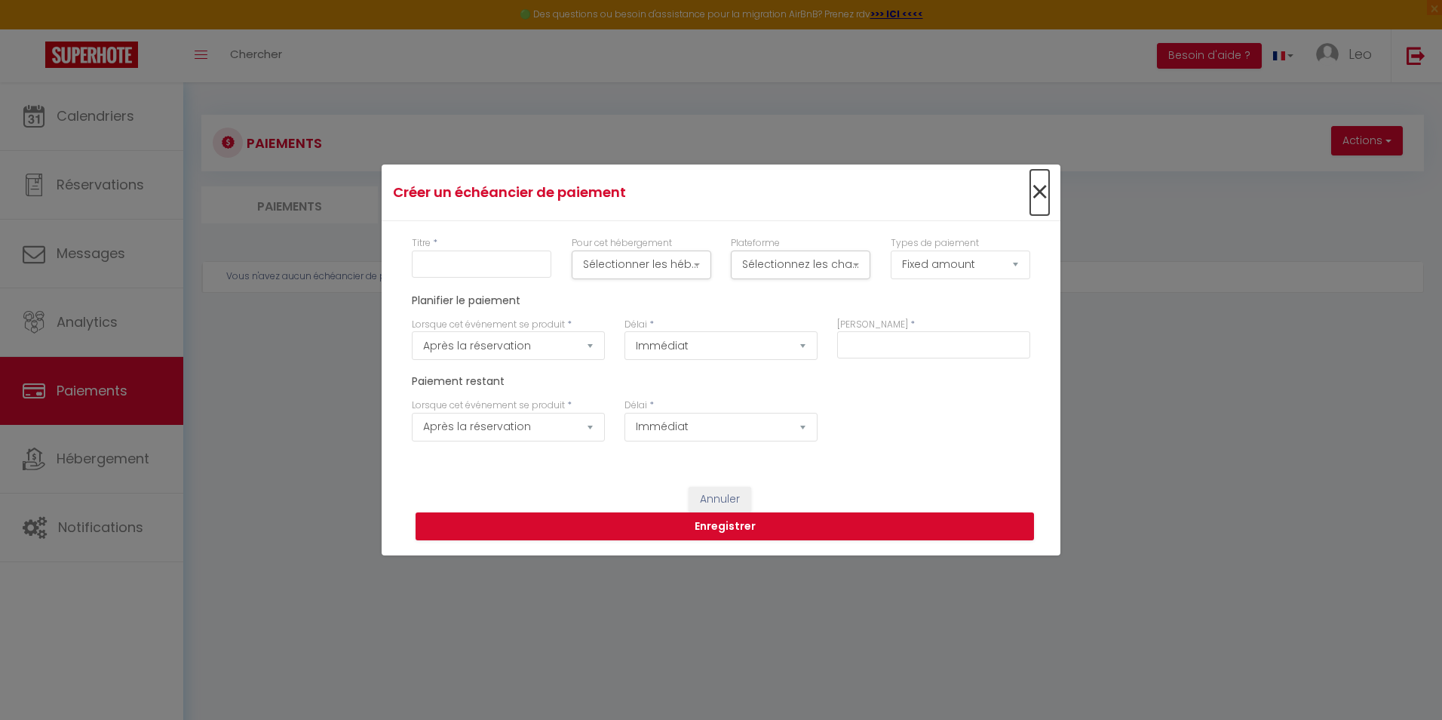
click at [1036, 192] on span "×" at bounding box center [1039, 192] width 19 height 45
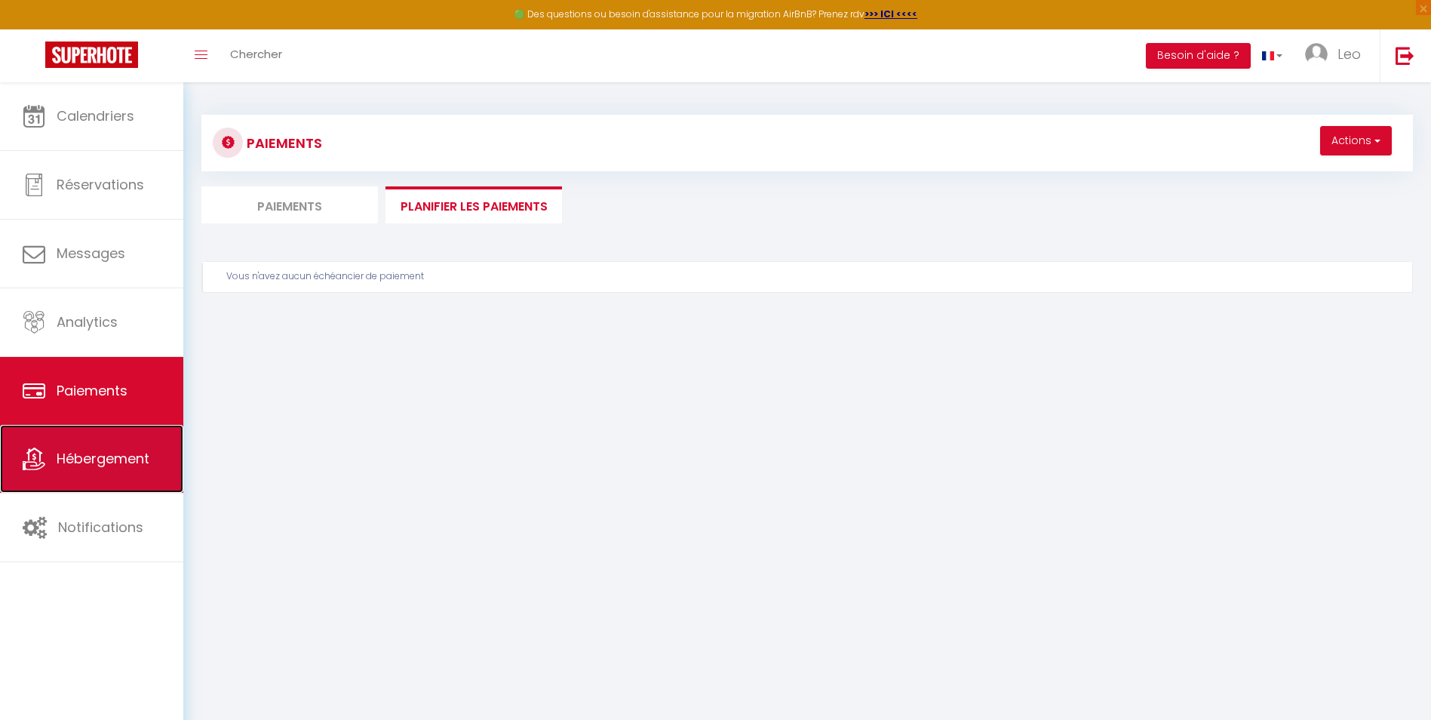
click at [118, 450] on span "Hébergement" at bounding box center [103, 458] width 93 height 19
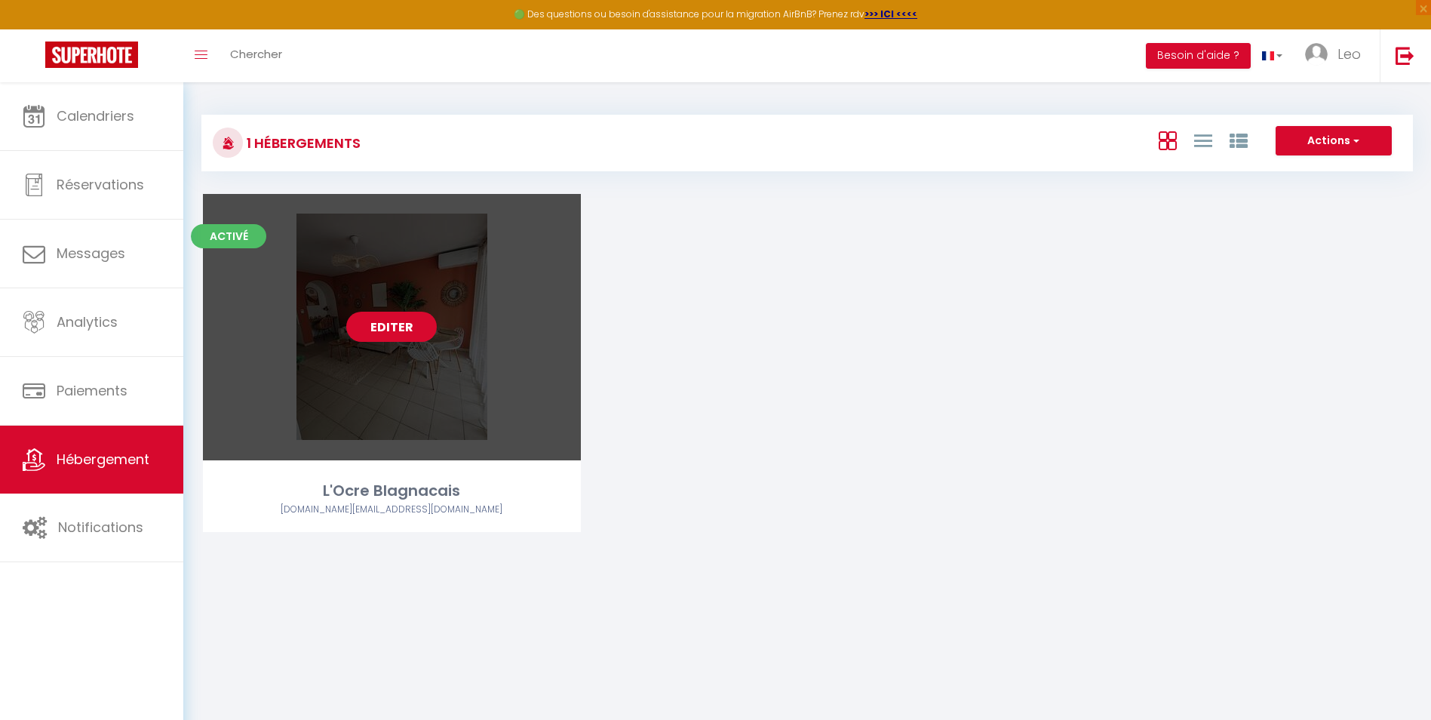
click at [401, 318] on link "Editer" at bounding box center [391, 327] width 91 height 30
select select "3"
select select "2"
select select "1"
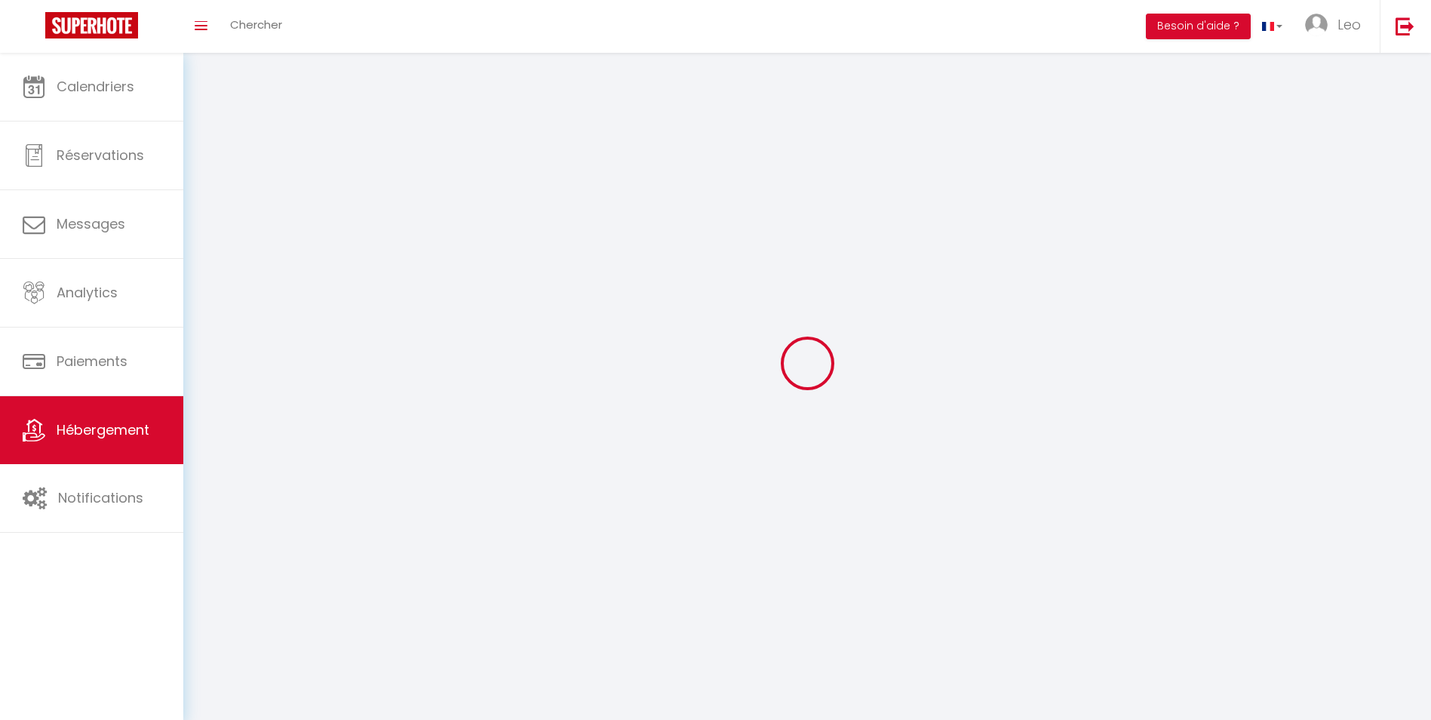
select select
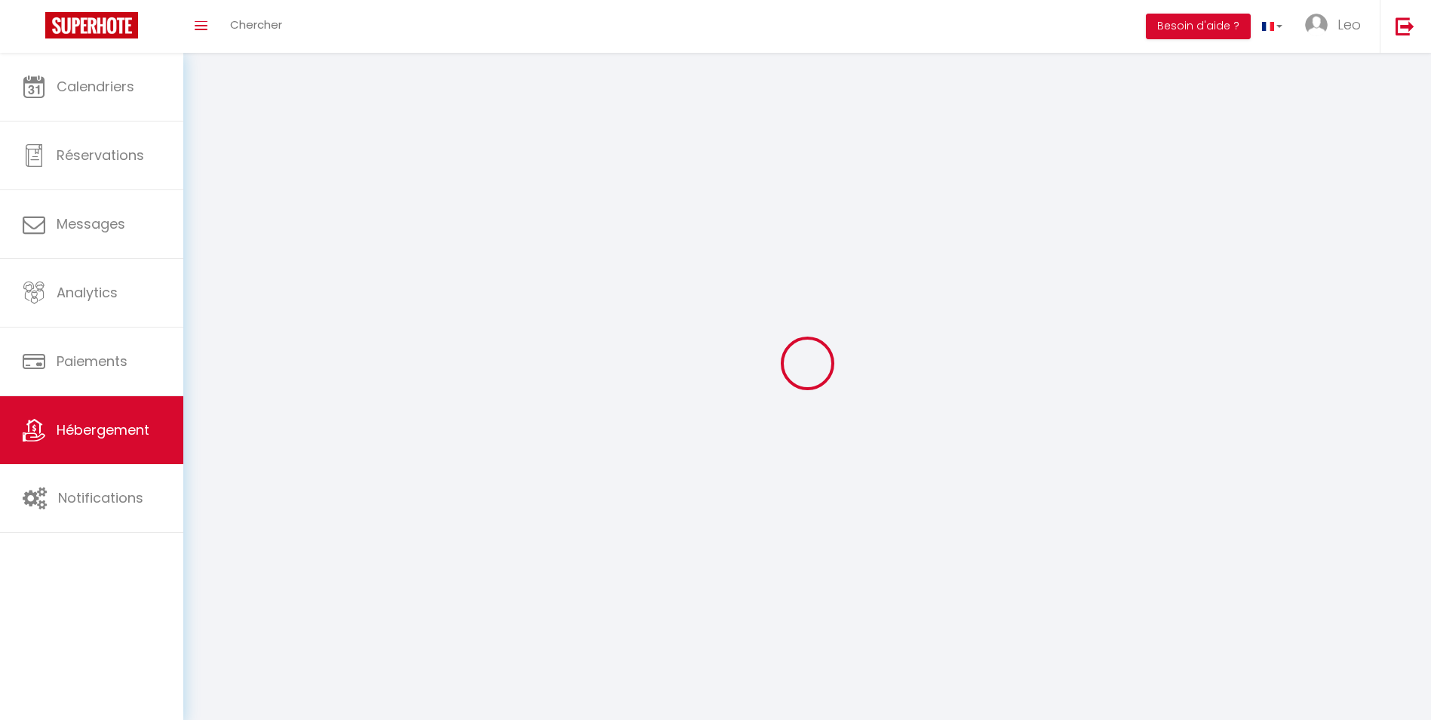
select select
checkbox input "false"
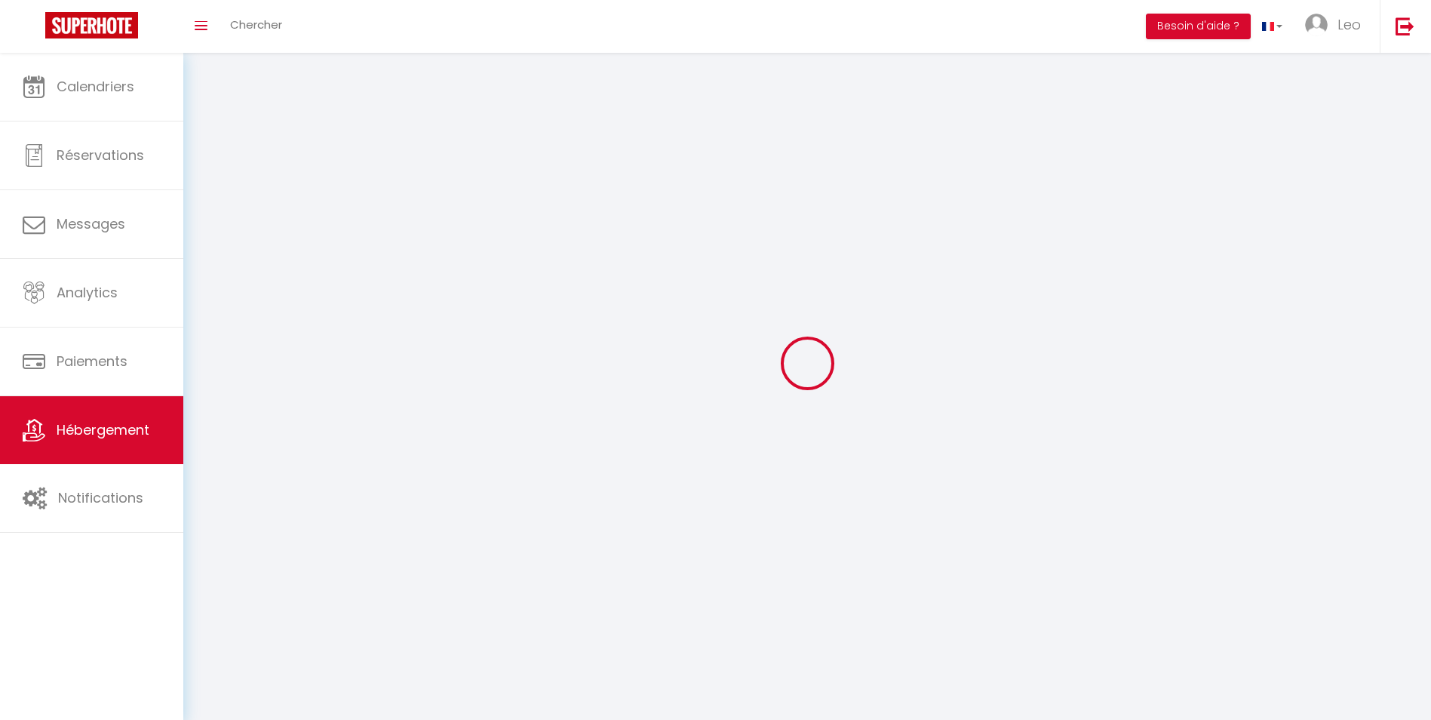
select select
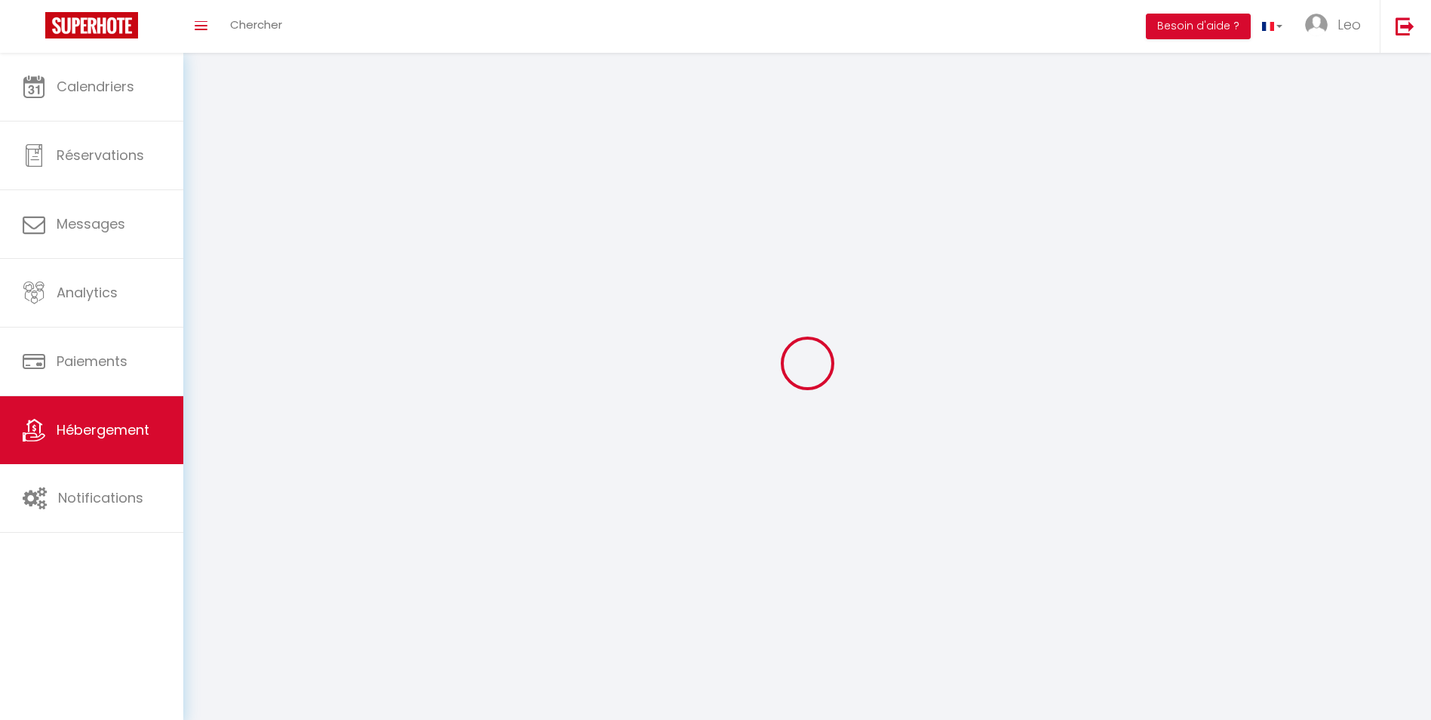
select select
checkbox input "false"
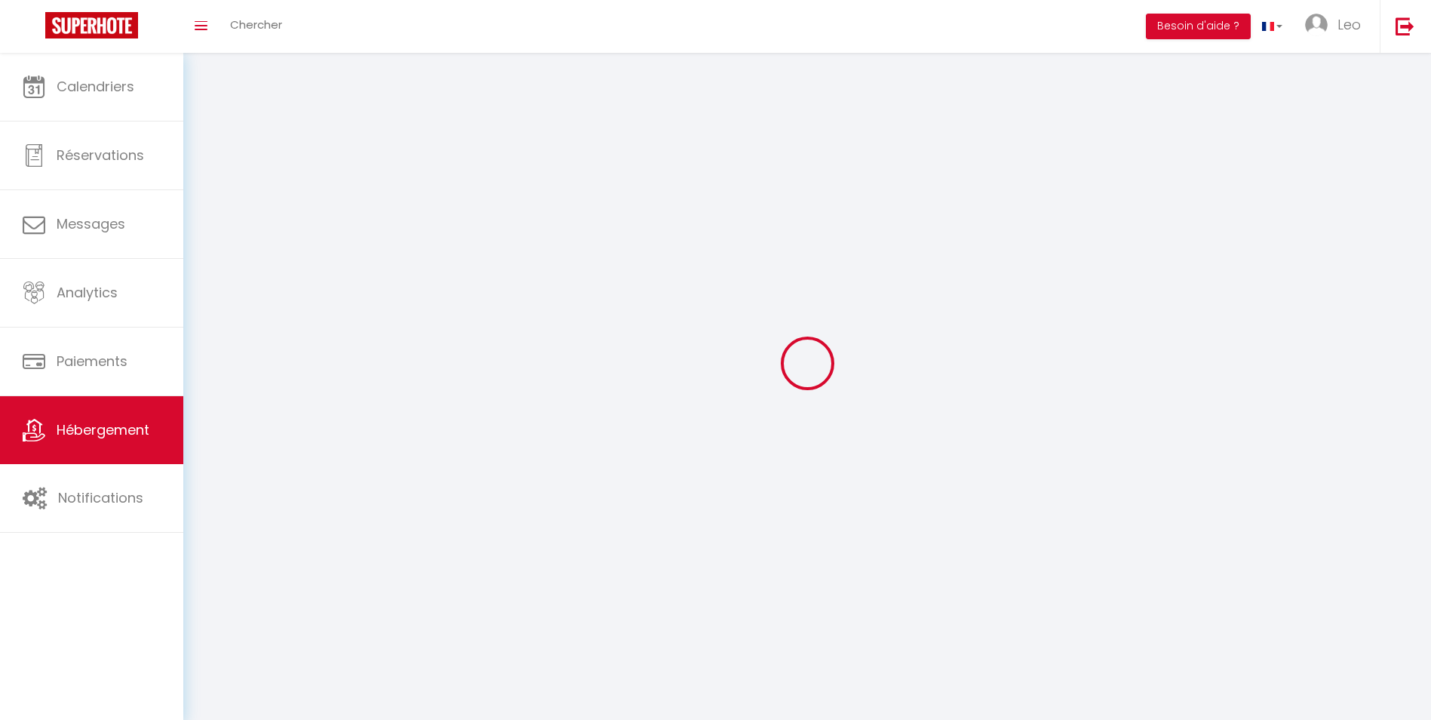
checkbox input "false"
select select
select select "1"
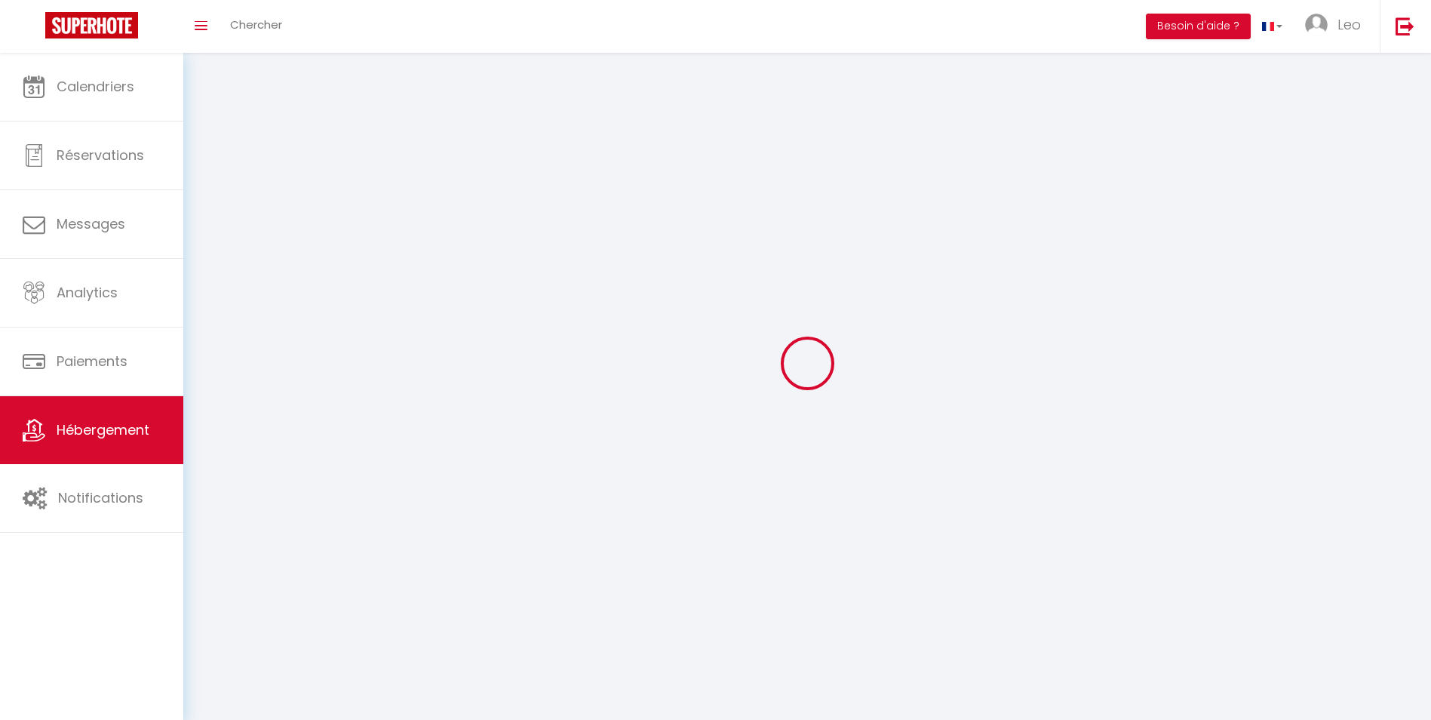
select select
select select "28"
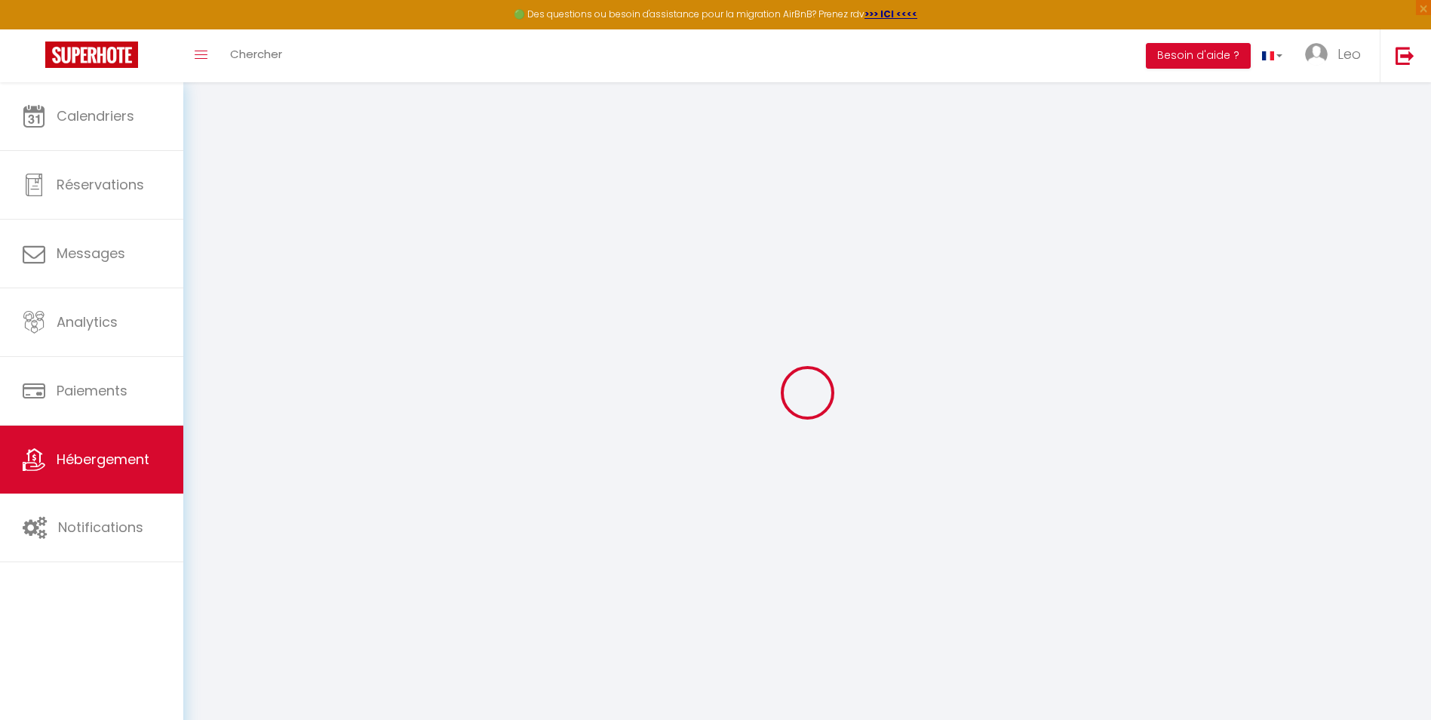
select select
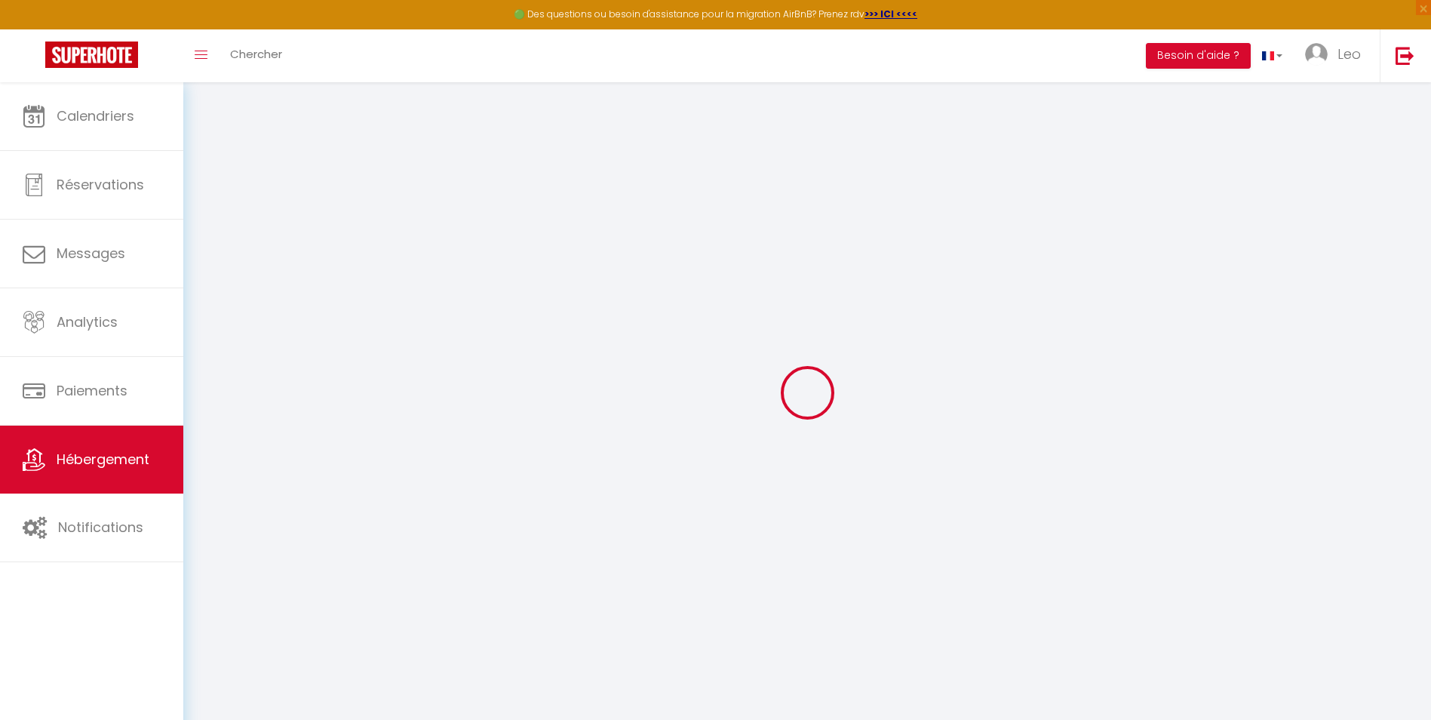
select select
checkbox input "false"
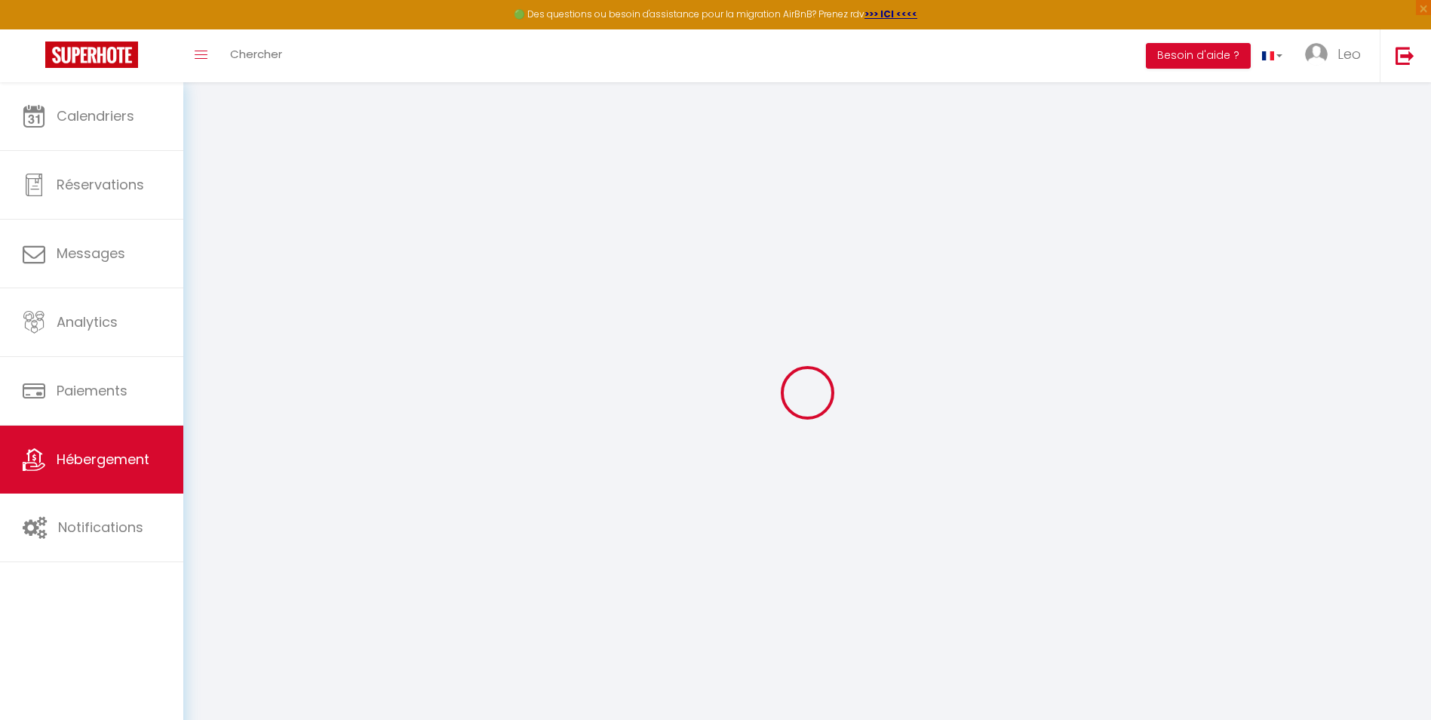
select select
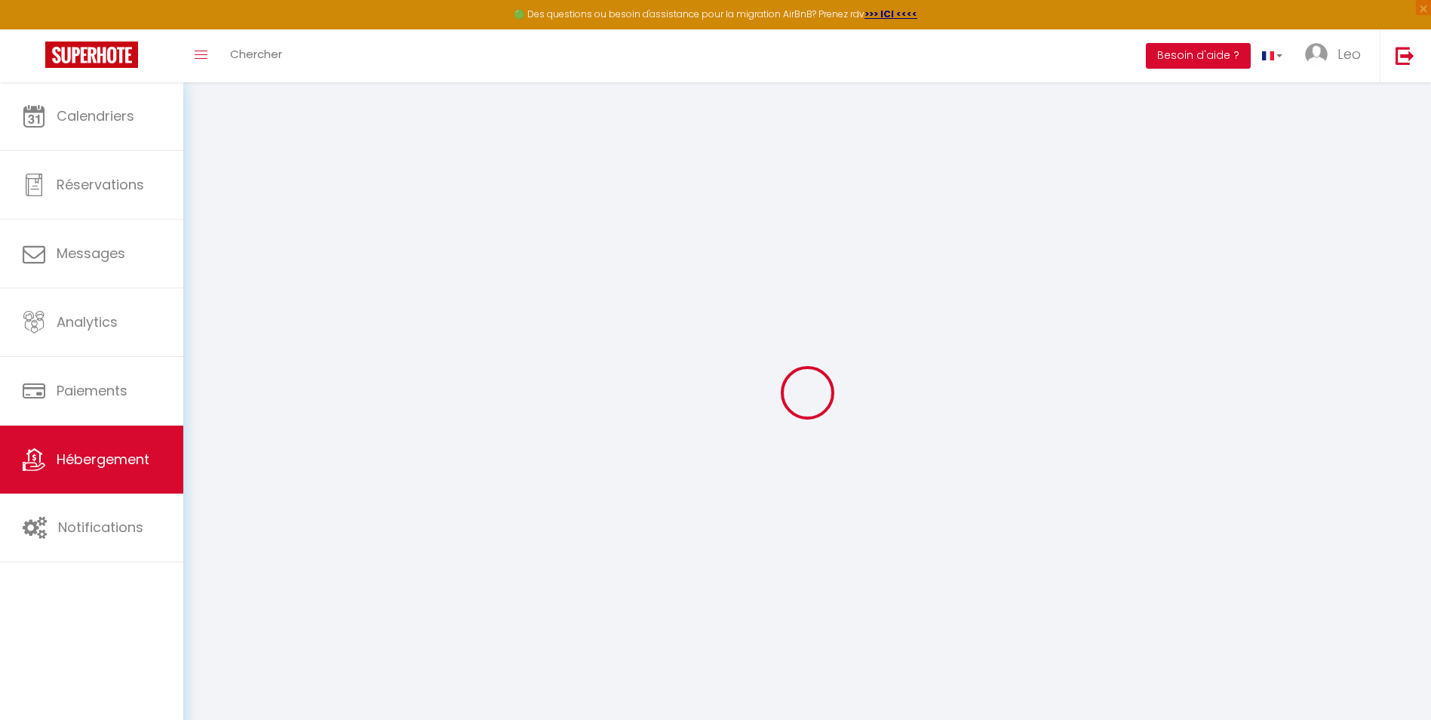
select select
checkbox input "false"
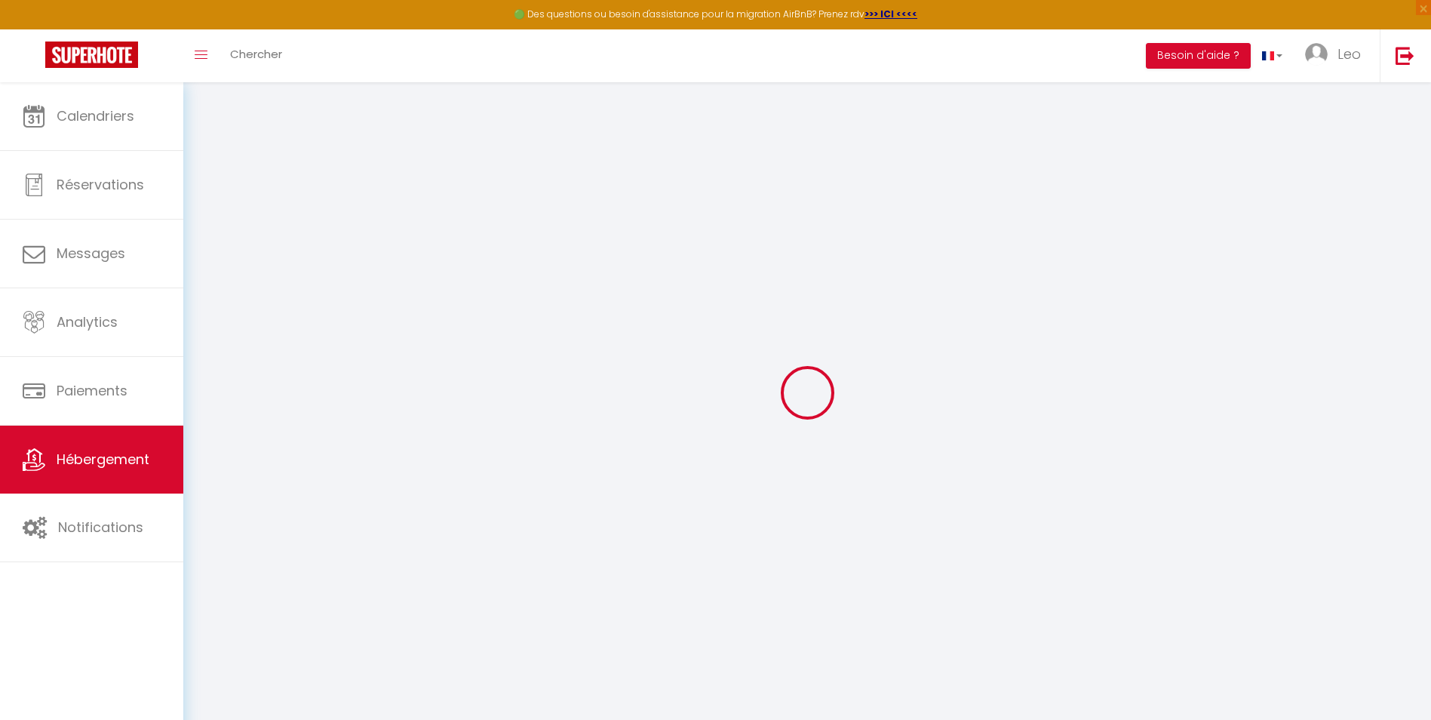
checkbox input "false"
select select
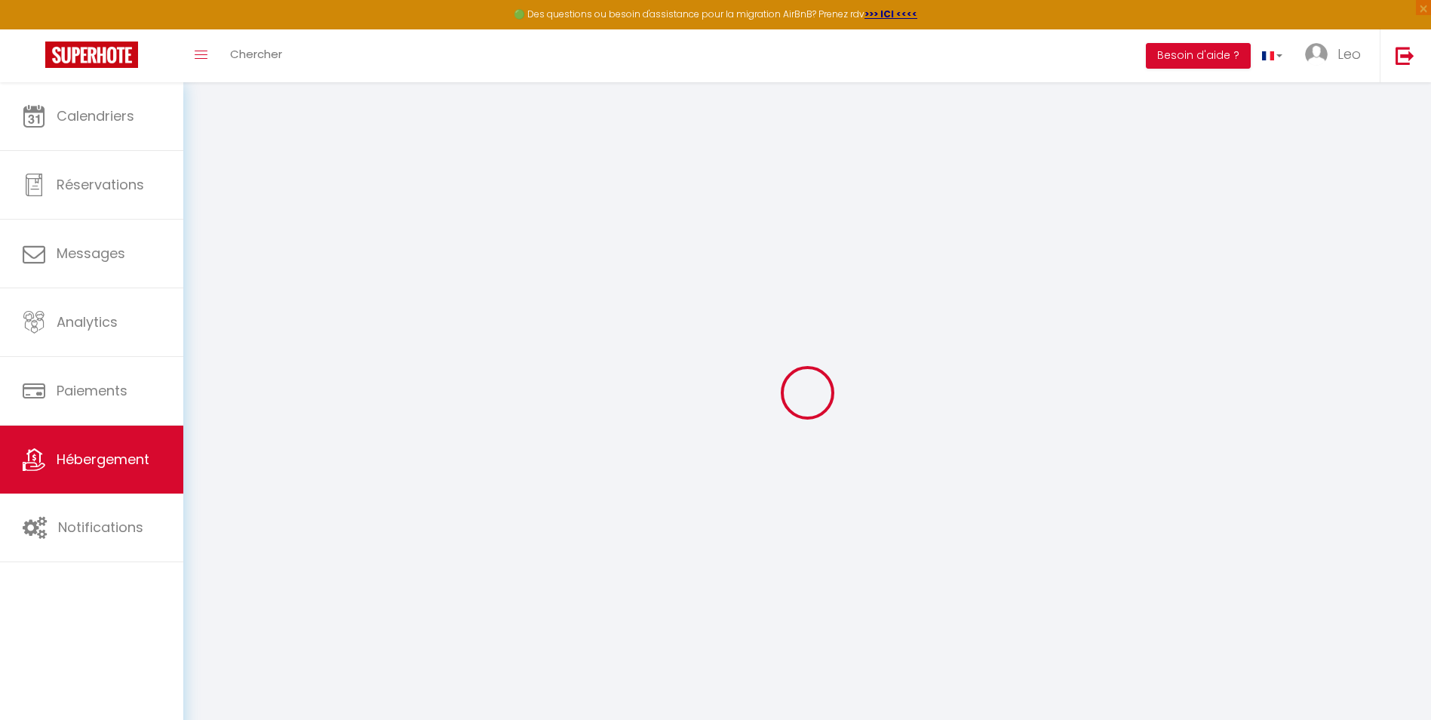
select select
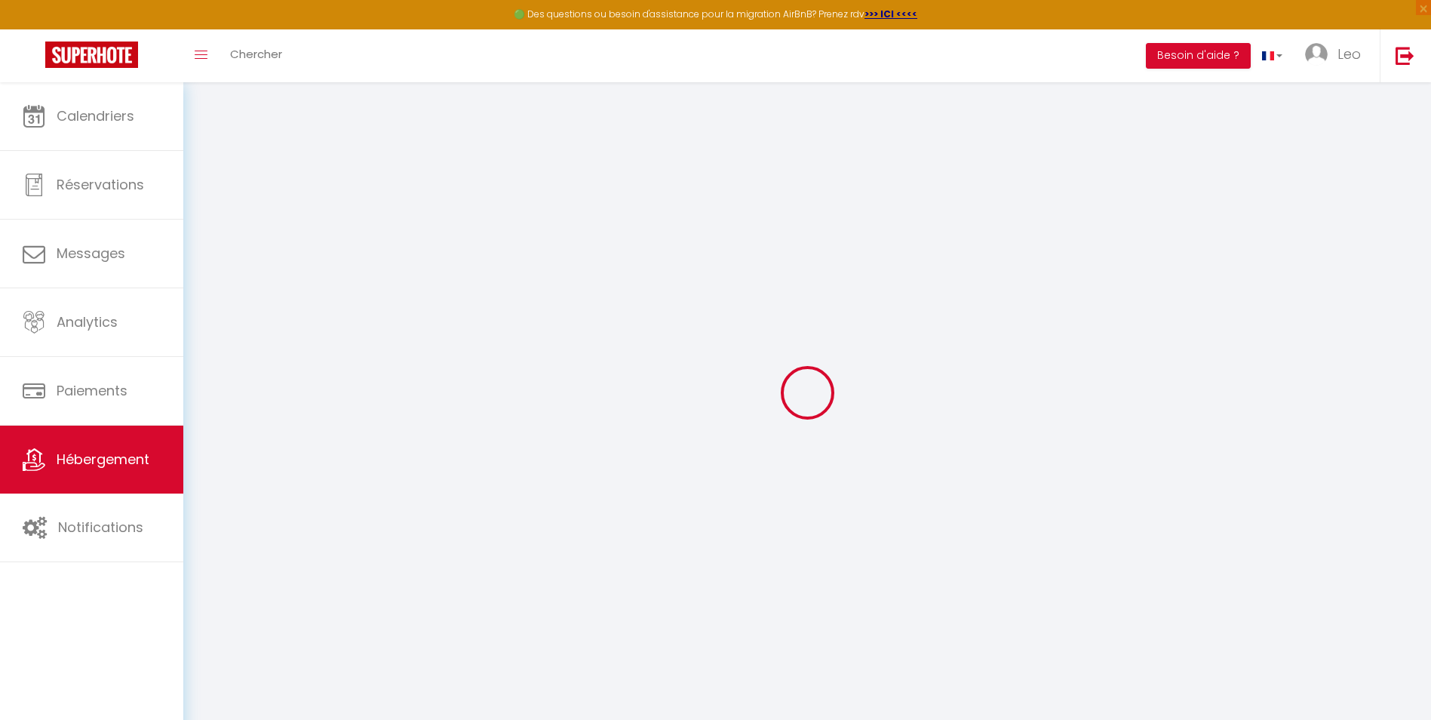
checkbox input "false"
select select
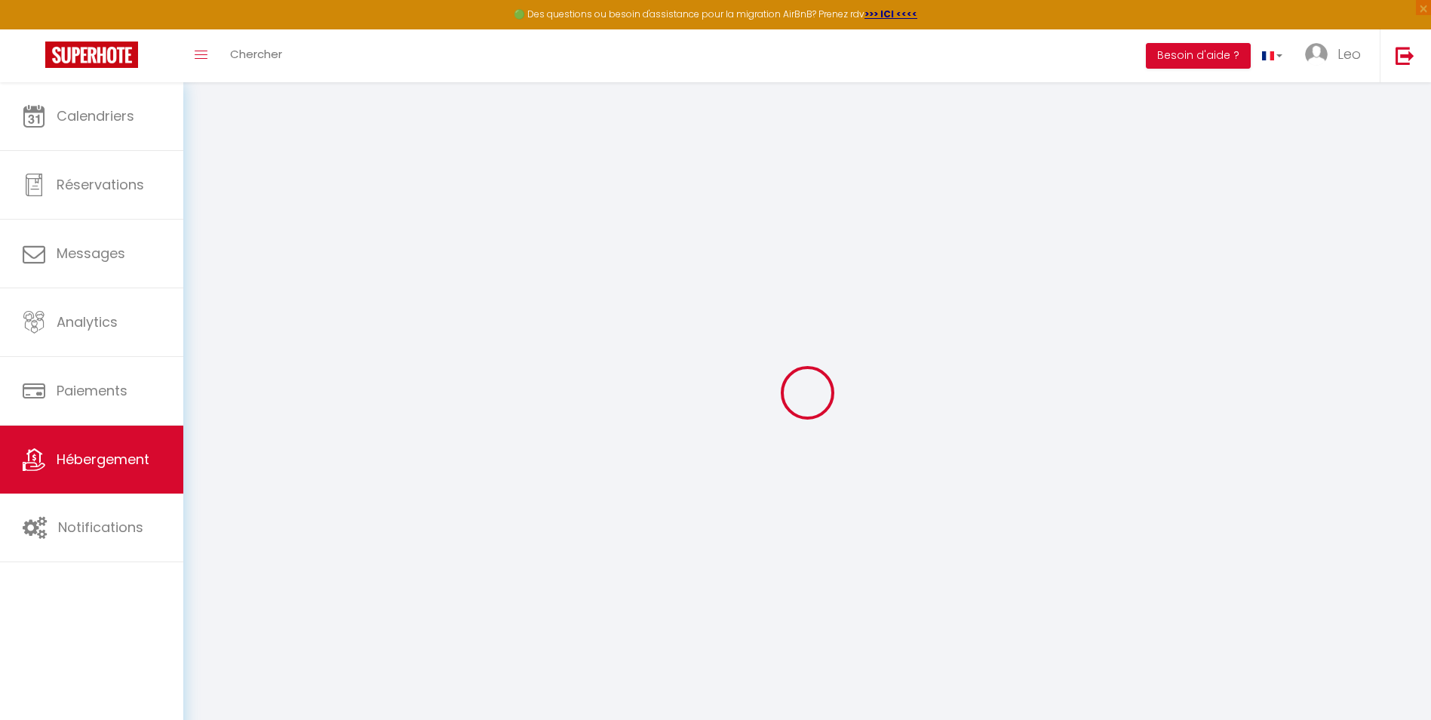
select select
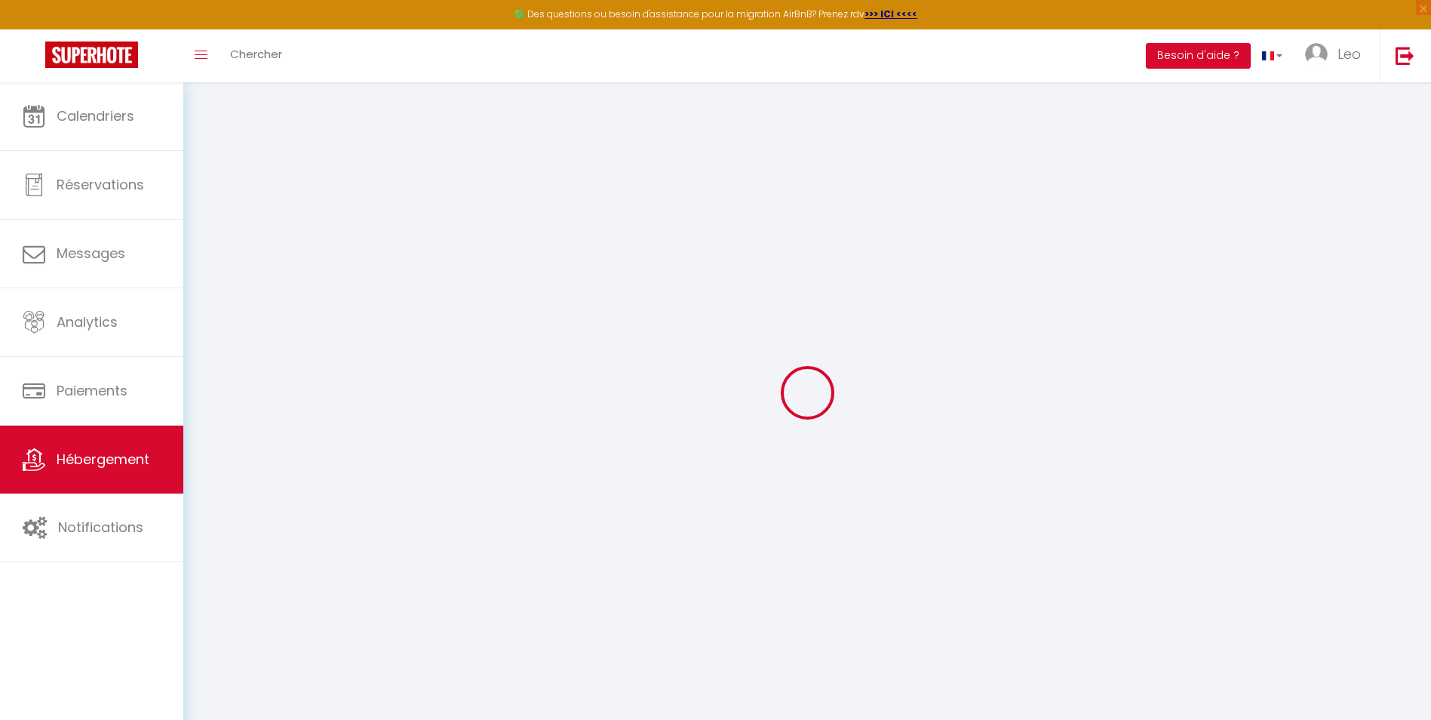
select select
checkbox input "false"
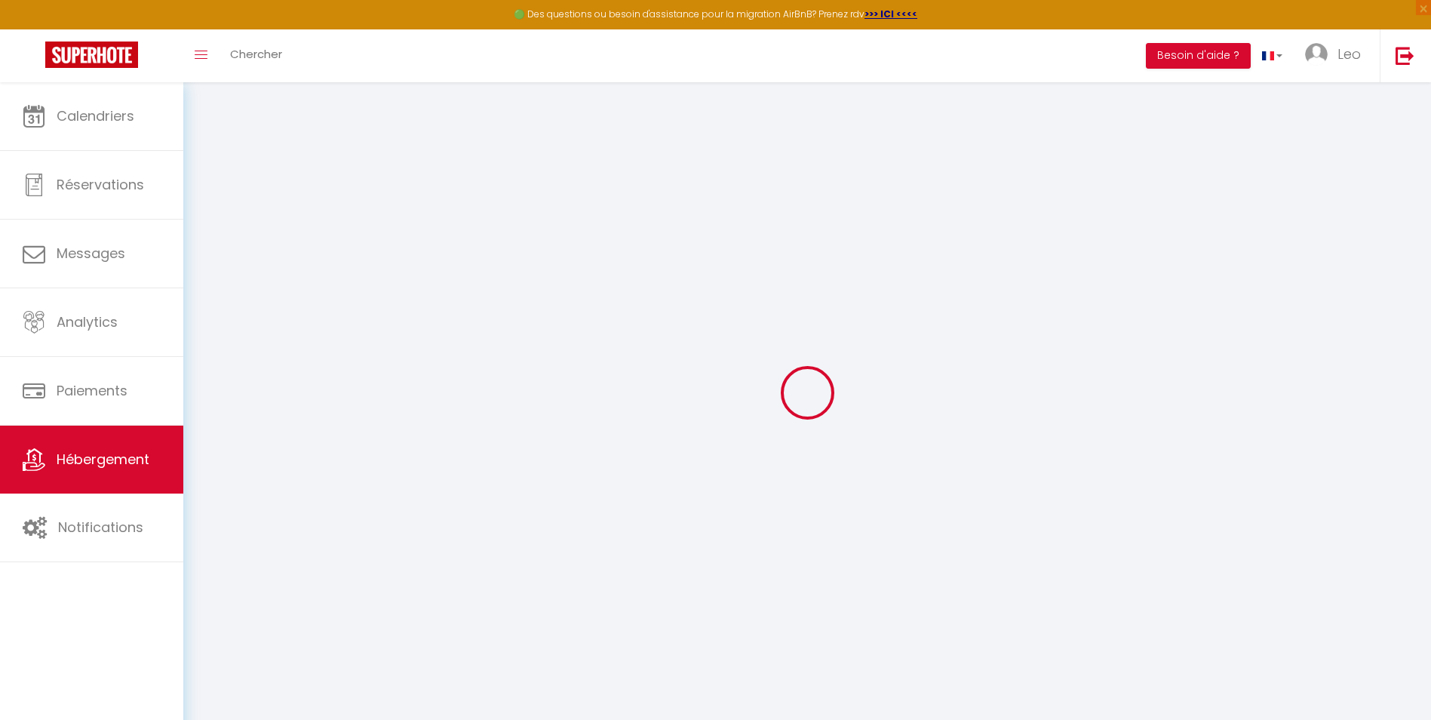
checkbox input "false"
select select
type input "L'Ocre Blagnacais"
type input "60"
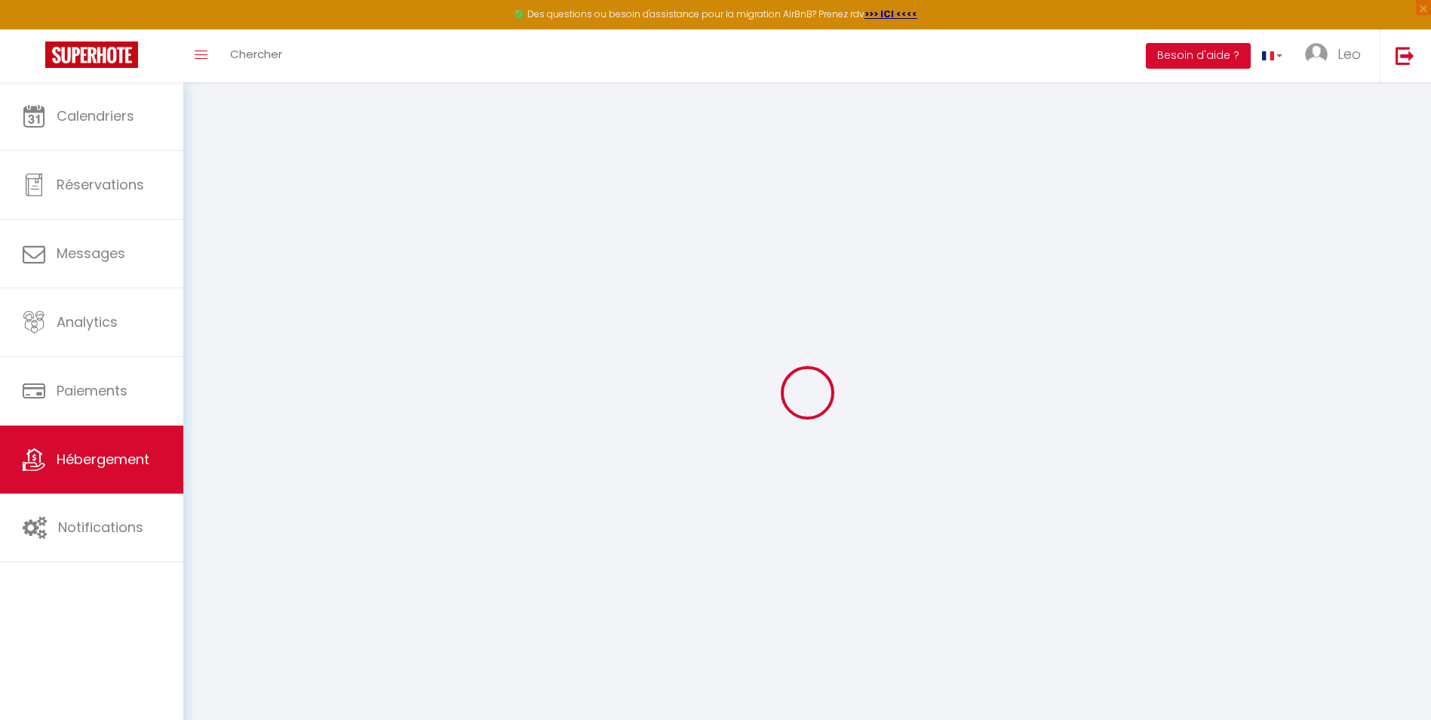
type input "25"
select select
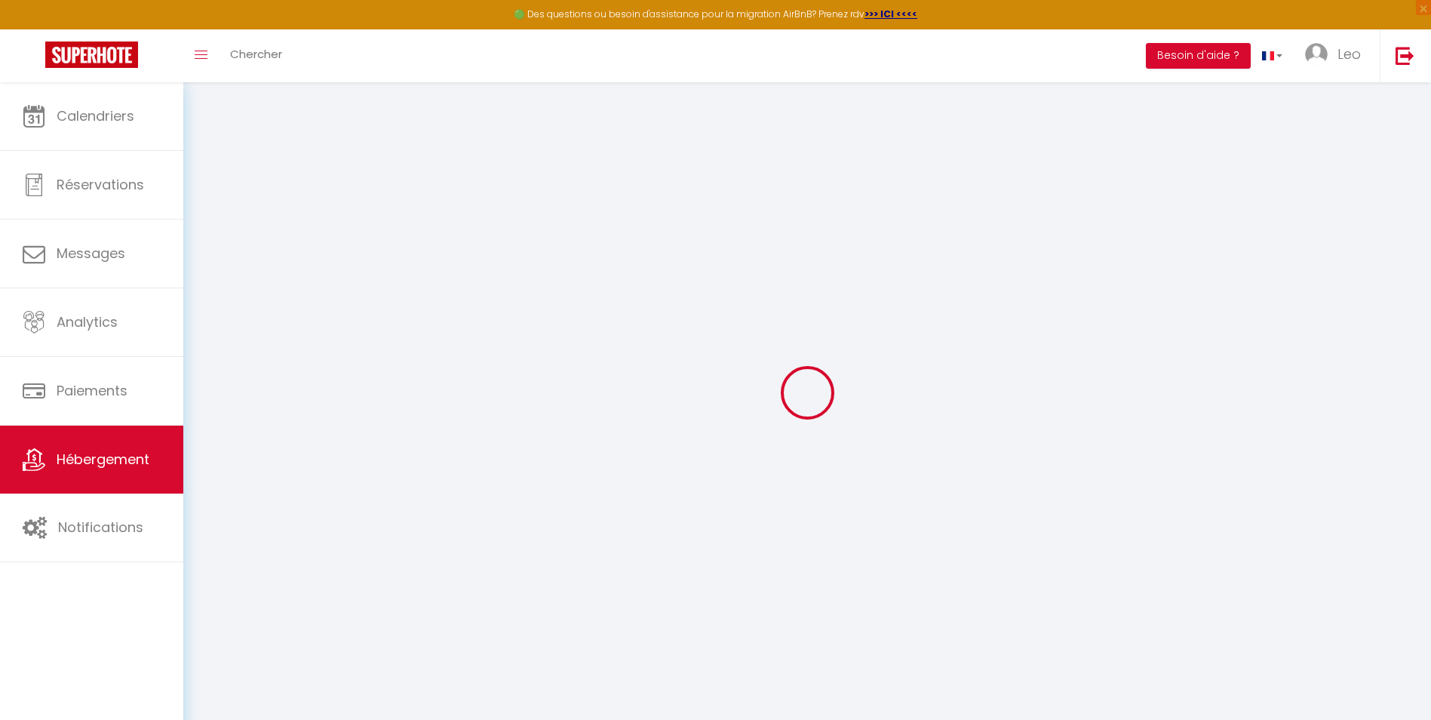
select select
type input "[STREET_ADDRESS]"
type input "31700"
type input "Blagnac"
type input "[EMAIL_ADDRESS][DOMAIN_NAME]"
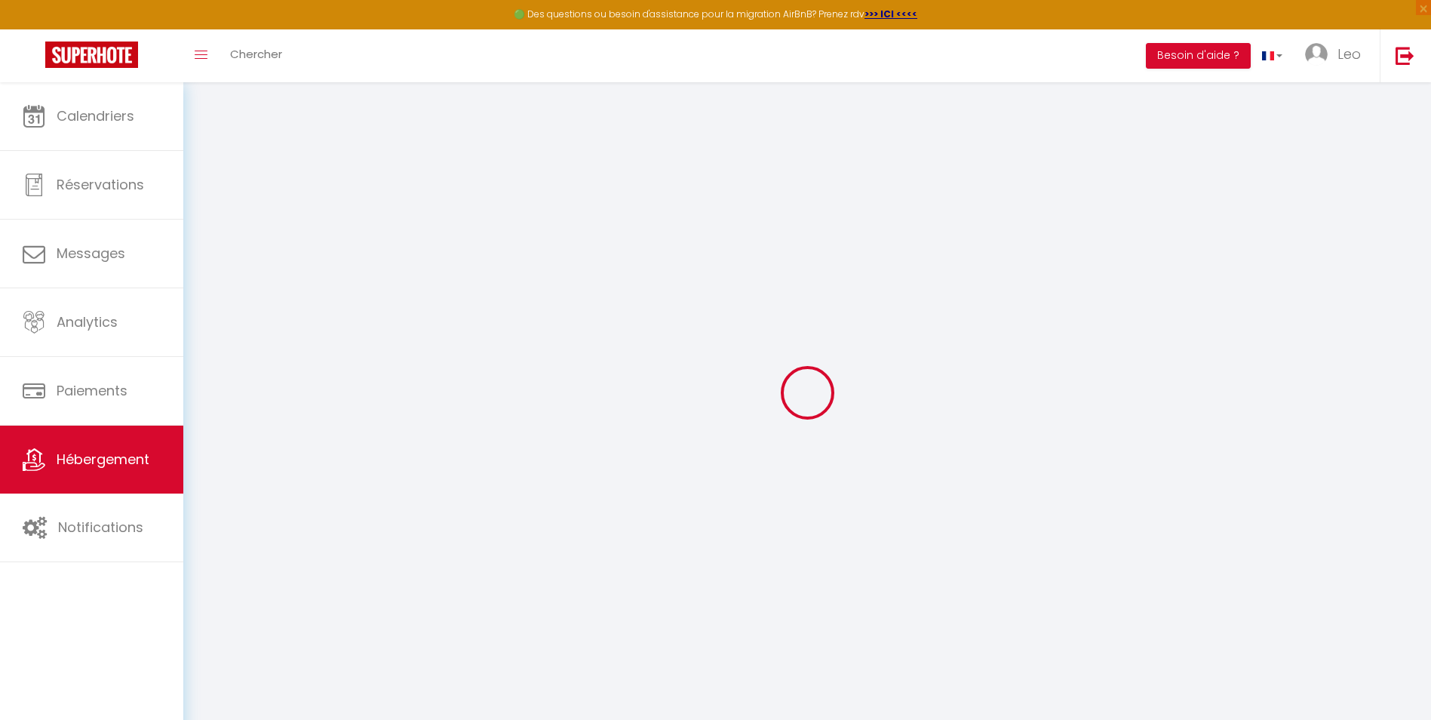
select select
checkbox input "false"
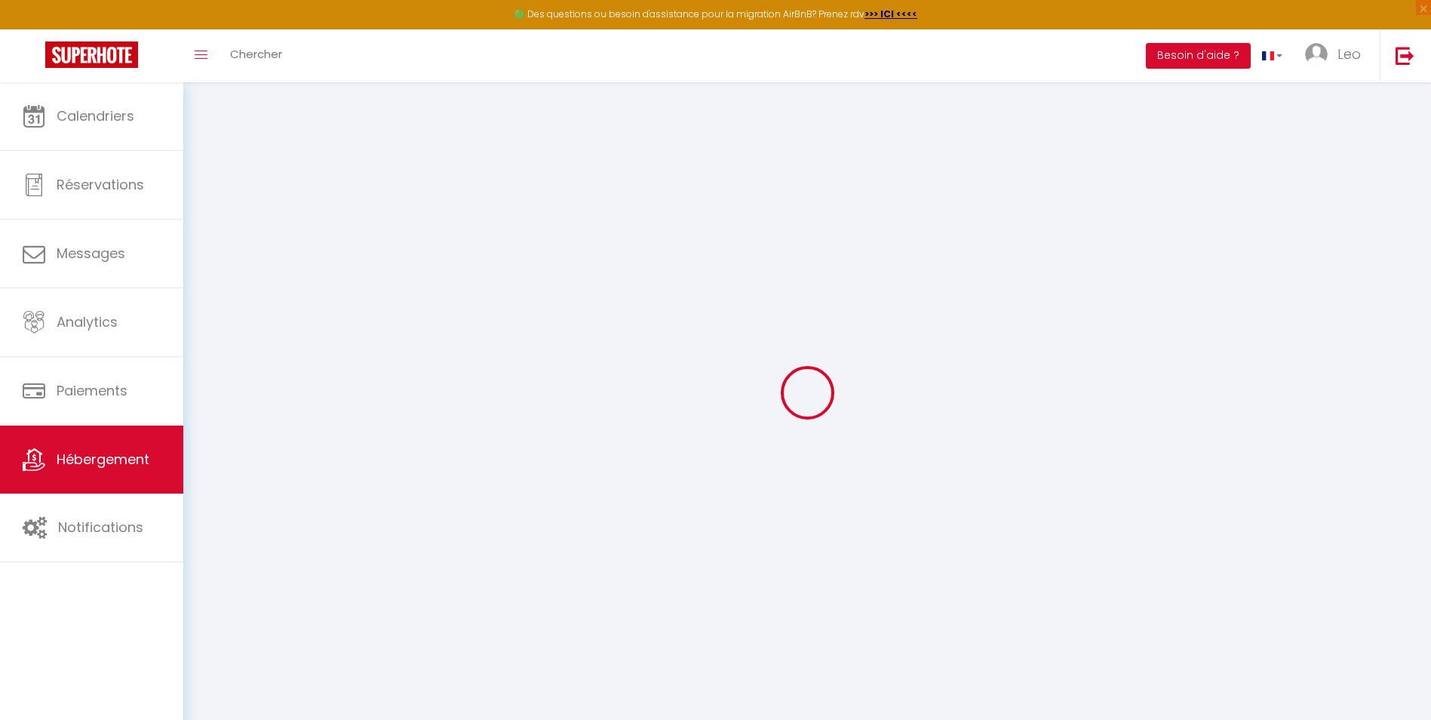
select select
type input "0"
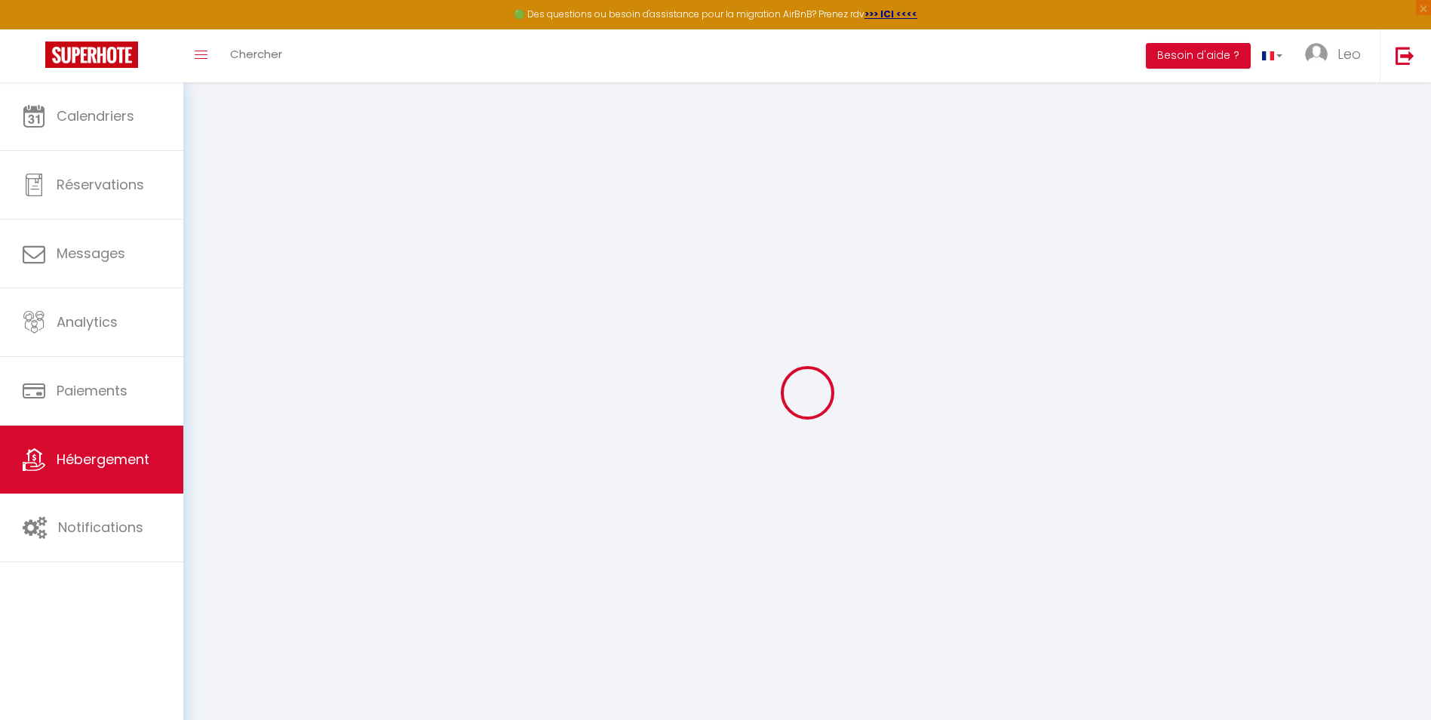
type input "0"
select select
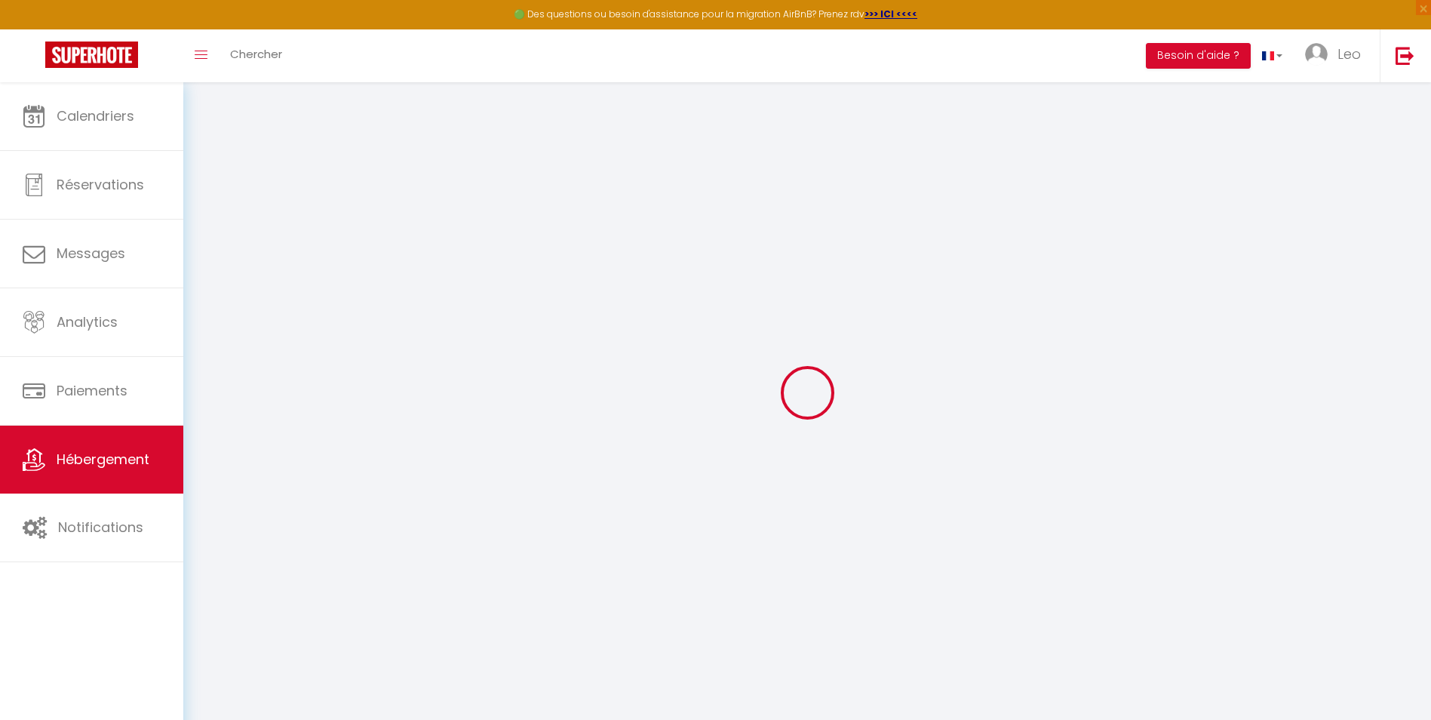
select select
checkbox input "false"
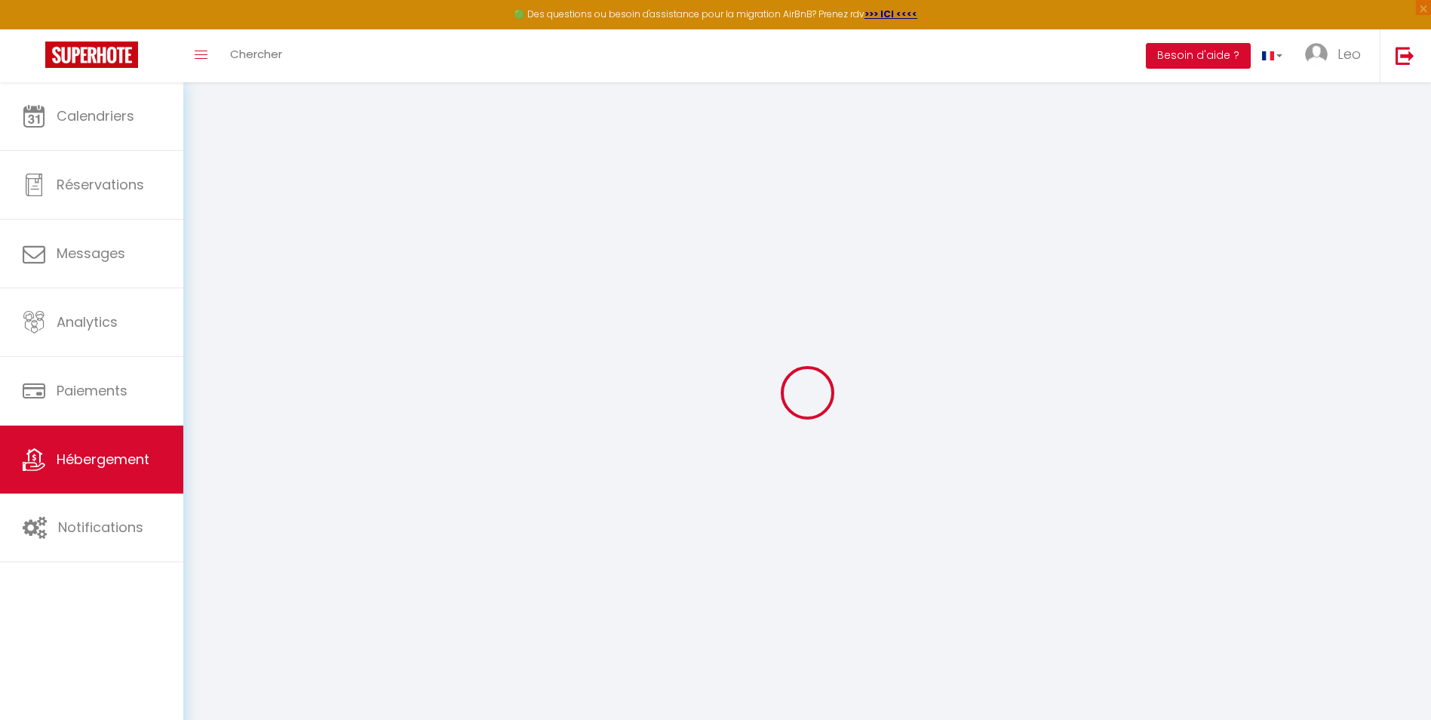
checkbox input "false"
select select
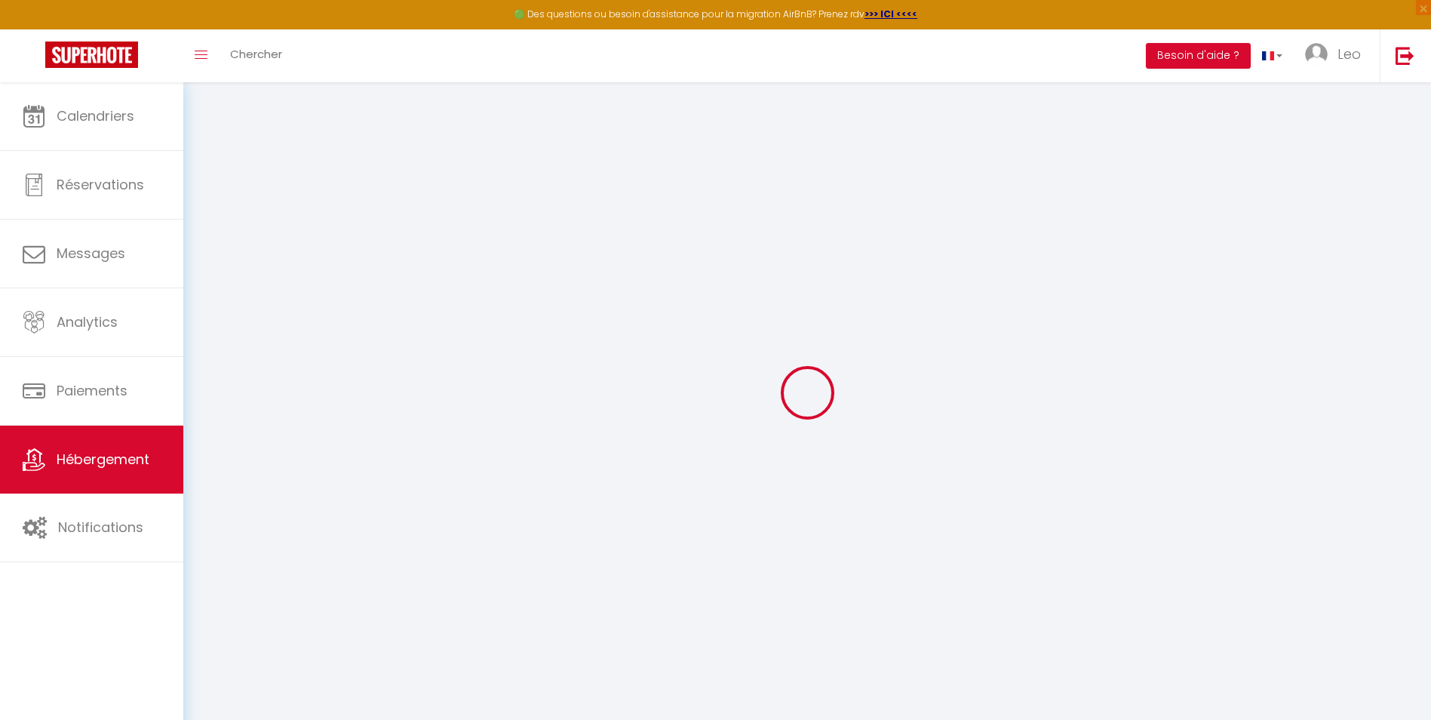
select select
checkbox input "false"
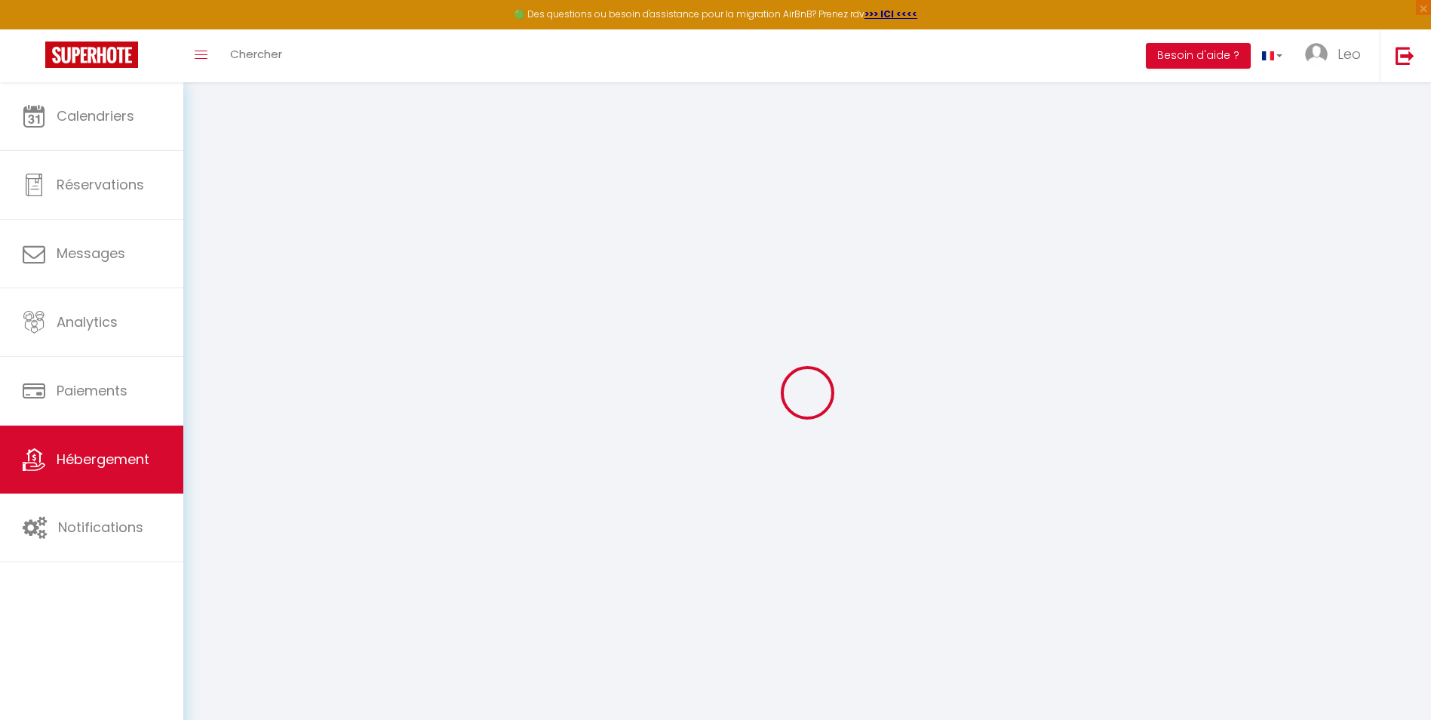
checkbox input "false"
select select
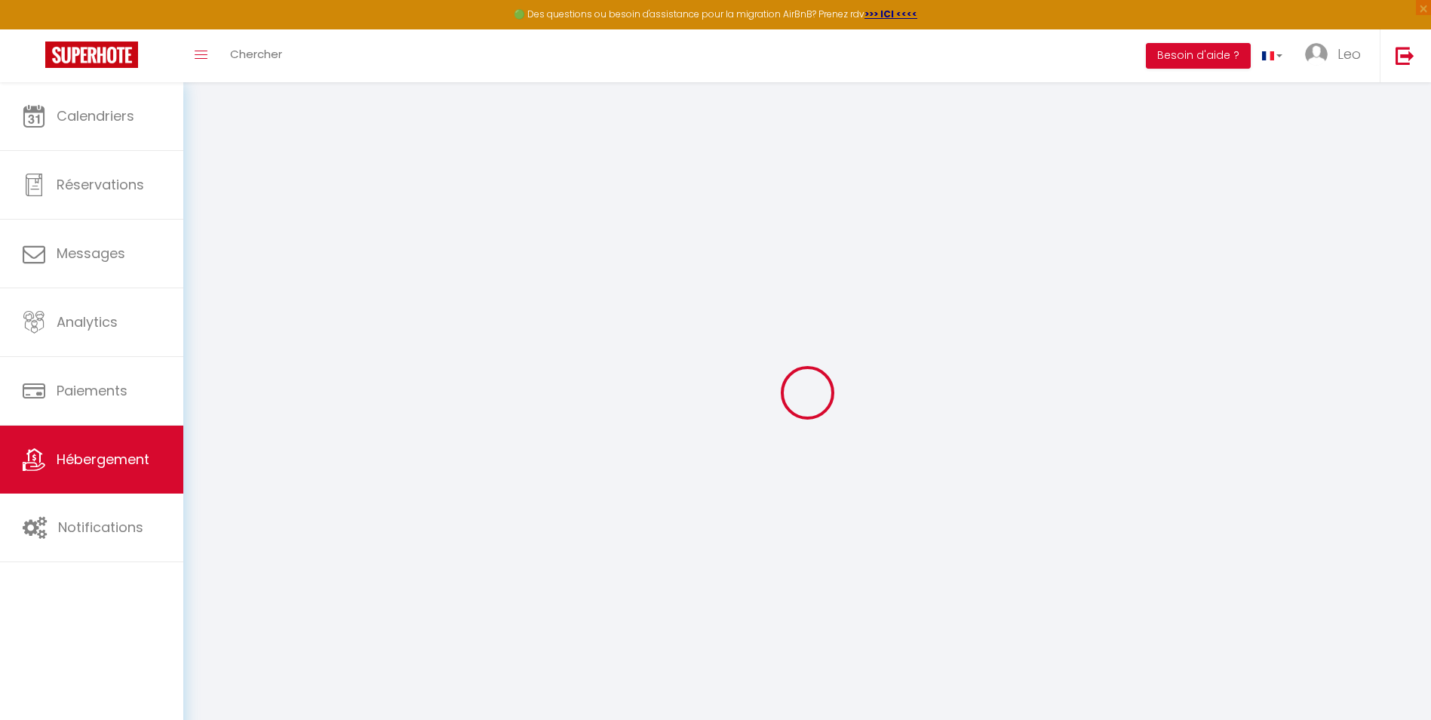
select select
checkbox input "false"
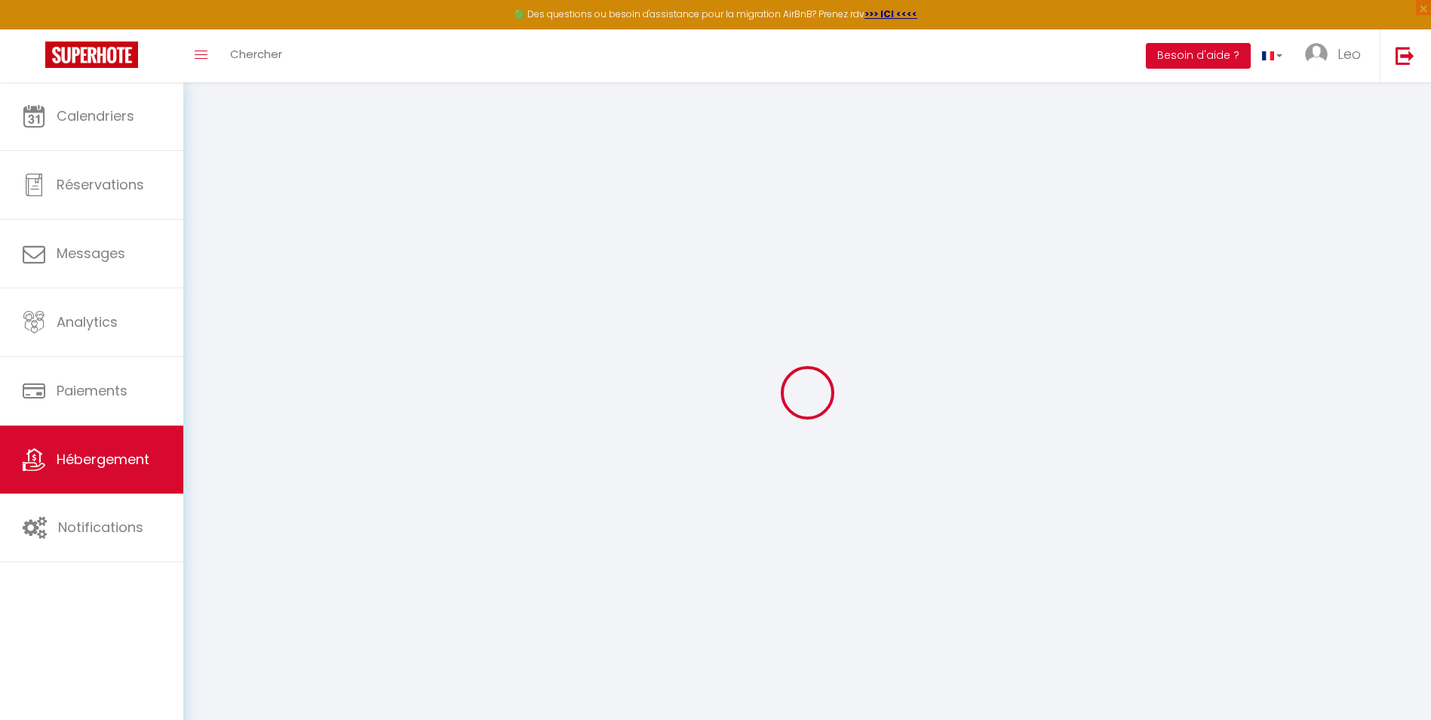
checkbox input "false"
select select
checkbox input "false"
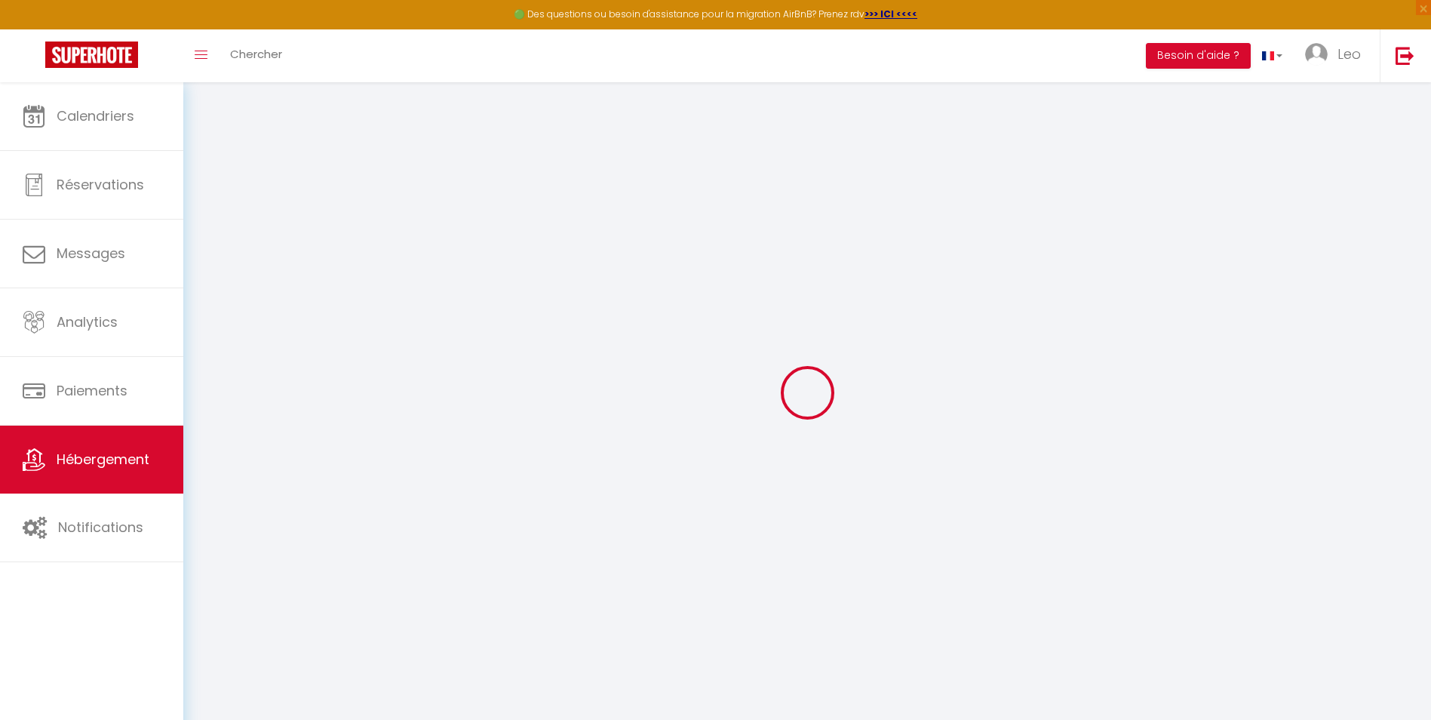
checkbox input "false"
select select "16:00"
select select "23:45"
select select "11:00"
select select "30"
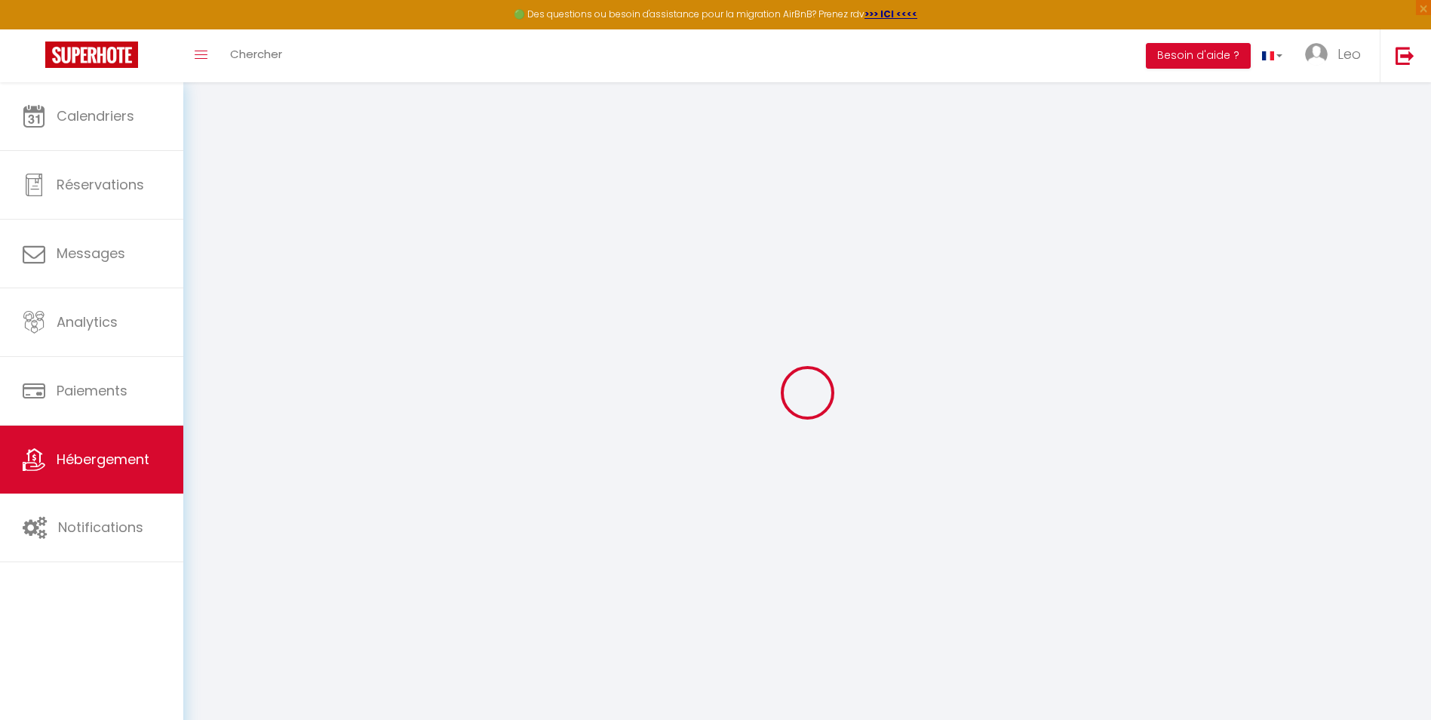
select select "120"
select select
checkbox input "false"
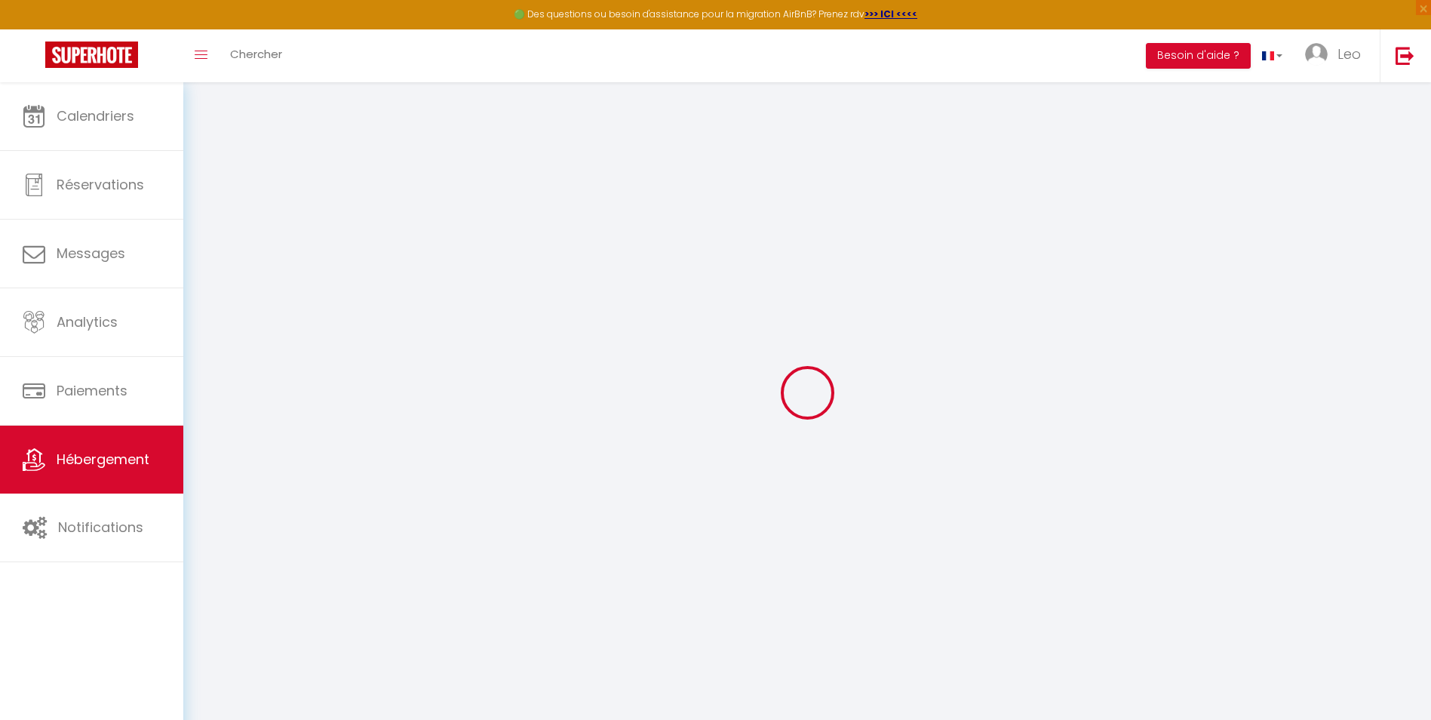
checkbox input "false"
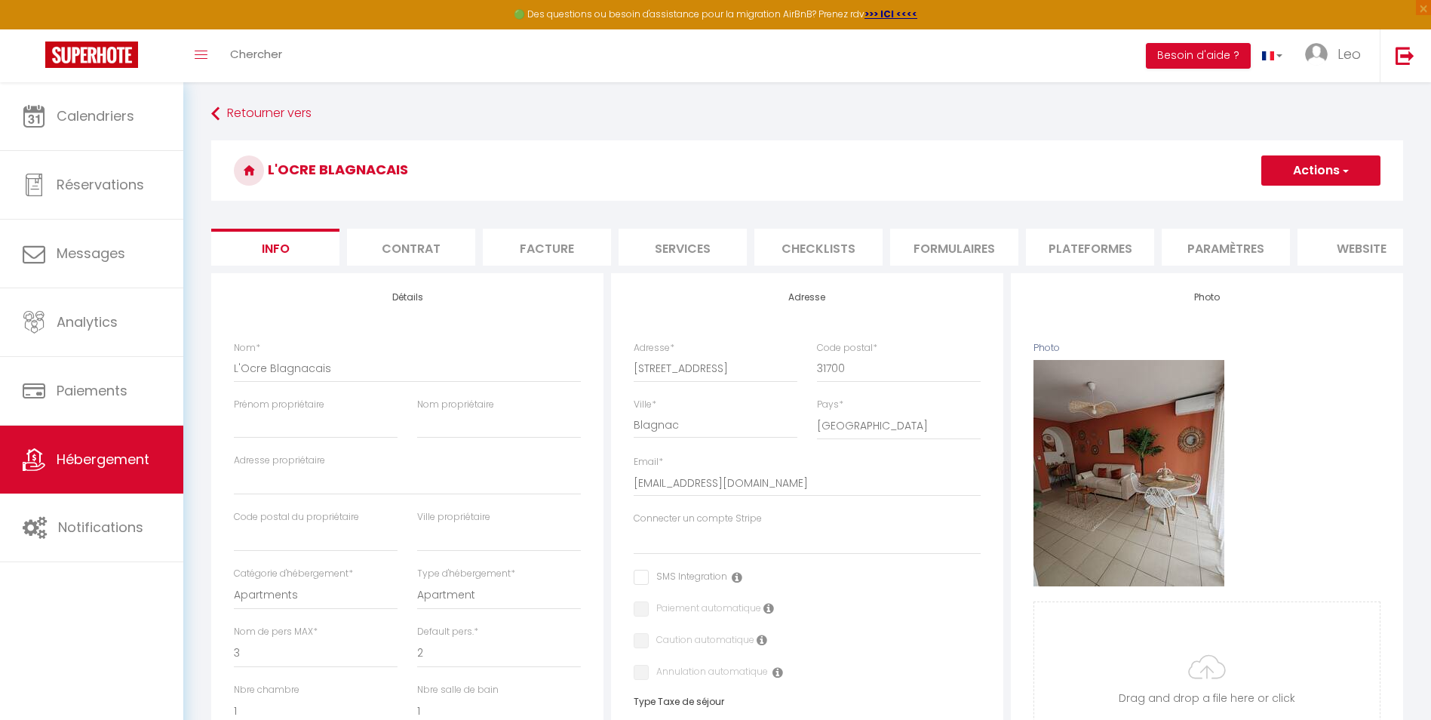
click at [1353, 167] on button "Actions" at bounding box center [1320, 170] width 119 height 30
click at [926, 91] on div "Retourner vers L'Ocre Blagnacais Actions Enregistrer Dupliquer Supprimer Import…" at bounding box center [807, 705] width 1248 height 1247
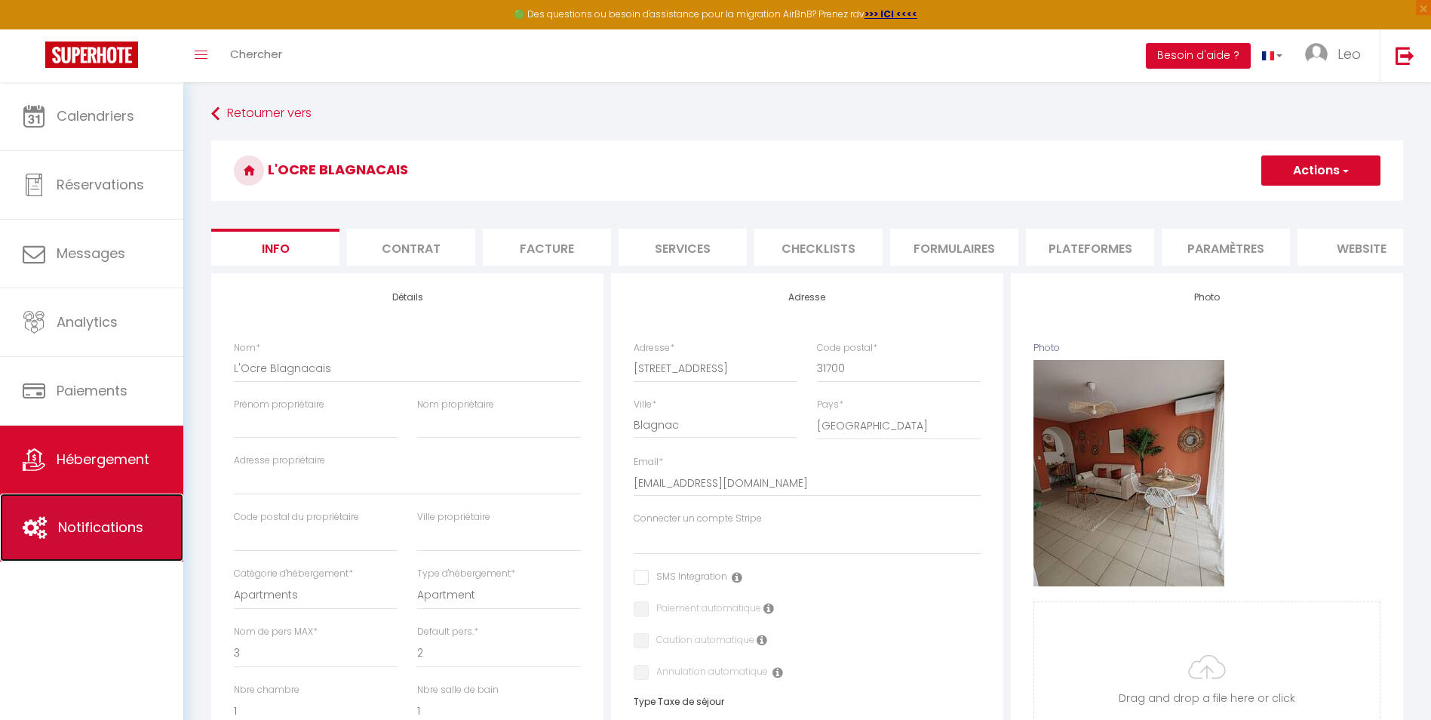
click at [134, 527] on span "Notifications" at bounding box center [100, 526] width 85 height 19
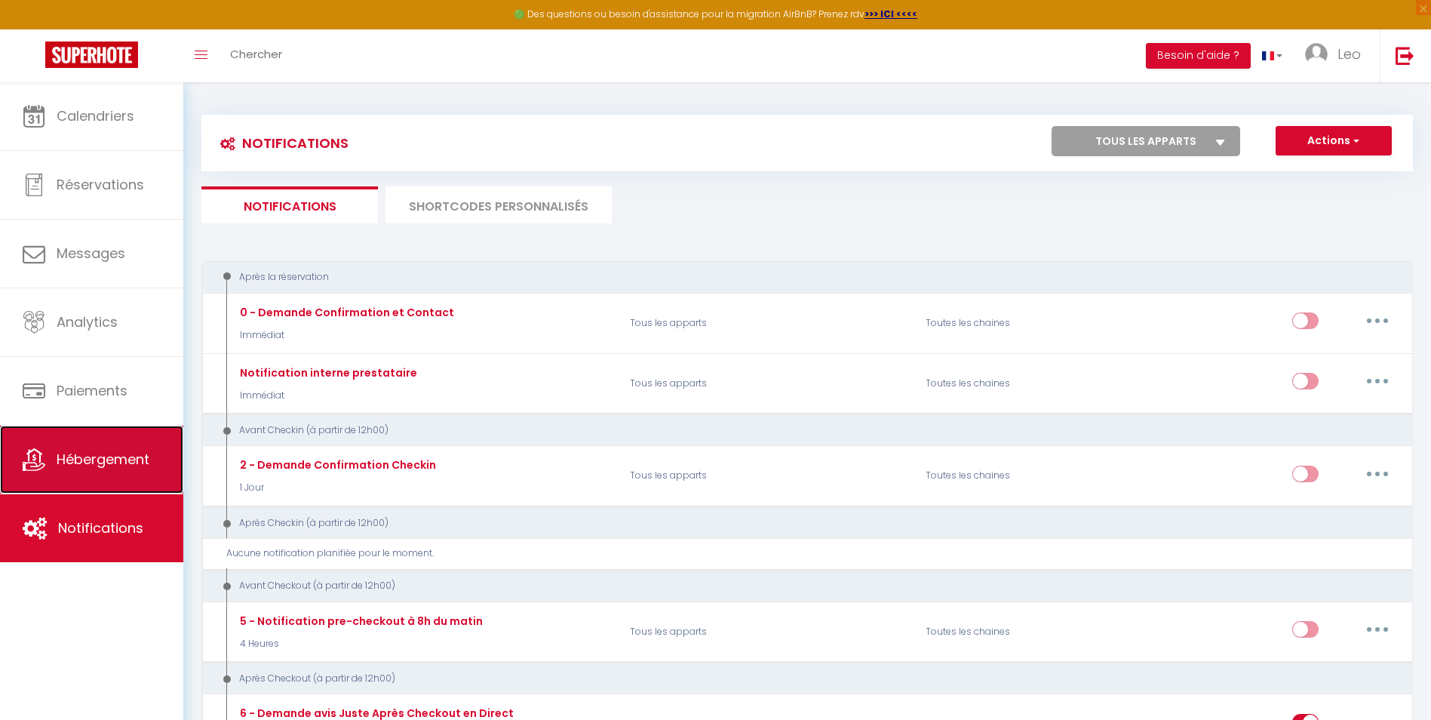
click at [127, 470] on link "Hébergement" at bounding box center [91, 459] width 183 height 68
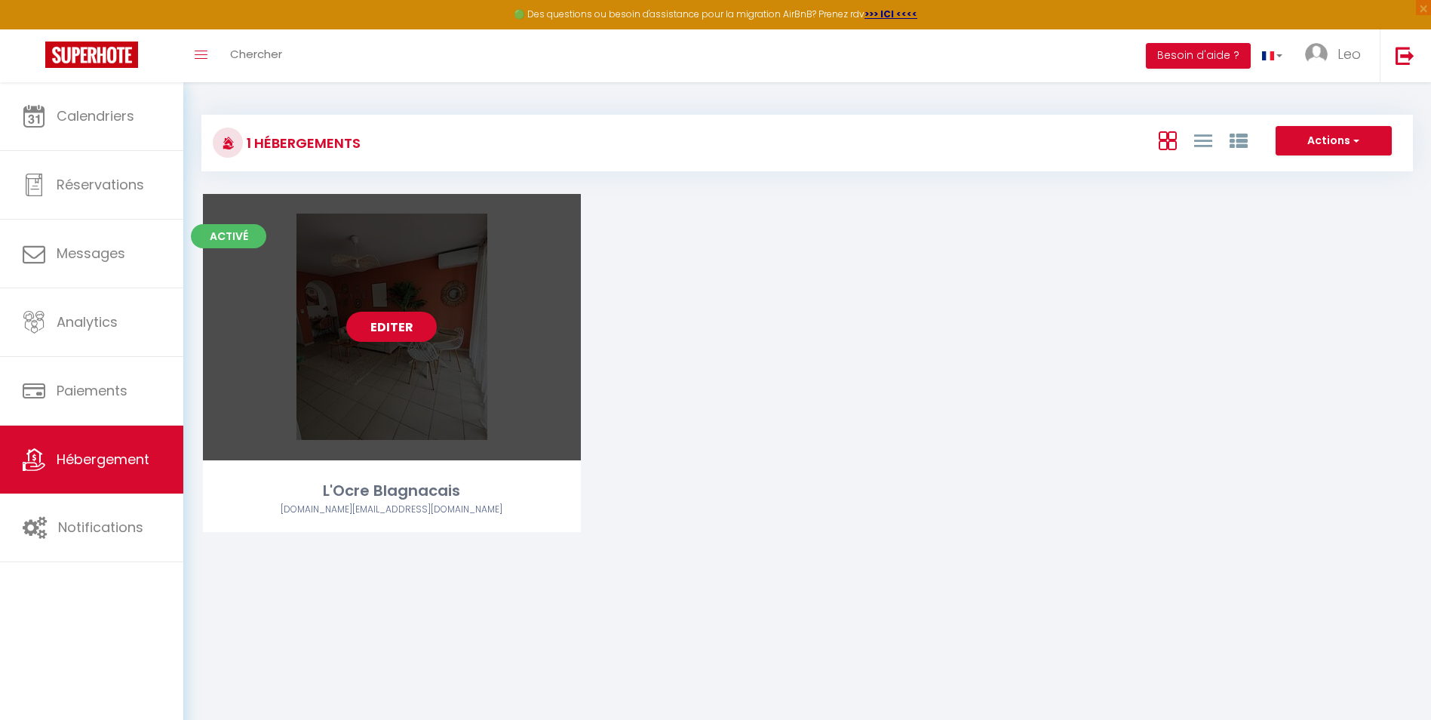
click at [428, 416] on div "Editer" at bounding box center [392, 327] width 378 height 266
select select "3"
select select "2"
select select "1"
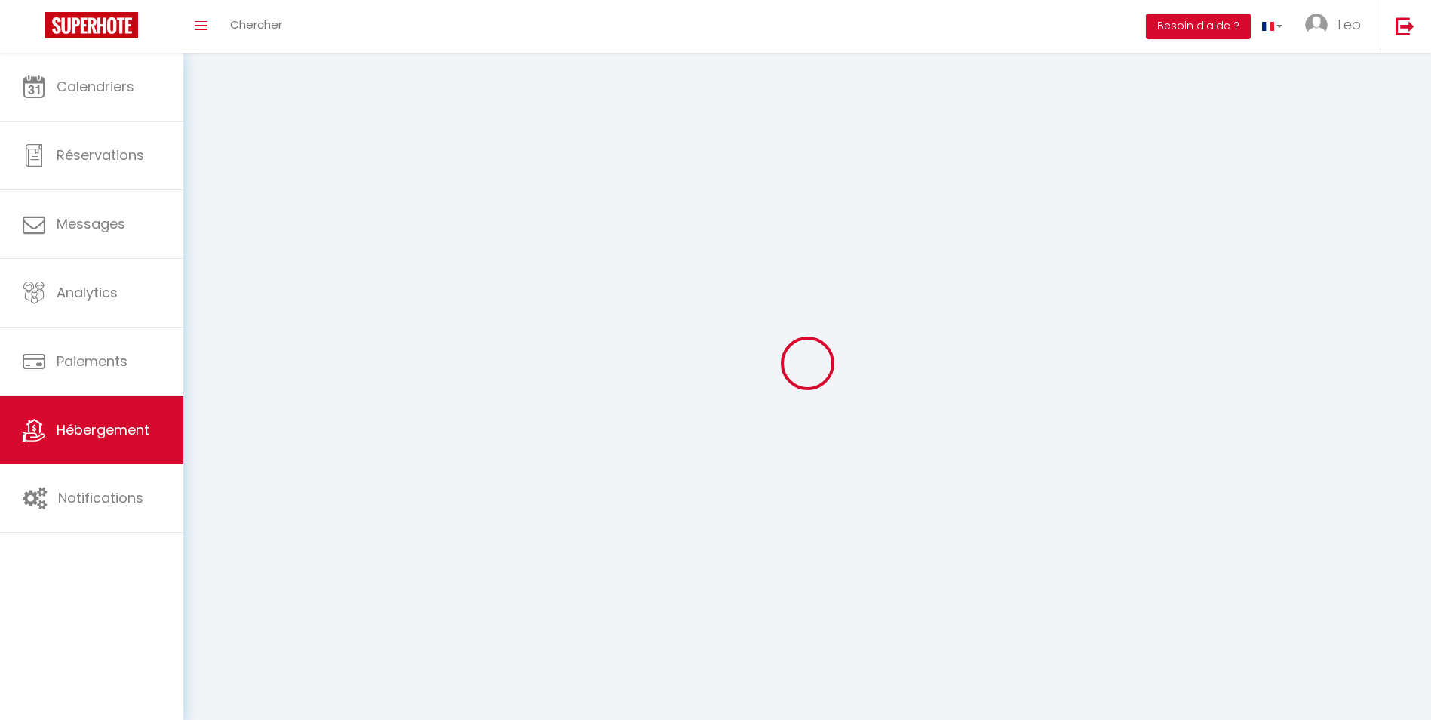
select select
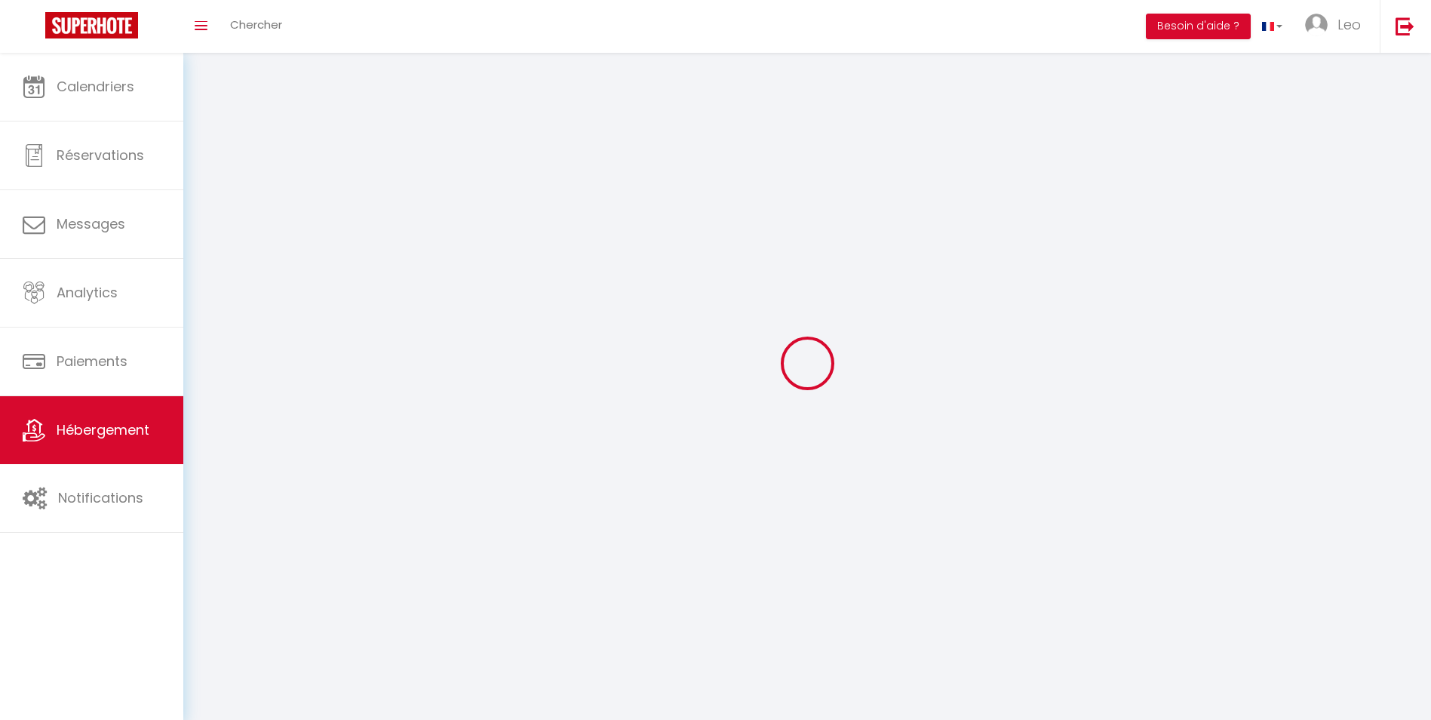
select select
checkbox input "false"
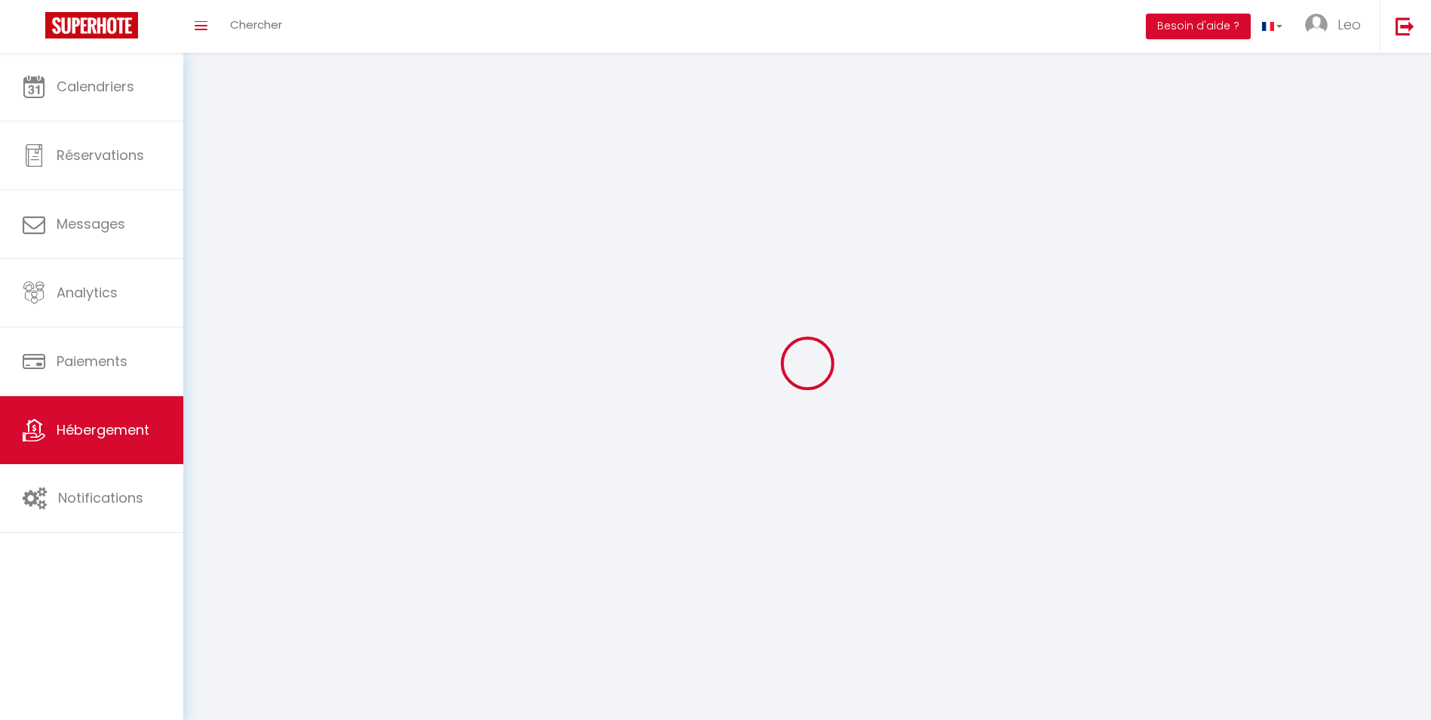
checkbox input "false"
select select
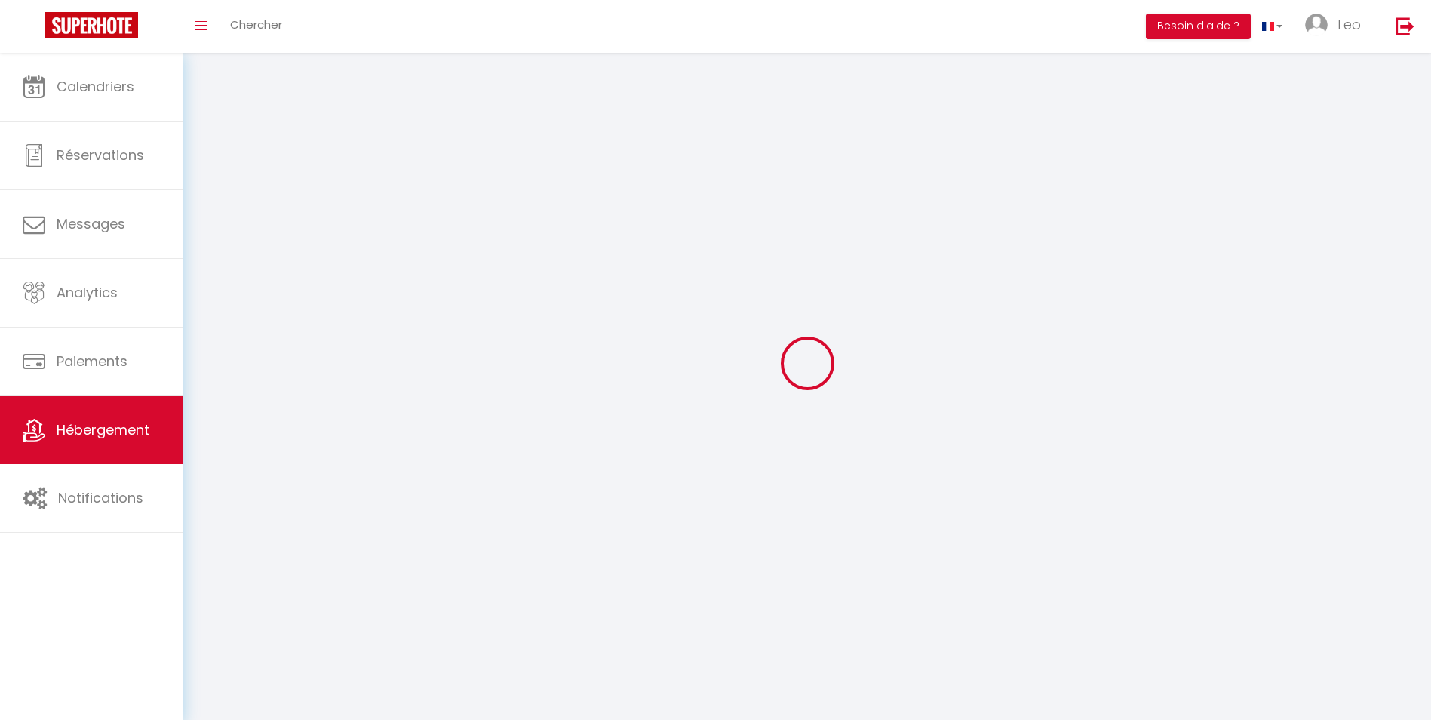
select select
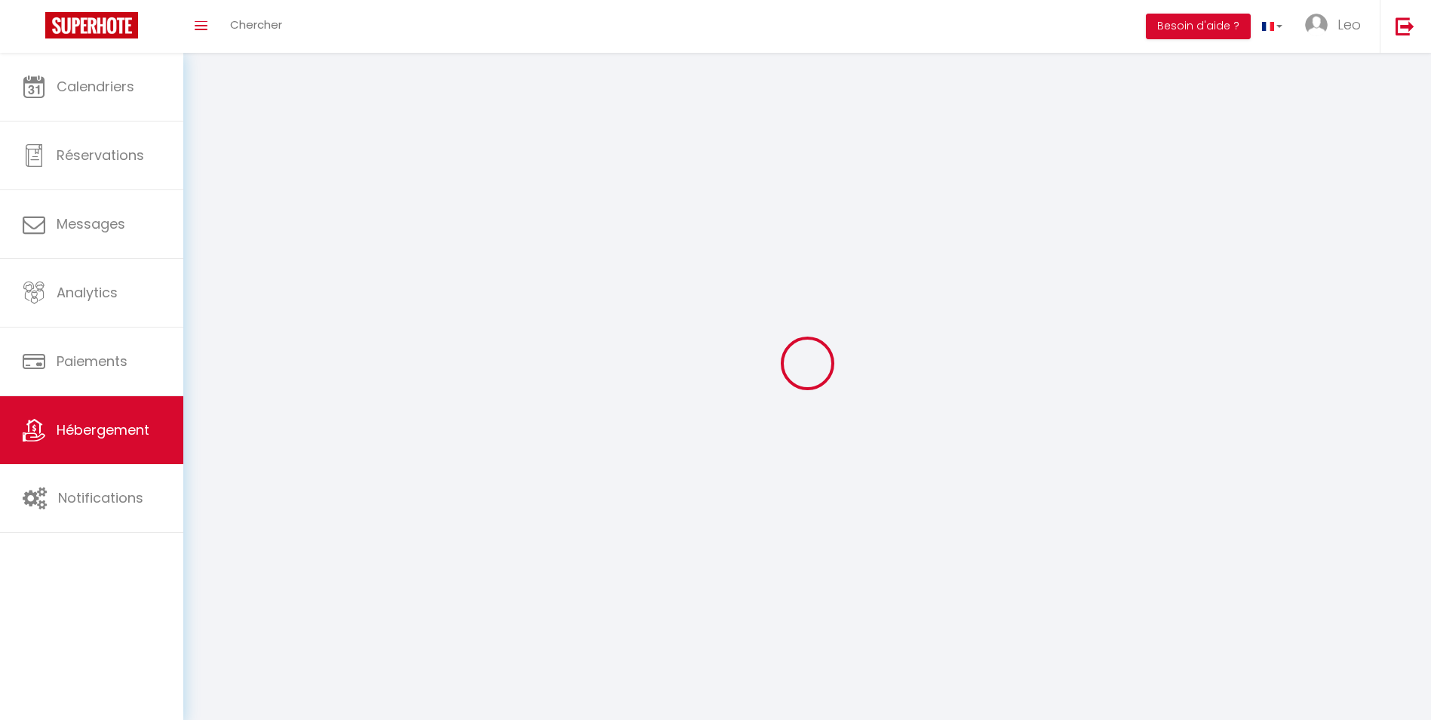
checkbox input "false"
select select
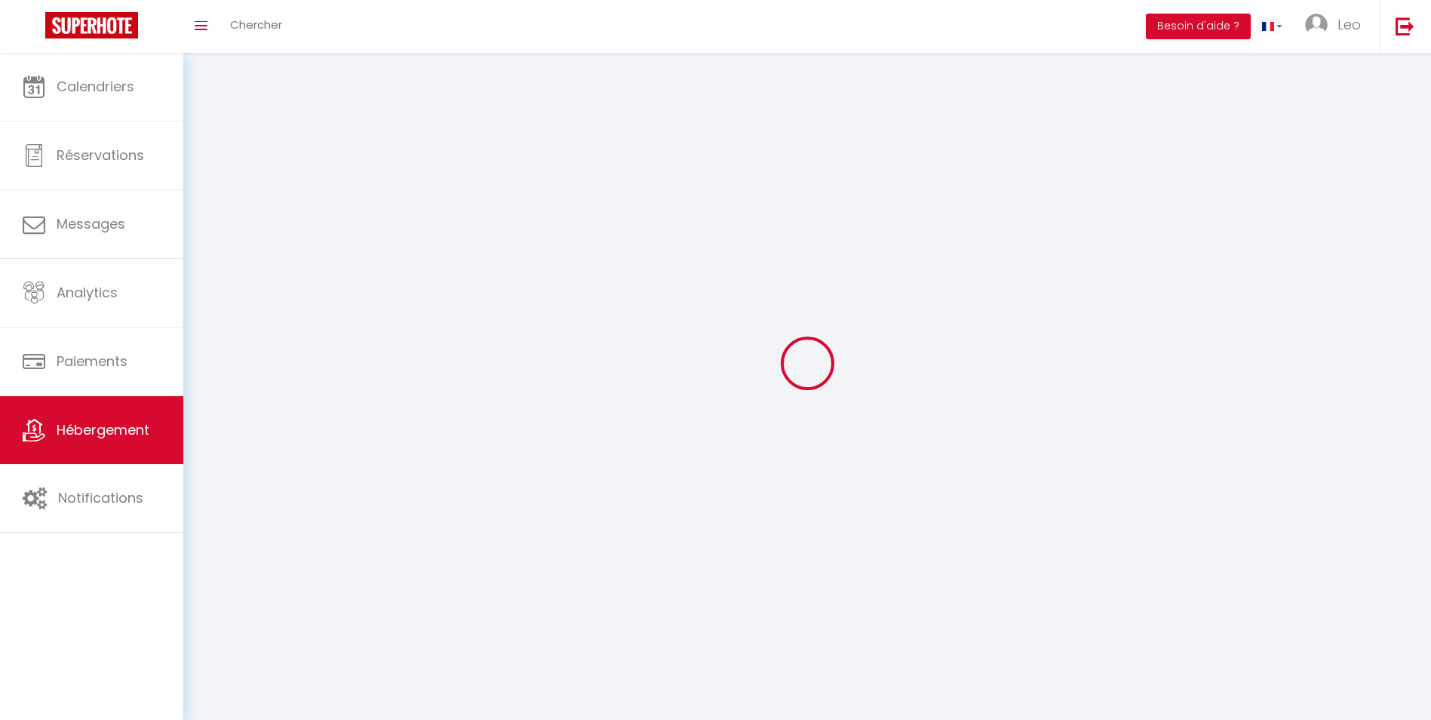
select select
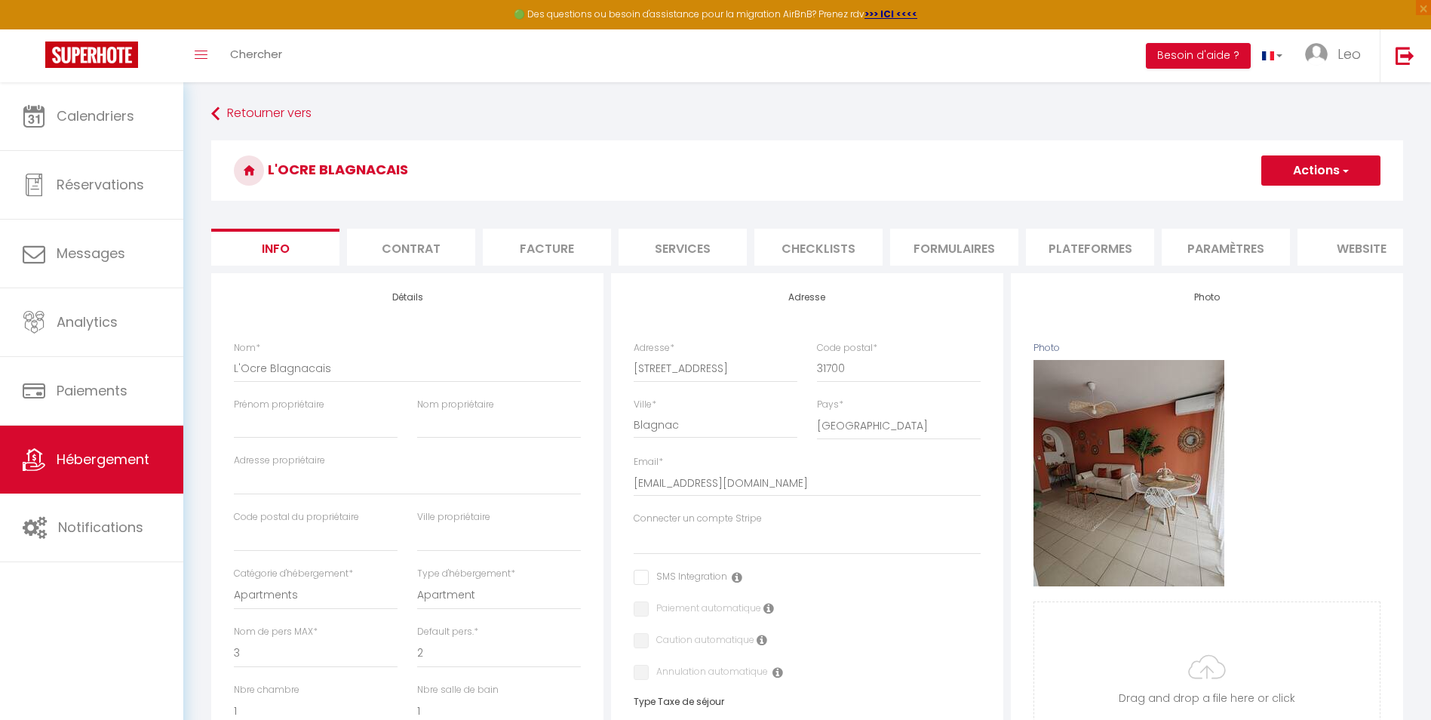
click at [1350, 168] on button "Actions" at bounding box center [1320, 170] width 119 height 30
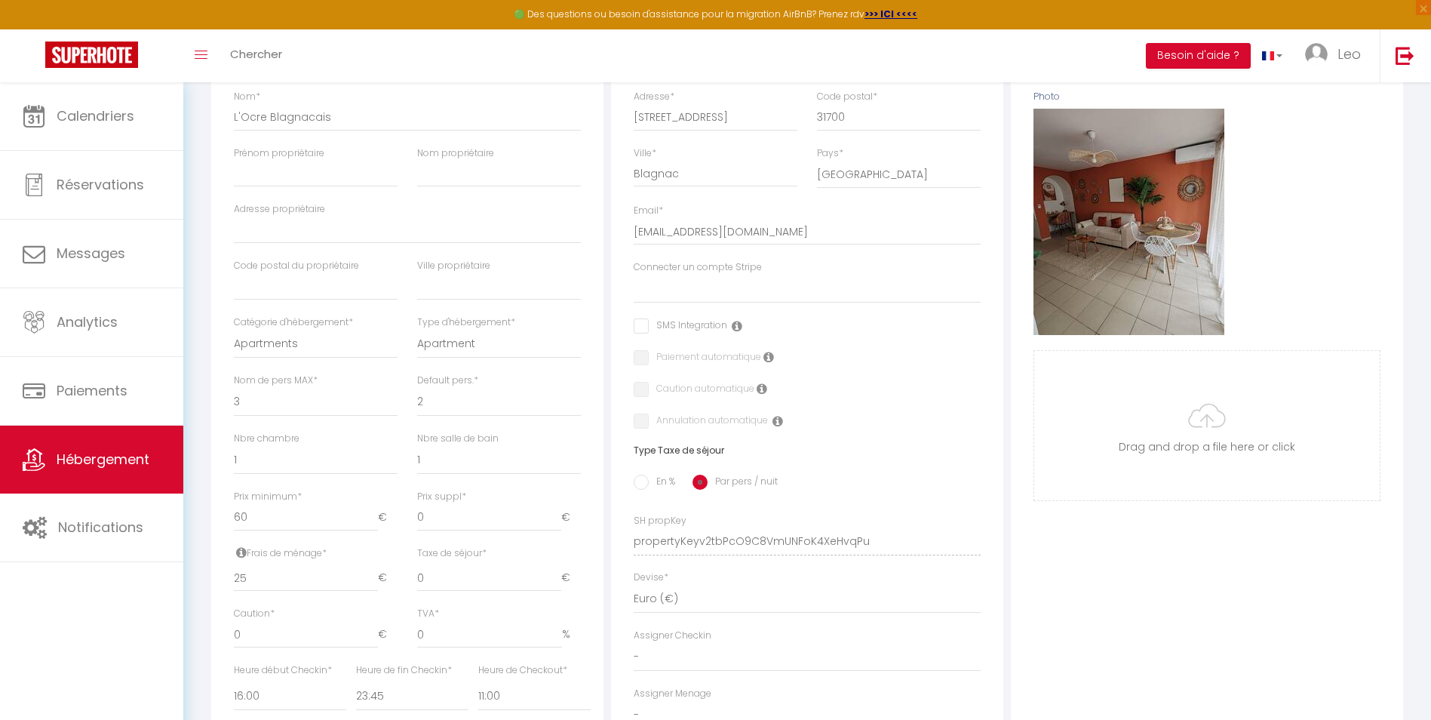
scroll to position [253, 0]
click at [252, 524] on input "60" at bounding box center [306, 515] width 144 height 27
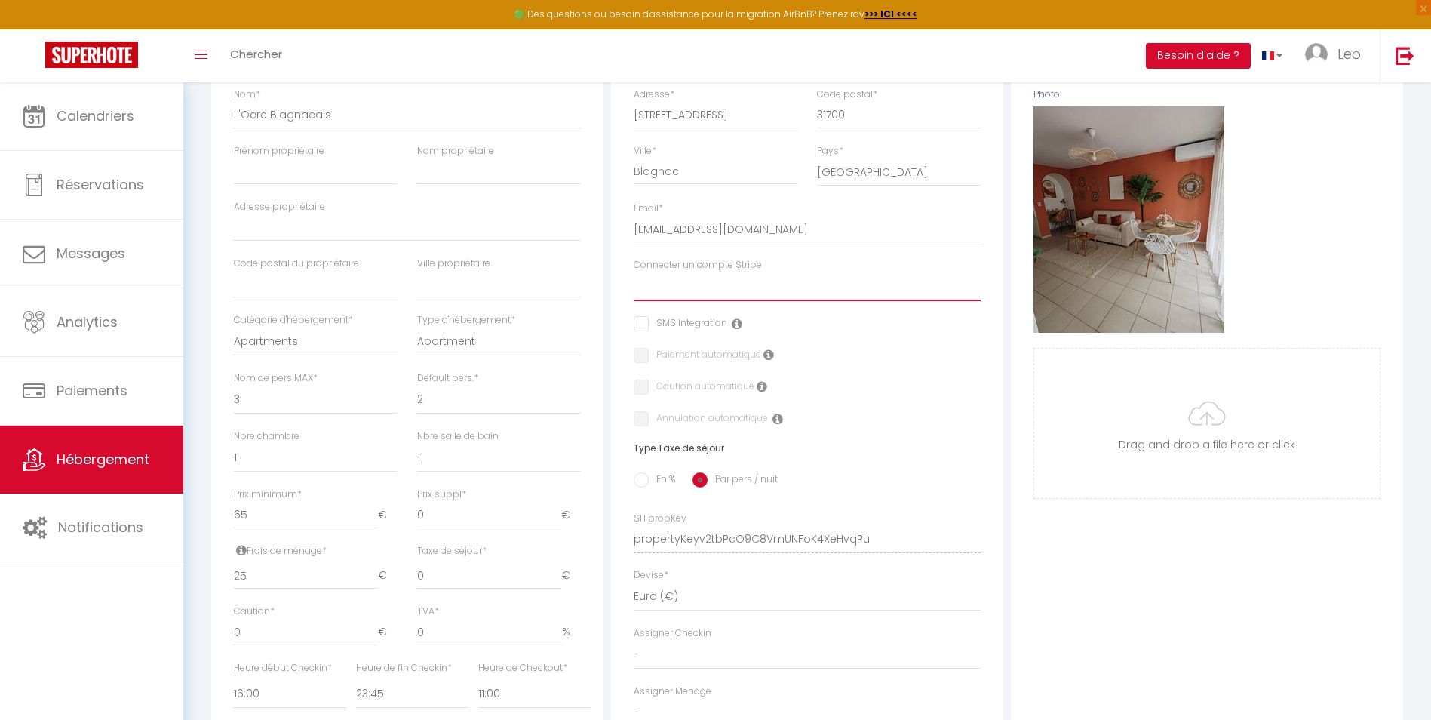
click at [740, 286] on select "L&M conciergerie" at bounding box center [807, 286] width 347 height 29
click at [634, 284] on select "L&M conciergerie" at bounding box center [807, 286] width 347 height 29
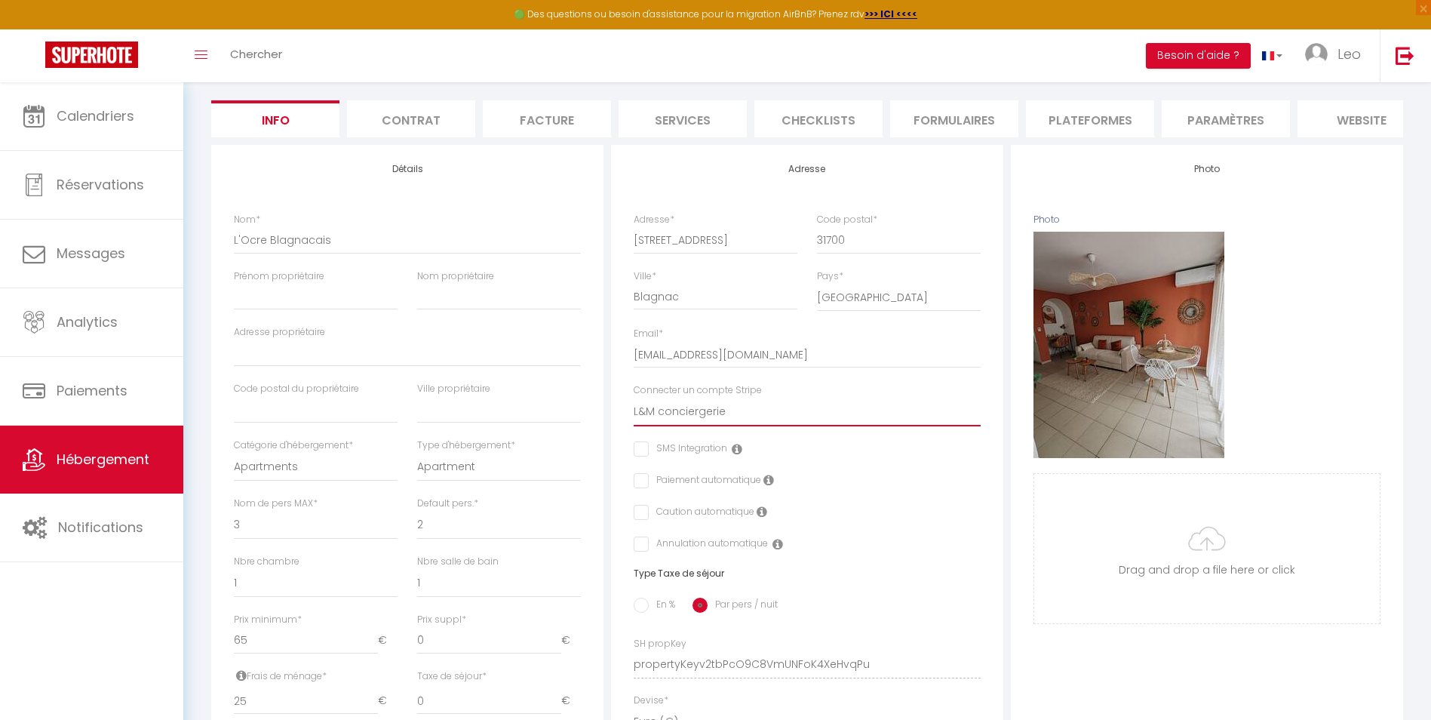
scroll to position [0, 0]
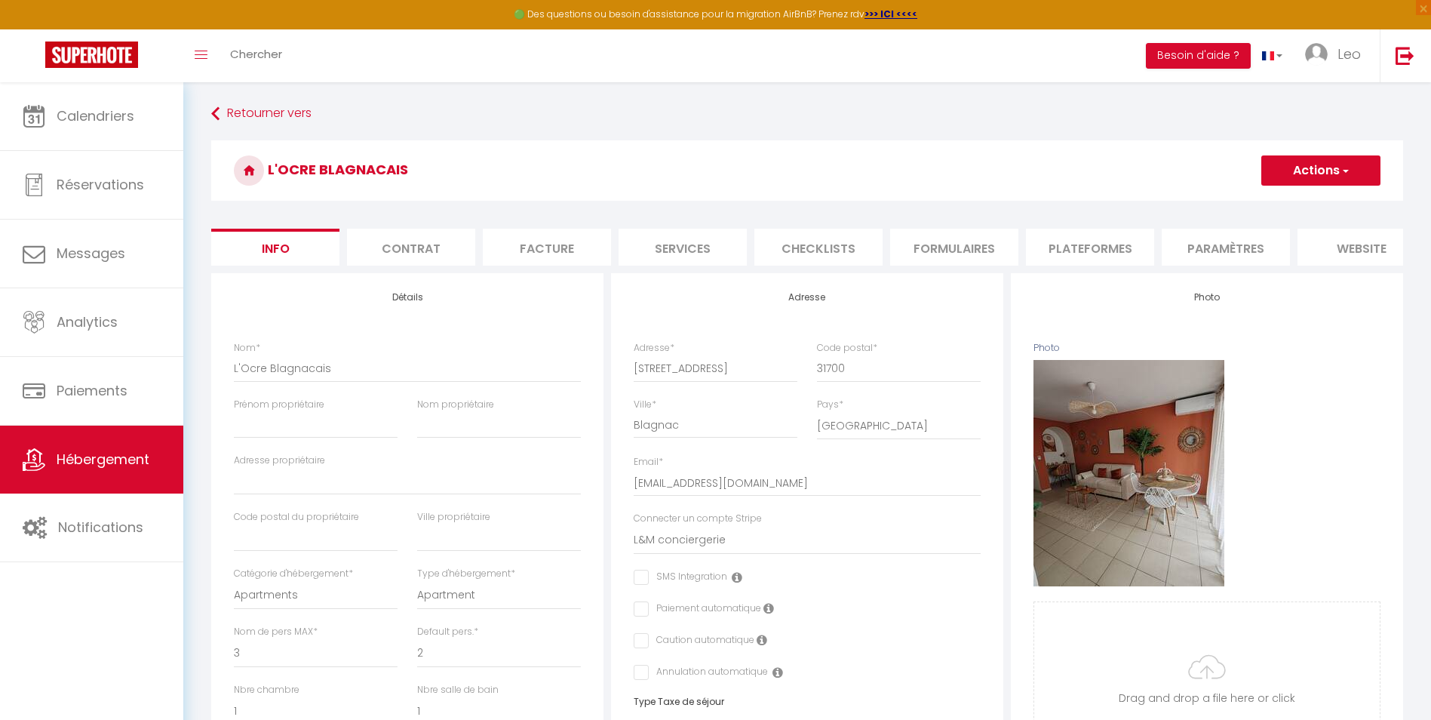
click at [1351, 165] on button "Actions" at bounding box center [1320, 170] width 119 height 30
click at [1294, 201] on link "Enregistrer" at bounding box center [1298, 204] width 161 height 20
click at [1305, 171] on button "Actions" at bounding box center [1320, 170] width 119 height 30
click at [1259, 200] on input "Enregistrer" at bounding box center [1261, 203] width 56 height 15
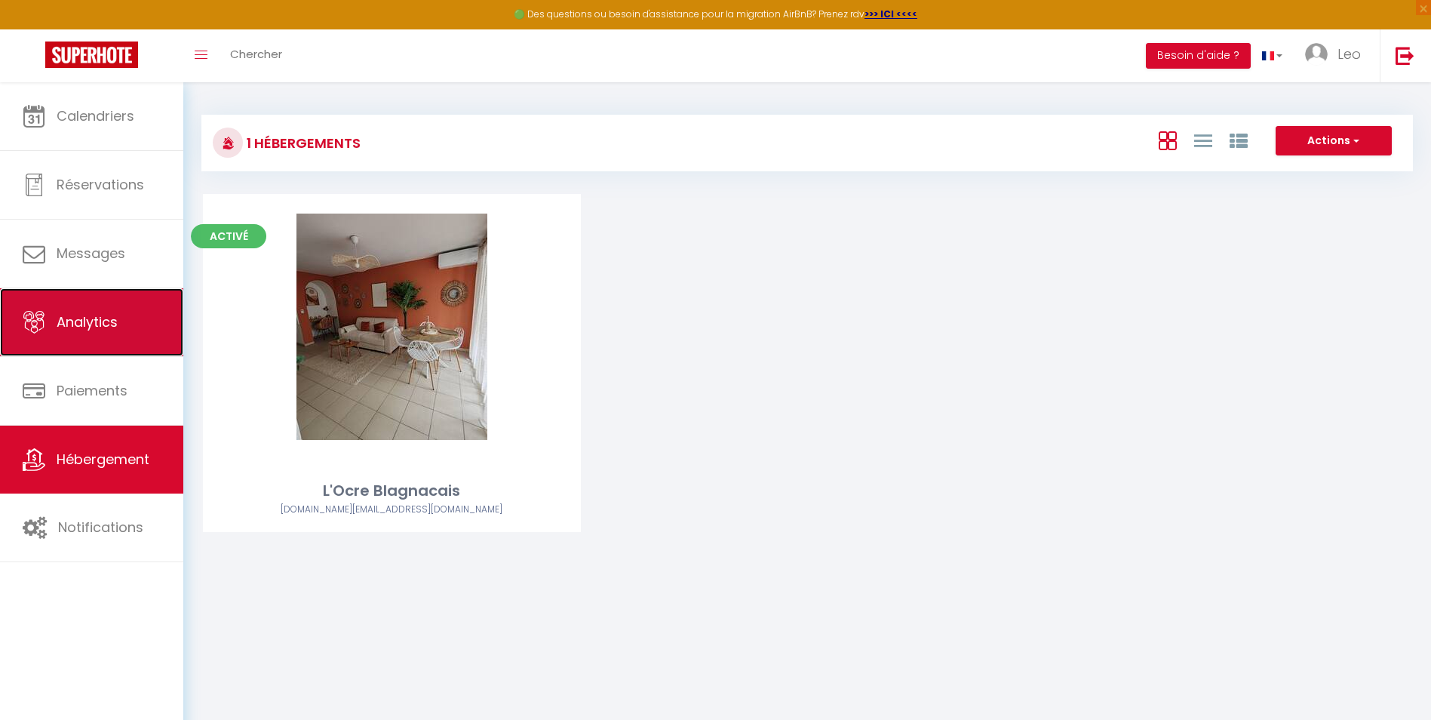
click at [130, 349] on link "Analytics" at bounding box center [91, 322] width 183 height 68
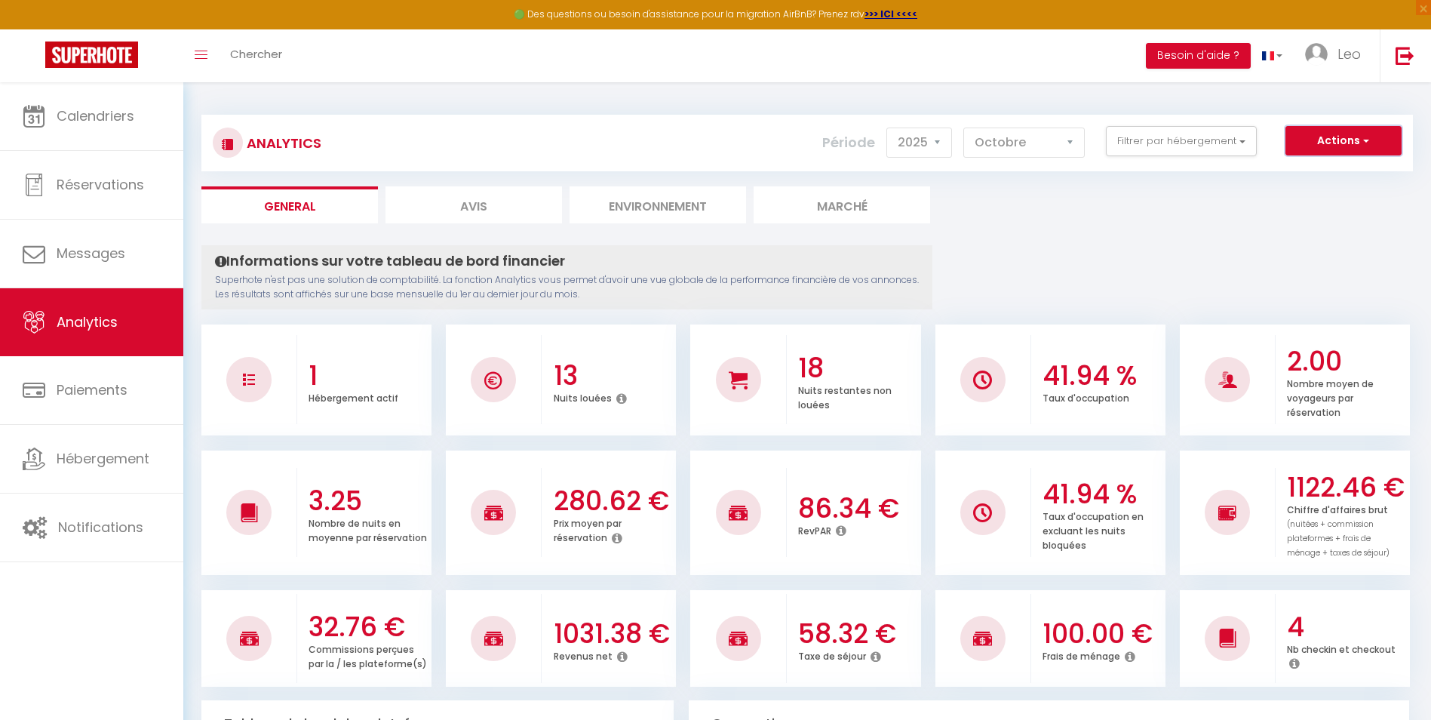
click at [1332, 137] on button "Actions" at bounding box center [1343, 141] width 116 height 30
click at [619, 206] on li "Environnement" at bounding box center [658, 204] width 177 height 37
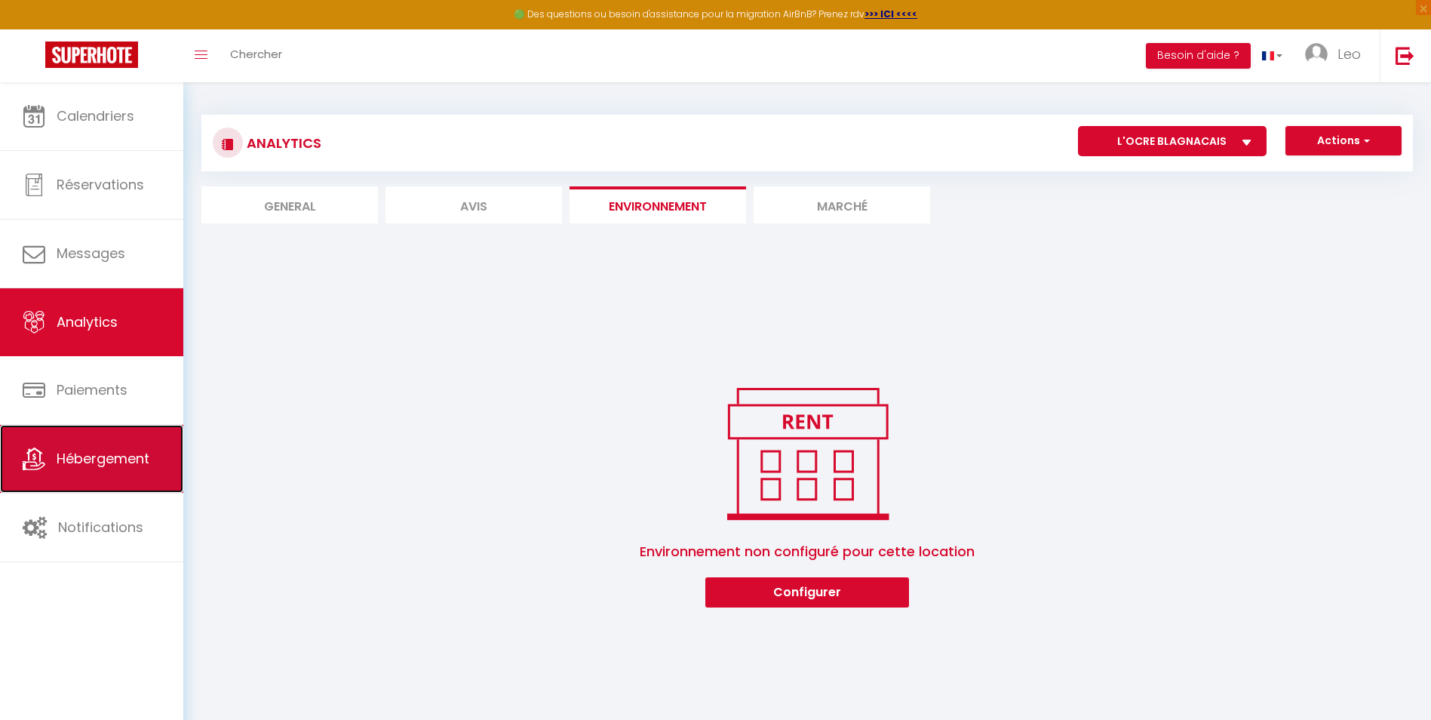
click at [146, 450] on span "Hébergement" at bounding box center [103, 458] width 93 height 19
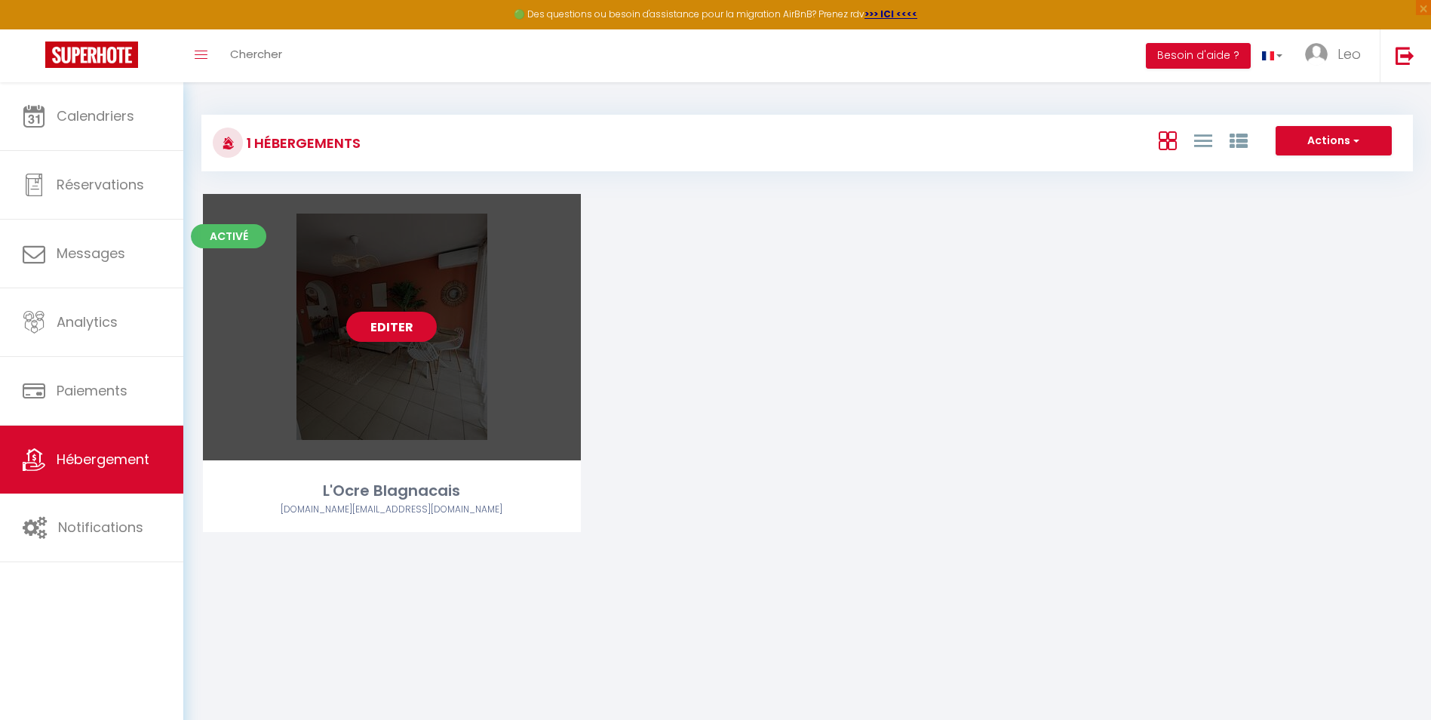
click at [478, 336] on div "Editer" at bounding box center [392, 327] width 378 height 266
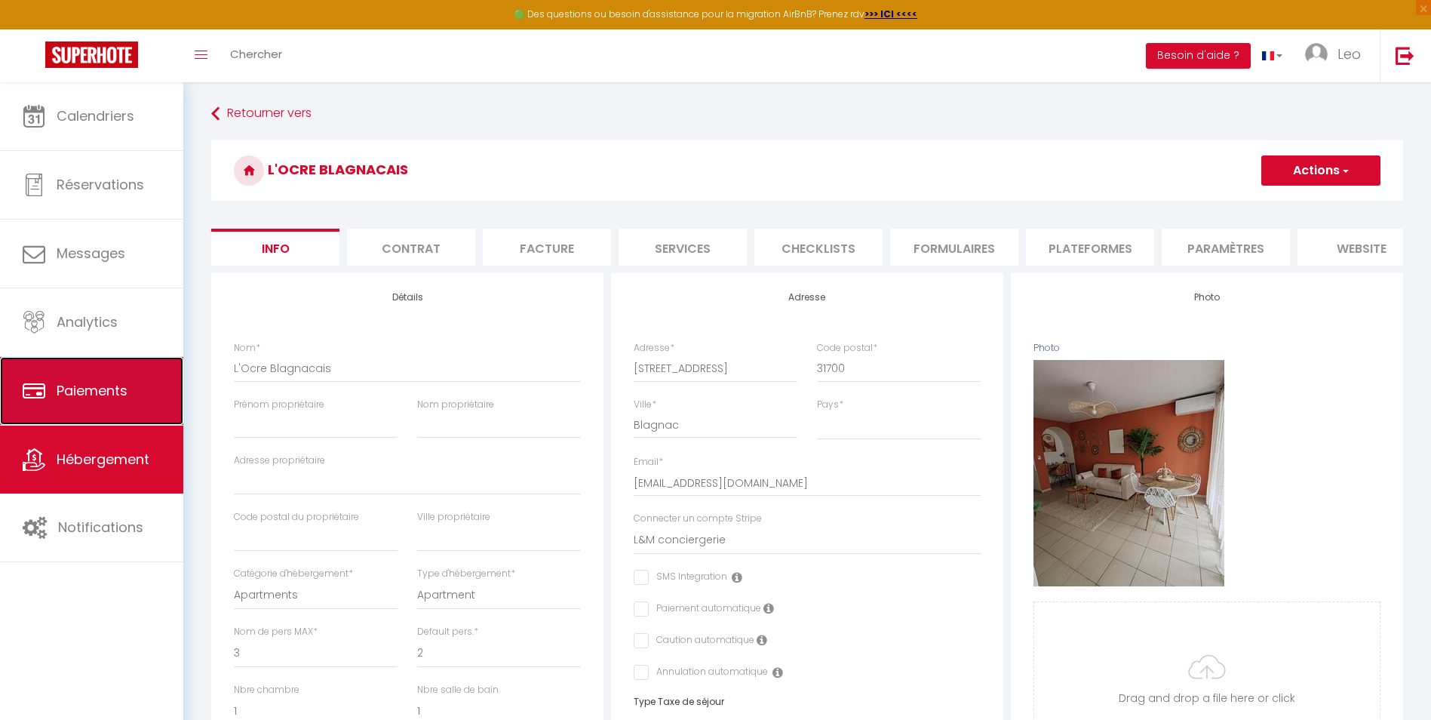
click at [115, 380] on link "Paiements" at bounding box center [91, 391] width 183 height 68
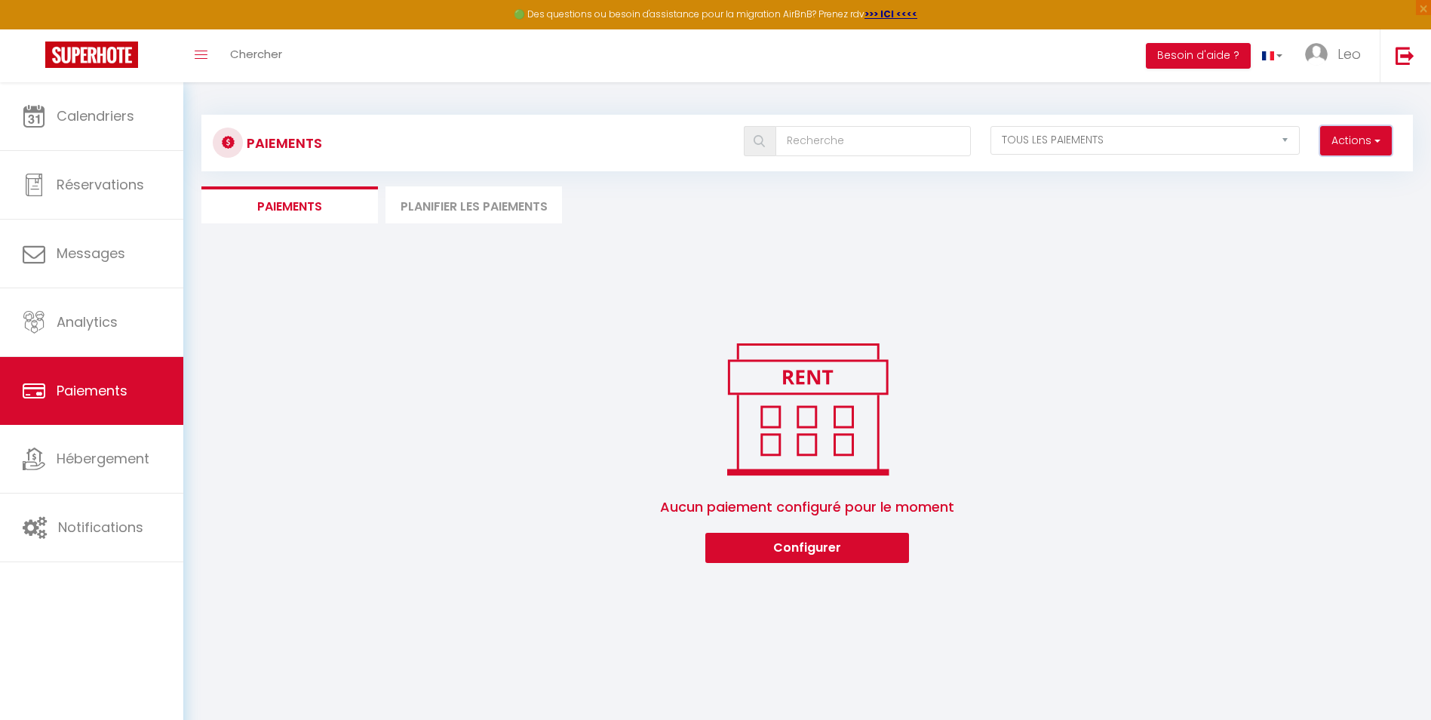
click at [1359, 140] on button "Actions" at bounding box center [1356, 141] width 72 height 30
click at [1306, 190] on link "Créer nouveau lien caution" at bounding box center [1298, 193] width 186 height 20
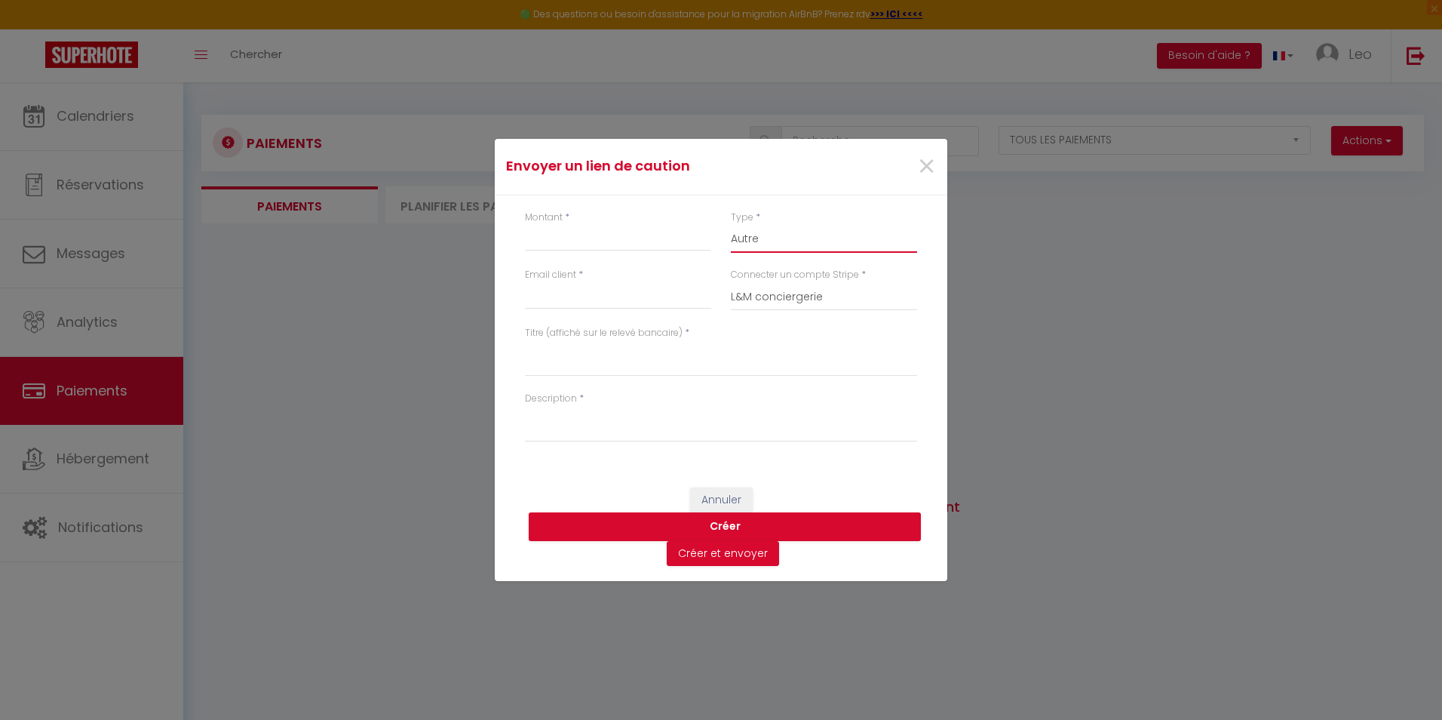
click at [779, 234] on select "Nuits Frais de ménage Taxe de séjour [GEOGRAPHIC_DATA]" at bounding box center [824, 238] width 186 height 29
click at [660, 238] on input "Montant" at bounding box center [618, 237] width 186 height 27
click at [633, 297] on input "Email client" at bounding box center [618, 295] width 186 height 27
click at [582, 435] on textarea "Description" at bounding box center [721, 424] width 392 height 36
click at [600, 356] on textarea "Titre (affiché sur le relevé bancaire)" at bounding box center [721, 358] width 392 height 36
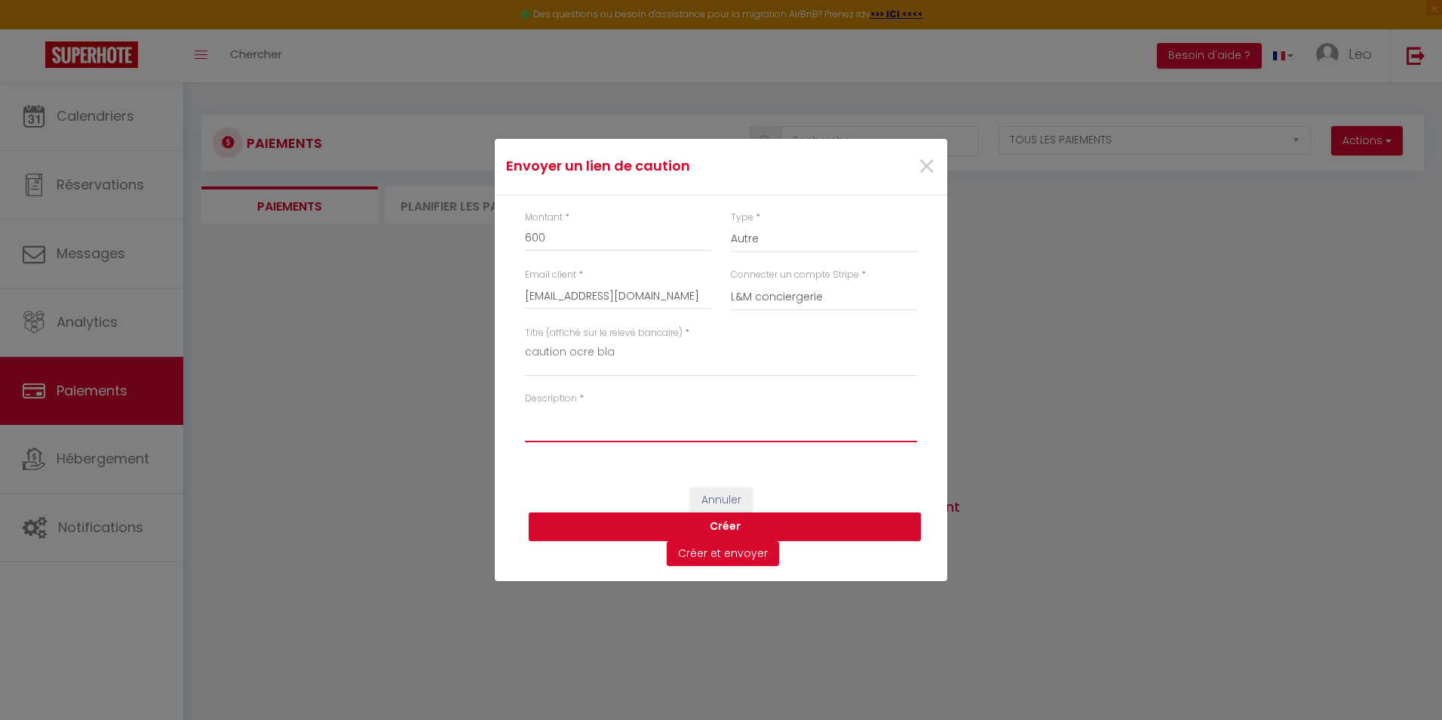
click at [586, 434] on textarea "Description" at bounding box center [721, 424] width 392 height 36
click at [618, 435] on textarea "Description" at bounding box center [721, 424] width 392 height 36
click at [736, 557] on button "Créer et envoyer" at bounding box center [723, 554] width 112 height 26
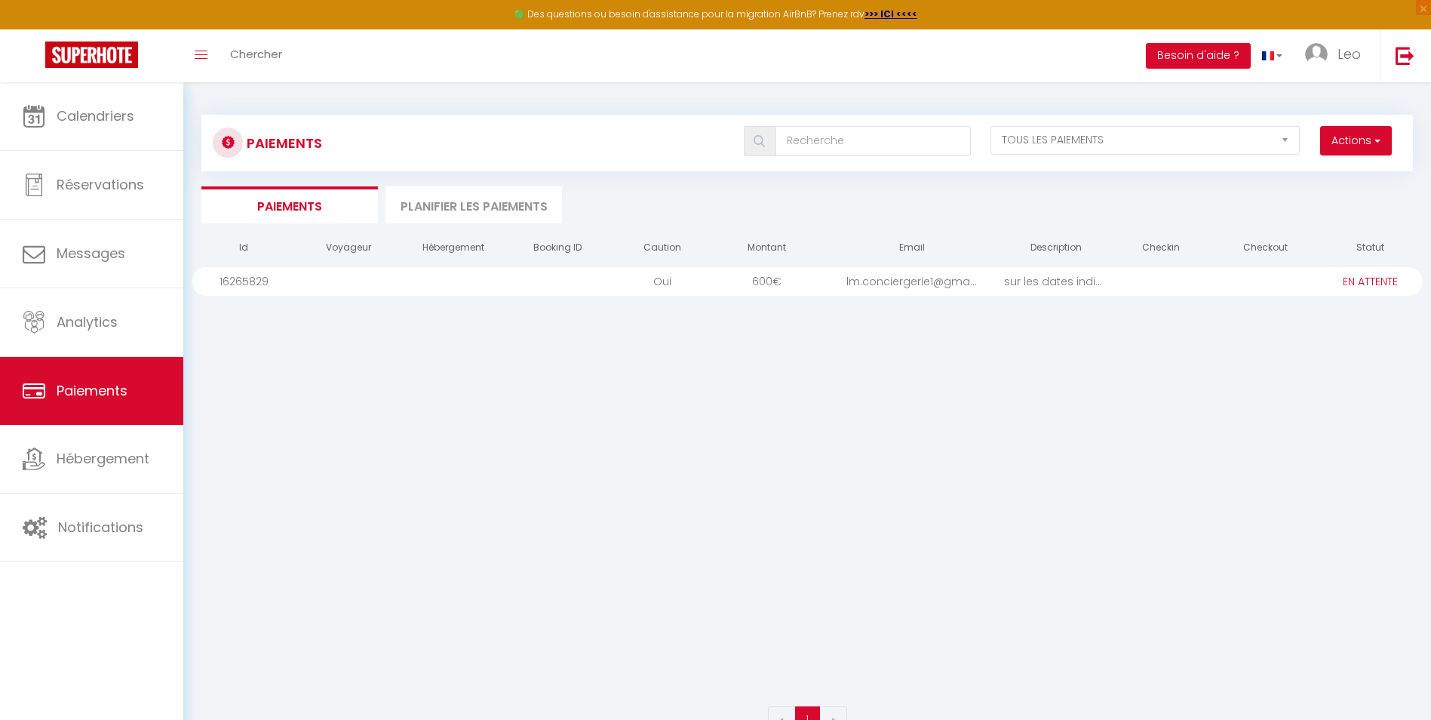
click at [453, 275] on div at bounding box center [453, 281] width 105 height 29
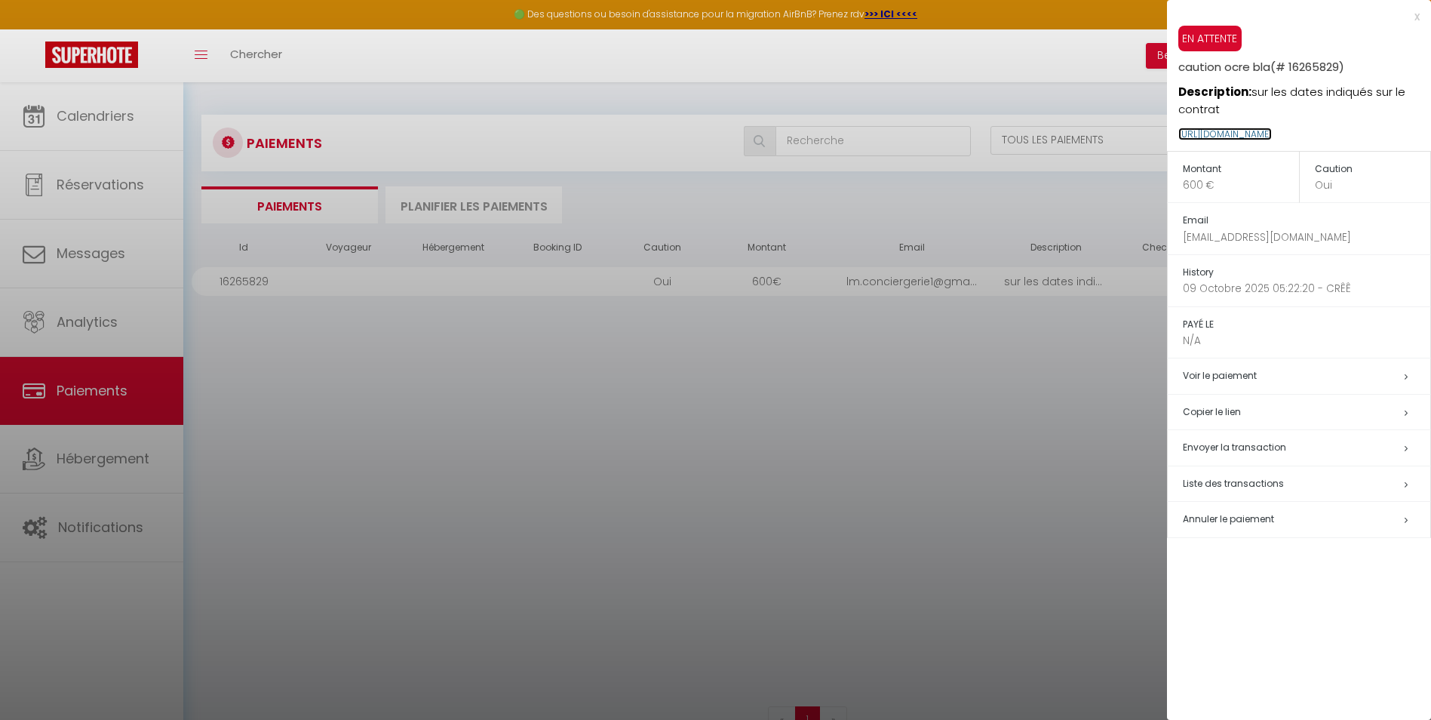
click at [1237, 128] on link "[URL][DOMAIN_NAME]" at bounding box center [1225, 133] width 94 height 13
click at [915, 434] on div at bounding box center [715, 360] width 1431 height 720
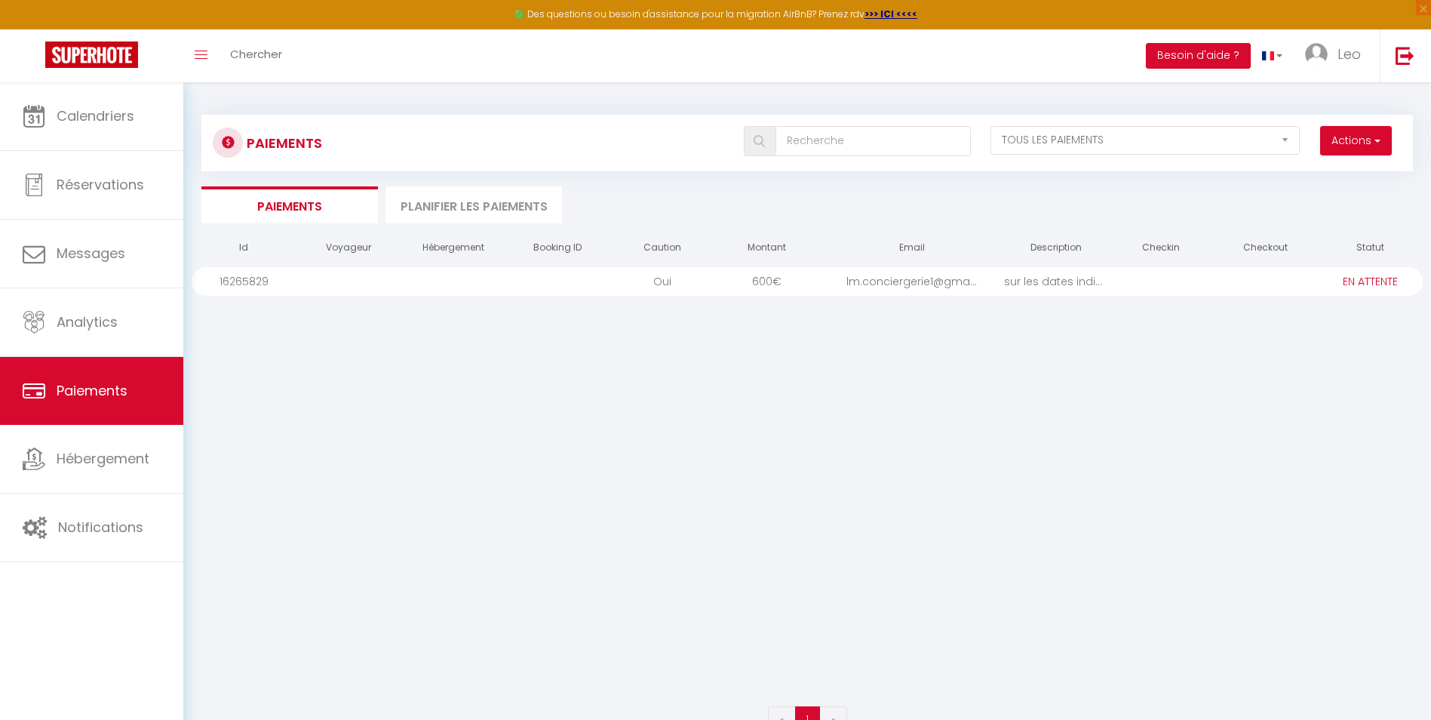
click at [487, 202] on li "Planifier les paiements" at bounding box center [473, 204] width 177 height 37
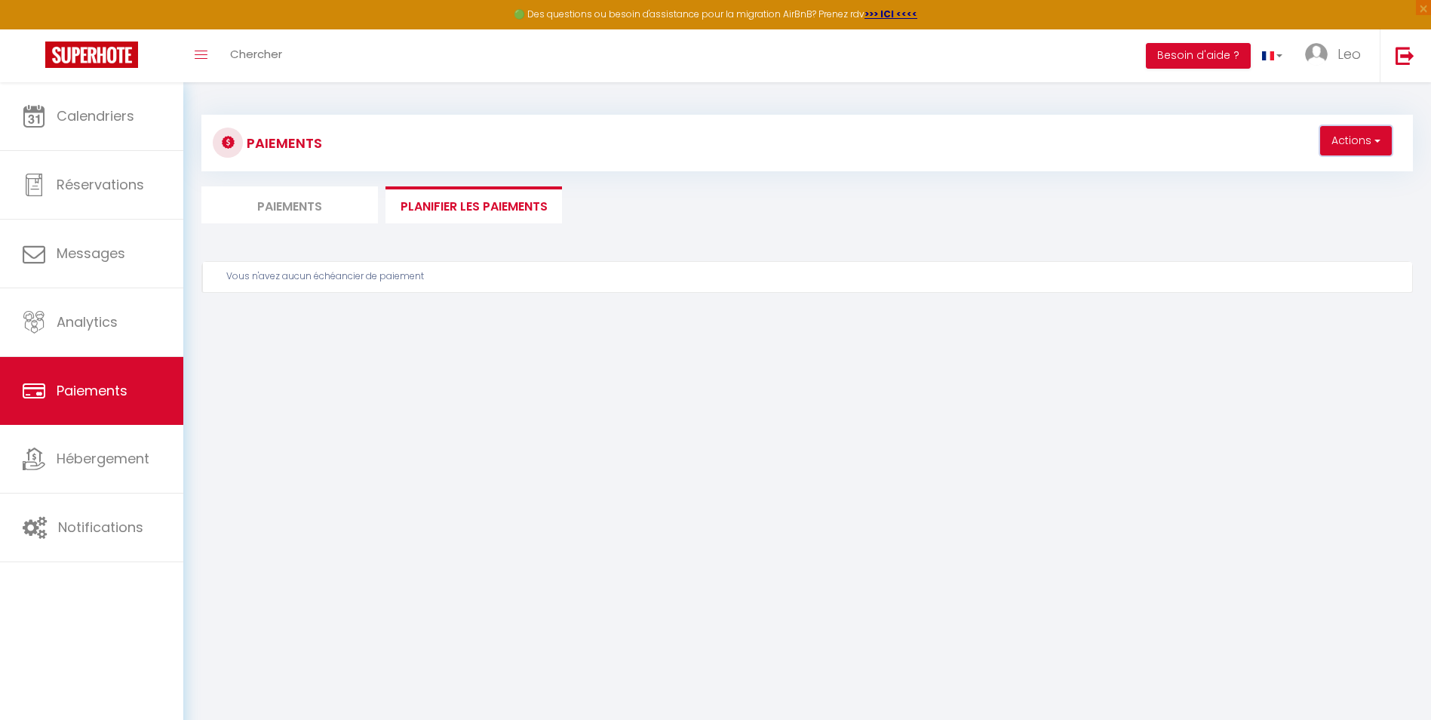
click at [1362, 134] on button "Actions" at bounding box center [1356, 141] width 72 height 30
click at [1127, 505] on body "🟢 Des questions ou besoin d'assistance pour la migration AirBnB? Prenez rdv >>>…" at bounding box center [715, 442] width 1431 height 720
click at [312, 219] on li "Paiements" at bounding box center [289, 204] width 177 height 37
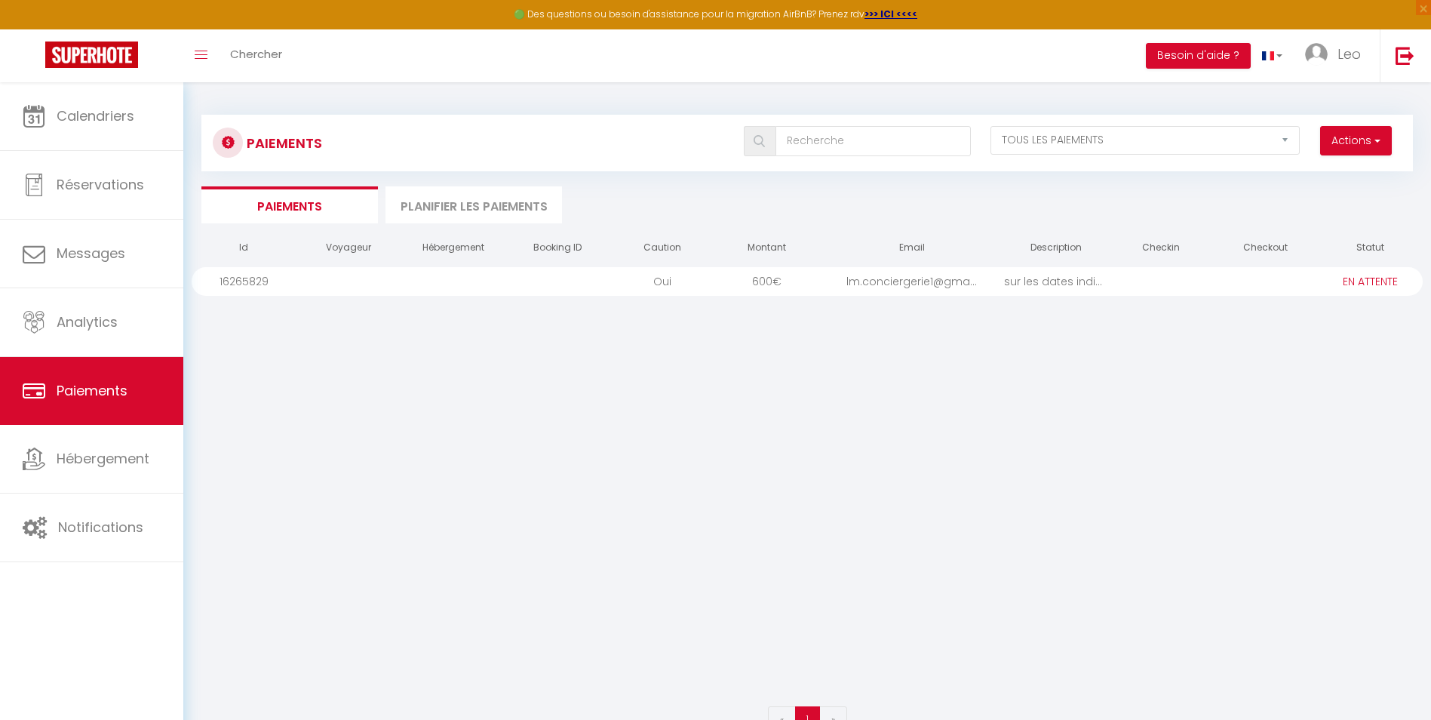
drag, startPoint x: 941, startPoint y: 286, endPoint x: 925, endPoint y: 413, distance: 127.8
click at [925, 413] on div "Id Voyageur Hébergement Booking ID Caution Montant Email Description Checkin Ch…" at bounding box center [807, 465] width 1231 height 468
click at [768, 278] on div "600 €" at bounding box center [767, 281] width 105 height 29
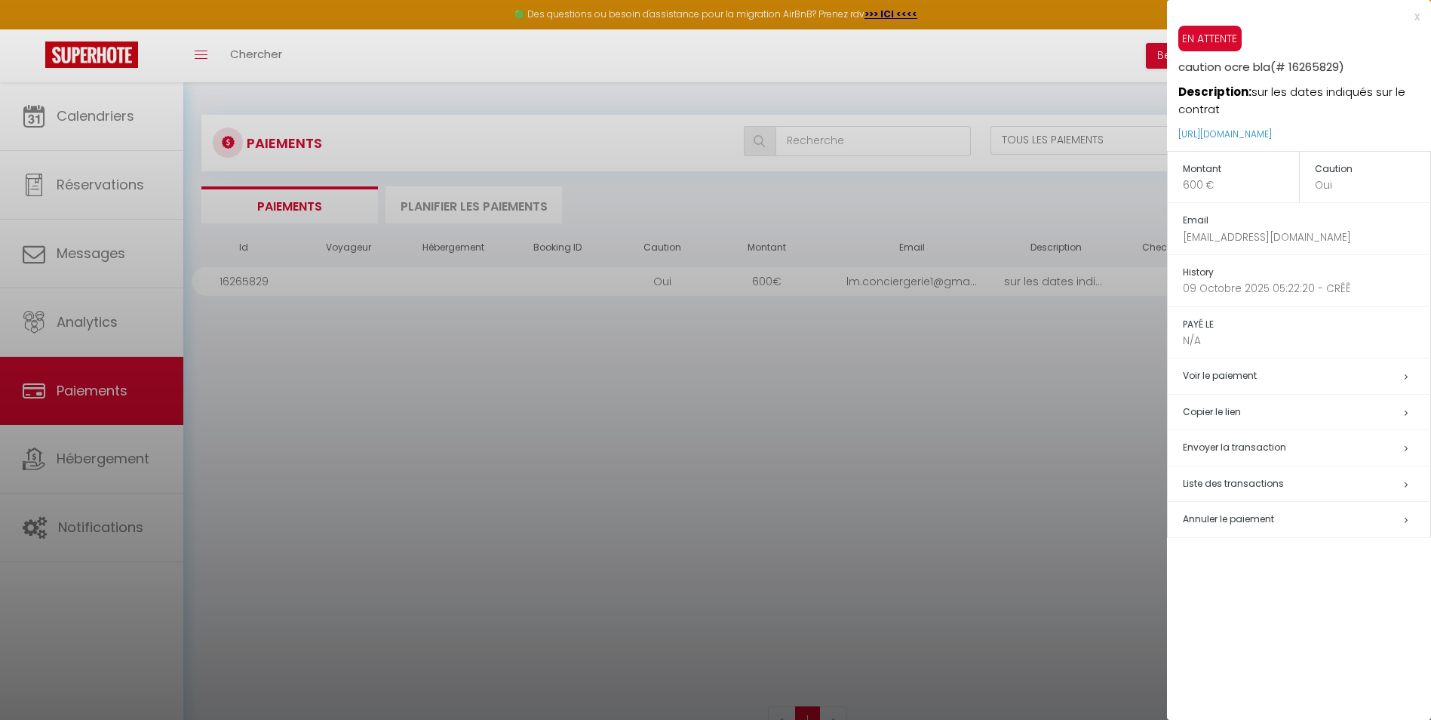
click at [1238, 520] on span "Annuler le paiement" at bounding box center [1228, 518] width 91 height 13
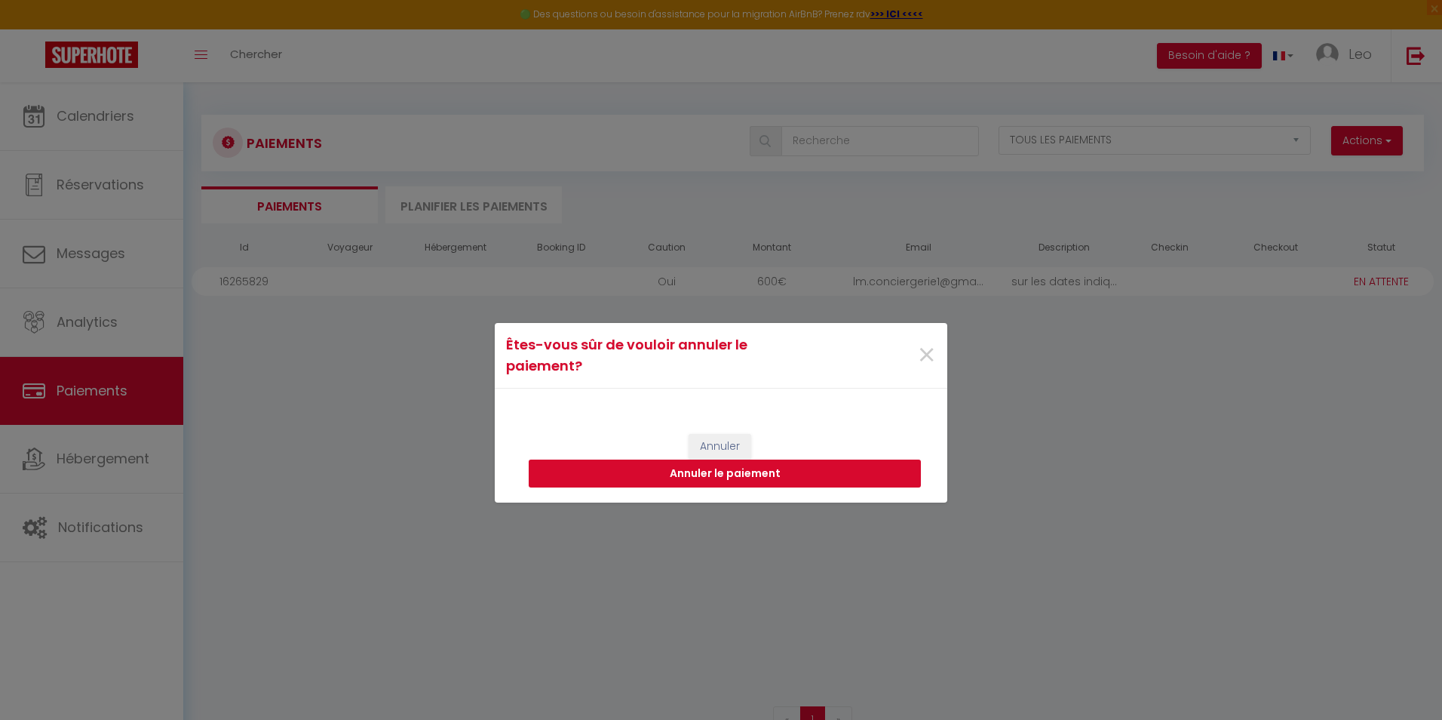
click at [764, 481] on button "Annuler le paiement" at bounding box center [725, 473] width 392 height 29
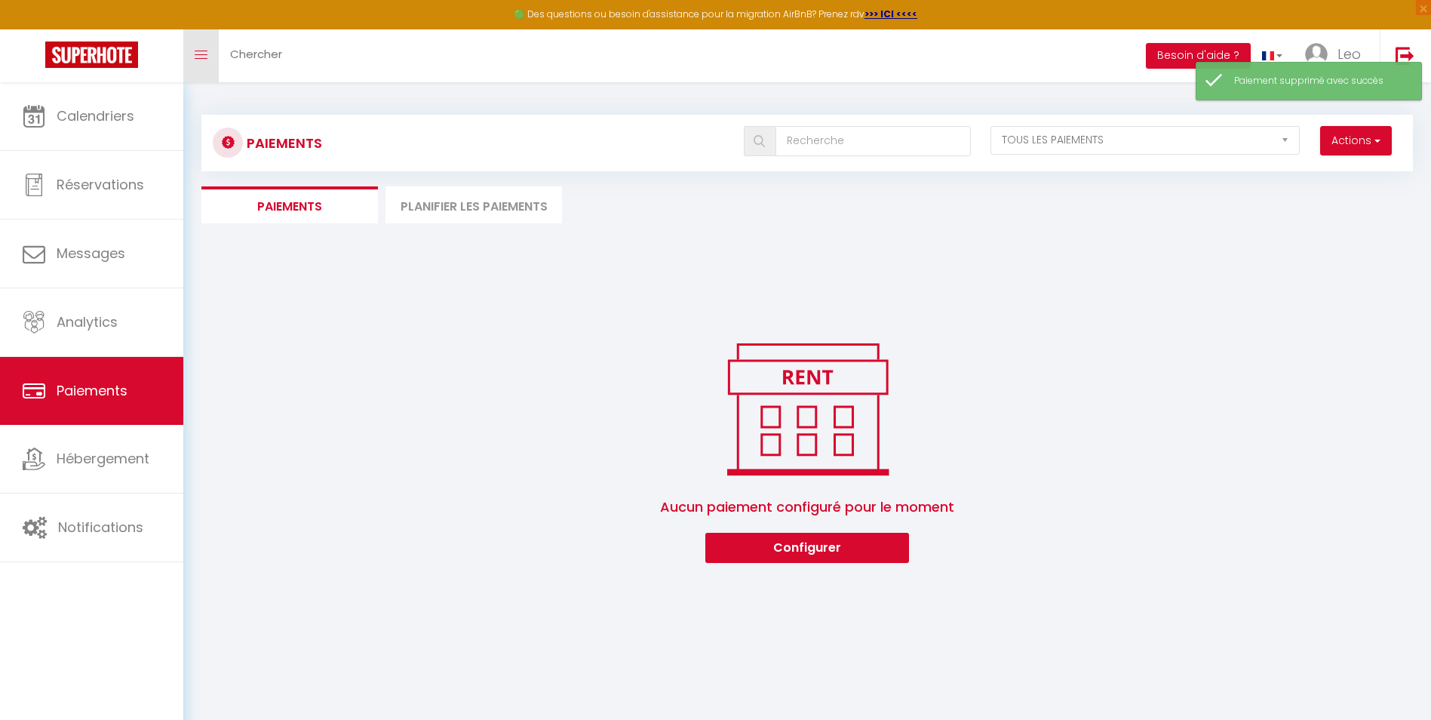
click at [204, 56] on icon "Toggle menubar" at bounding box center [201, 55] width 13 height 9
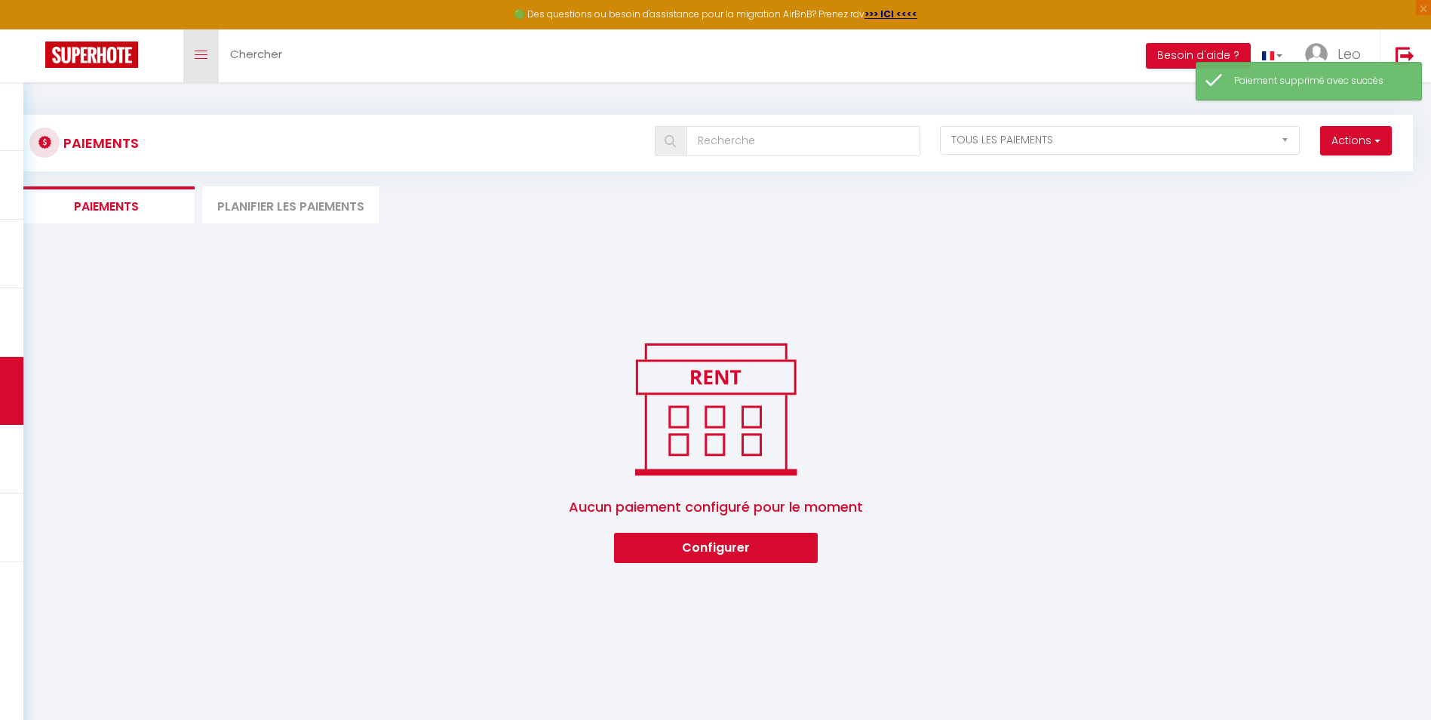
click at [204, 56] on icon "Toggle menubar" at bounding box center [201, 55] width 13 height 9
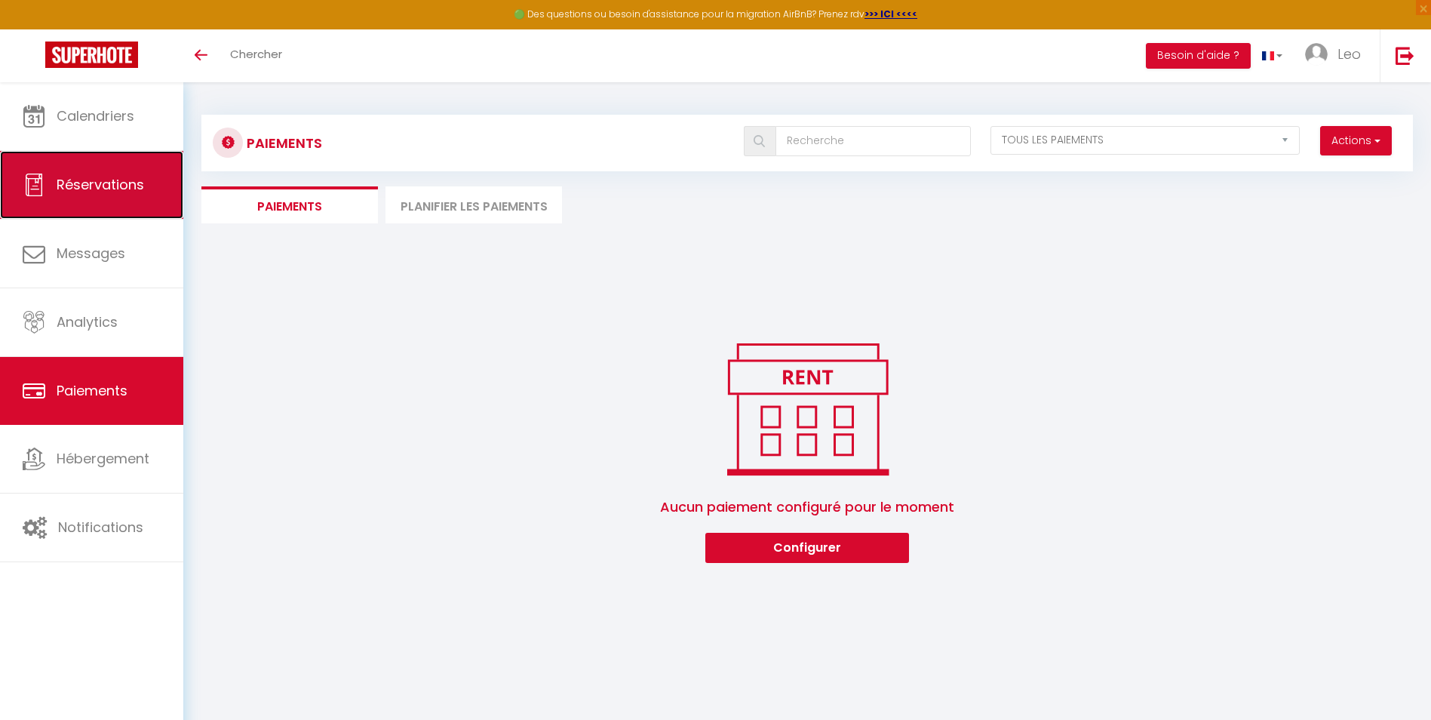
click at [131, 200] on link "Réservations" at bounding box center [91, 185] width 183 height 68
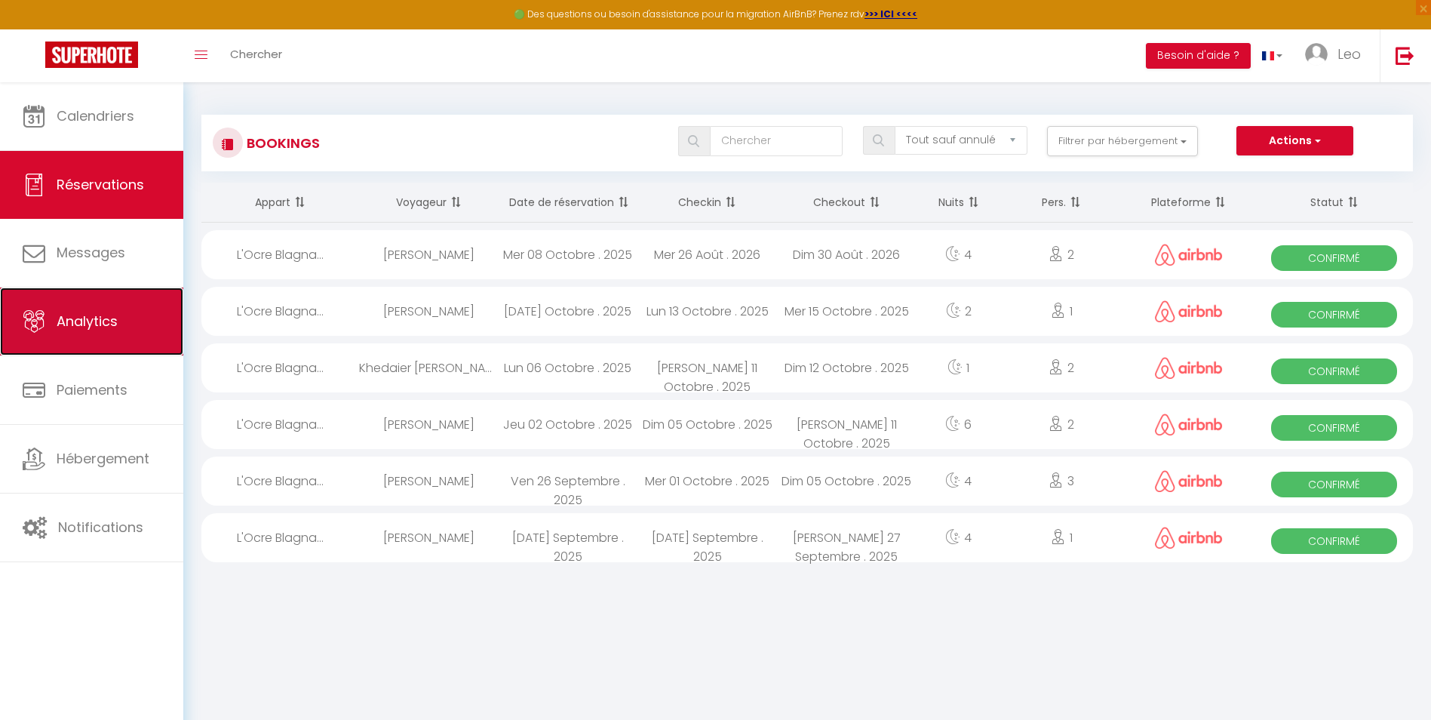
click at [113, 310] on link "Analytics" at bounding box center [91, 321] width 183 height 68
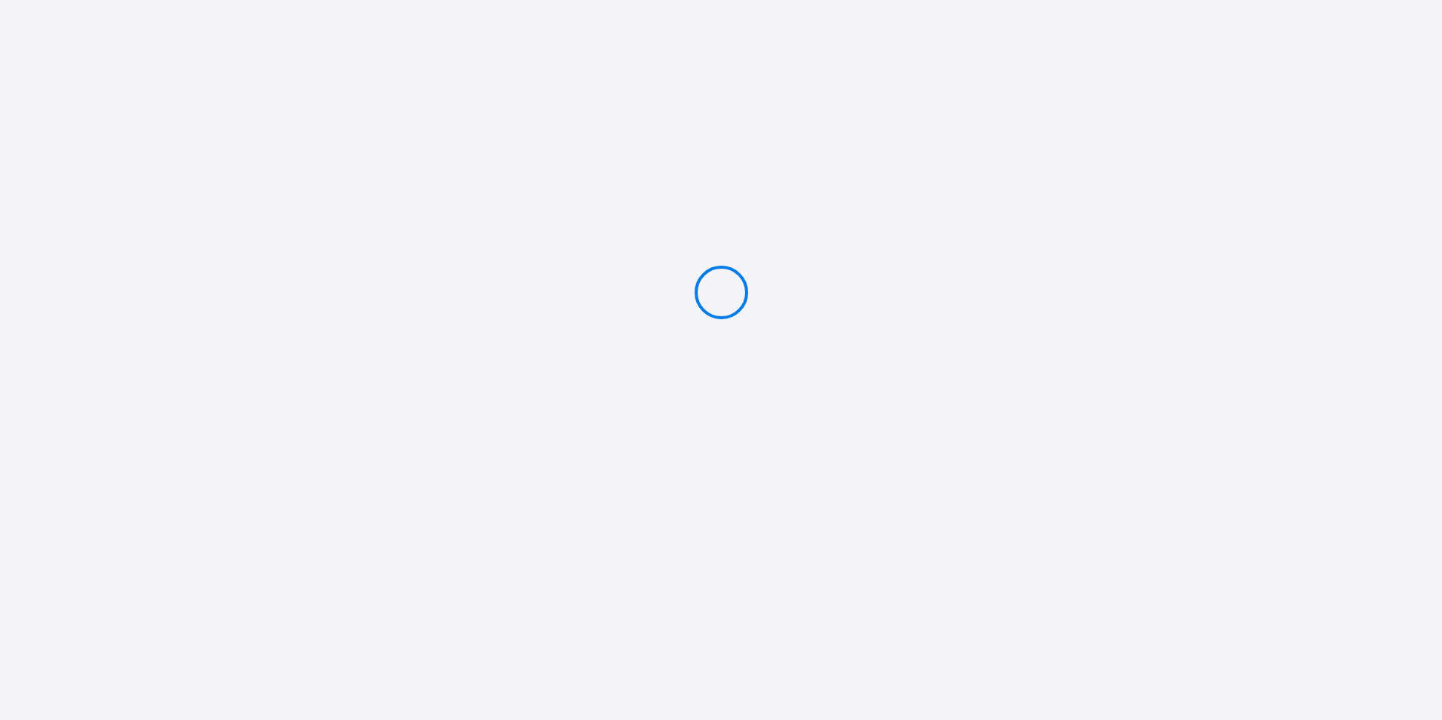
type input "Caution 600 €"
